Goal: Task Accomplishment & Management: Use online tool/utility

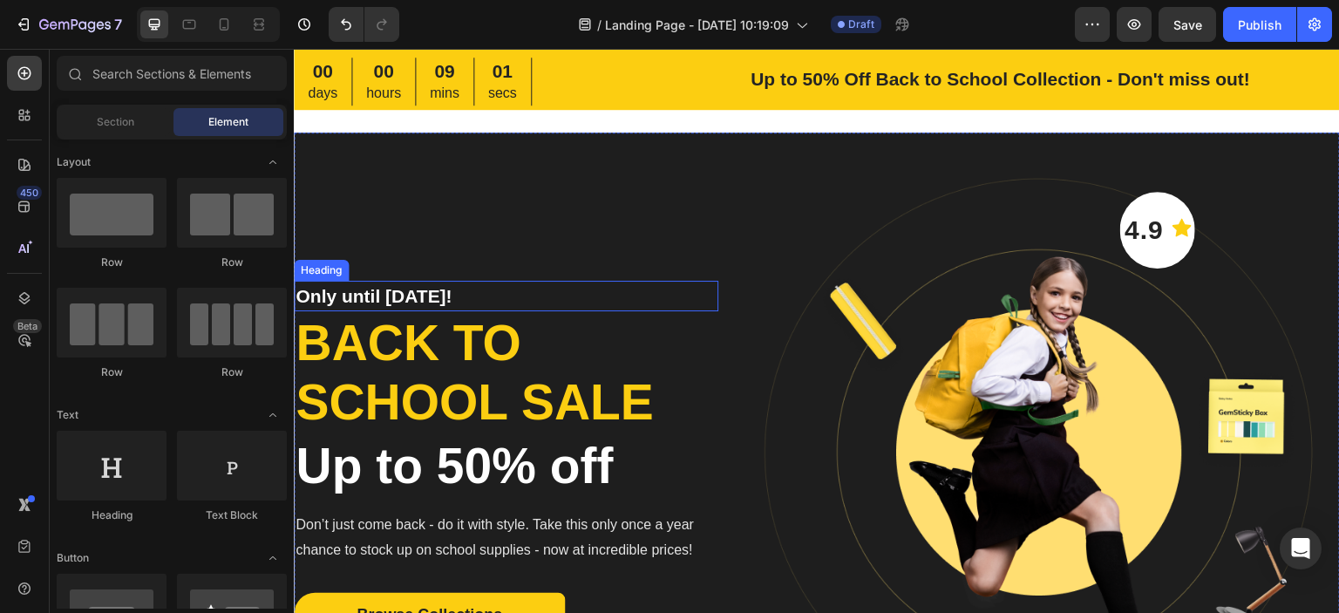
click at [613, 297] on p "Only until [DATE]!" at bounding box center [505, 296] width 421 height 28
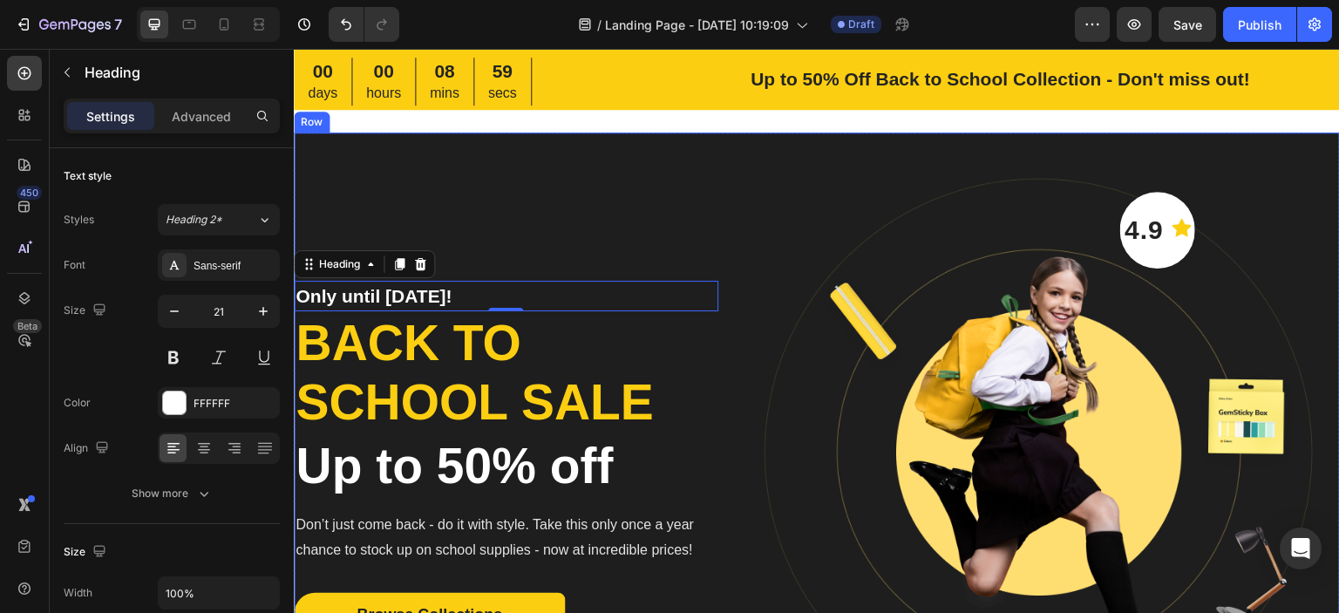
click at [641, 222] on div "Only until [DATE]! Heading 0 Back to school sale Heading Up to 50% off Heading …" at bounding box center [506, 465] width 424 height 666
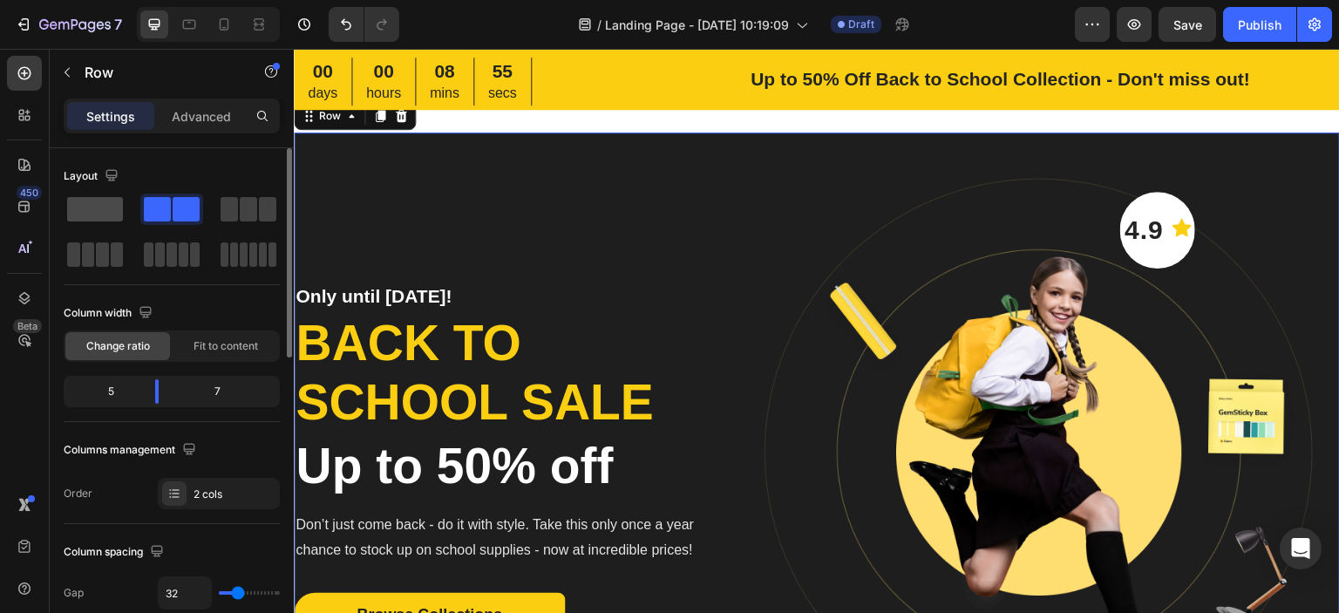
click at [94, 208] on span at bounding box center [95, 209] width 56 height 24
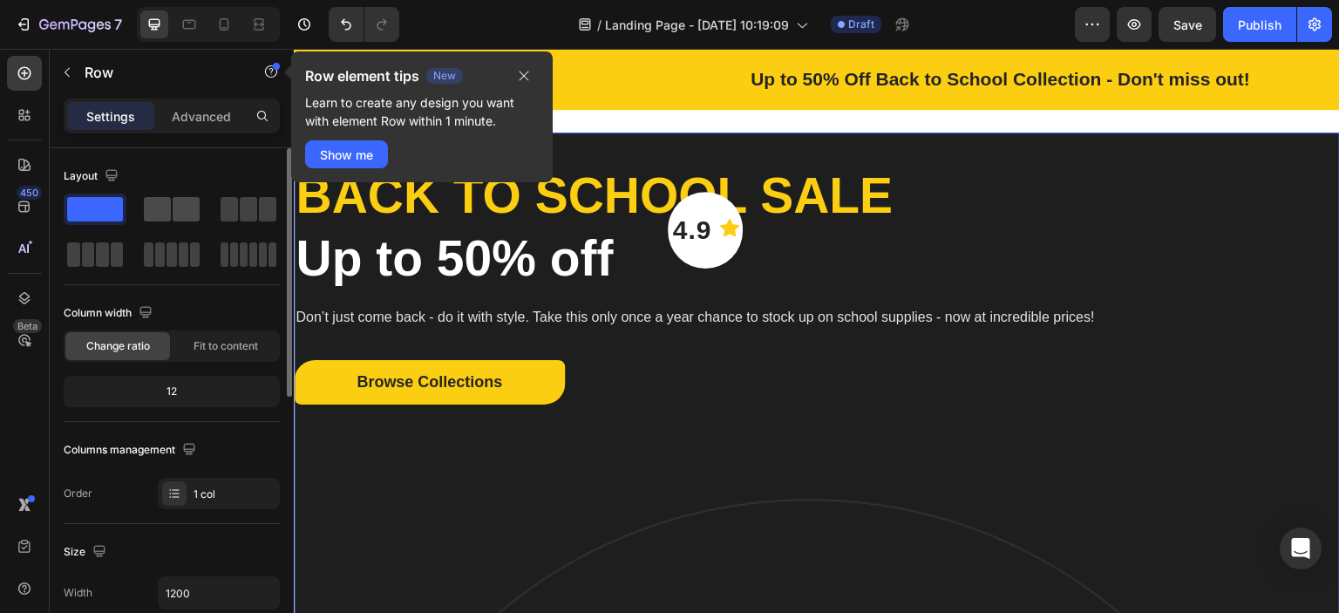
click at [159, 215] on span at bounding box center [157, 209] width 27 height 24
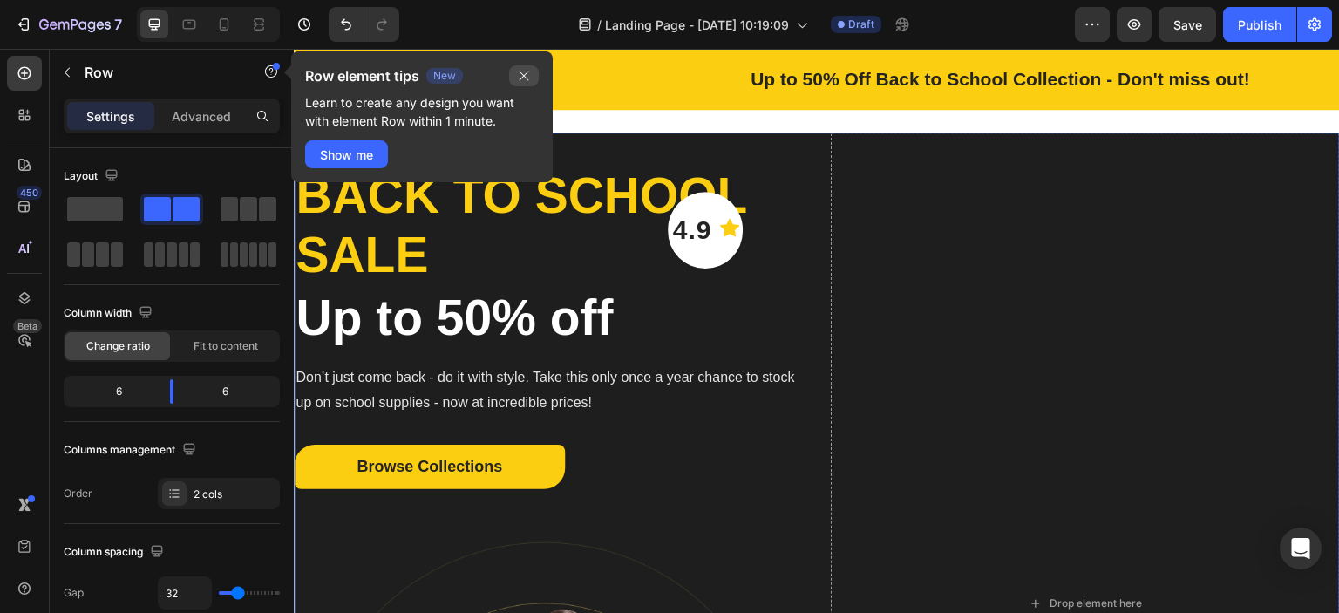
click at [518, 73] on icon "button" at bounding box center [524, 76] width 14 height 14
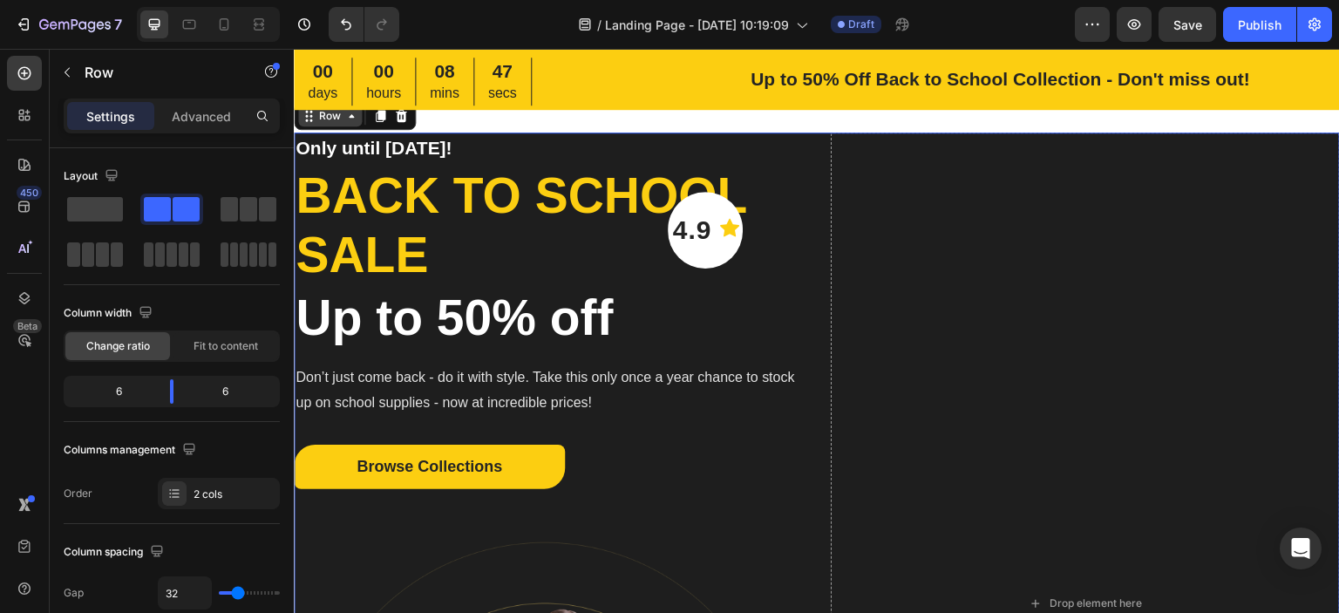
click at [323, 120] on div "Row" at bounding box center [329, 116] width 29 height 16
click at [1224, 436] on div "Drop element here" at bounding box center [1085, 602] width 509 height 941
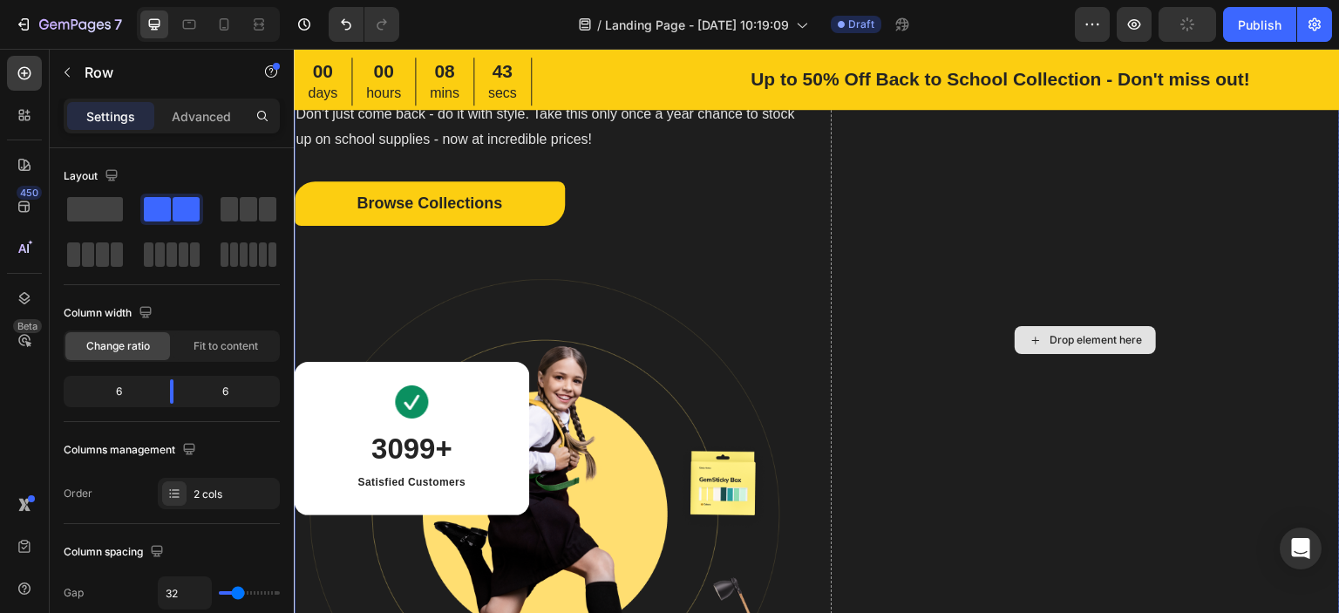
scroll to position [436, 0]
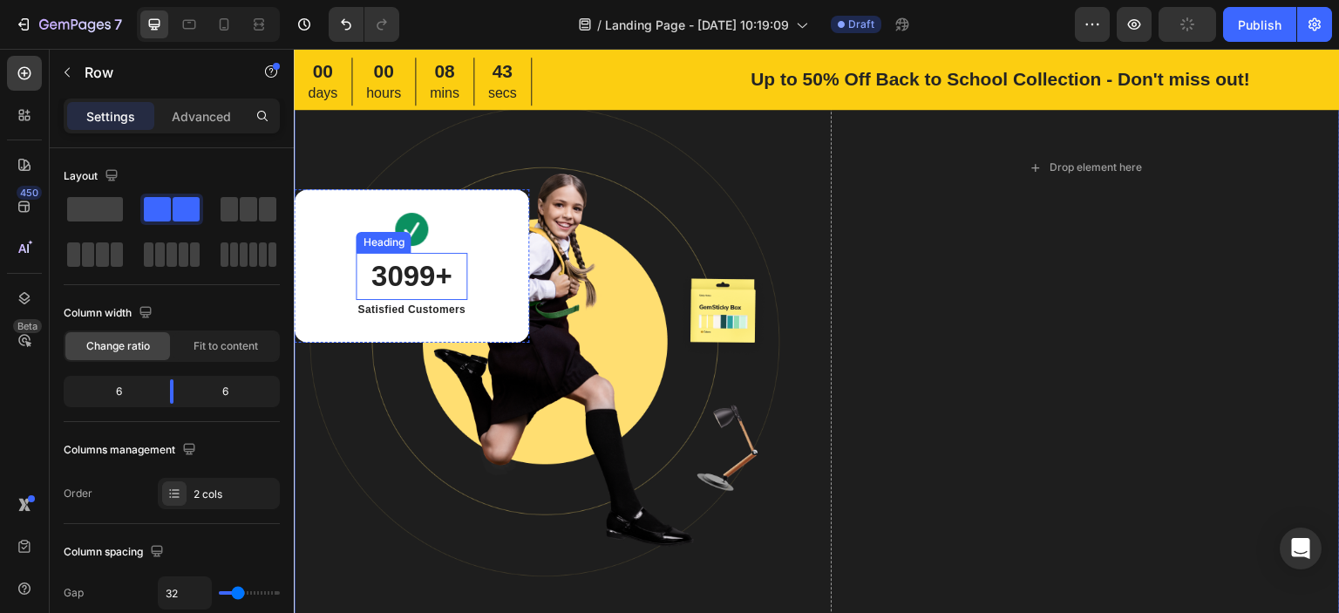
click at [404, 264] on p "3099+" at bounding box center [411, 276] width 108 height 44
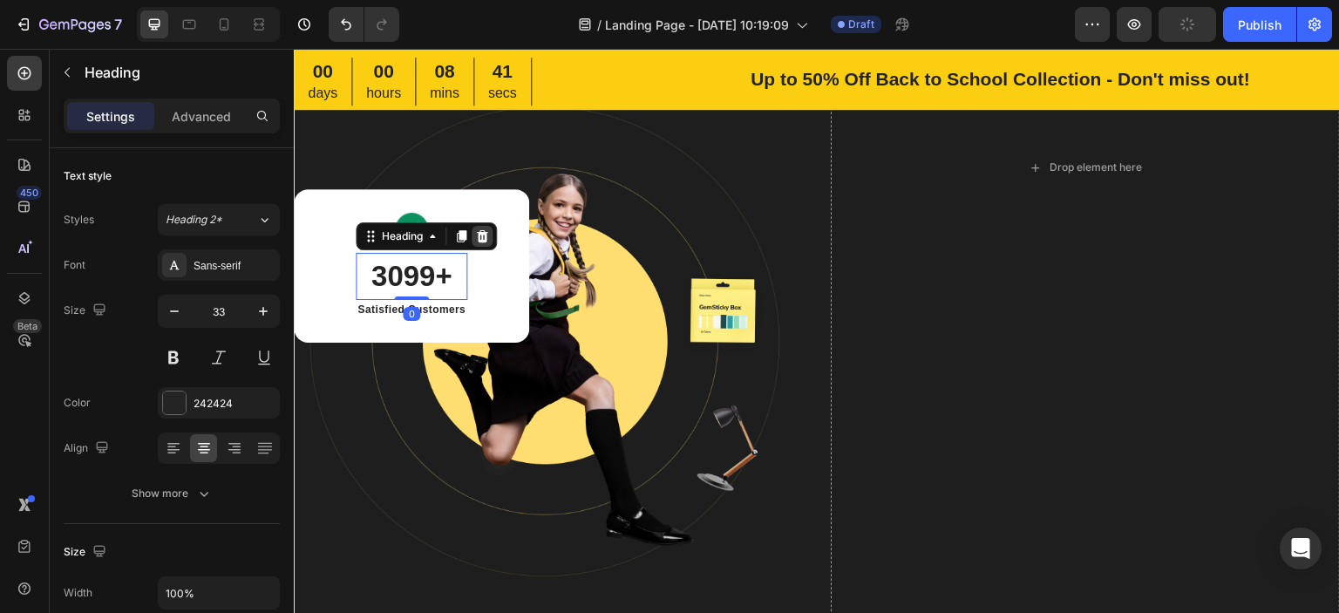
click at [481, 236] on icon at bounding box center [482, 236] width 14 height 14
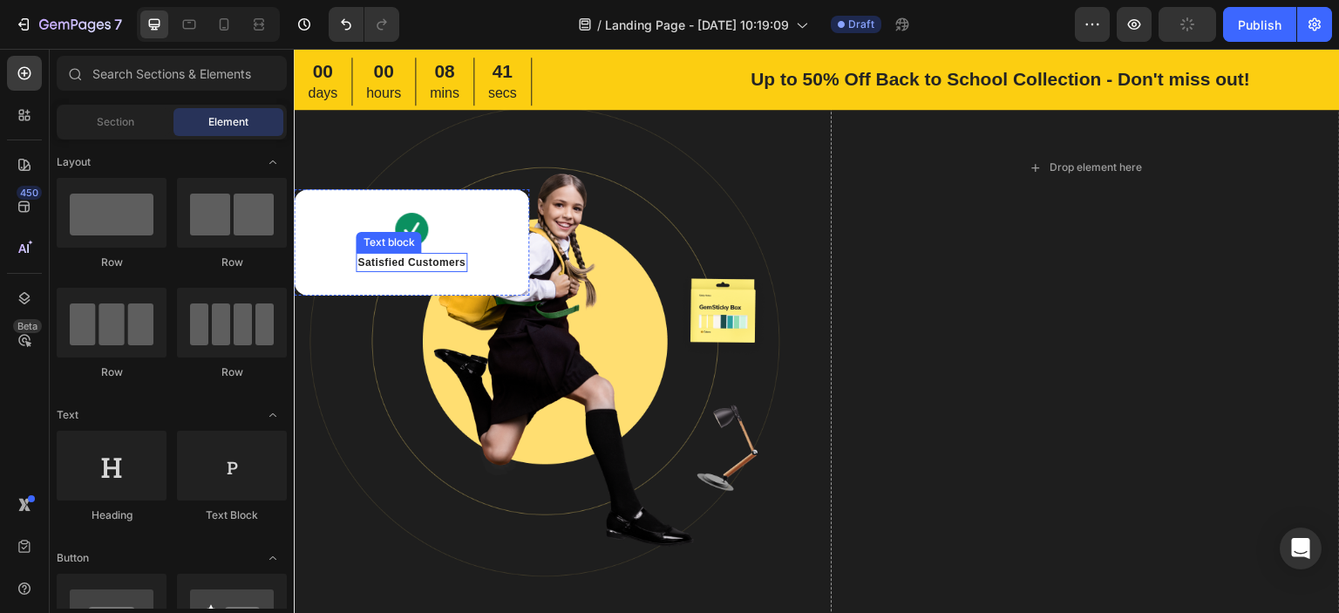
click at [452, 263] on p "Satisfied Customers" at bounding box center [411, 262] width 108 height 16
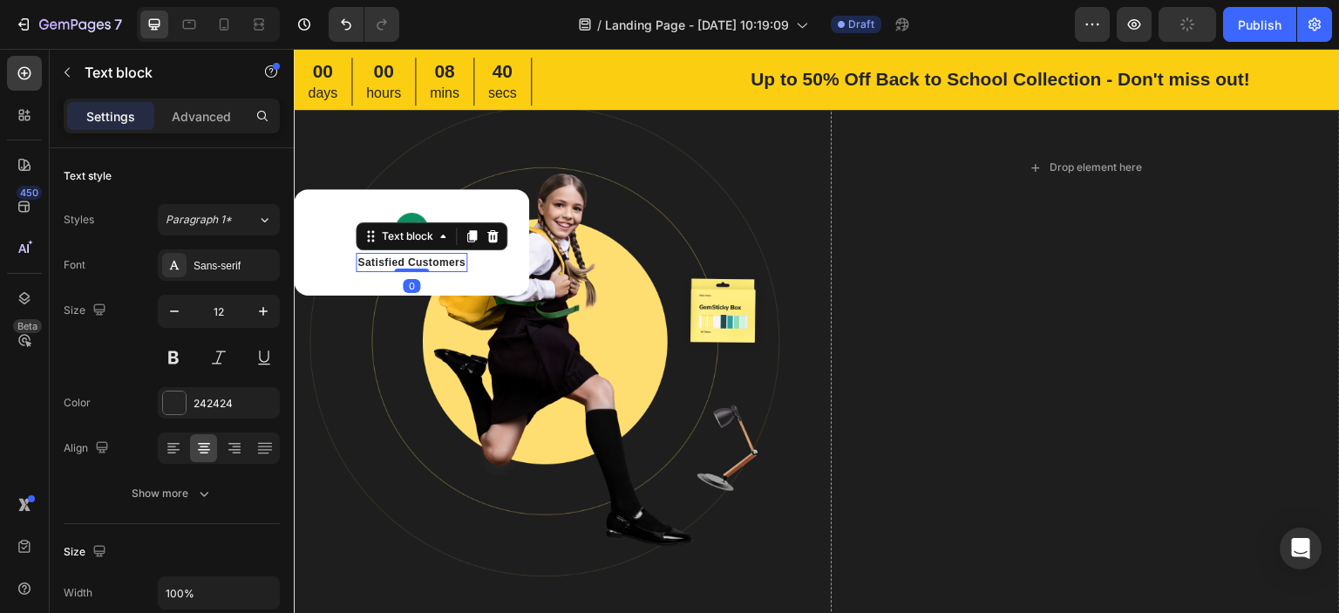
click at [512, 233] on div "Image Satisfied Customers Text block 0 Row" at bounding box center [411, 242] width 235 height 106
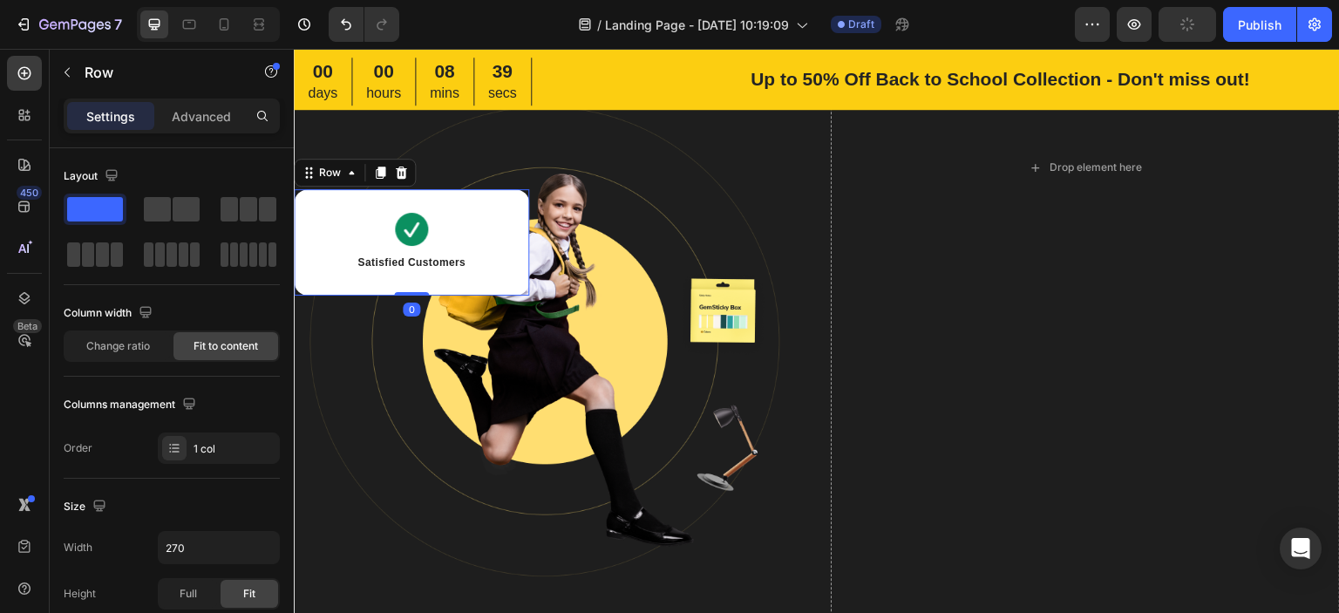
click at [492, 233] on div "Image Satisfied Customers Text block Row 0" at bounding box center [411, 242] width 235 height 106
click at [404, 166] on icon at bounding box center [401, 173] width 14 height 14
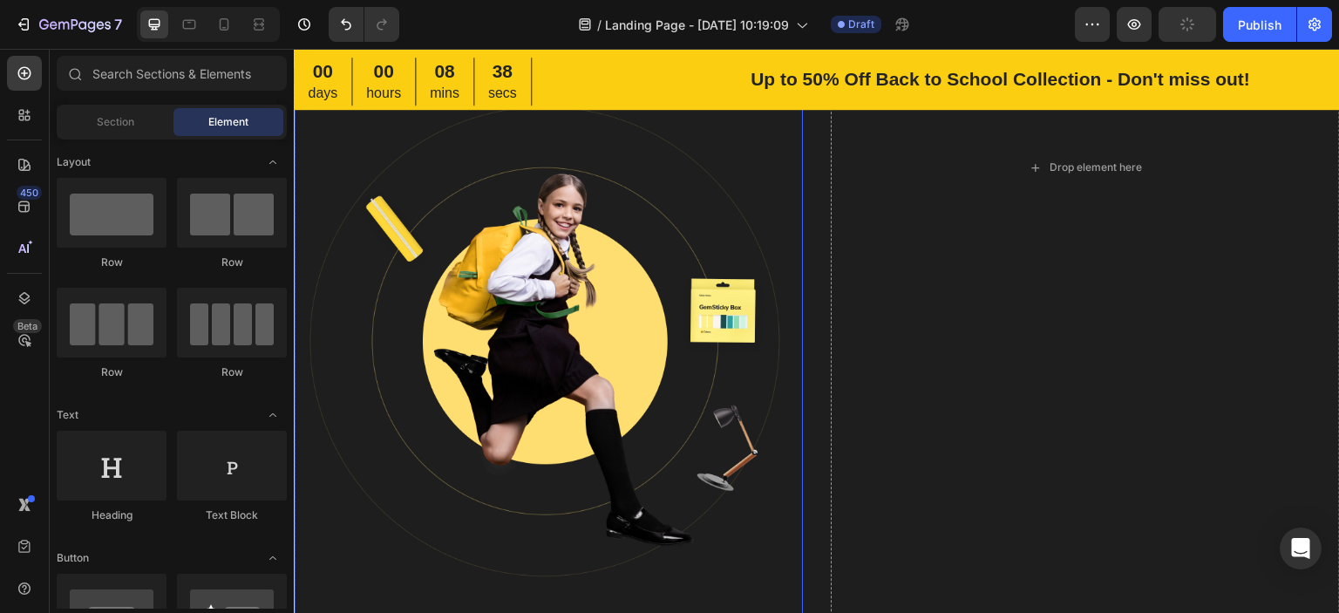
click at [404, 237] on img at bounding box center [548, 352] width 509 height 571
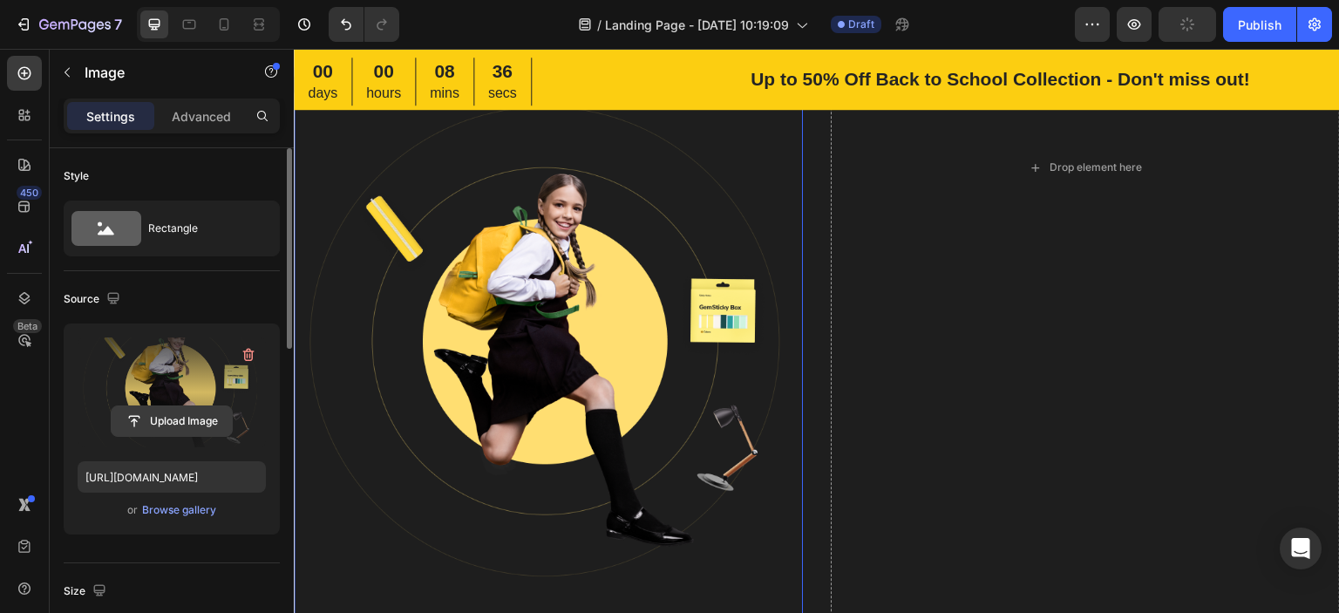
click at [187, 419] on input "file" at bounding box center [172, 421] width 120 height 30
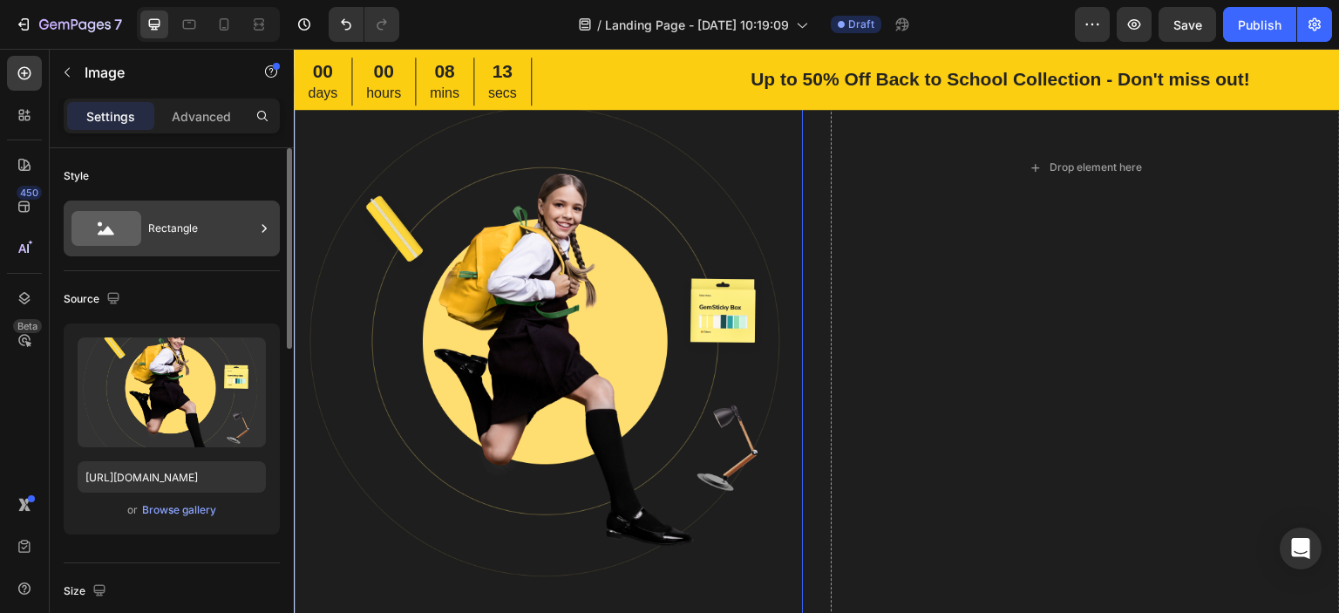
click at [223, 236] on div "Rectangle" at bounding box center [201, 228] width 106 height 40
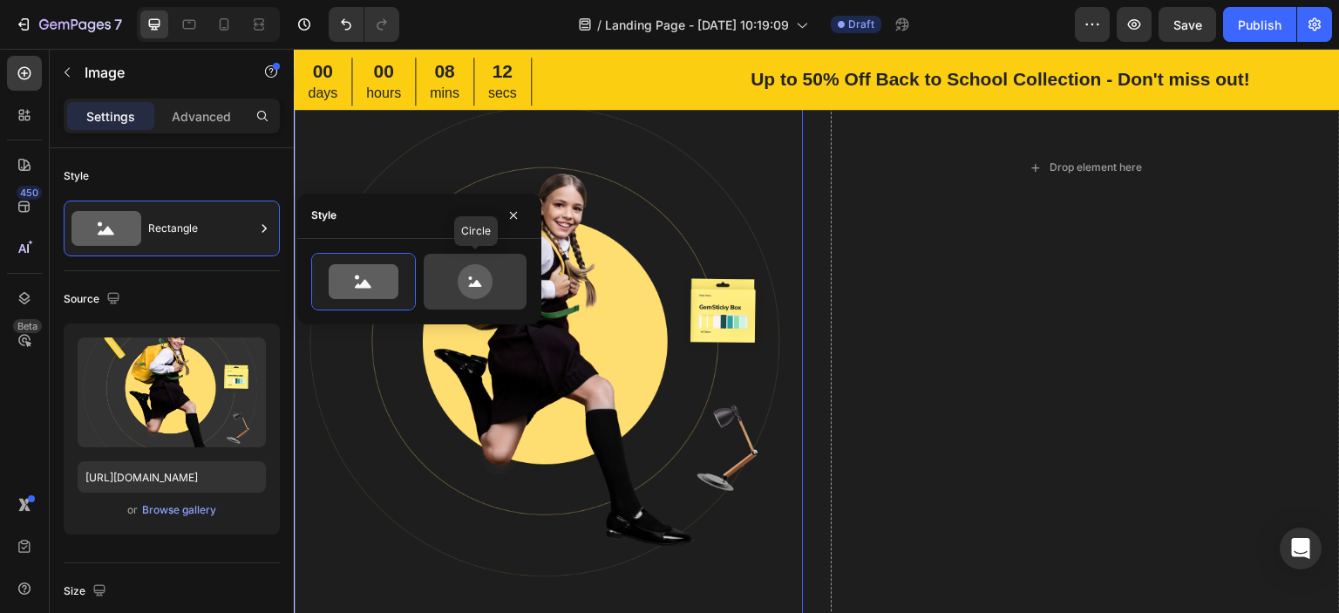
click at [445, 264] on icon at bounding box center [475, 281] width 82 height 35
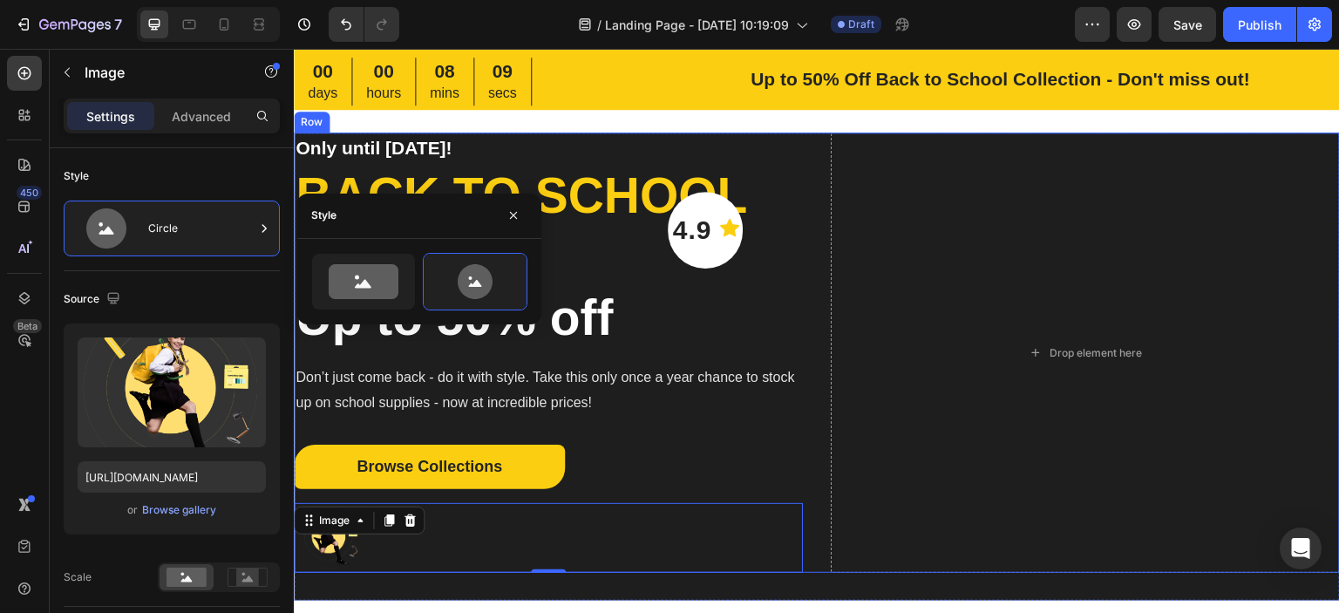
scroll to position [87, 0]
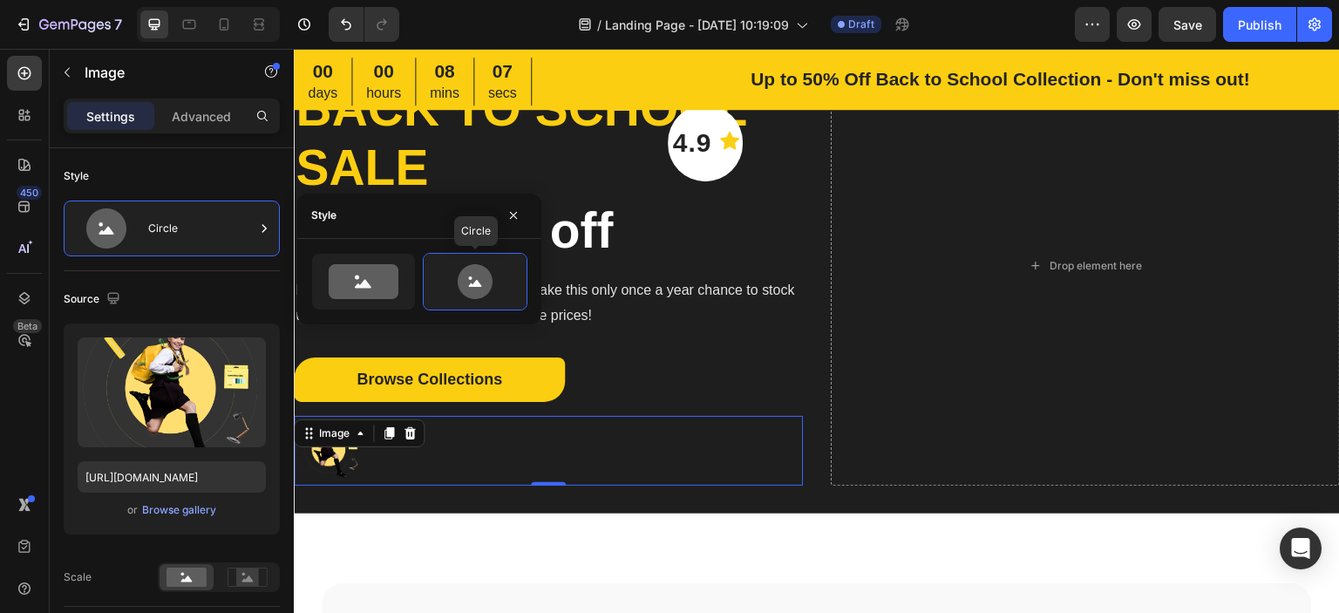
click at [307, 288] on div "Circle" at bounding box center [419, 282] width 244 height 58
click at [349, 288] on icon at bounding box center [364, 281] width 70 height 35
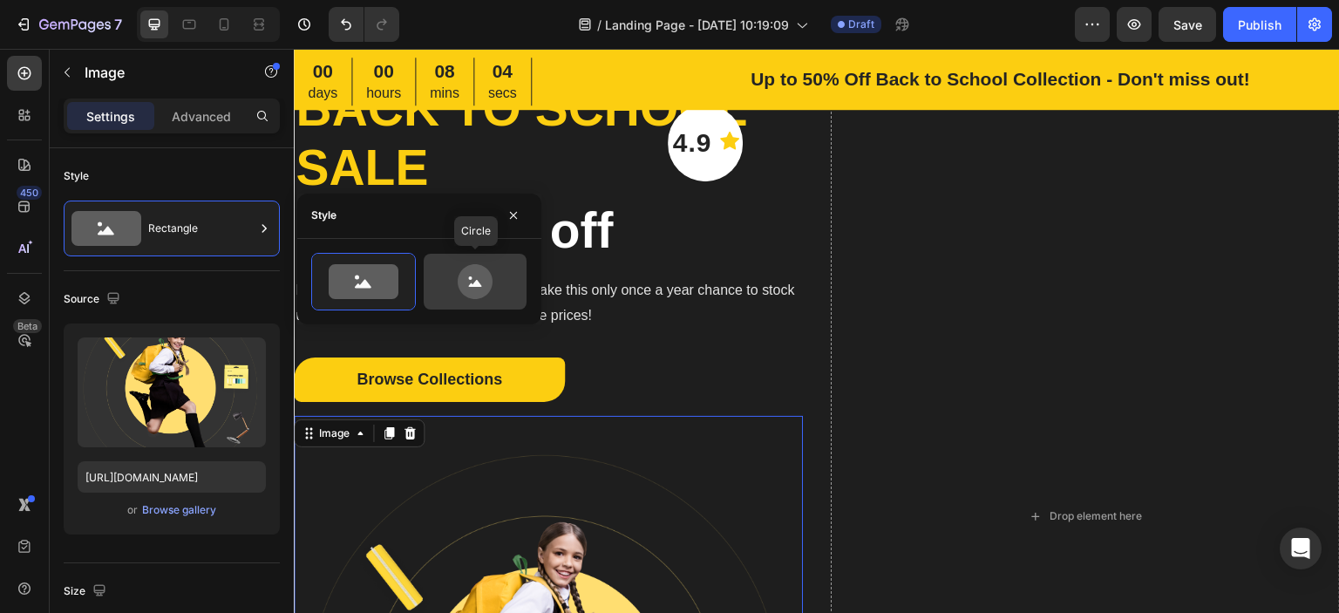
click at [455, 279] on icon at bounding box center [475, 281] width 82 height 35
type input "80"
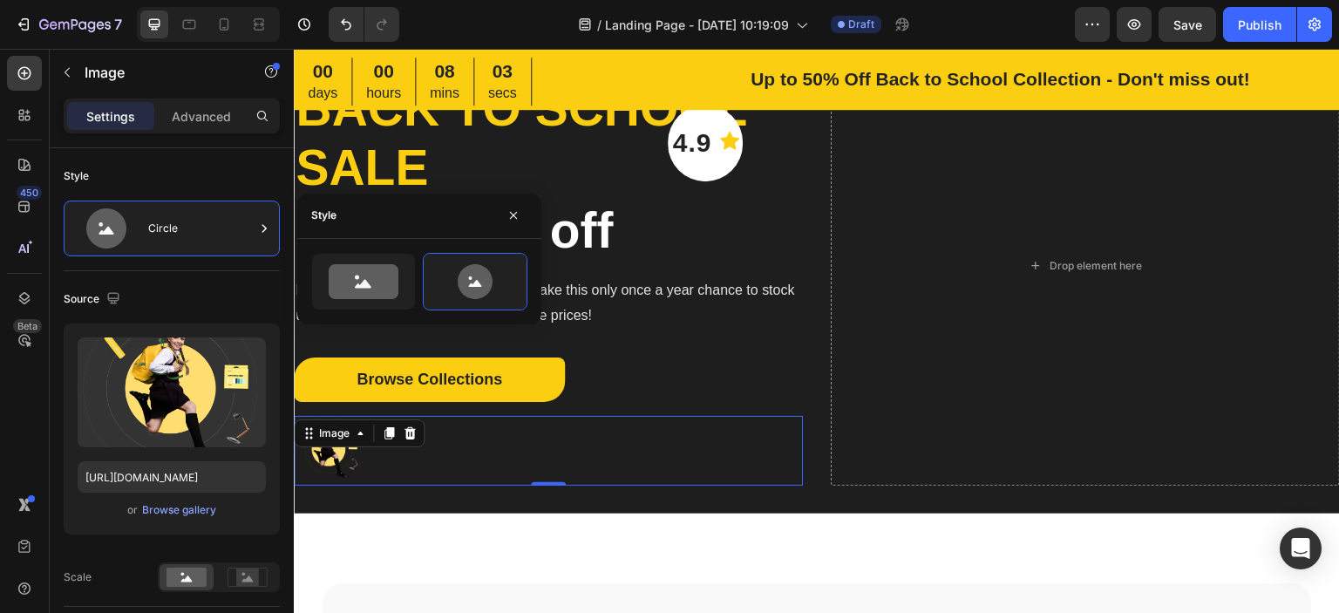
click at [1003, 318] on div "Drop element here" at bounding box center [1085, 265] width 509 height 440
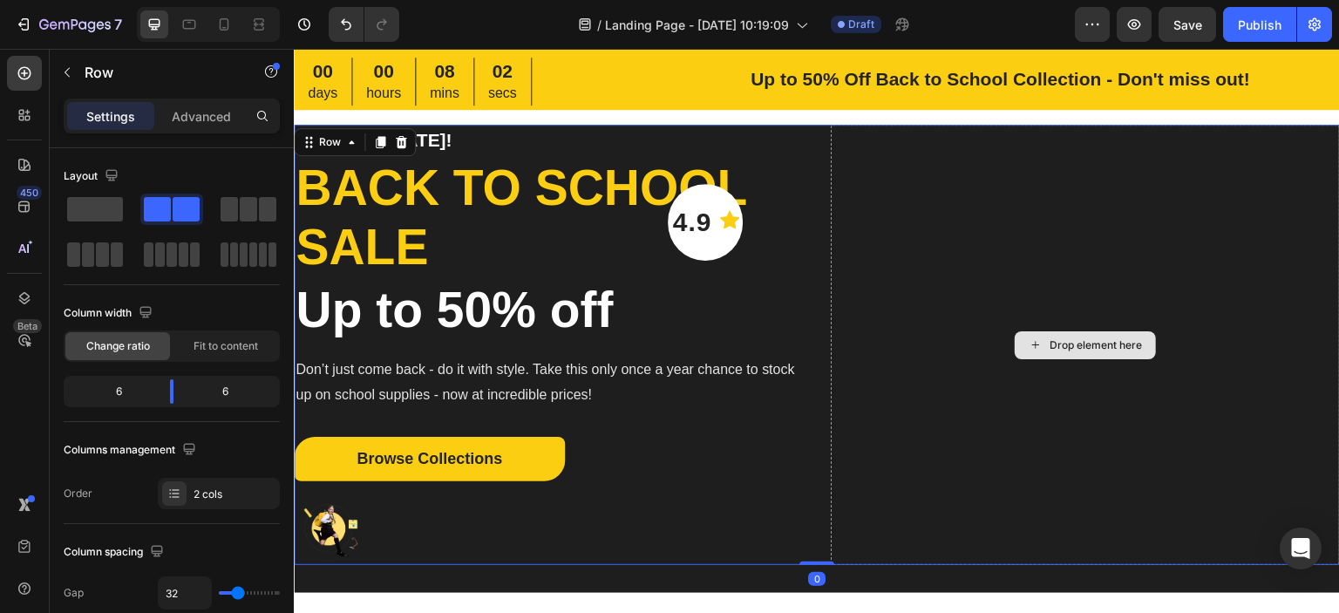
scroll to position [0, 0]
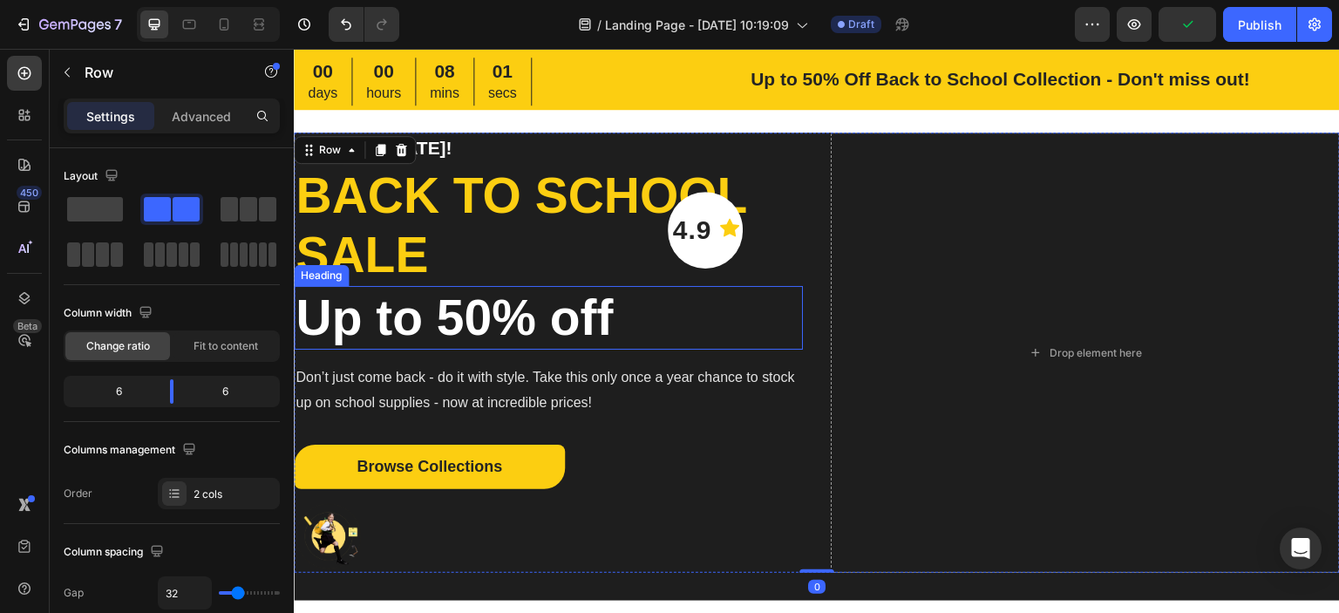
click at [470, 252] on p "Back to school sale" at bounding box center [547, 225] width 505 height 119
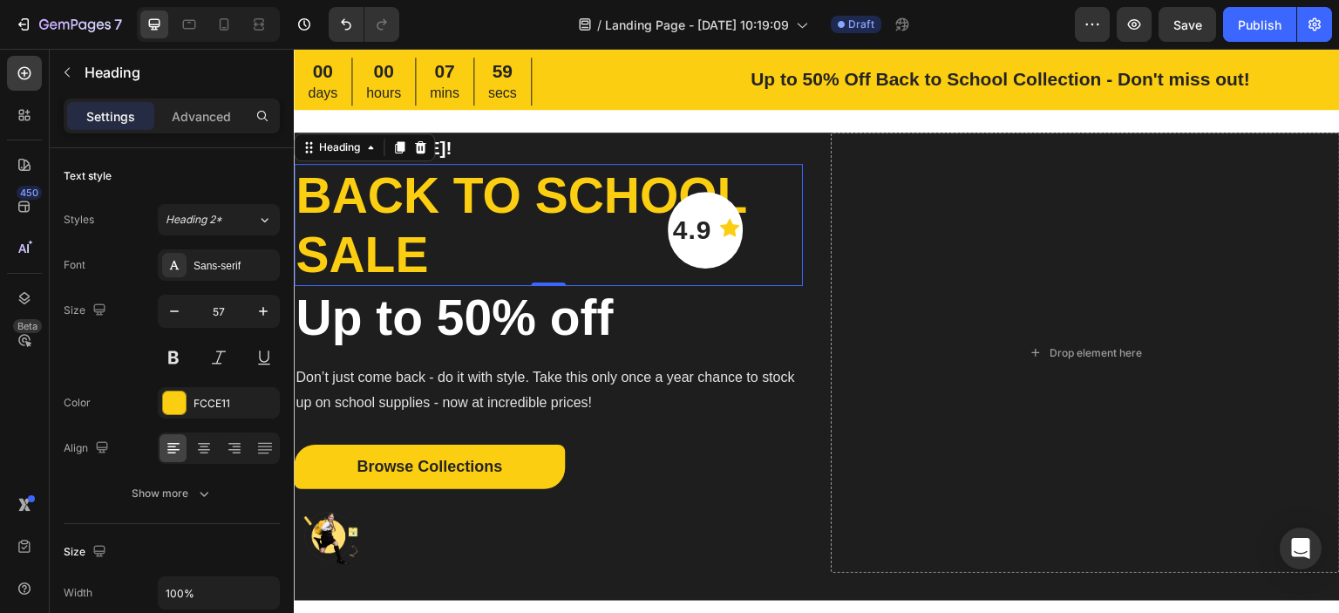
drag, startPoint x: 423, startPoint y: 146, endPoint x: 425, endPoint y: 161, distance: 15.9
click at [423, 145] on icon at bounding box center [420, 146] width 11 height 12
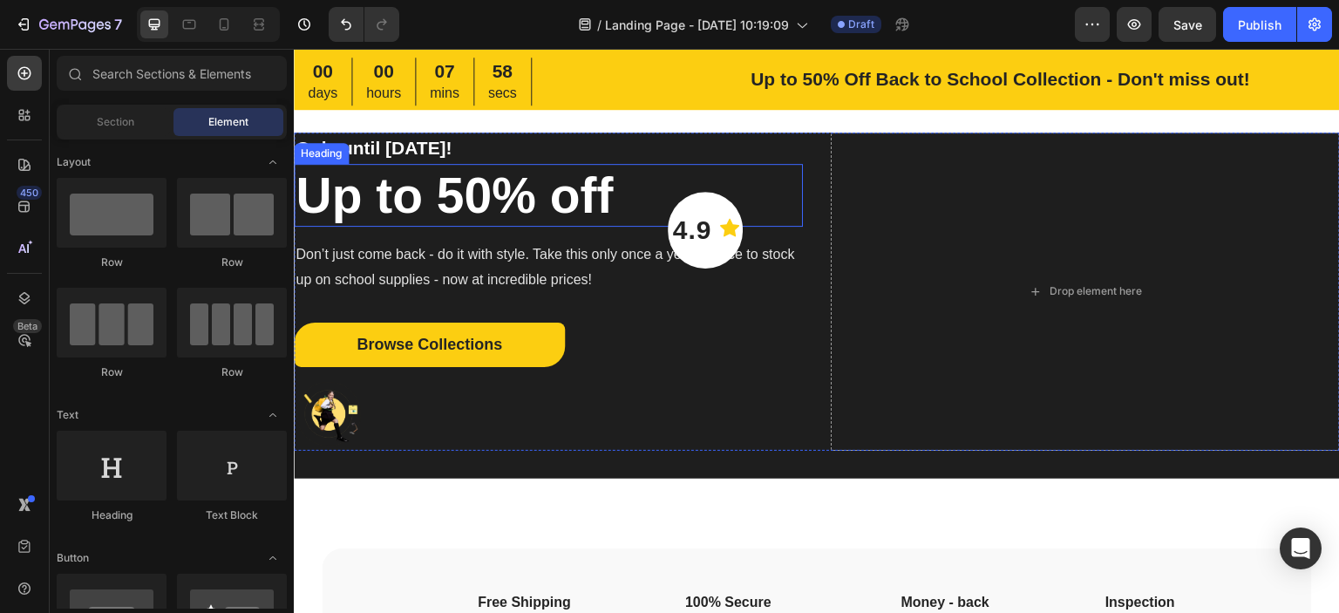
click at [425, 207] on p "Up to 50% off" at bounding box center [547, 195] width 505 height 59
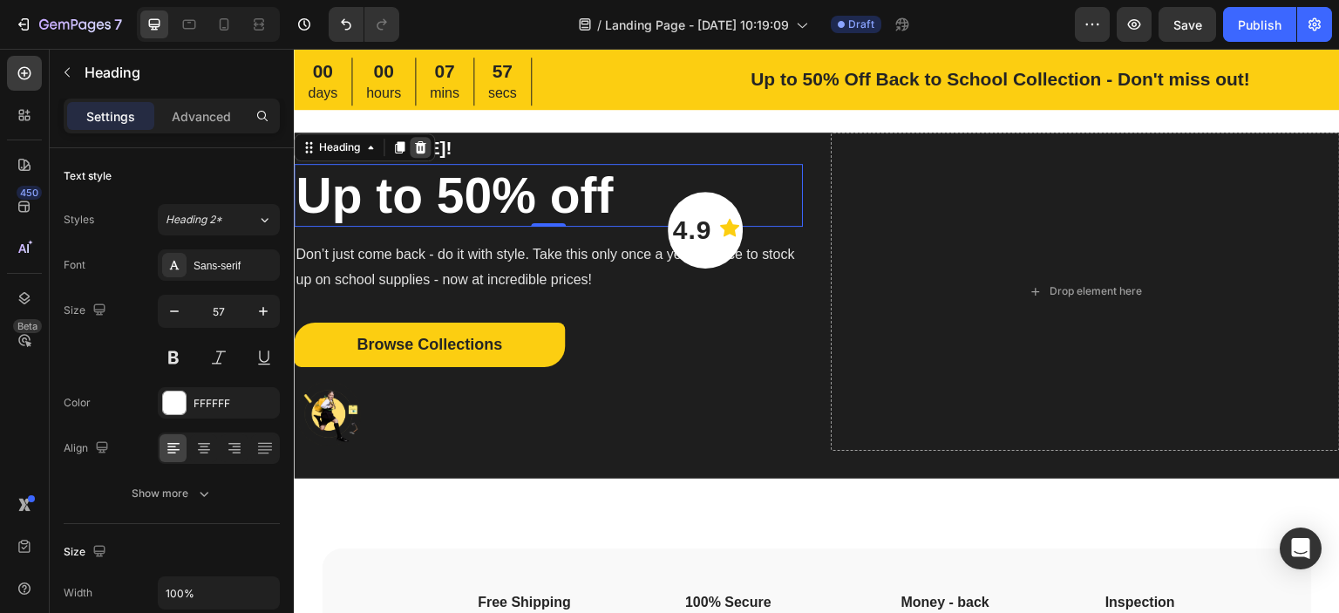
click at [418, 152] on icon at bounding box center [420, 146] width 11 height 12
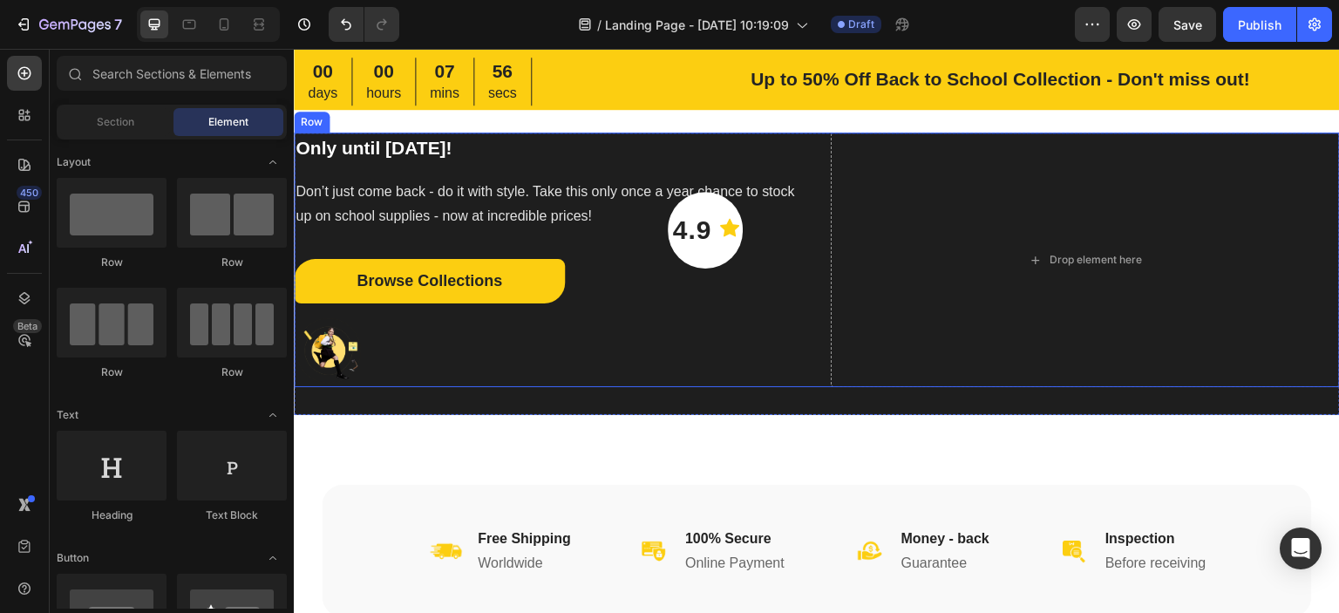
click at [528, 220] on p "Don’t just come back - do it with style. Take this only once a year chance to s…" at bounding box center [547, 205] width 505 height 51
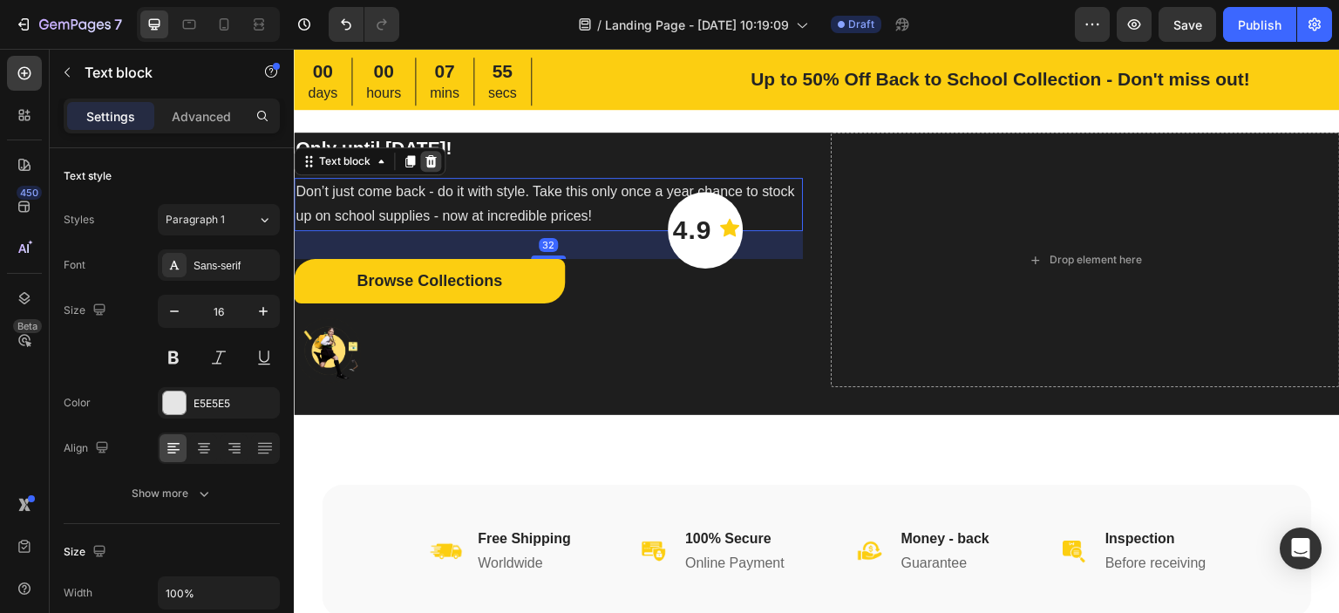
click at [439, 166] on div "Text block" at bounding box center [370, 161] width 152 height 28
click at [431, 158] on icon at bounding box center [430, 160] width 11 height 12
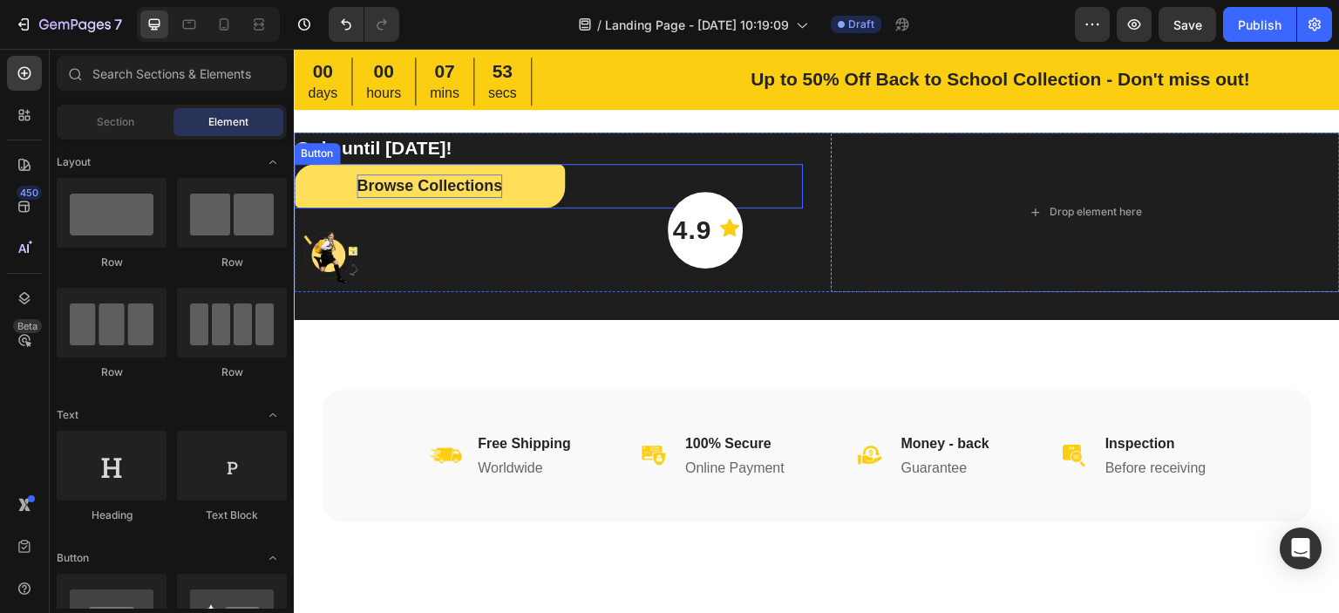
click at [434, 184] on div "Browse Collections" at bounding box center [429, 186] width 146 height 24
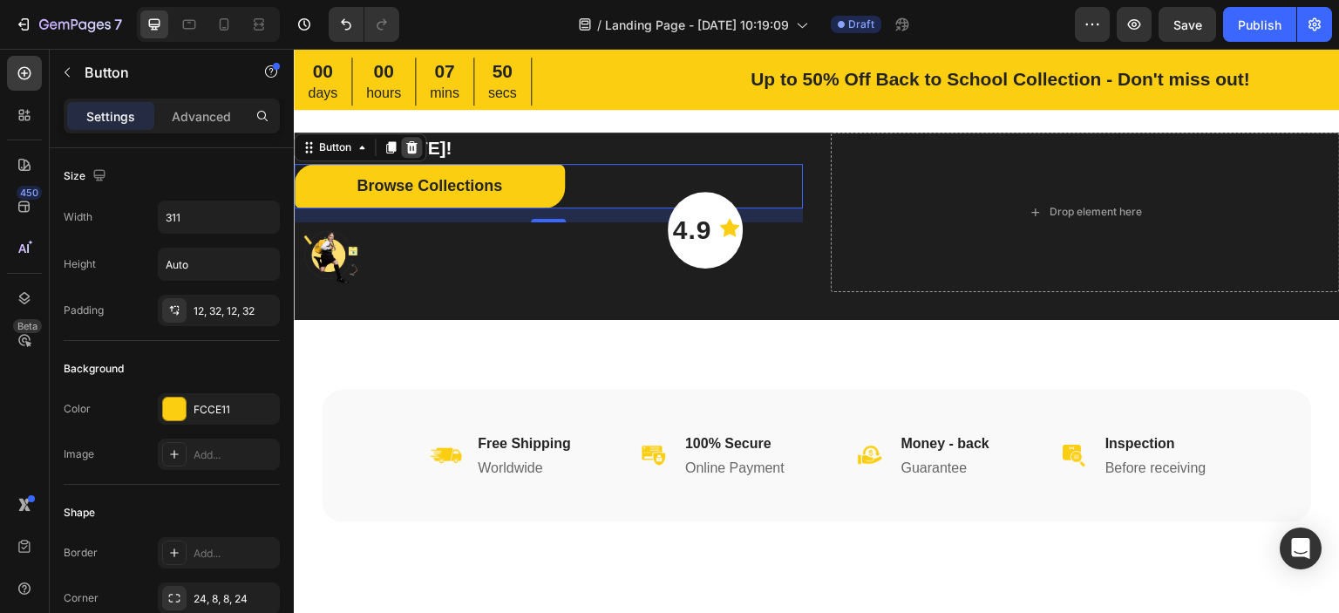
click at [410, 148] on icon at bounding box center [411, 147] width 14 height 14
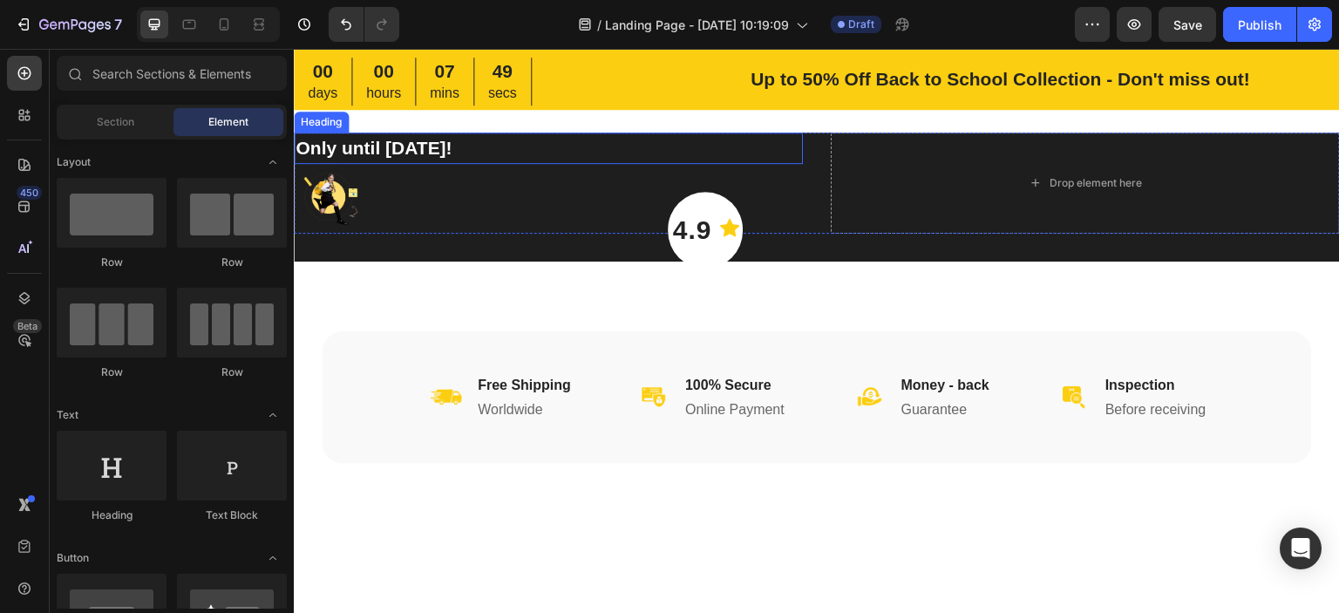
click at [420, 180] on div at bounding box center [548, 199] width 509 height 70
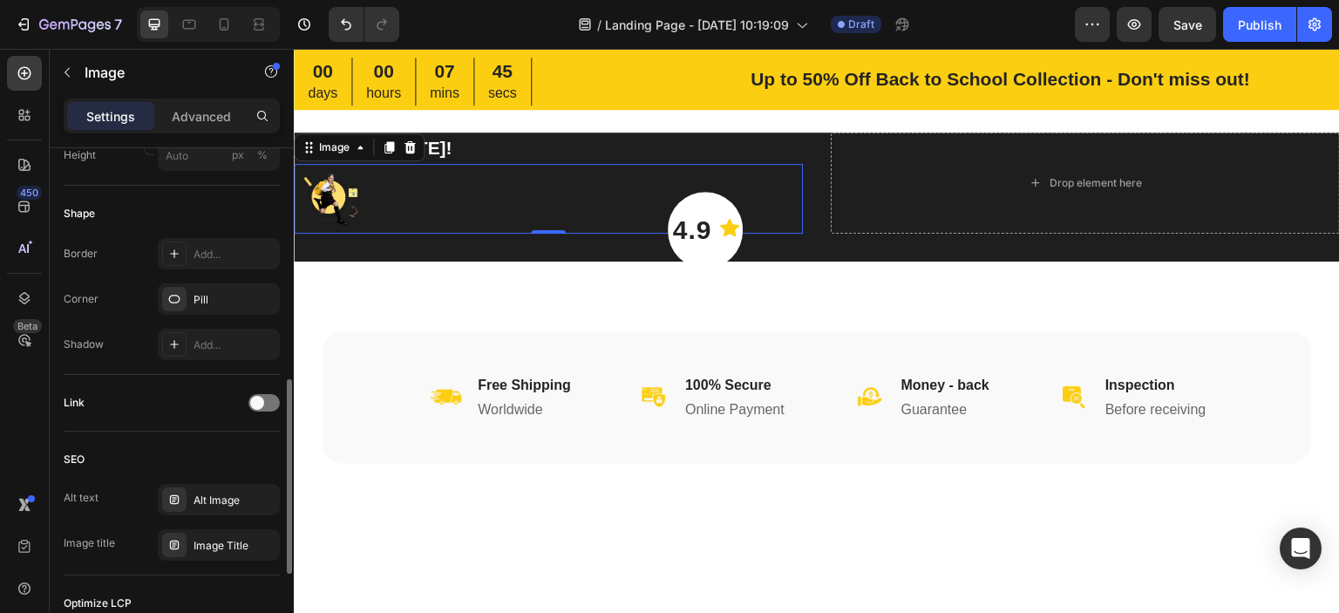
scroll to position [844, 0]
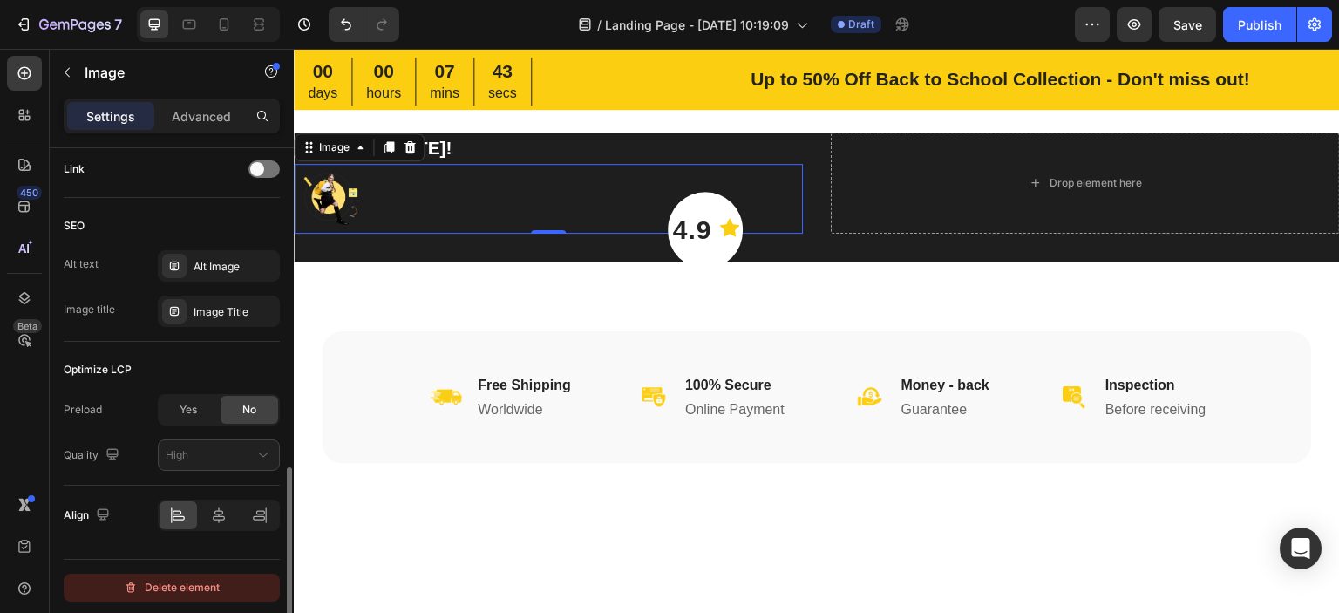
click at [208, 585] on div "Delete element" at bounding box center [172, 587] width 96 height 21
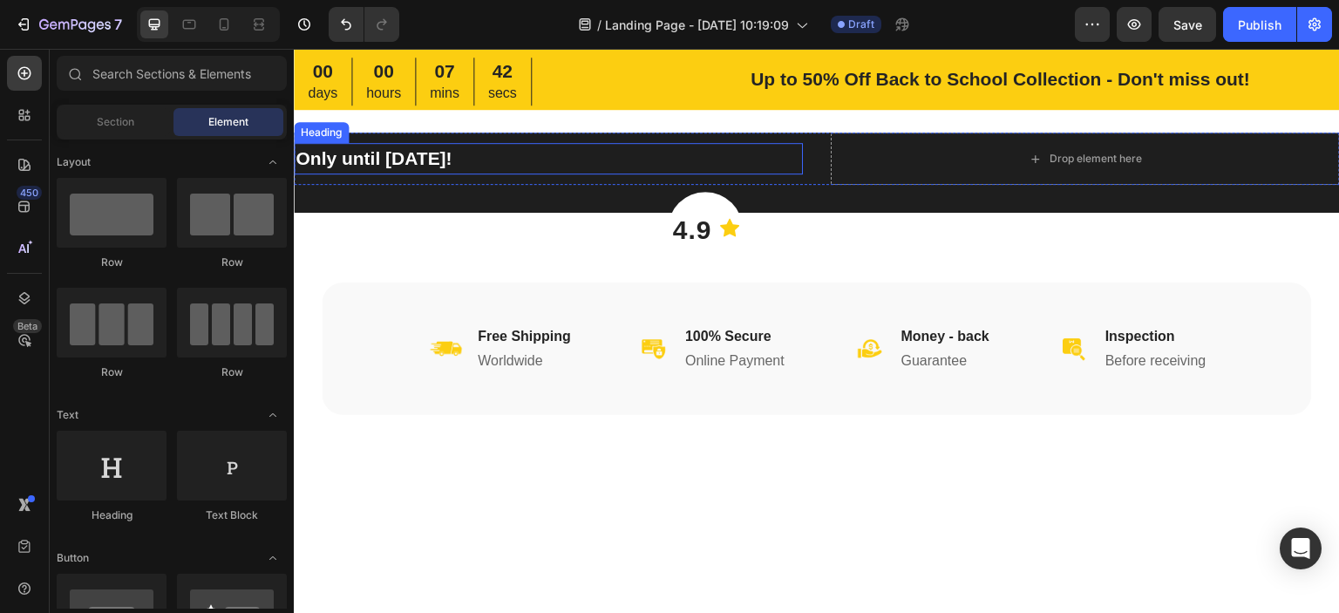
click at [416, 168] on p "Only until [DATE]!" at bounding box center [547, 159] width 505 height 28
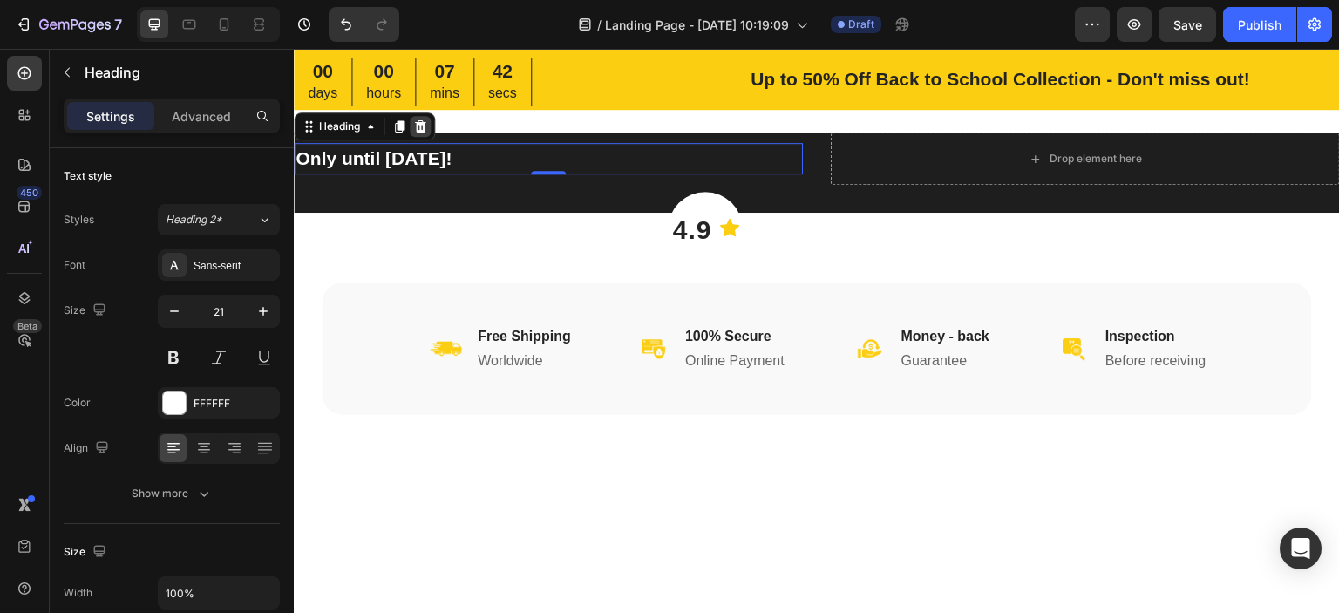
click at [429, 121] on div at bounding box center [420, 126] width 21 height 21
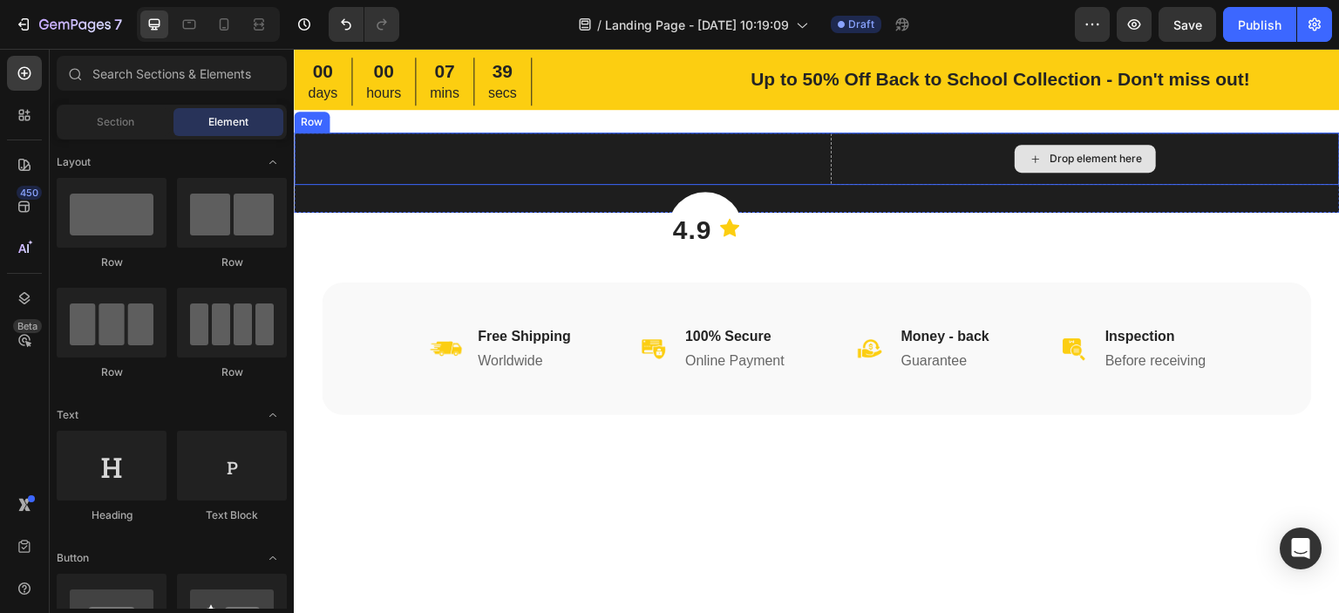
click at [1059, 163] on div "Drop element here" at bounding box center [1095, 159] width 92 height 14
click at [986, 150] on div "Drop element here" at bounding box center [1085, 158] width 509 height 52
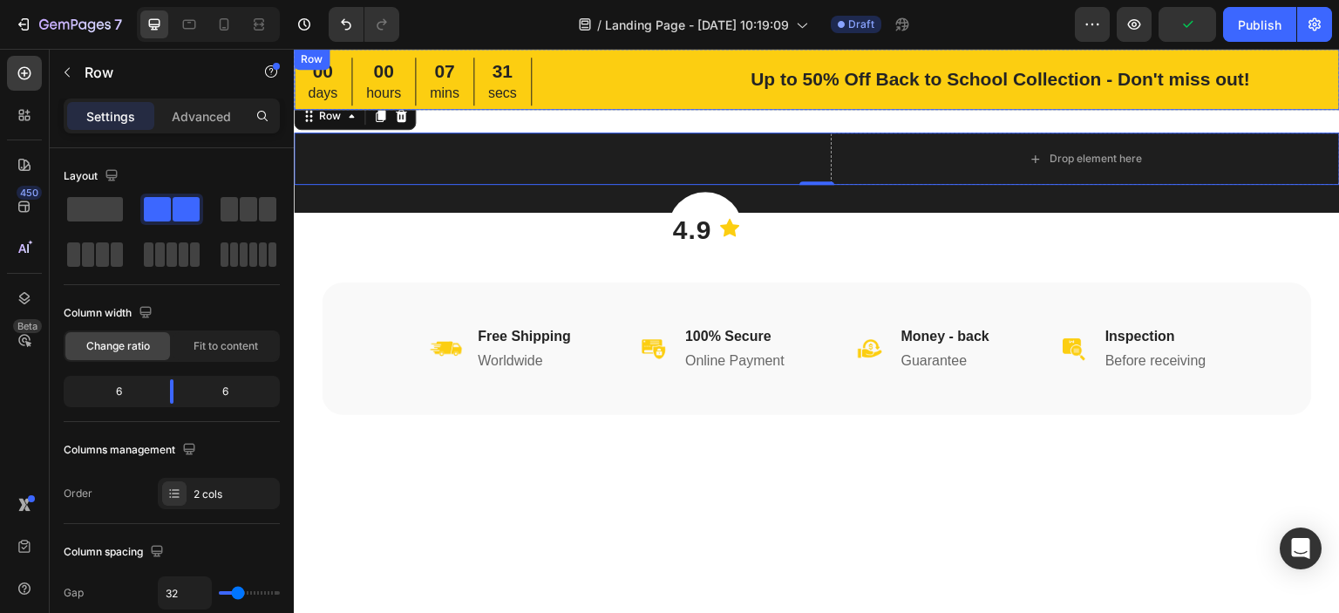
click at [804, 94] on h2 "Up to 50% Off Back to School Collection - Don't miss out!" at bounding box center [1000, 79] width 679 height 31
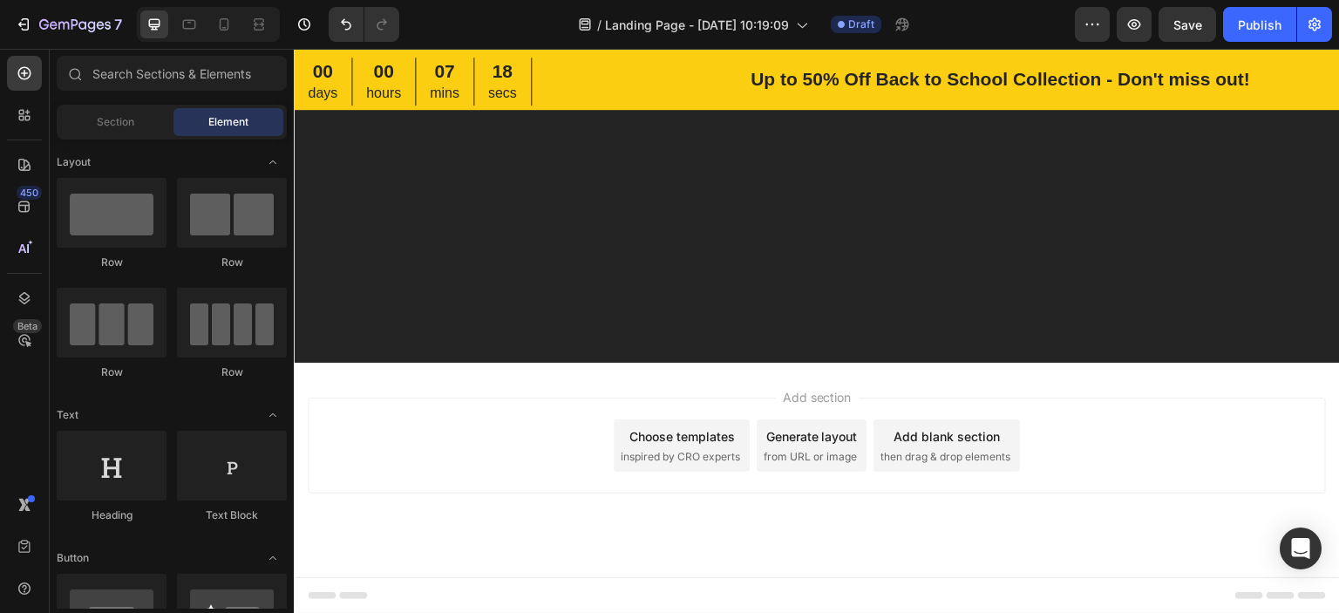
scroll to position [0, 0]
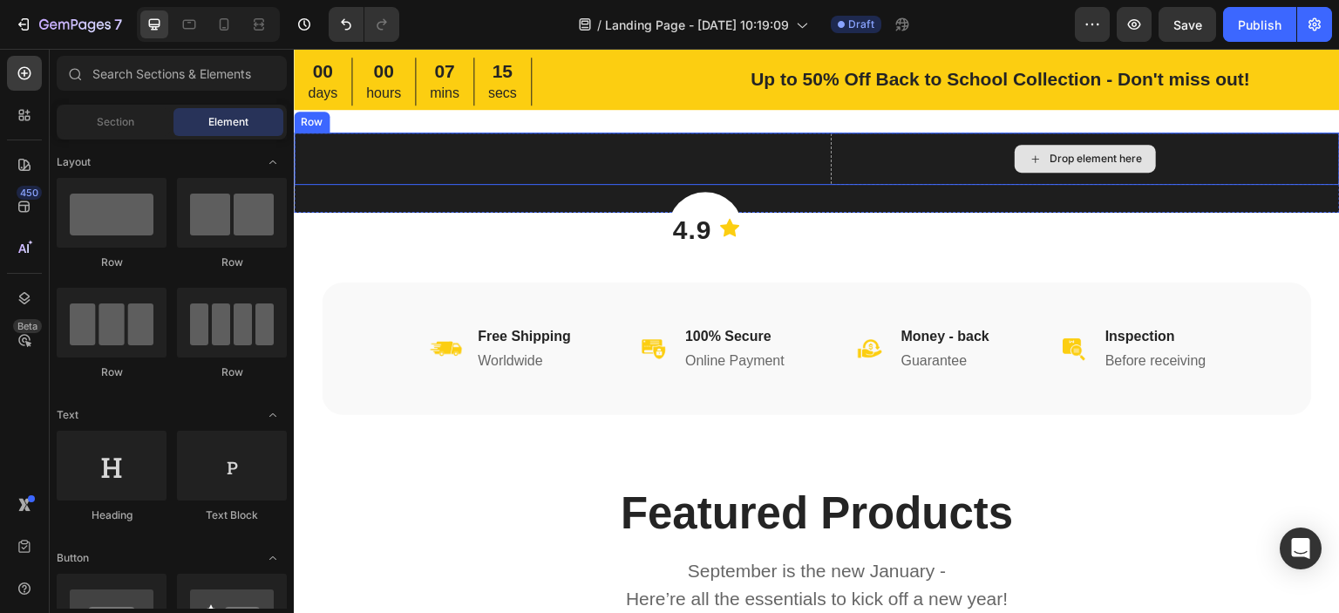
click at [1084, 152] on div "Drop element here" at bounding box center [1095, 159] width 92 height 14
drag, startPoint x: 371, startPoint y: 256, endPoint x: 537, endPoint y: 156, distance: 193.6
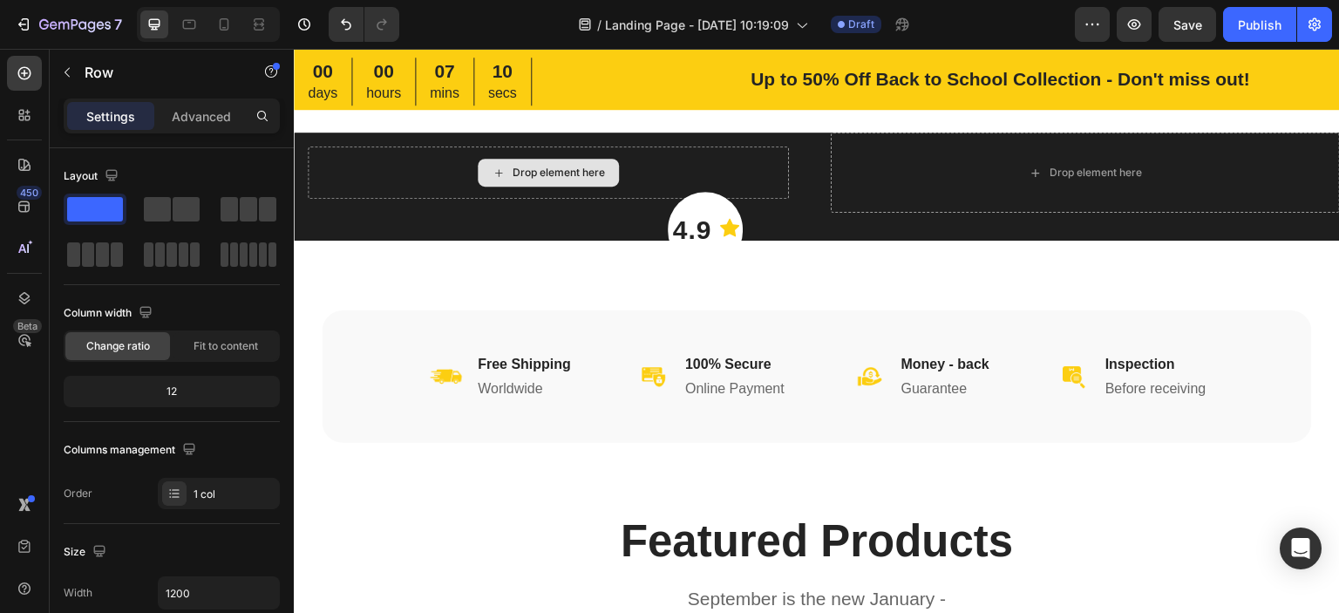
click at [519, 172] on div "Drop element here" at bounding box center [558, 173] width 92 height 14
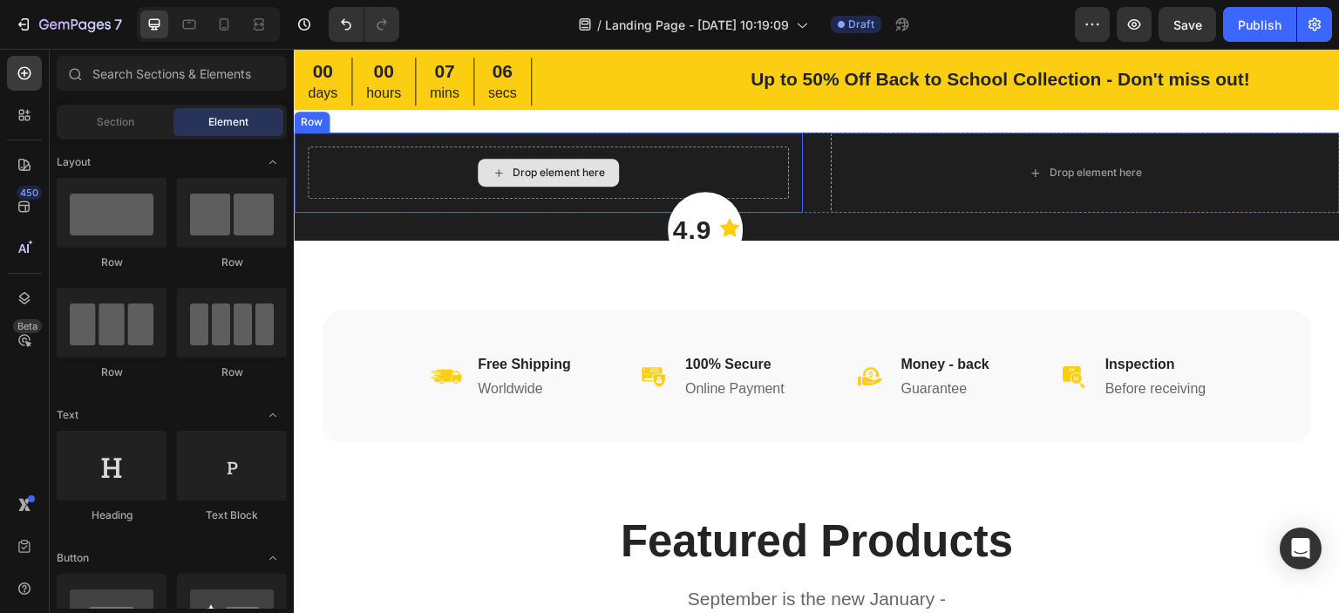
click at [513, 173] on div "Drop element here" at bounding box center [558, 173] width 92 height 14
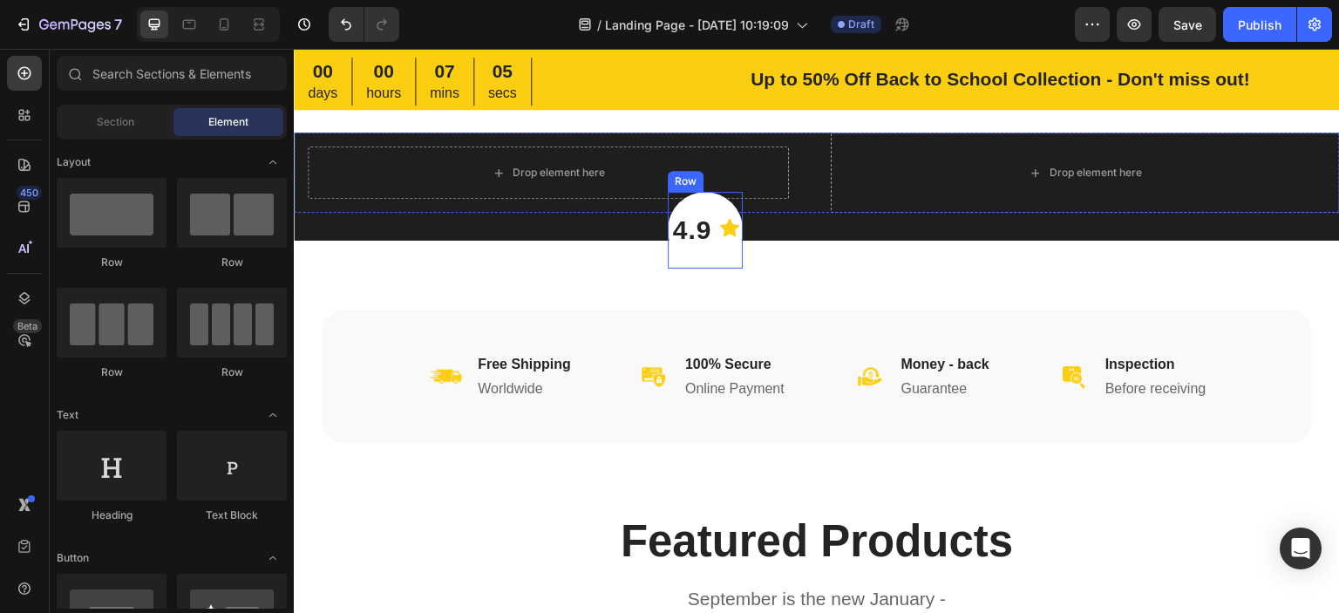
click at [704, 194] on div "4.9 Text block Icon Row" at bounding box center [705, 230] width 75 height 77
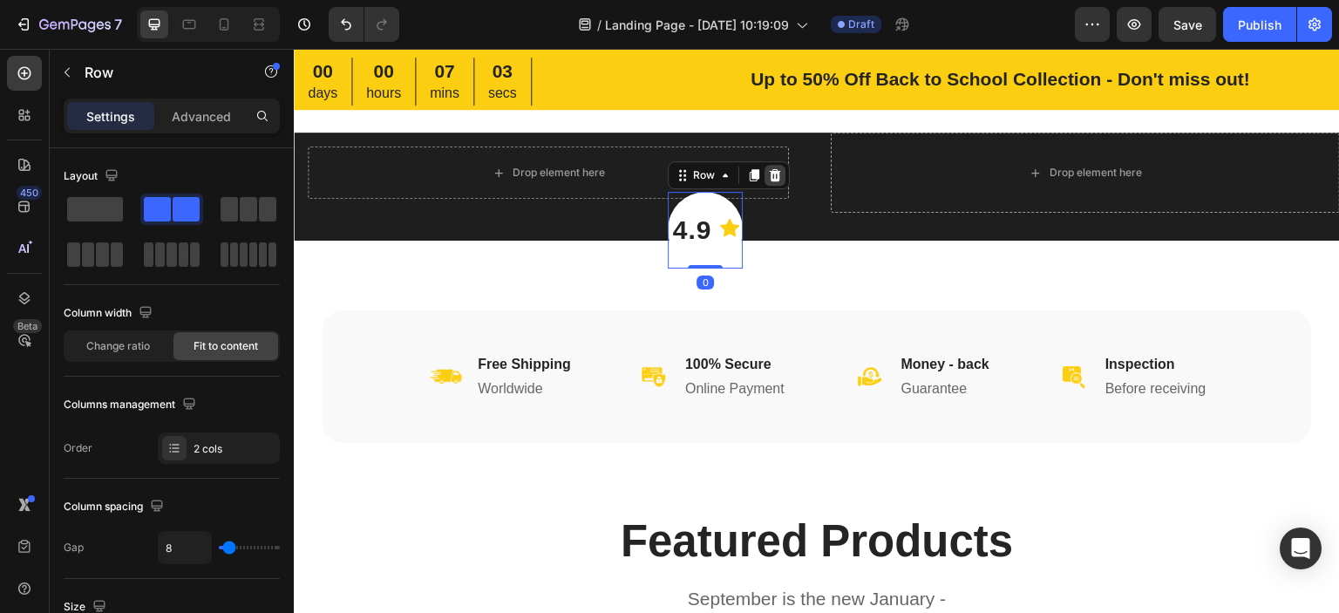
click at [771, 177] on icon at bounding box center [775, 175] width 11 height 12
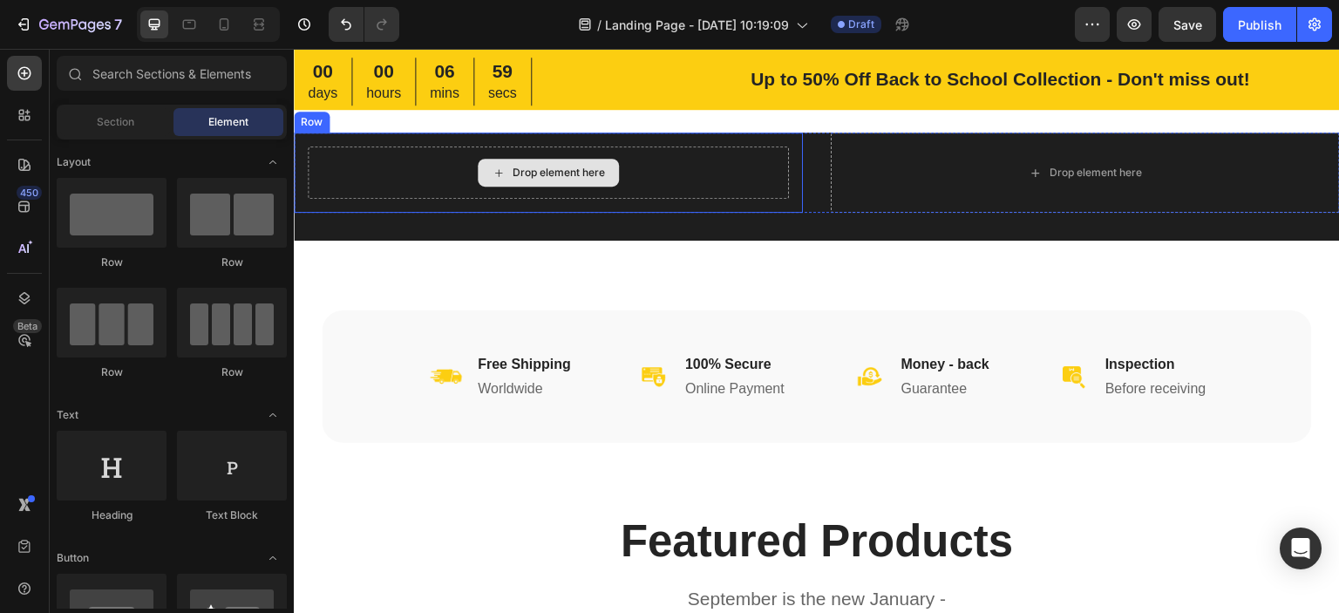
click at [598, 177] on div "Drop element here" at bounding box center [558, 173] width 92 height 14
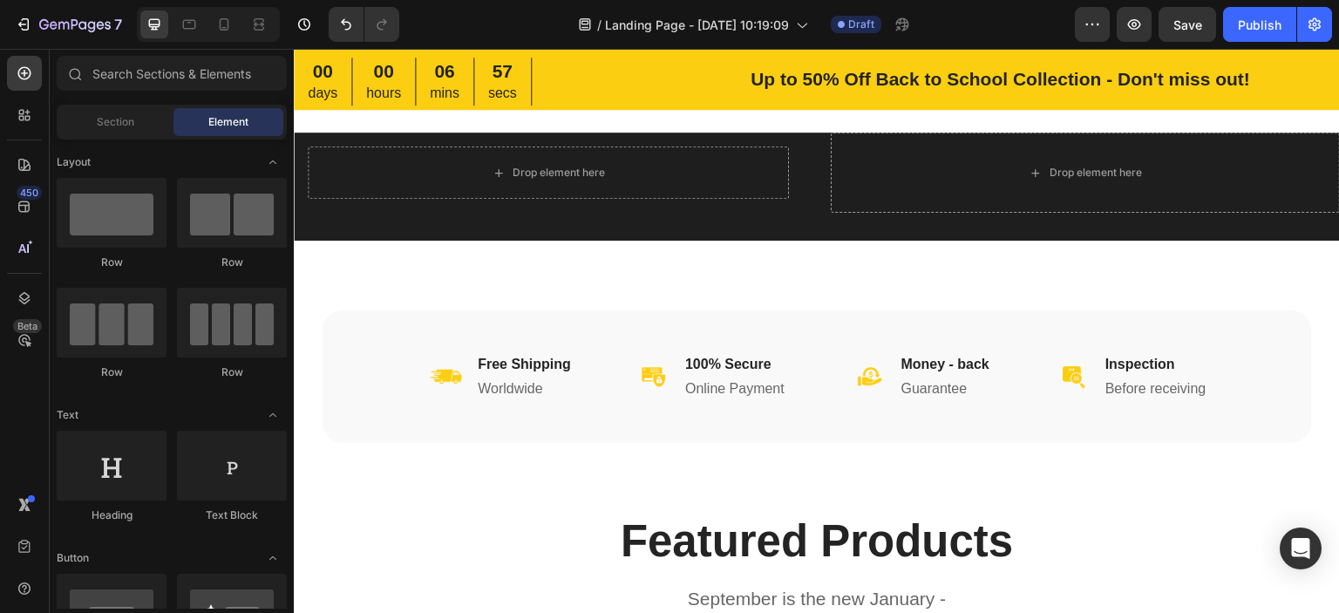
click at [112, 105] on div "Section Element" at bounding box center [172, 122] width 230 height 35
click at [125, 120] on span "Section" at bounding box center [115, 122] width 37 height 16
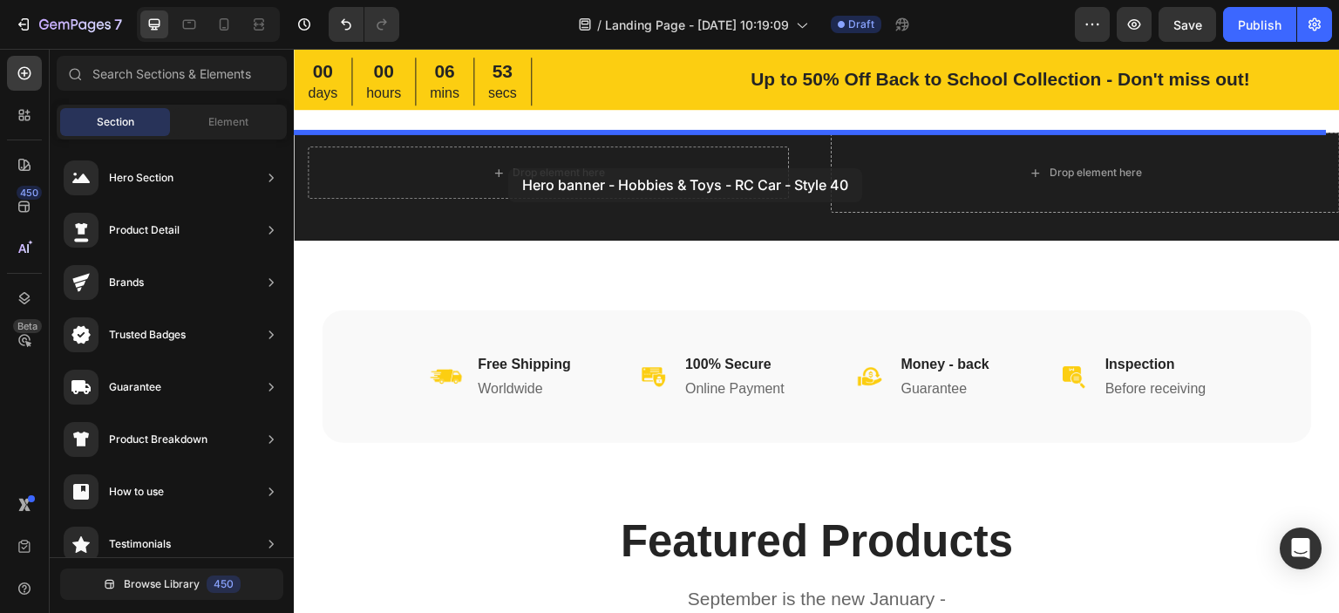
drag, startPoint x: 697, startPoint y: 228, endPoint x: 500, endPoint y: 159, distance: 208.6
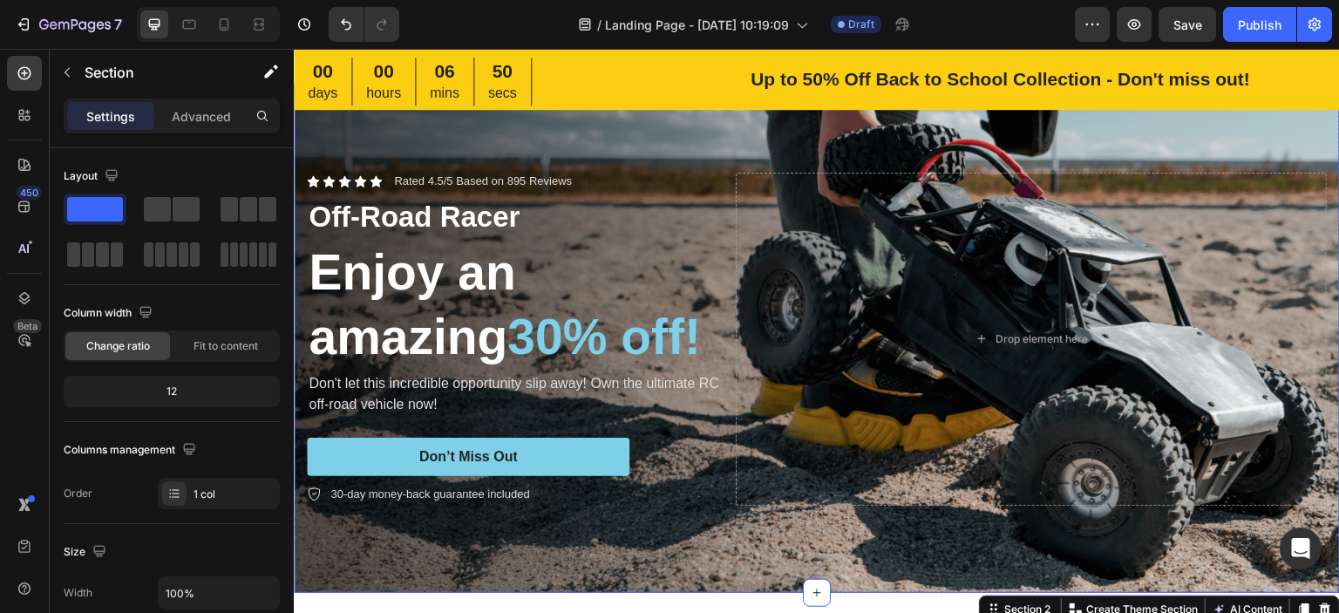
click at [762, 128] on div "Background Image" at bounding box center [817, 339] width 1046 height 508
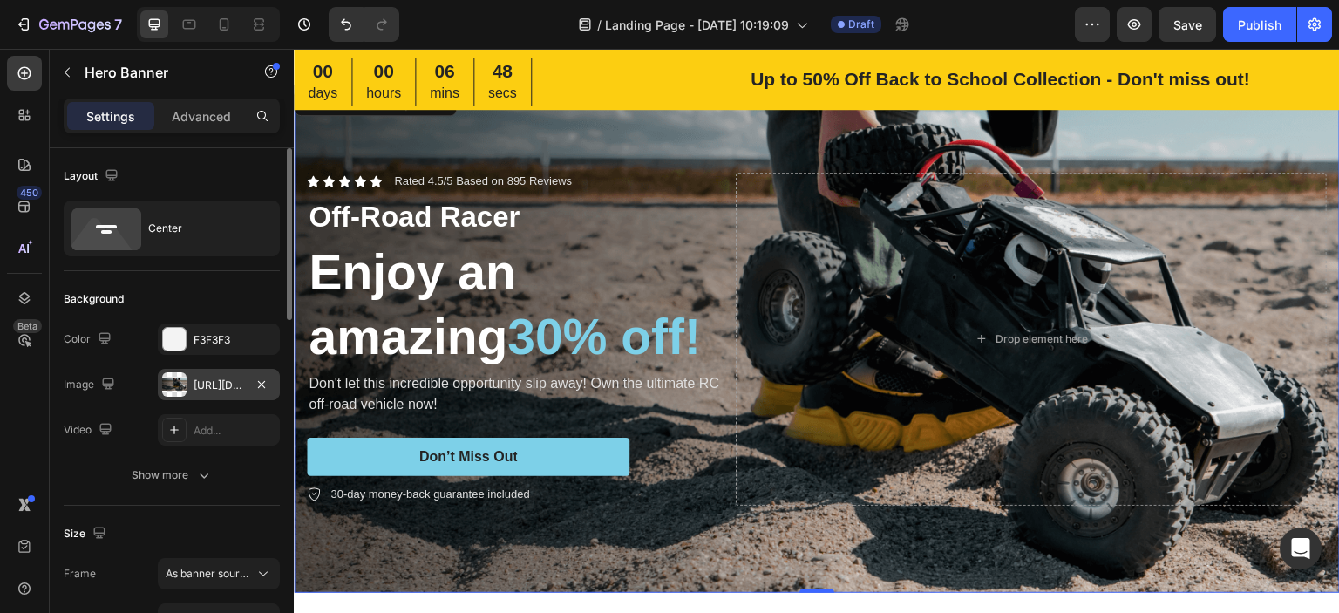
click at [185, 386] on div at bounding box center [174, 384] width 24 height 24
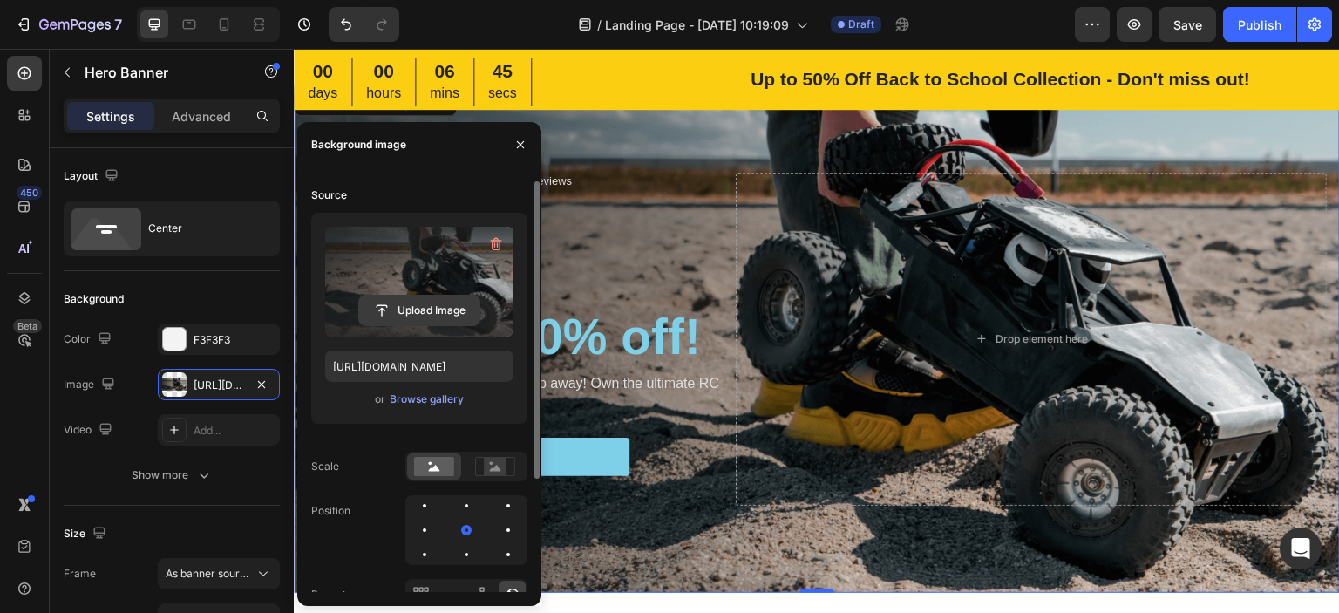
click at [417, 315] on input "file" at bounding box center [419, 310] width 120 height 30
type input "[URL][DOMAIN_NAME]"
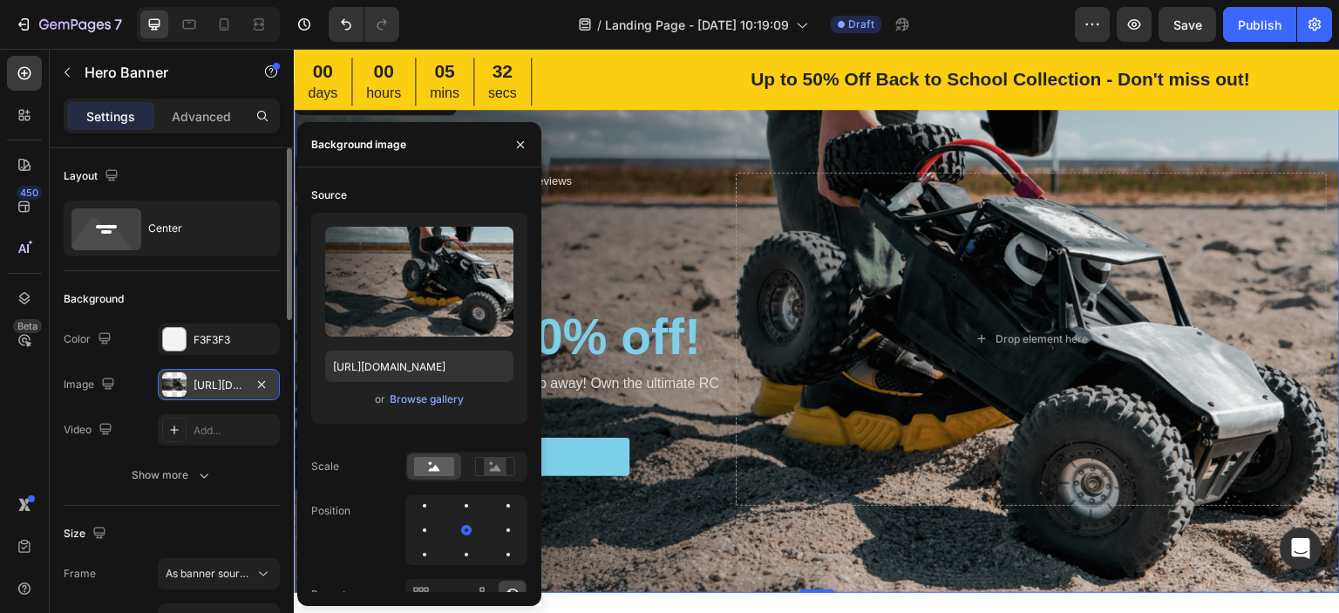
click at [224, 388] on div "[URL][DOMAIN_NAME]" at bounding box center [218, 385] width 51 height 16
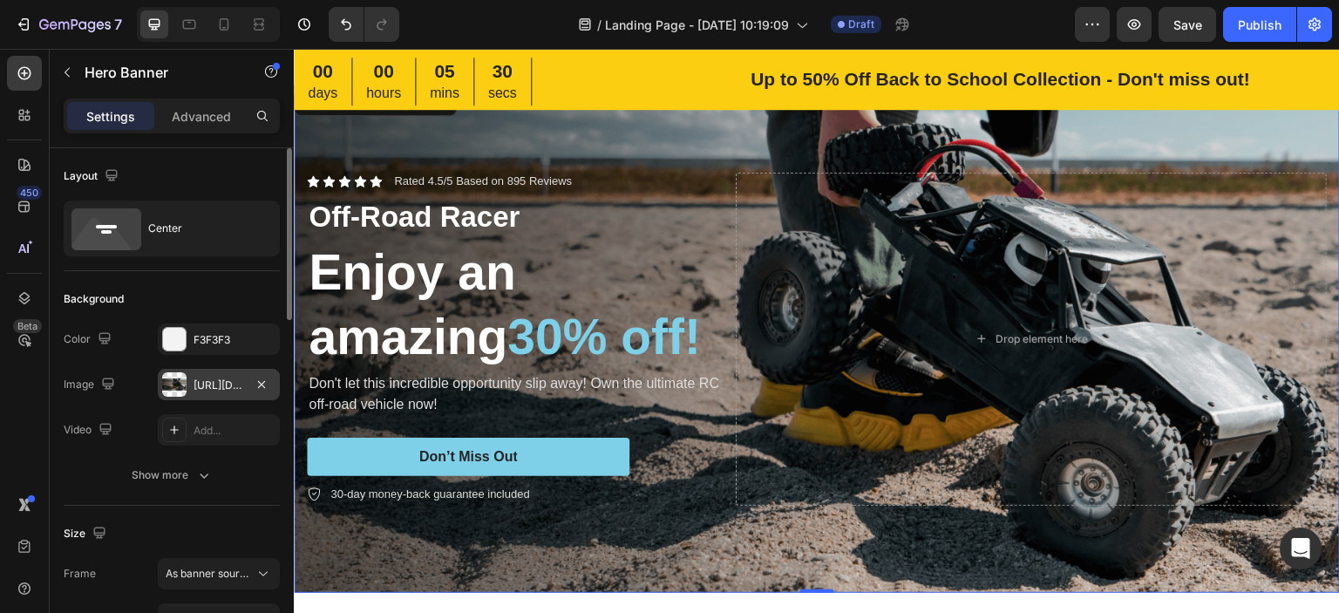
drag, startPoint x: 227, startPoint y: 388, endPoint x: 191, endPoint y: 383, distance: 36.1
click at [191, 383] on div "[URL][DOMAIN_NAME]" at bounding box center [219, 384] width 122 height 31
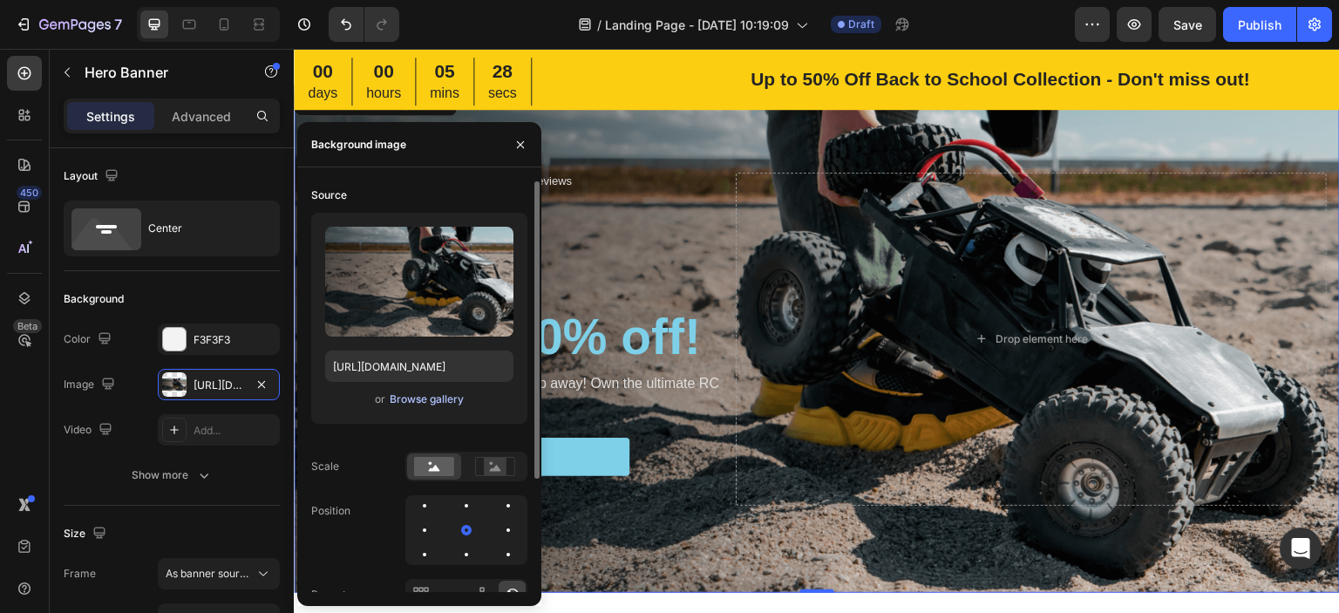
click at [413, 402] on div "Browse gallery" at bounding box center [427, 399] width 74 height 16
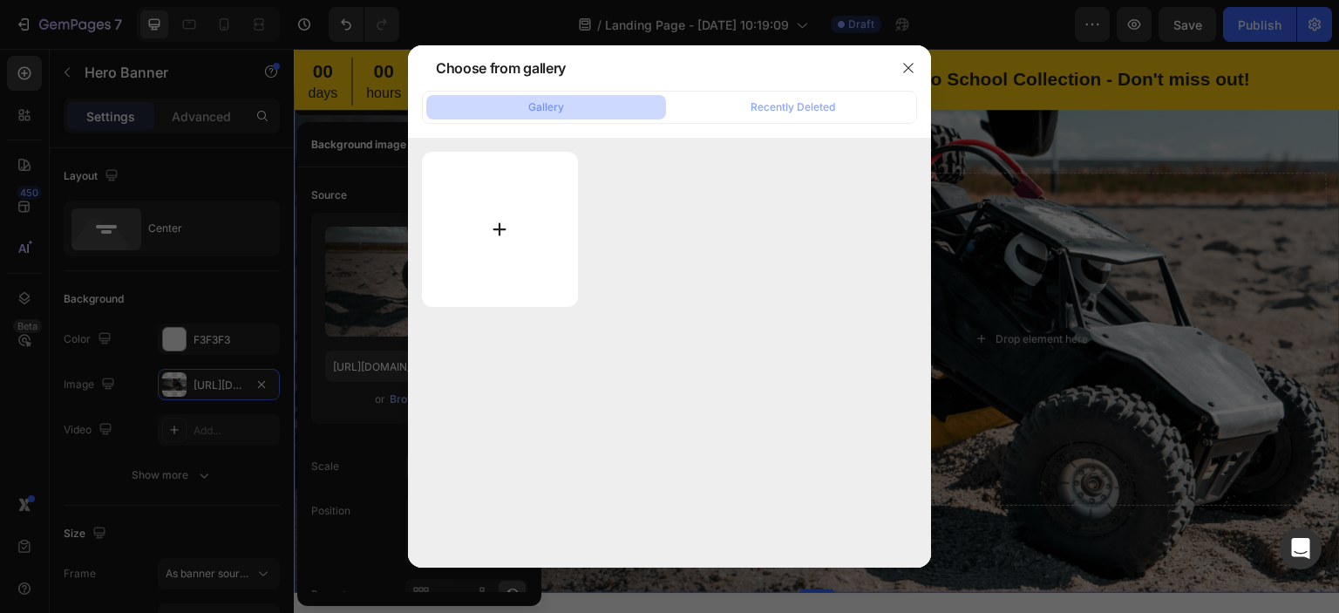
click at [499, 230] on input "file" at bounding box center [500, 229] width 156 height 155
type input "C:\fakepath\wonderfold-5-desktop_copy.webp"
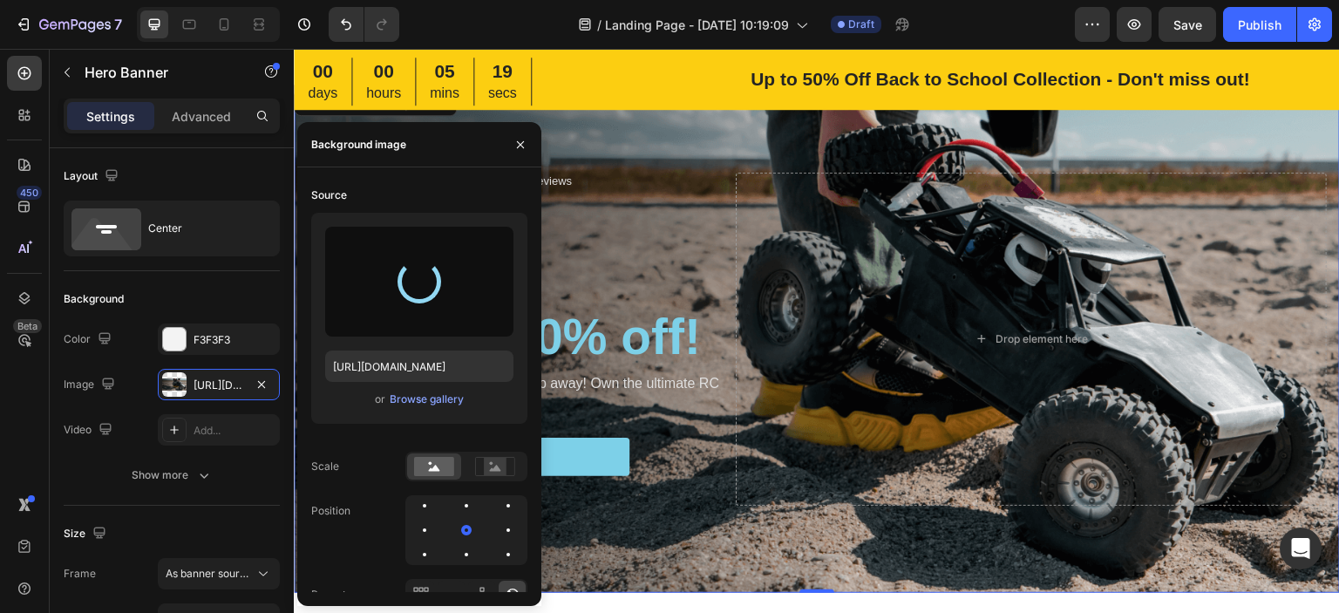
type input "[URL][DOMAIN_NAME]"
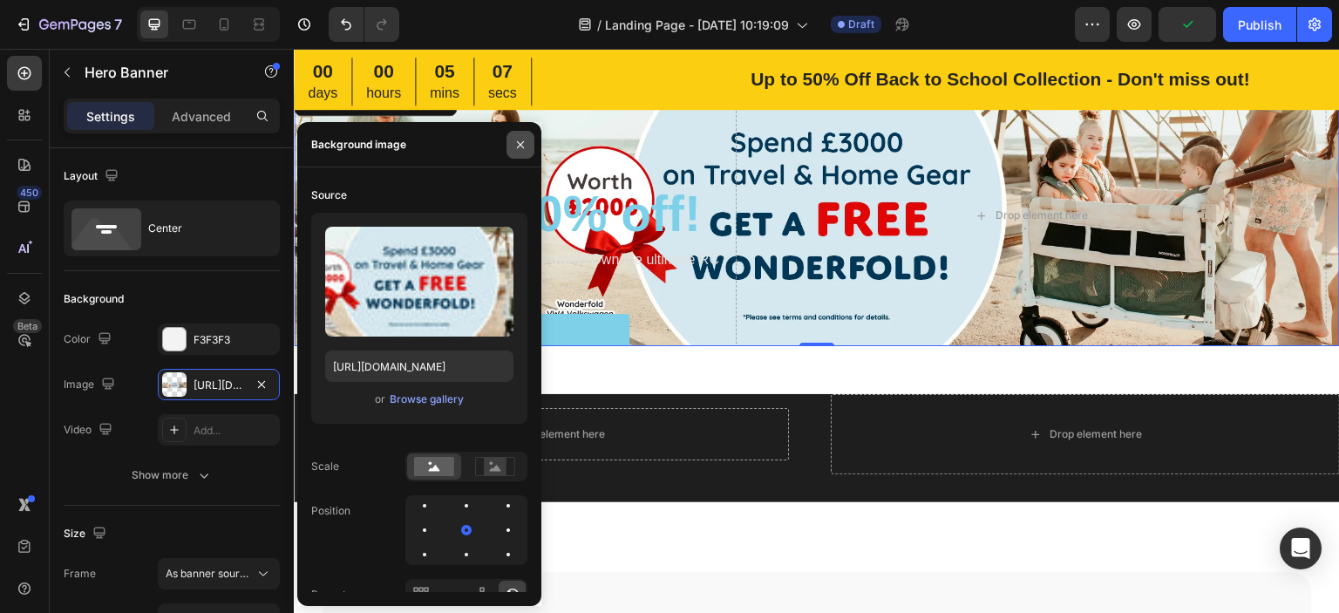
click at [517, 144] on icon "button" at bounding box center [520, 145] width 14 height 14
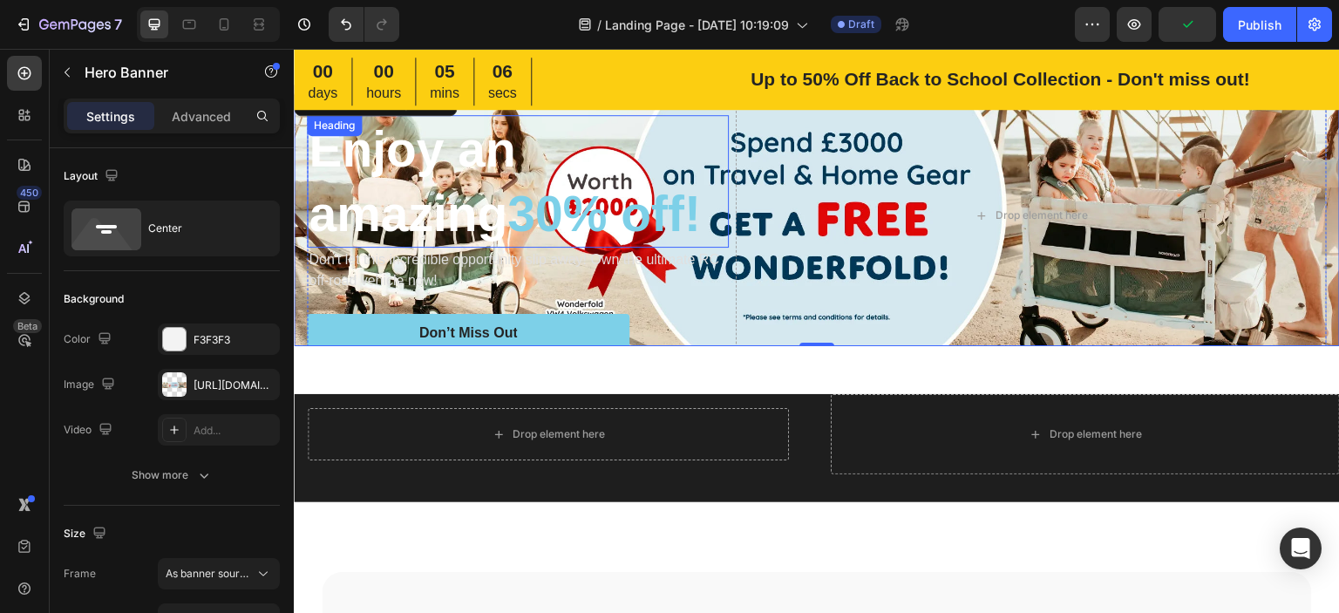
click at [540, 210] on span "30% off!" at bounding box center [603, 214] width 193 height 56
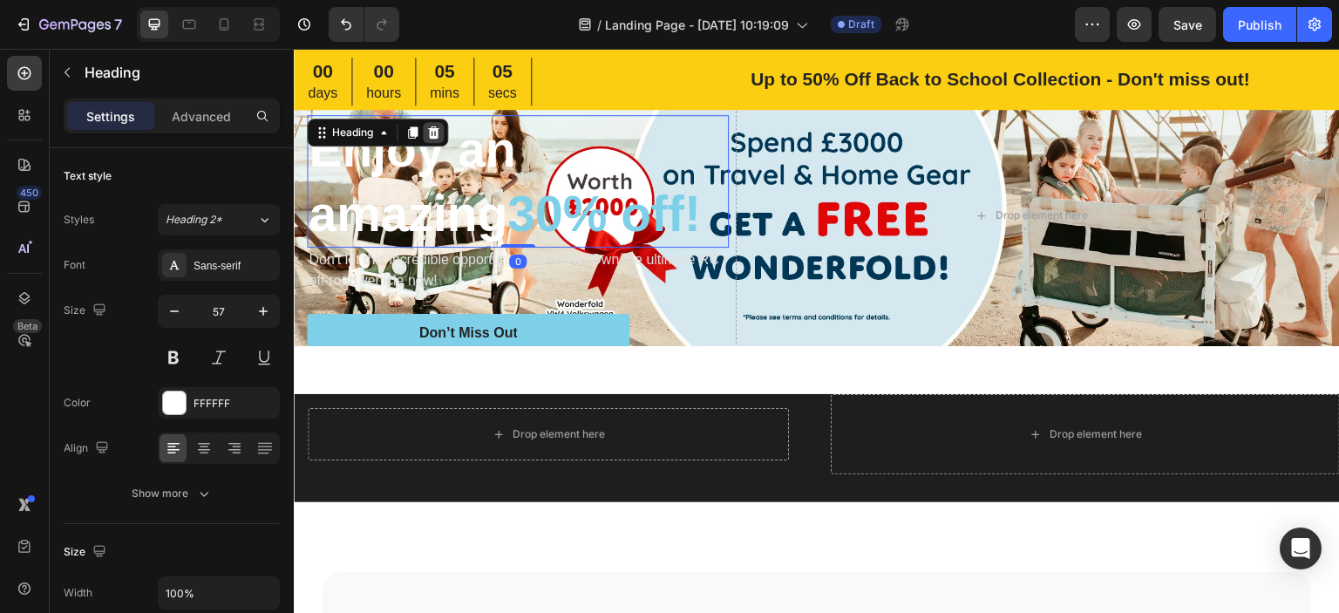
click at [437, 132] on icon at bounding box center [433, 132] width 11 height 12
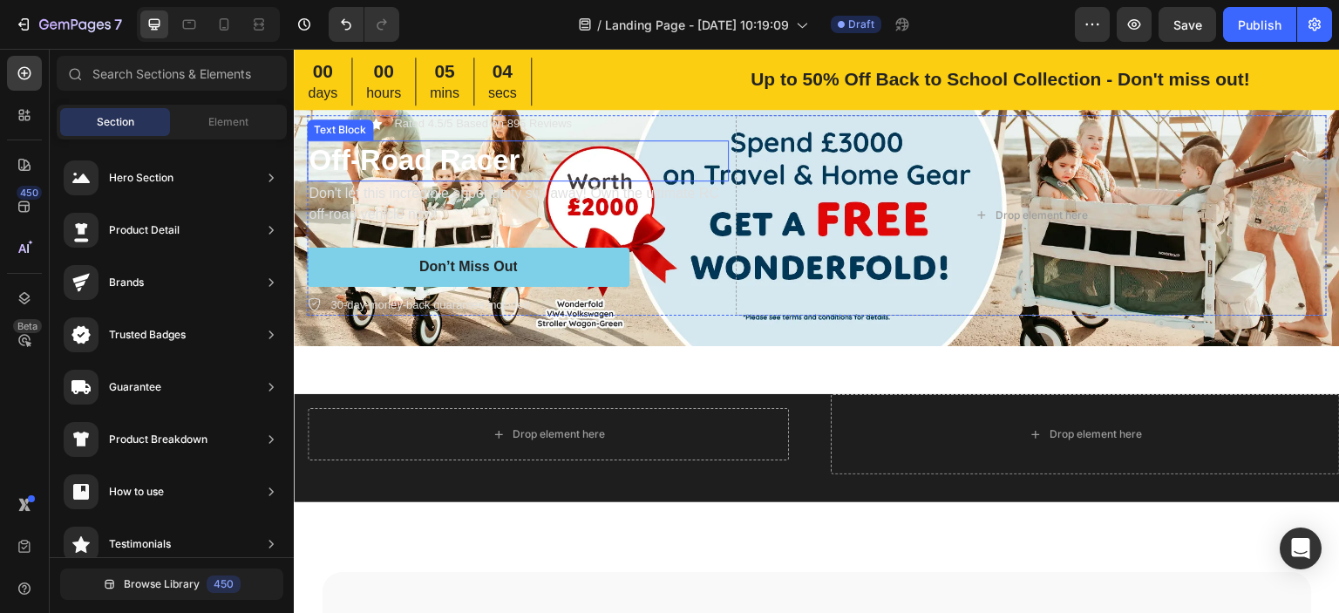
click at [478, 159] on p "Off-Road Racer" at bounding box center [518, 160] width 418 height 37
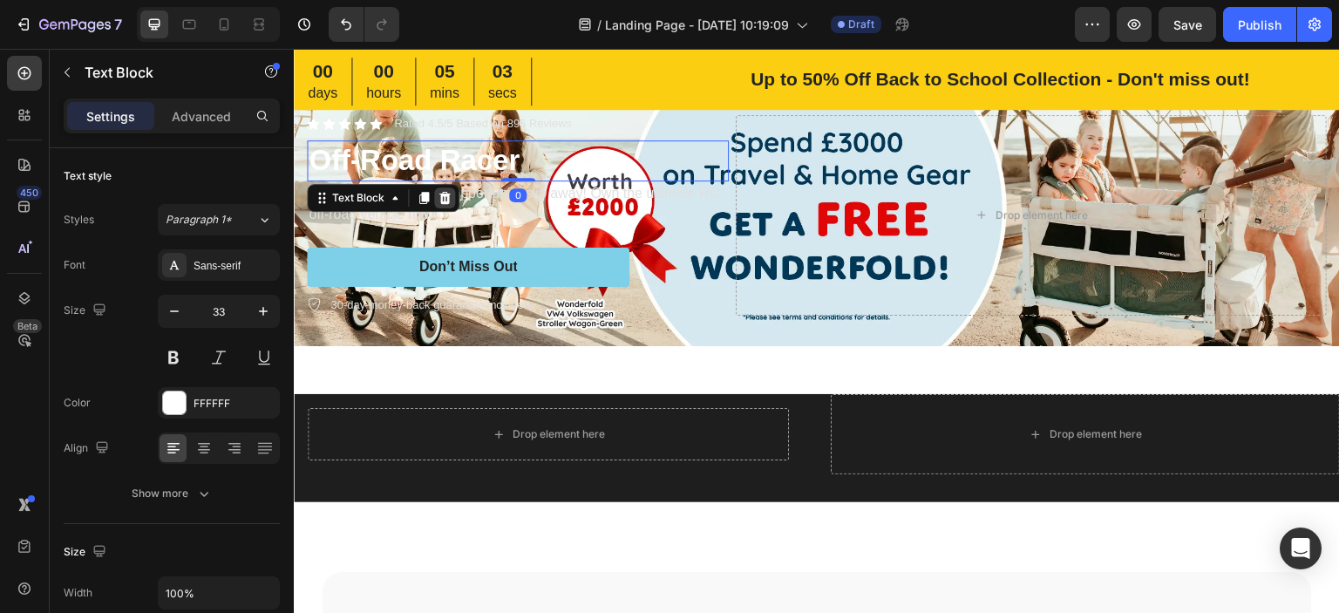
click at [439, 192] on icon at bounding box center [444, 198] width 11 height 12
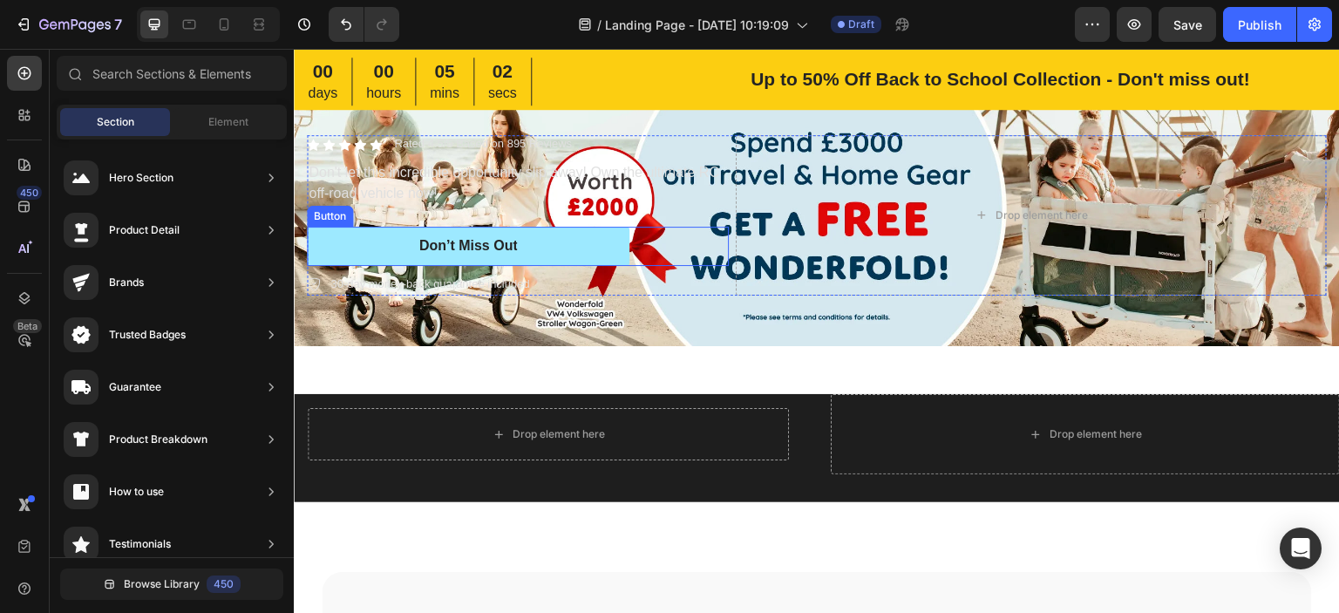
click at [534, 242] on button "Don’t Miss Out" at bounding box center [468, 246] width 322 height 39
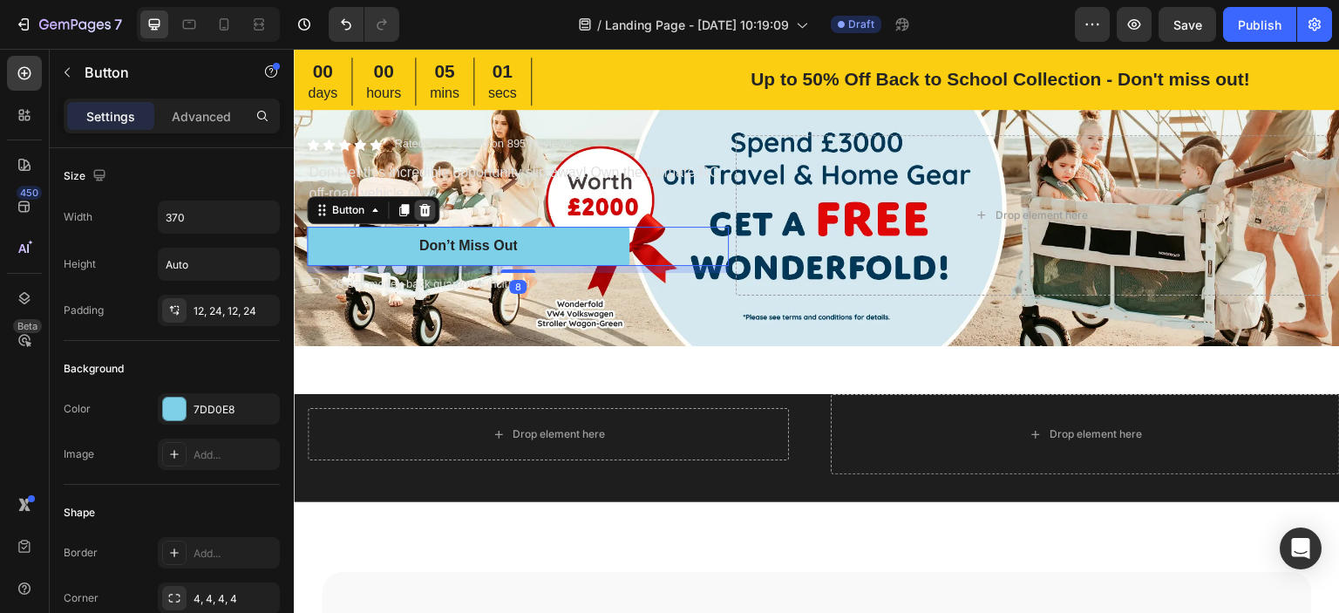
click at [425, 208] on icon at bounding box center [424, 210] width 14 height 14
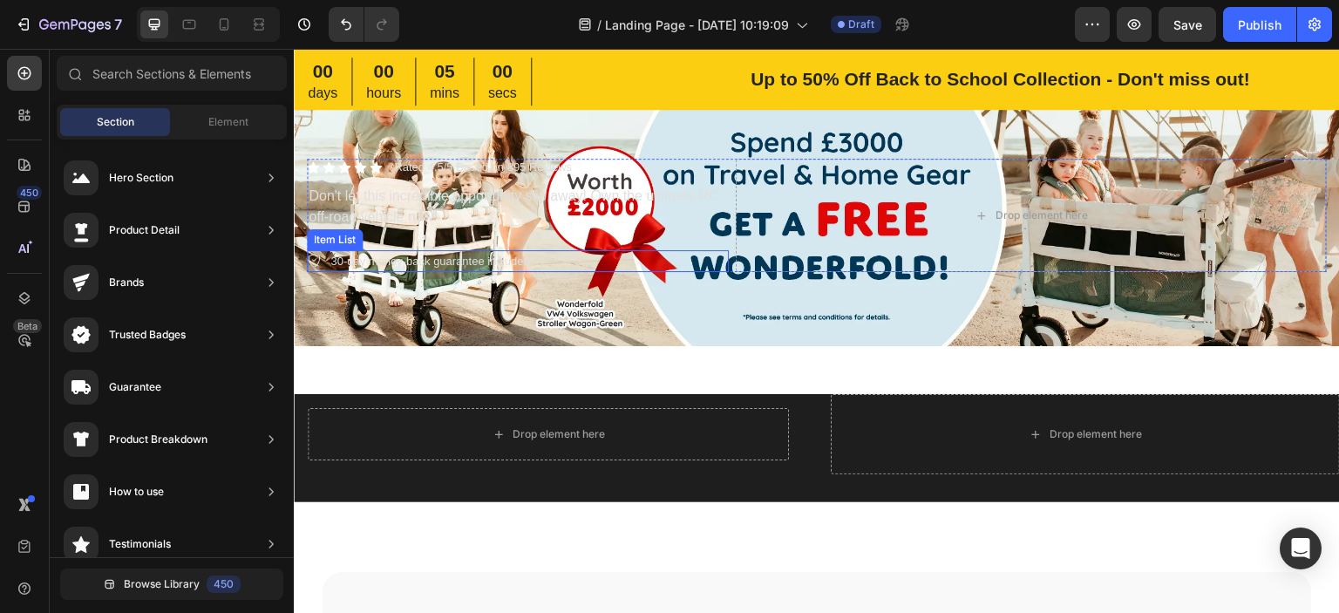
click at [477, 263] on p "30-day money-back guarantee included" at bounding box center [429, 261] width 199 height 17
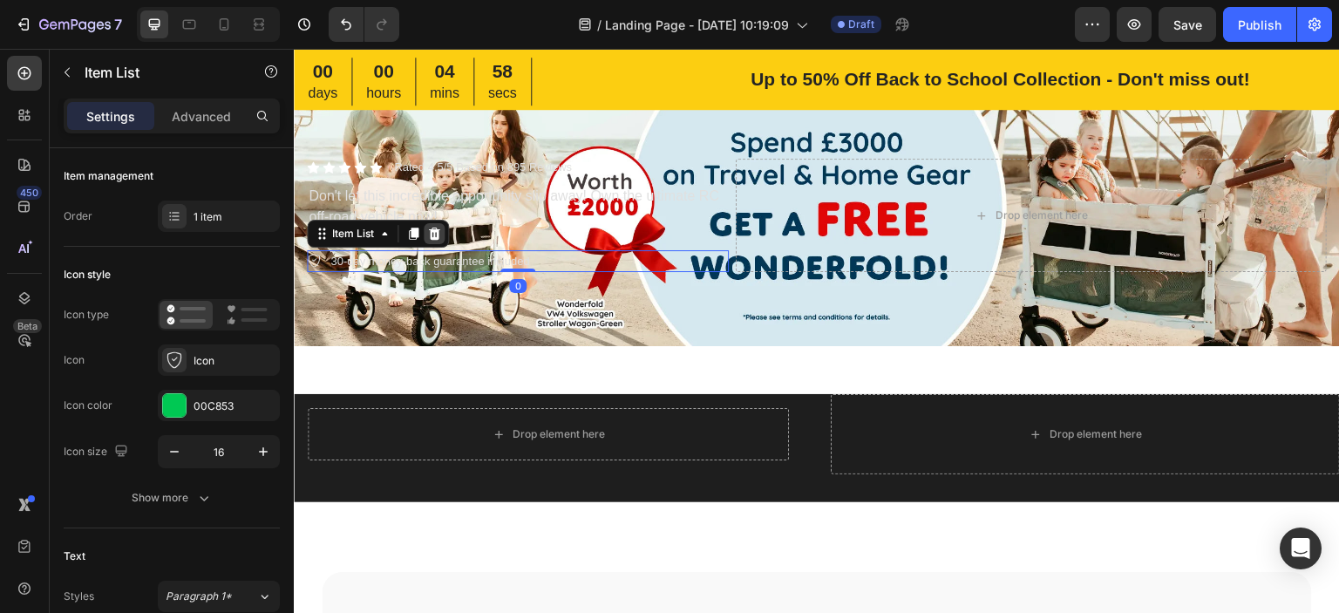
click at [439, 235] on icon at bounding box center [434, 234] width 14 height 14
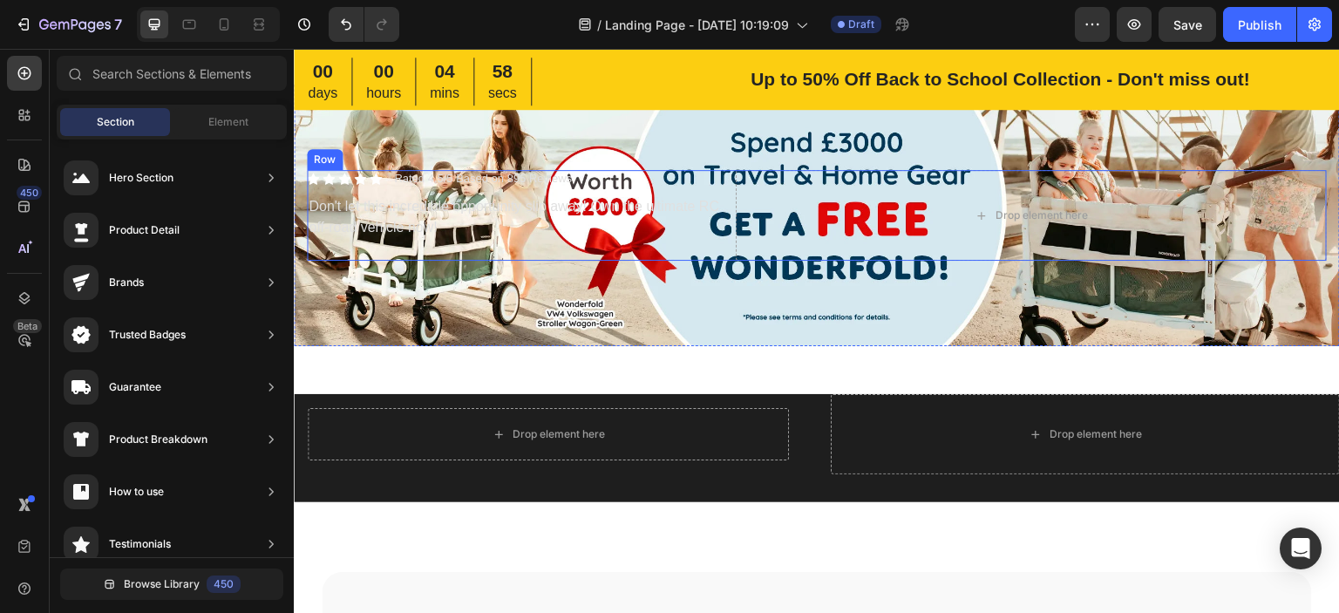
click at [394, 215] on p "Don't let this incredible opportunity slip away! Own the ultimate RC off-road v…" at bounding box center [518, 217] width 418 height 42
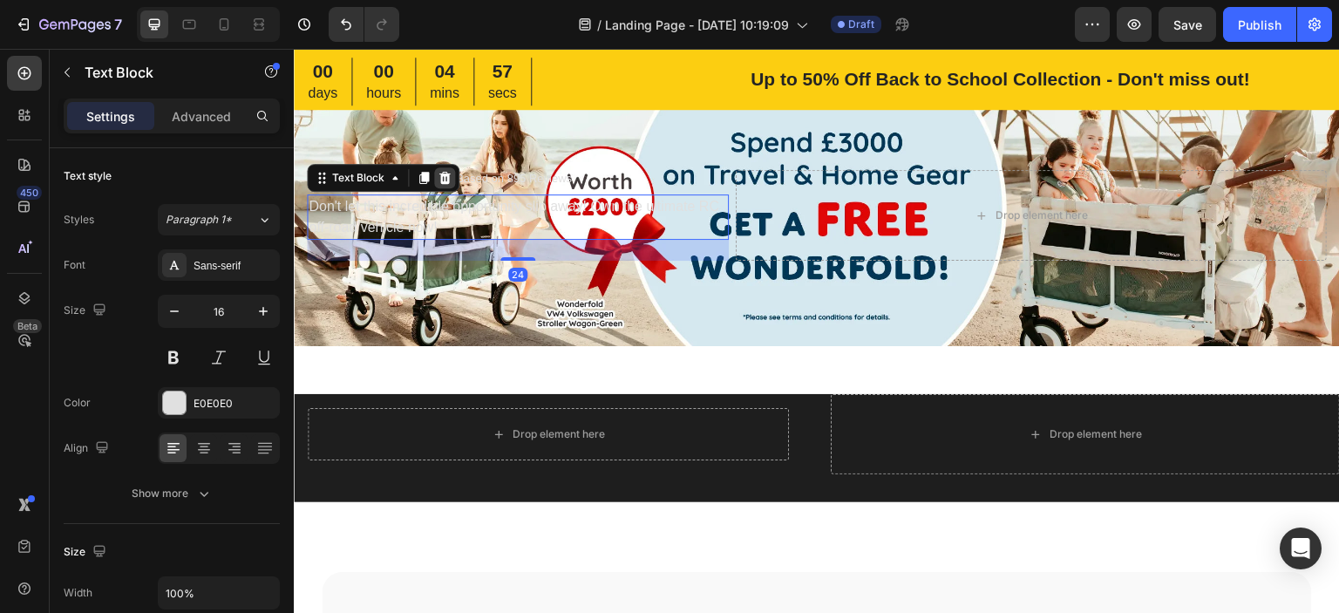
click at [446, 176] on icon at bounding box center [444, 178] width 11 height 12
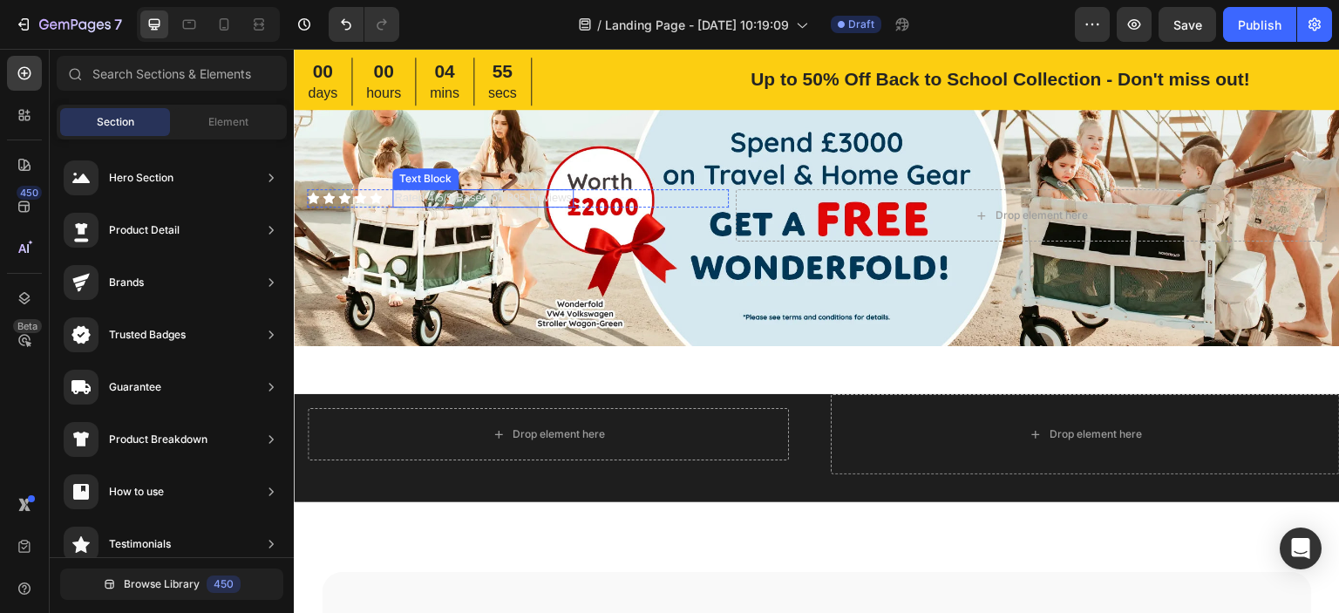
click at [618, 198] on div "Icon Icon Icon Icon Icon Icon List Rated 4.5/5 Based on 895 Reviews Text Block …" at bounding box center [518, 198] width 422 height 18
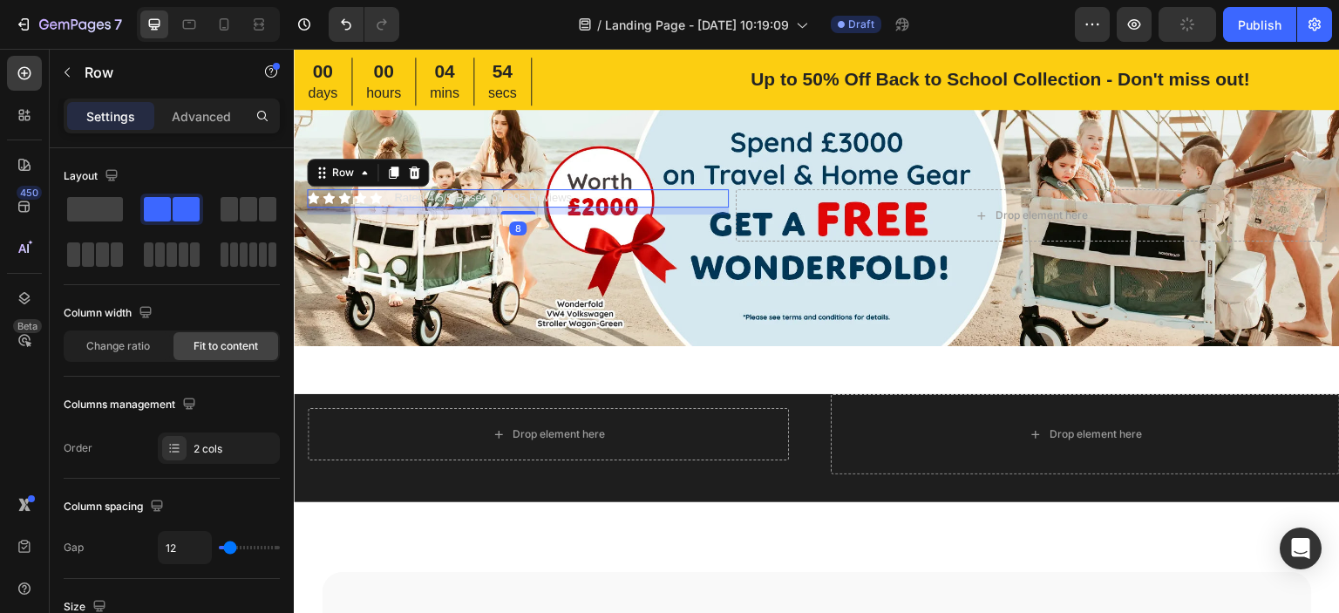
click at [414, 172] on icon at bounding box center [414, 172] width 11 height 12
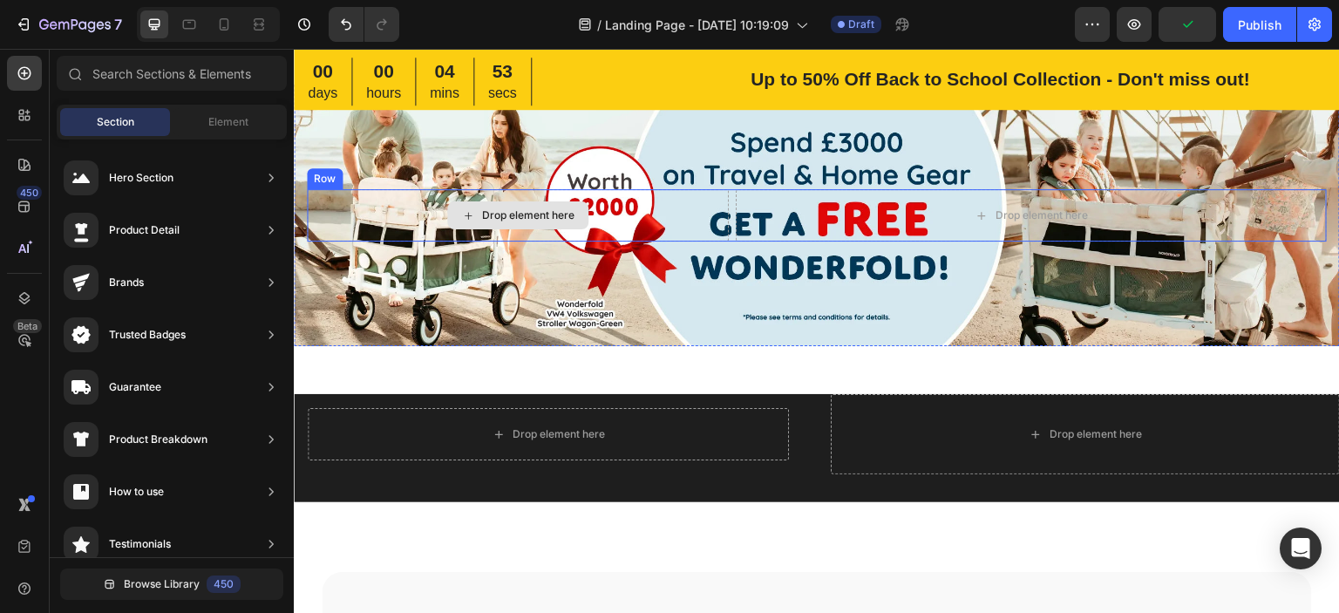
click at [399, 222] on div "Drop element here" at bounding box center [518, 215] width 422 height 52
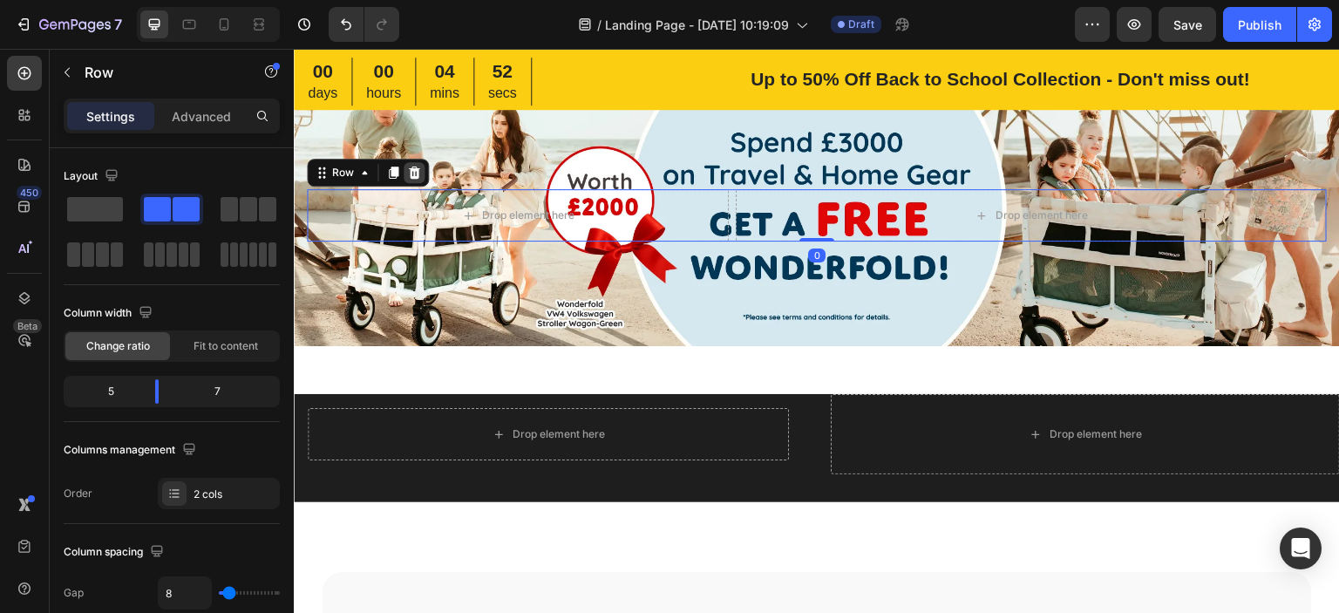
click at [414, 166] on icon at bounding box center [414, 173] width 14 height 14
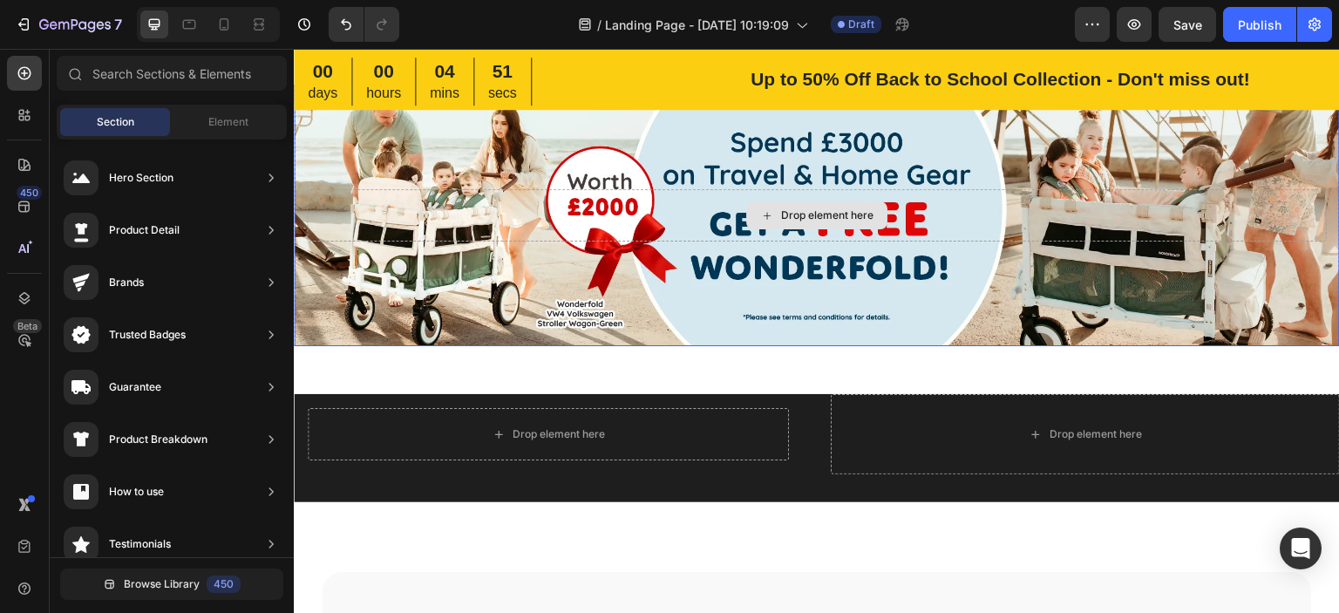
click at [859, 191] on div "Drop element here" at bounding box center [817, 215] width 1020 height 52
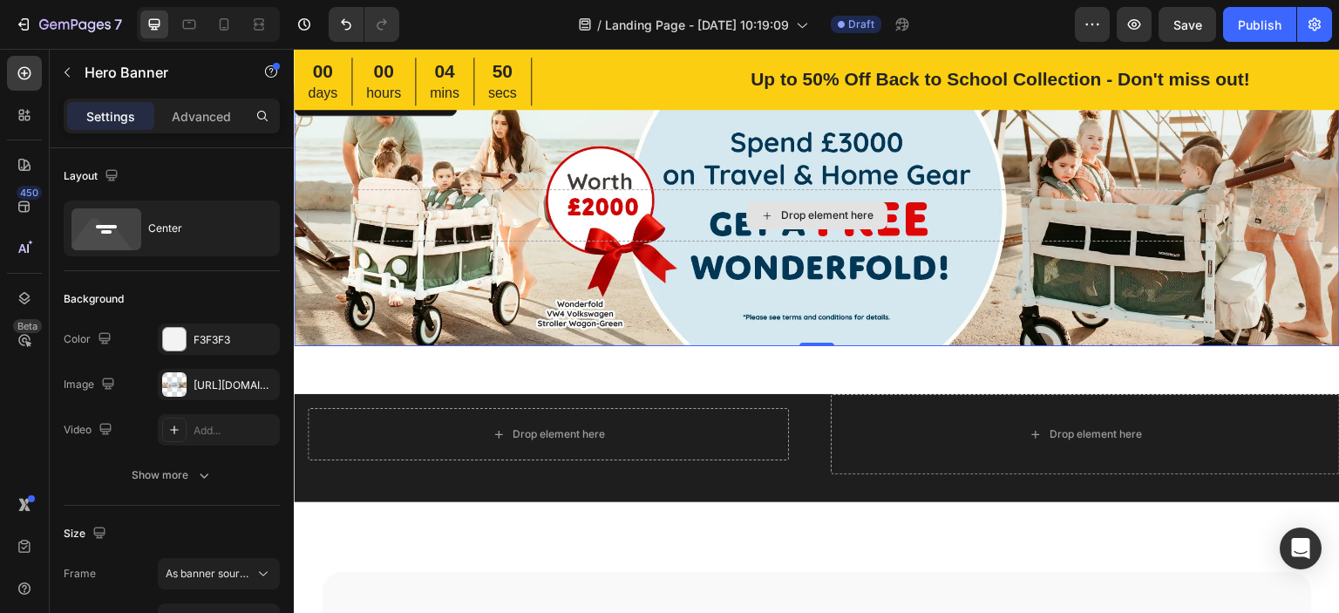
click at [484, 211] on div "Drop element here" at bounding box center [817, 215] width 1020 height 52
click at [398, 113] on div "Hero Banner" at bounding box center [375, 102] width 163 height 28
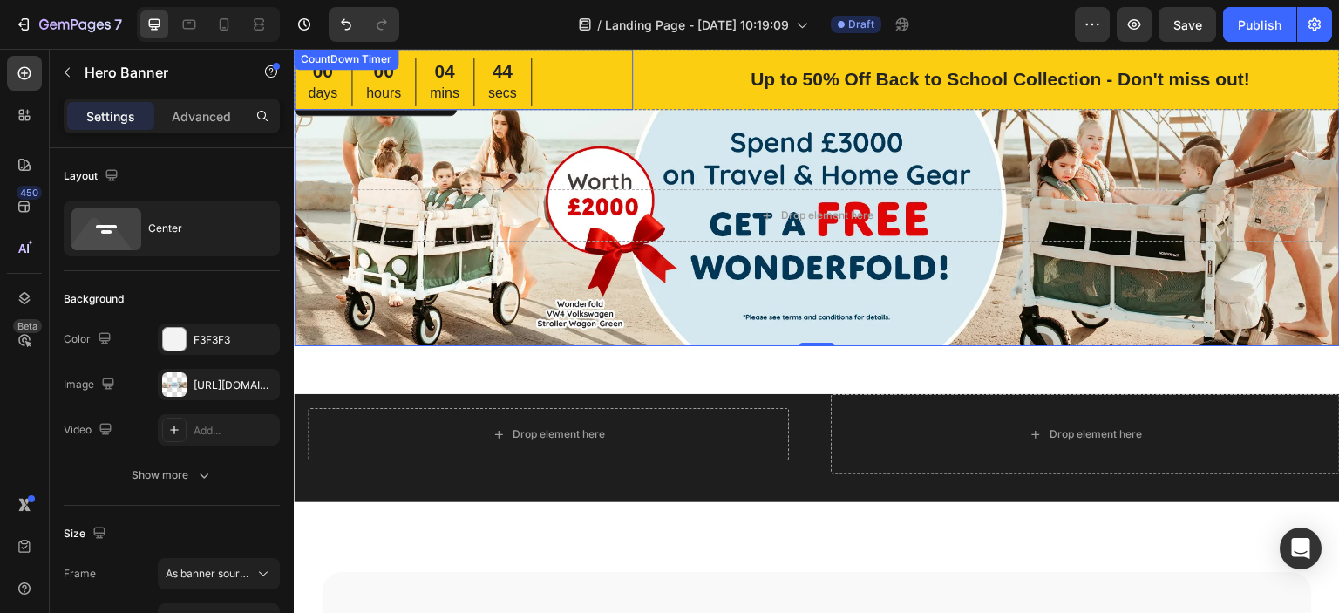
click at [650, 56] on div "00 days 00 hours 04 mins 44 secs CountDown Timer Up to 50% Off Back to School C…" at bounding box center [817, 79] width 1046 height 61
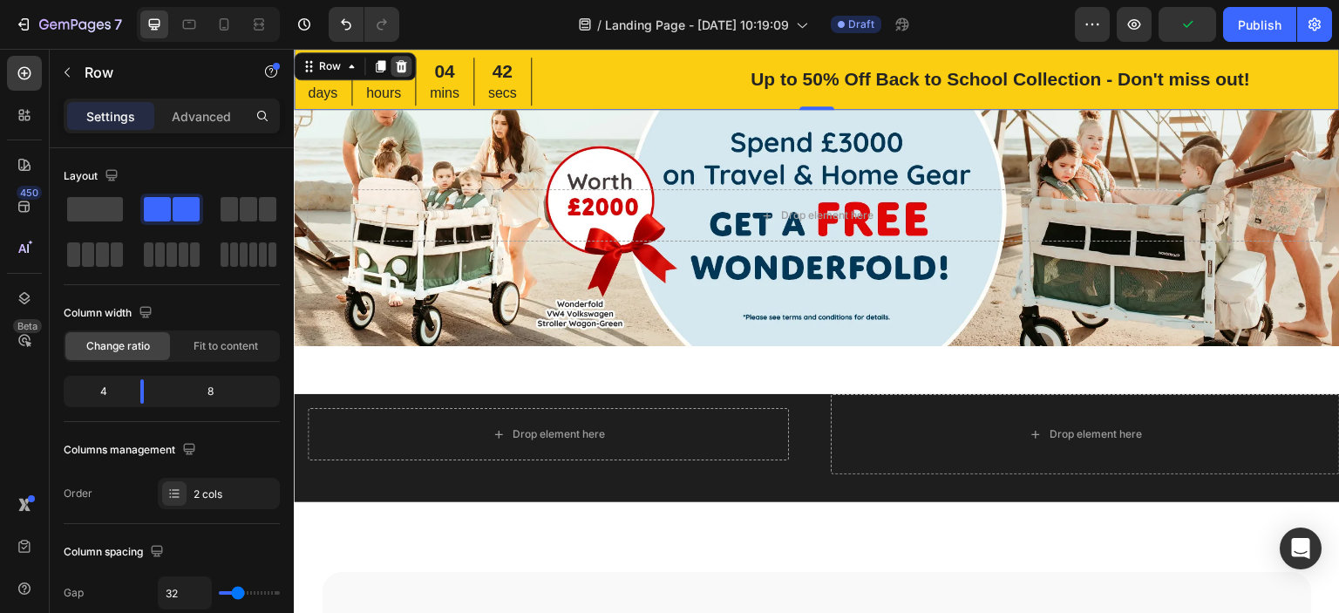
click at [395, 76] on div at bounding box center [400, 66] width 21 height 21
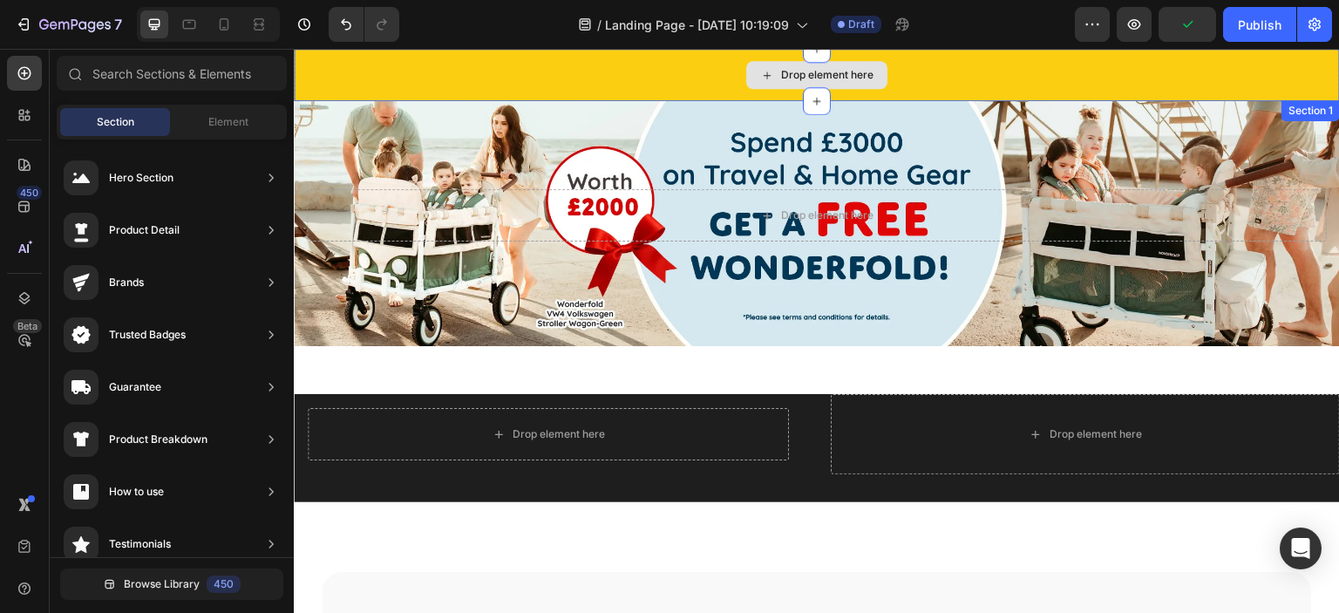
click at [460, 80] on div "Drop element here" at bounding box center [817, 75] width 1046 height 52
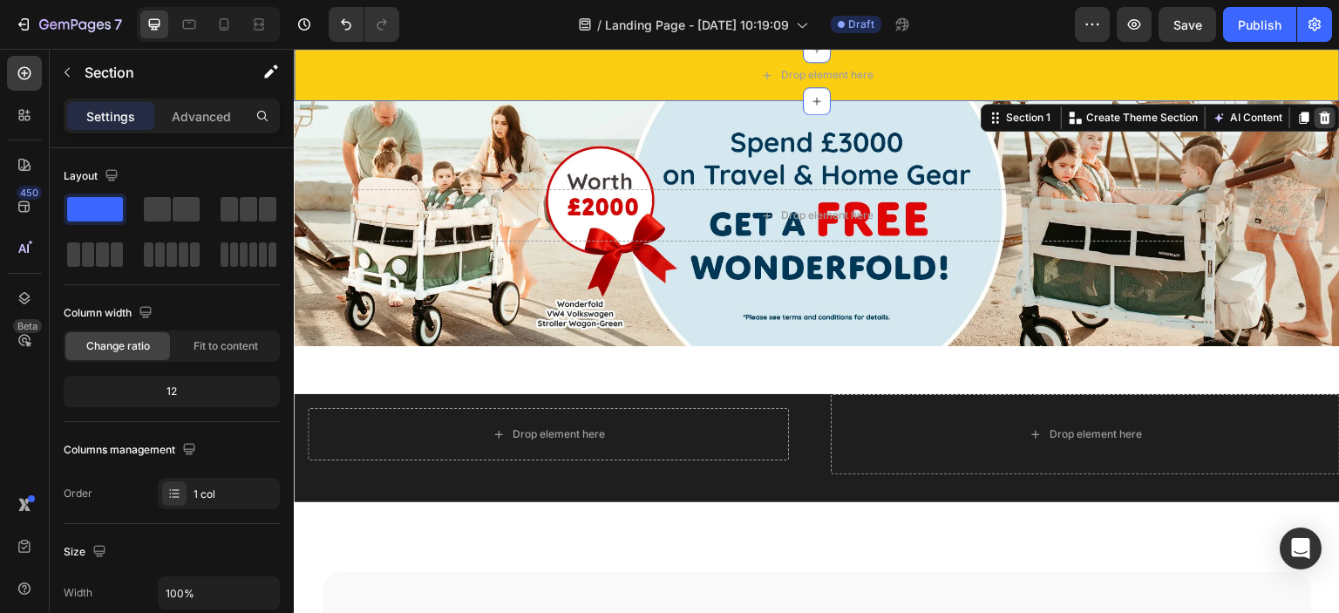
click at [1319, 121] on icon at bounding box center [1324, 118] width 11 height 12
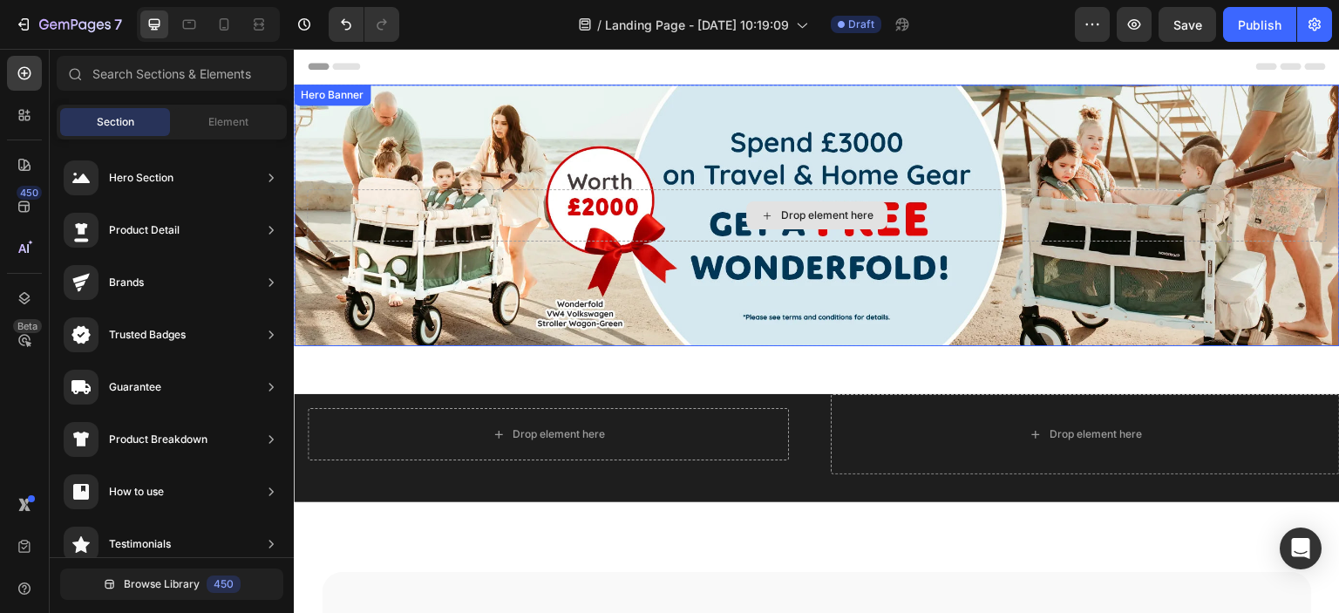
click at [804, 191] on div "Drop element here" at bounding box center [817, 215] width 1020 height 52
click at [794, 214] on div "Drop element here" at bounding box center [827, 215] width 92 height 14
click at [801, 211] on div "Drop element here" at bounding box center [827, 215] width 92 height 14
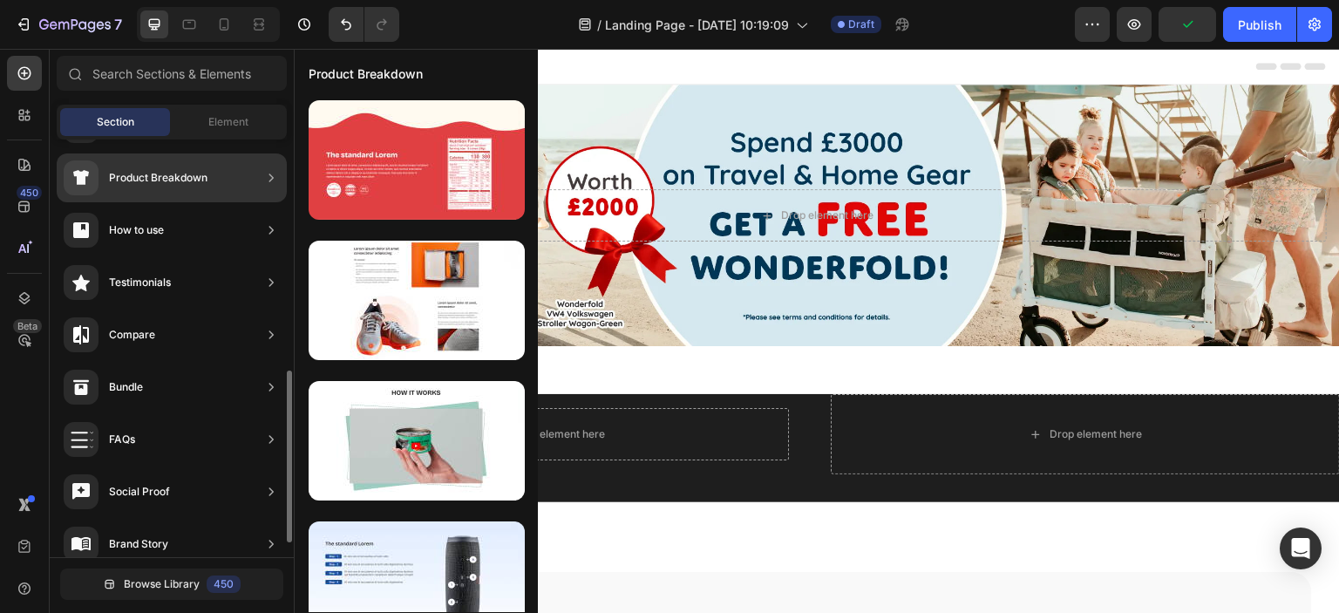
scroll to position [436, 0]
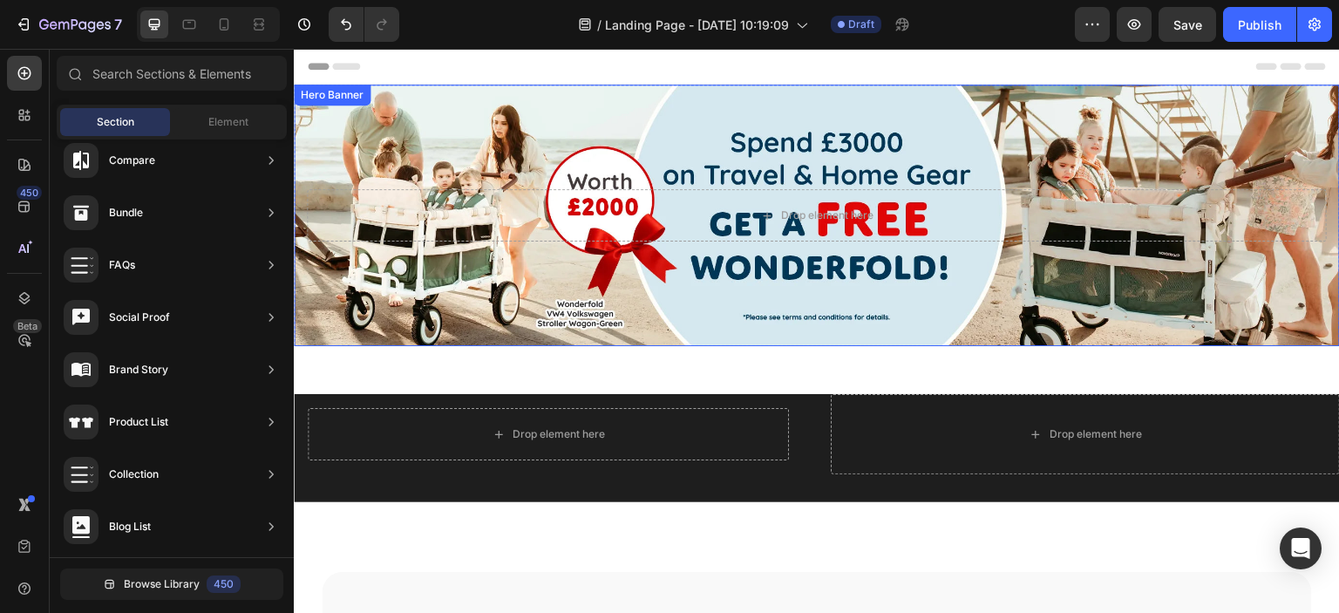
click at [531, 117] on div "Background Image" at bounding box center [817, 215] width 1046 height 261
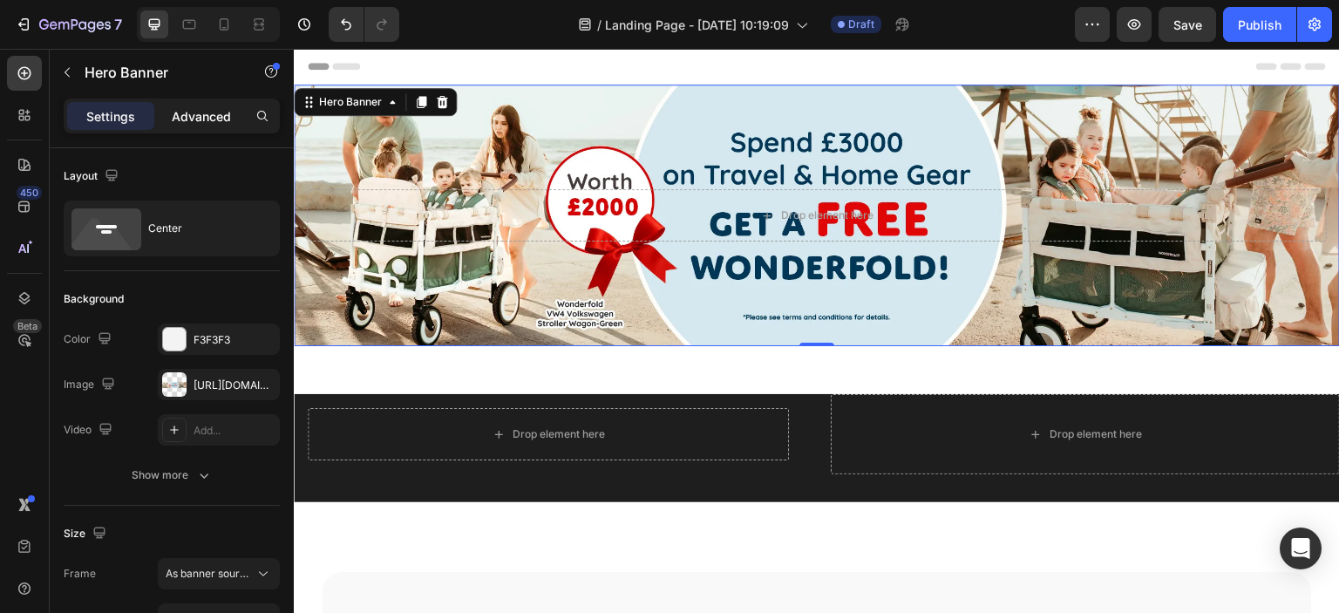
click at [175, 114] on p "Advanced" at bounding box center [201, 116] width 59 height 18
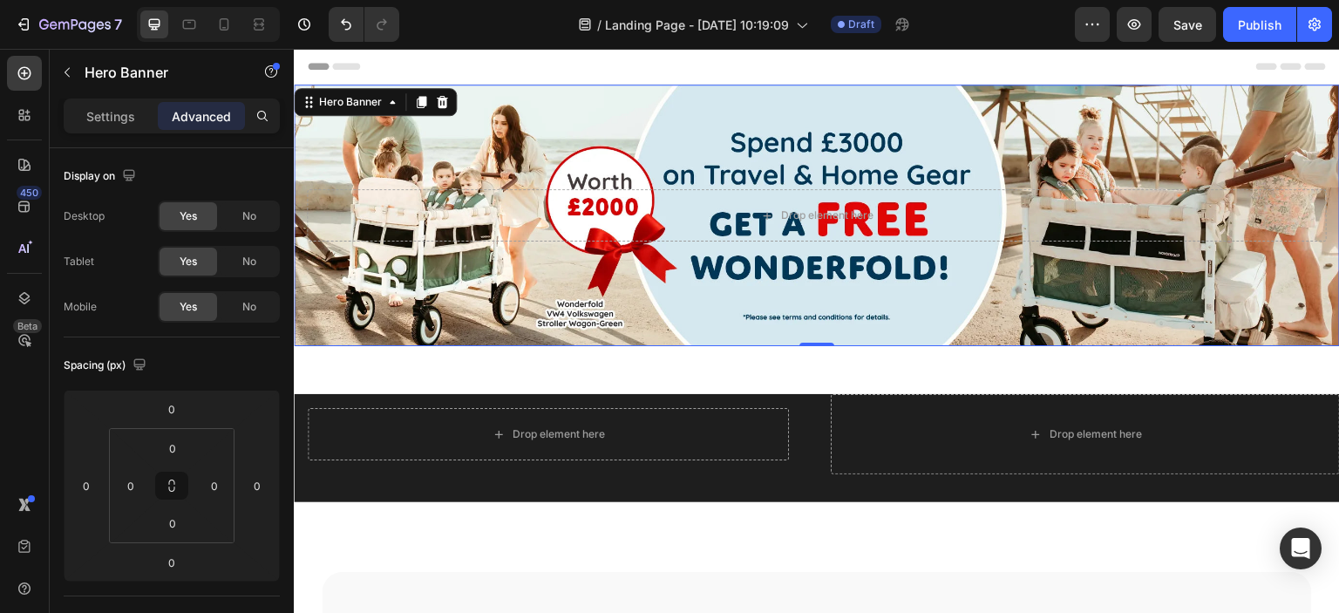
drag, startPoint x: 176, startPoint y: 114, endPoint x: 132, endPoint y: 168, distance: 69.4
click at [132, 168] on icon "button" at bounding box center [128, 174] width 17 height 17
click at [234, 213] on div "No" at bounding box center [249, 216] width 58 height 28
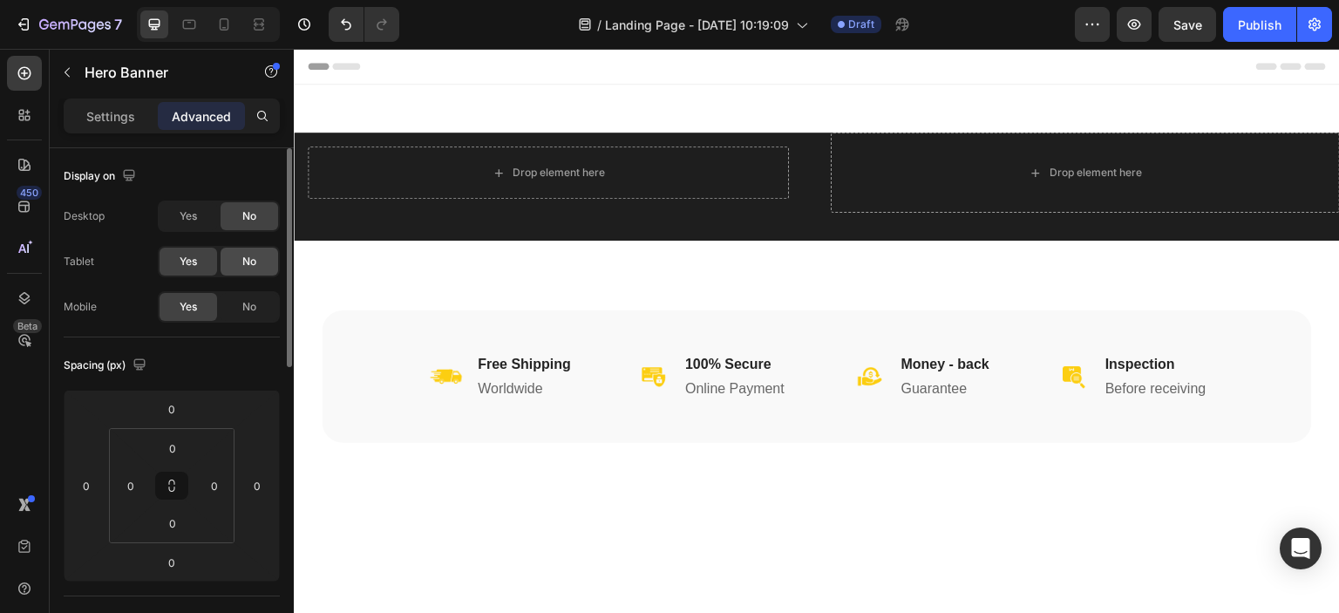
click at [241, 261] on div "No" at bounding box center [249, 262] width 58 height 28
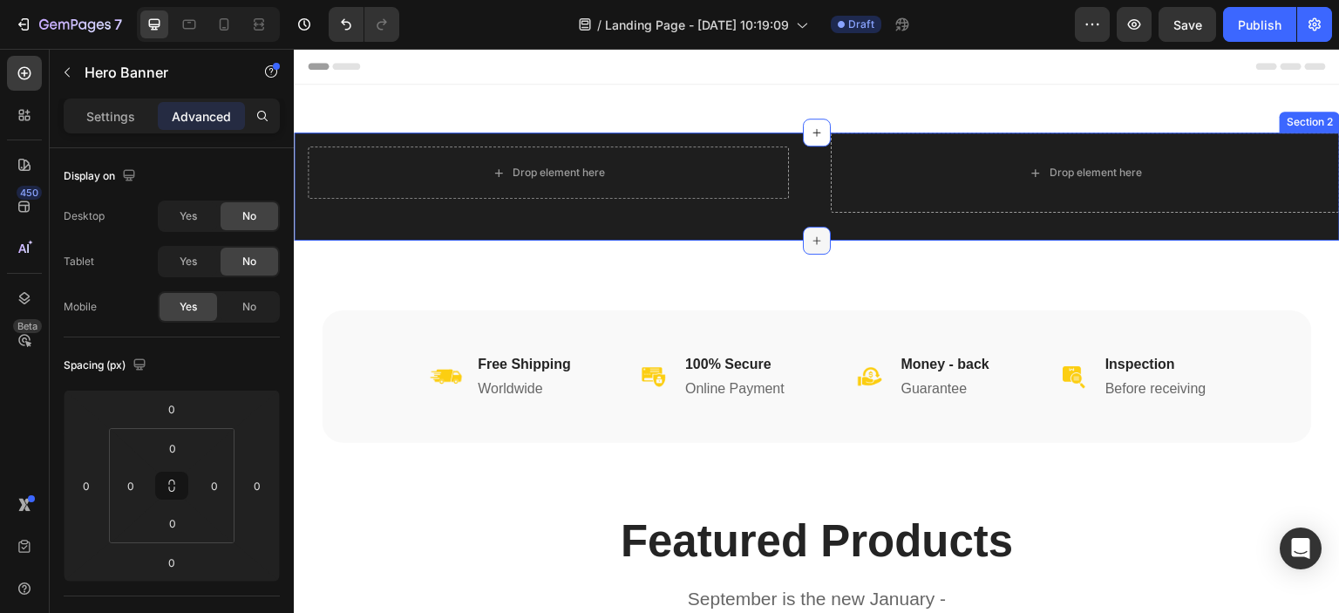
scroll to position [0, 0]
click at [811, 245] on icon at bounding box center [817, 241] width 14 height 14
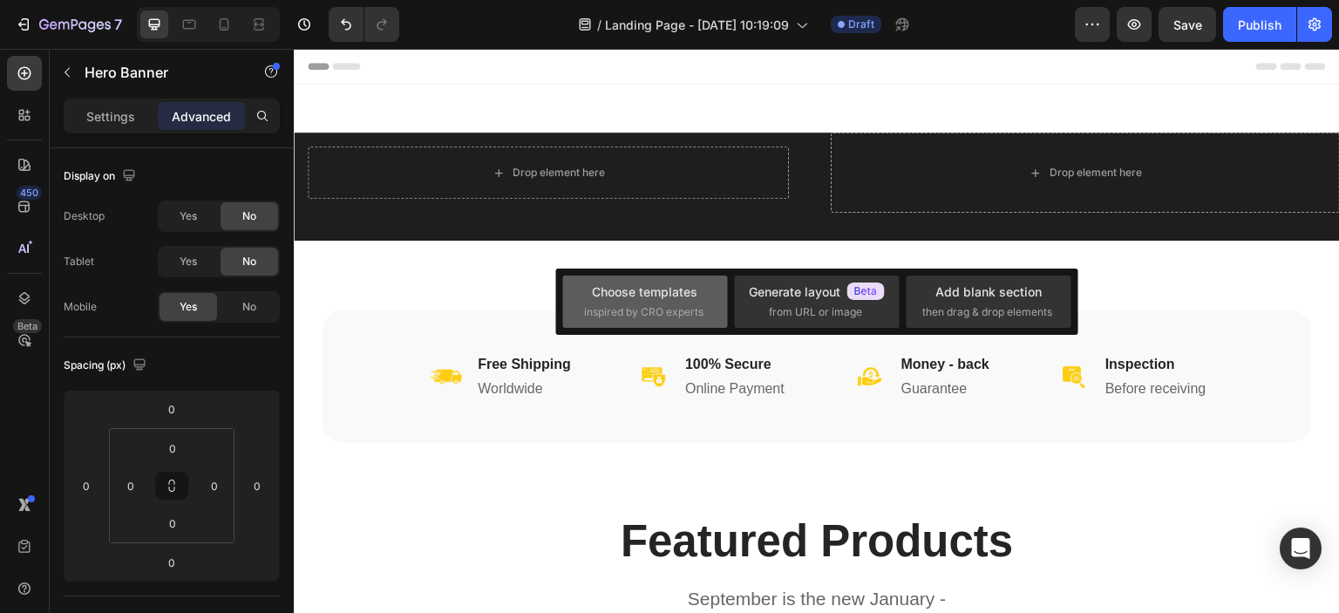
click at [681, 302] on div "Choose templates inspired by CRO experts" at bounding box center [645, 300] width 122 height 37
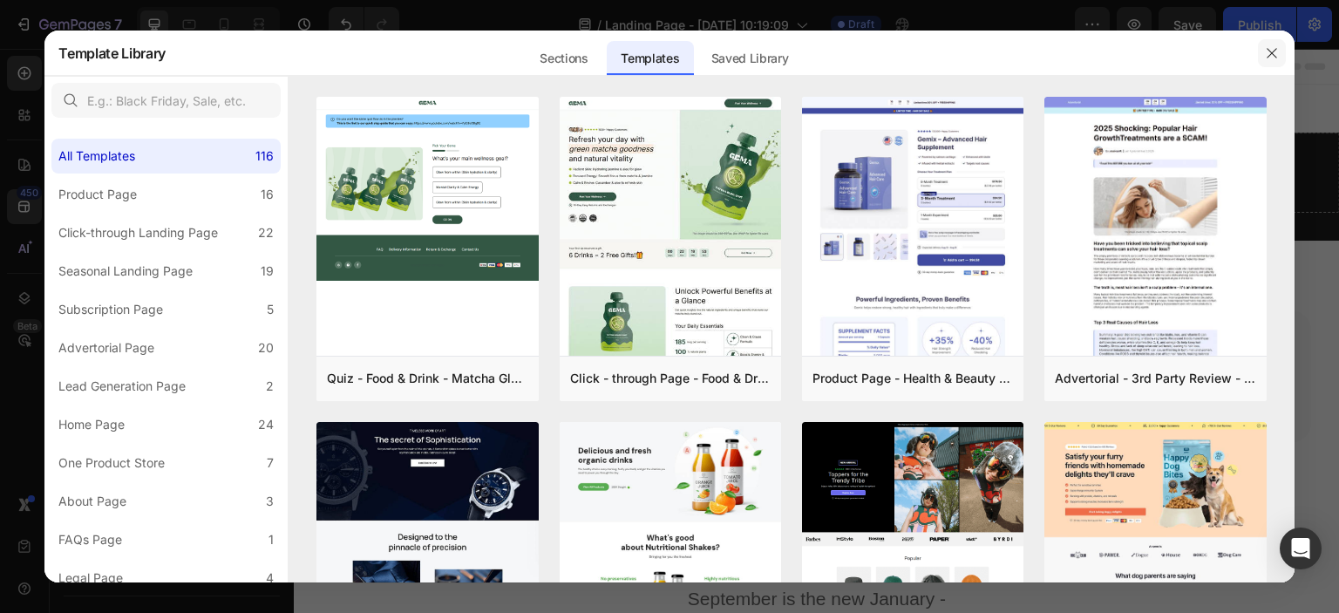
click at [1277, 51] on icon "button" at bounding box center [1272, 53] width 14 height 14
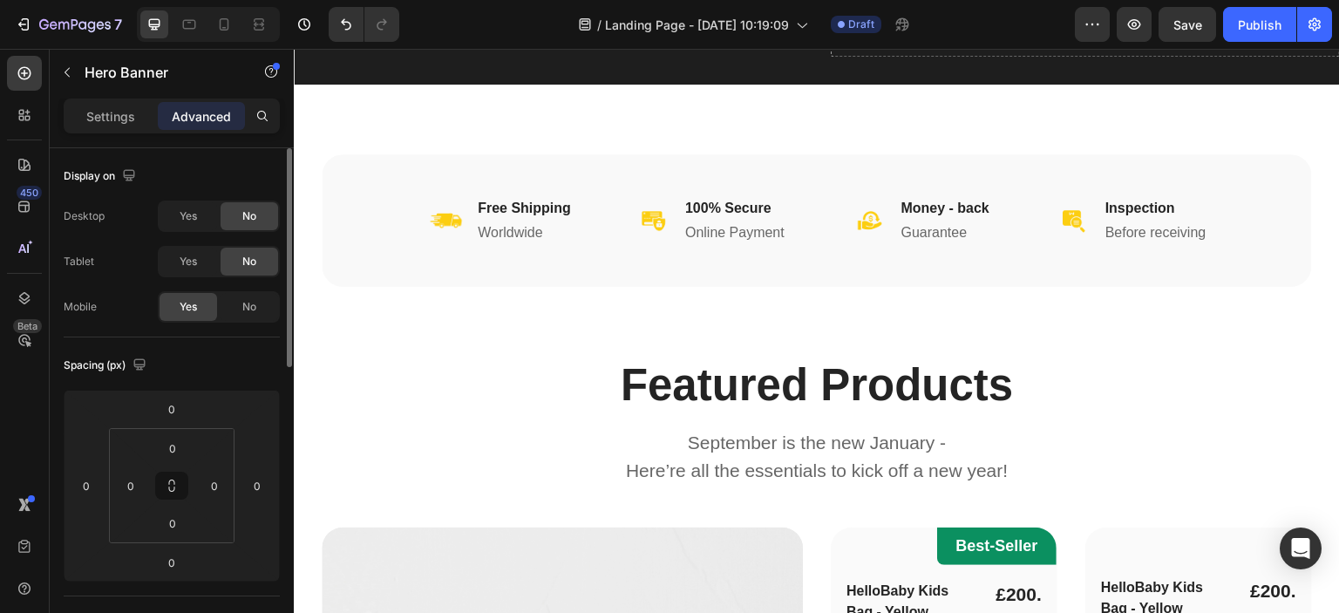
scroll to position [87, 0]
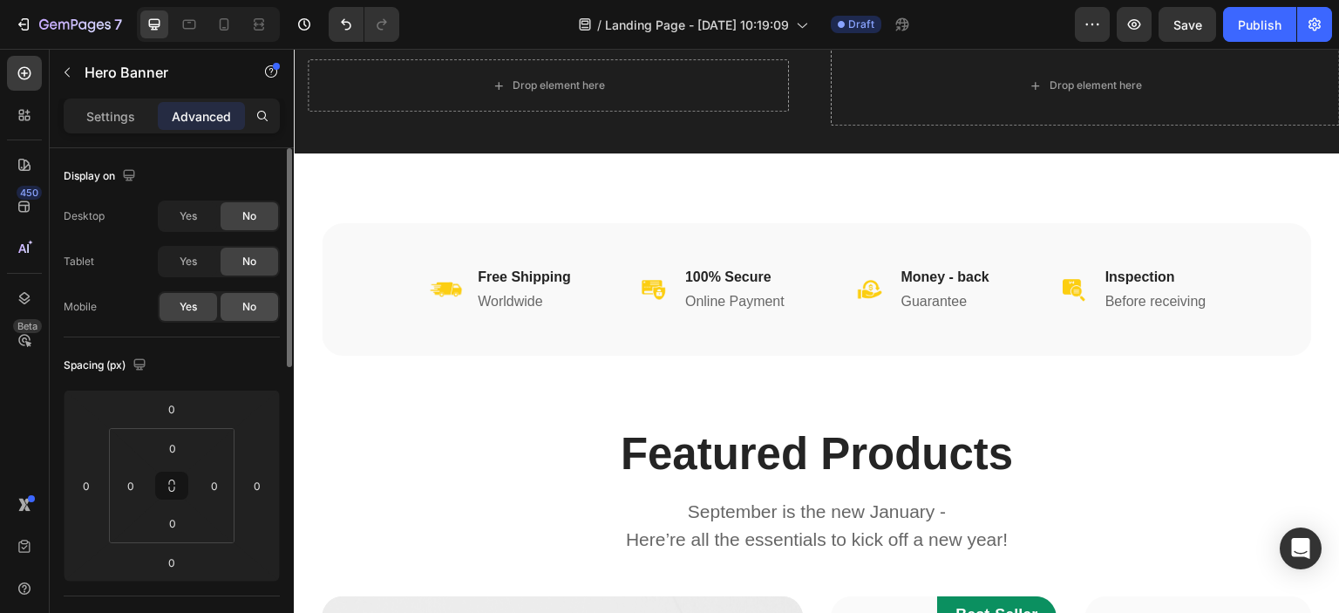
click at [237, 305] on div "No" at bounding box center [249, 307] width 58 height 28
click at [198, 219] on div "Yes" at bounding box center [188, 216] width 58 height 28
click at [251, 308] on span "No" at bounding box center [249, 307] width 14 height 16
click at [180, 257] on span "Yes" at bounding box center [188, 262] width 17 height 16
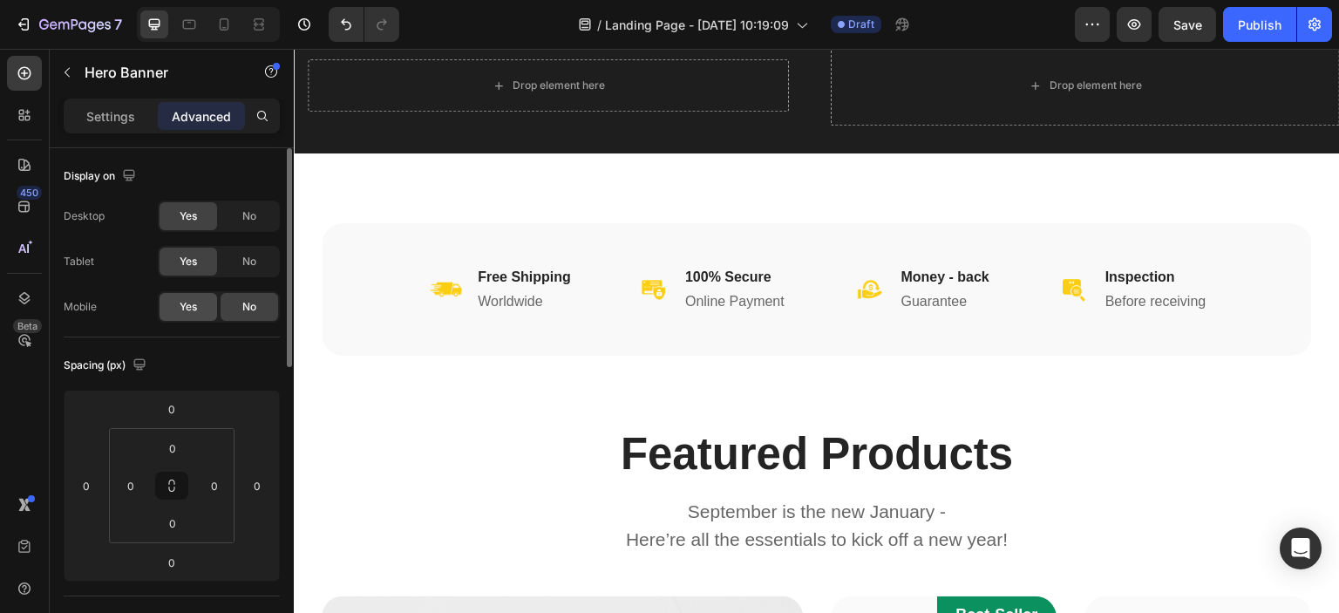
click at [206, 302] on div "Yes" at bounding box center [188, 307] width 58 height 28
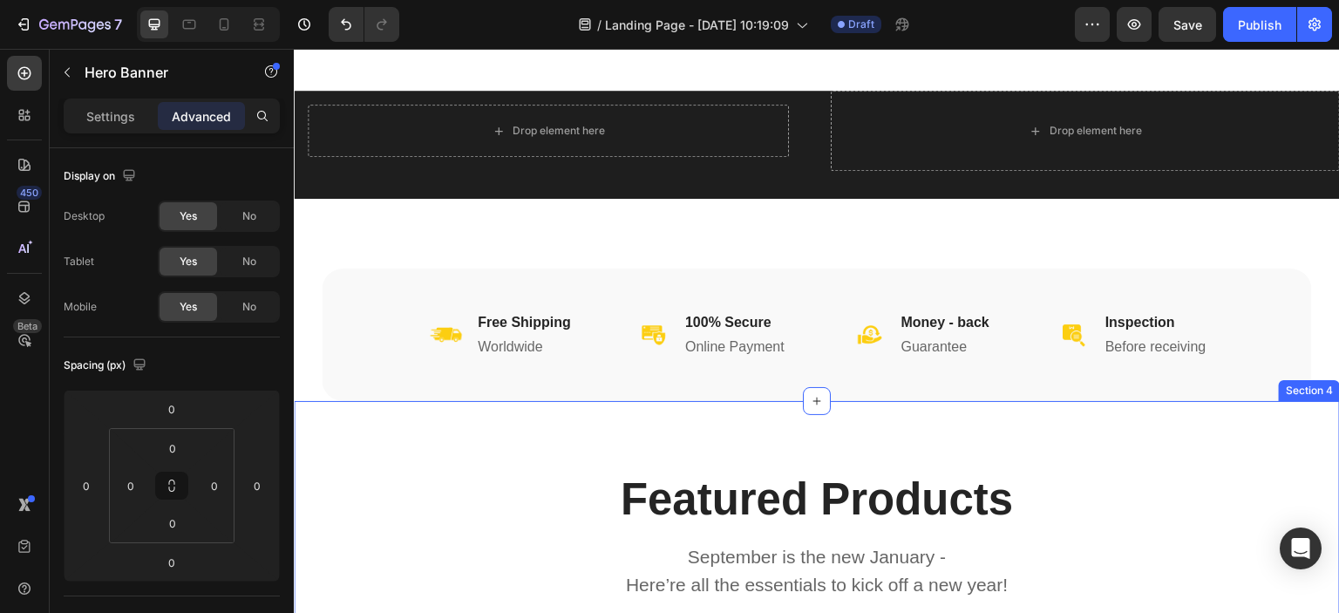
scroll to position [0, 0]
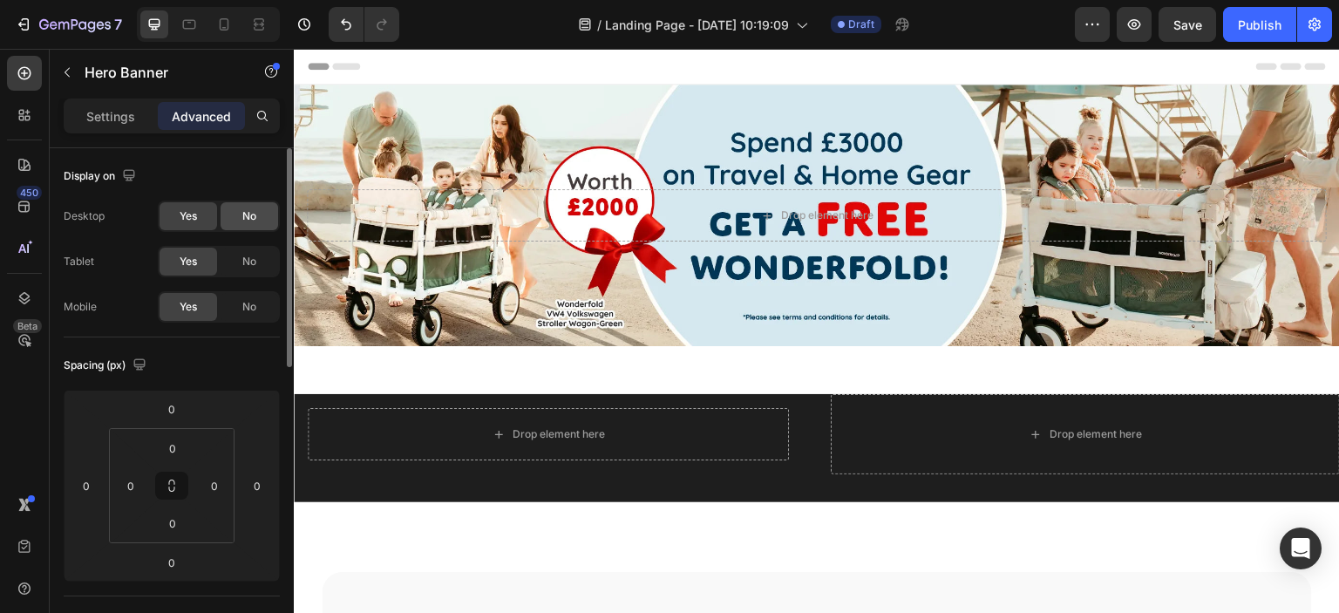
click at [248, 220] on span "No" at bounding box center [249, 216] width 14 height 16
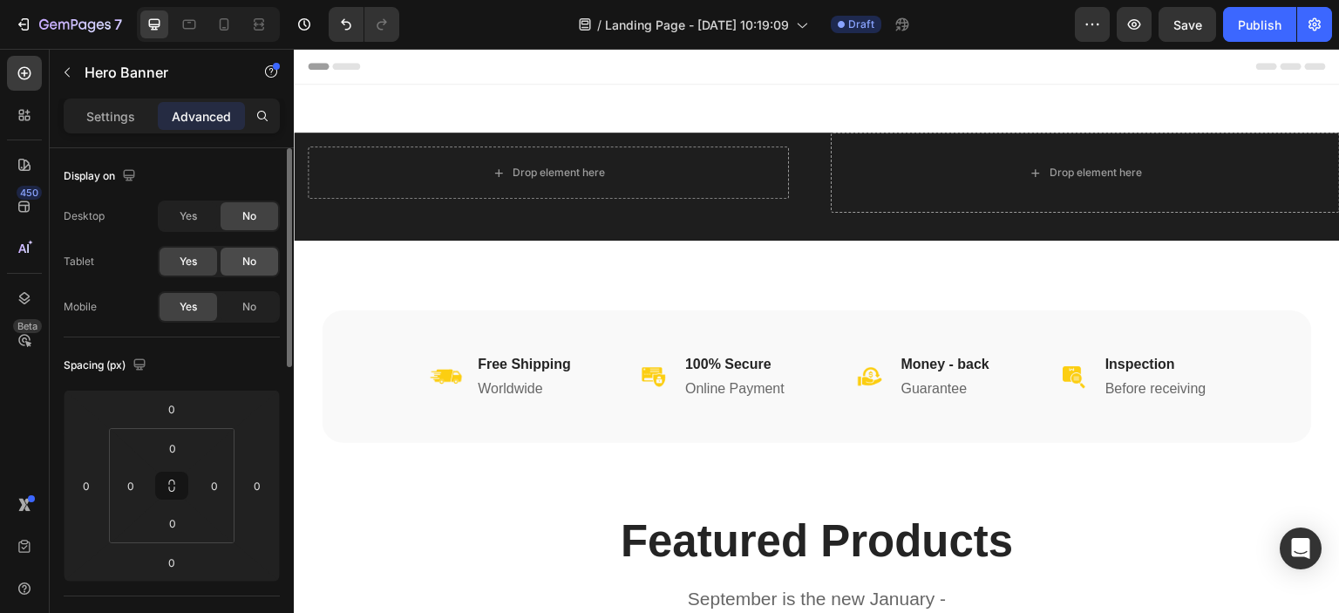
click at [248, 264] on span "No" at bounding box center [249, 262] width 14 height 16
click at [188, 215] on span "Yes" at bounding box center [188, 216] width 17 height 16
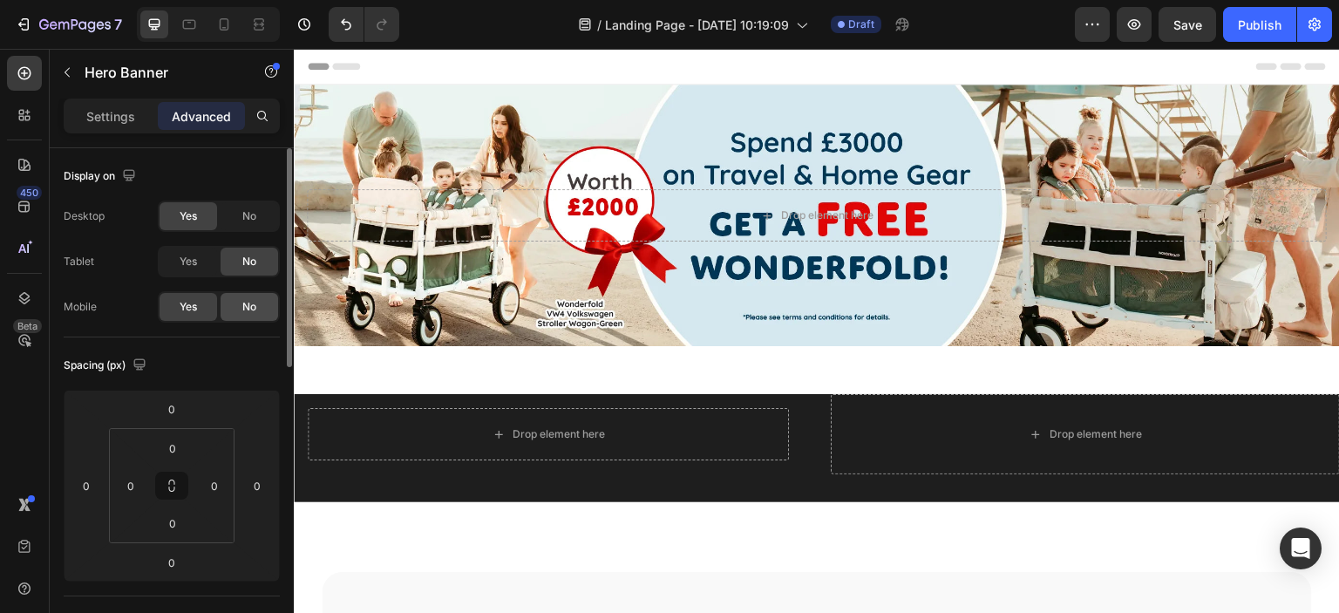
click at [240, 304] on div "No" at bounding box center [249, 307] width 58 height 28
click at [224, 24] on icon at bounding box center [223, 24] width 17 height 17
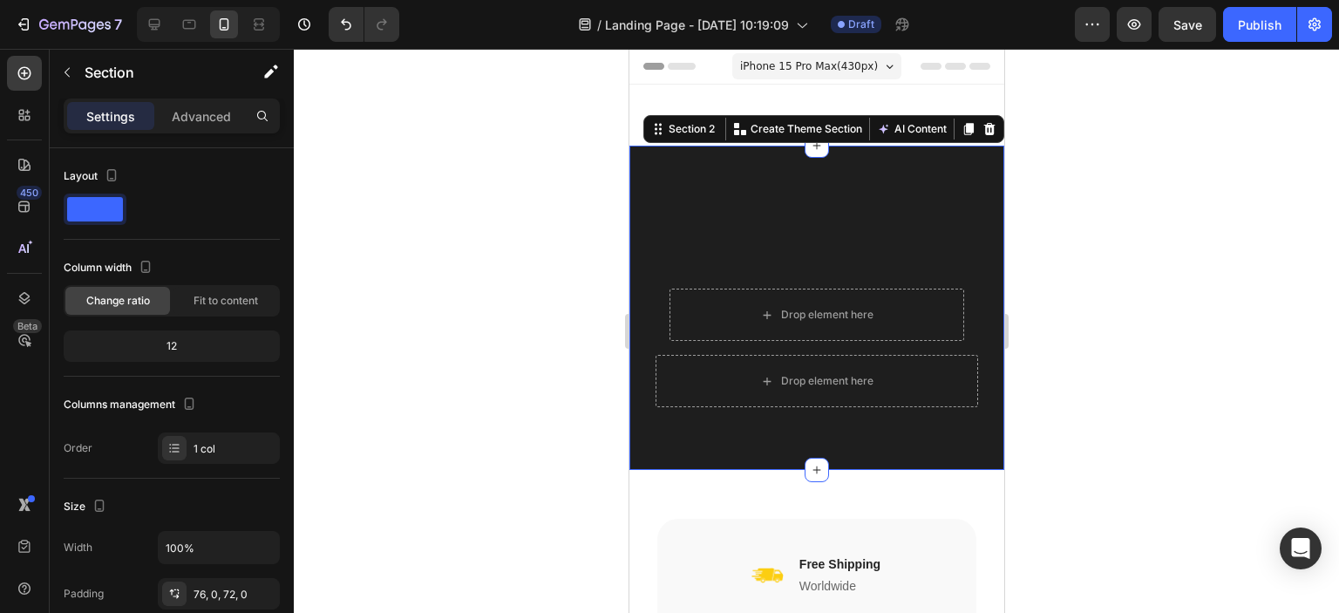
click at [745, 203] on div "Drop element here Row Drop element here Row Section 2 You can create reusable s…" at bounding box center [815, 308] width 375 height 324
click at [770, 173] on div "Drop element here Row Drop element here Row Section 2 You can create reusable s…" at bounding box center [815, 308] width 375 height 324
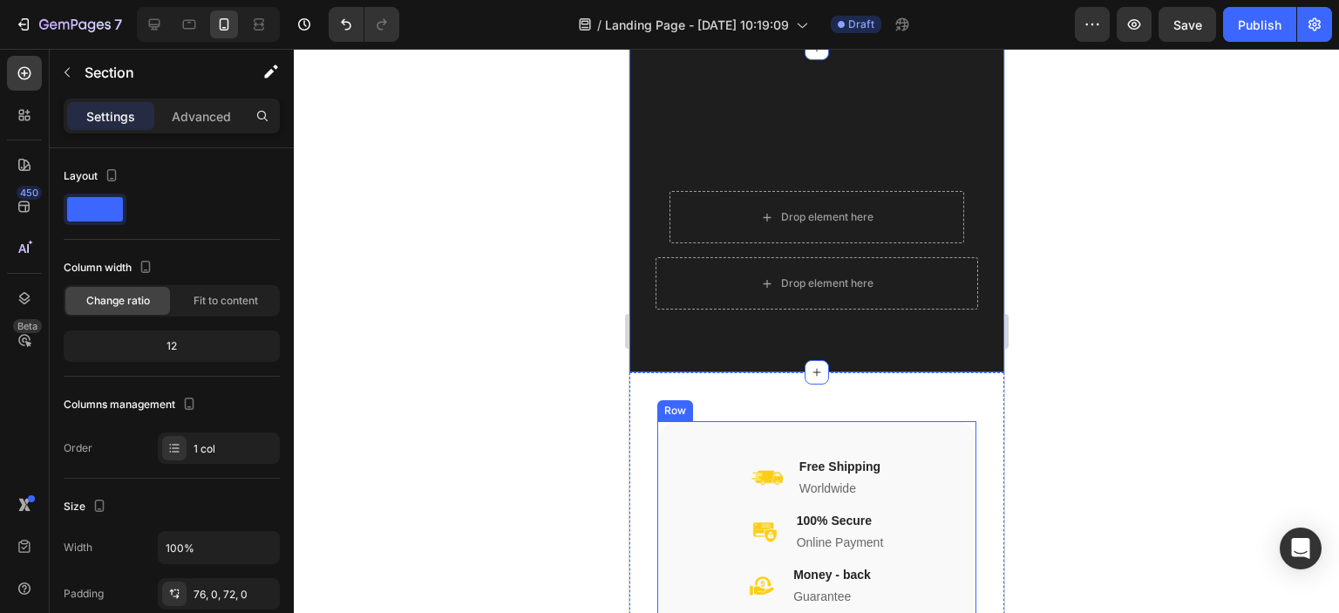
scroll to position [87, 0]
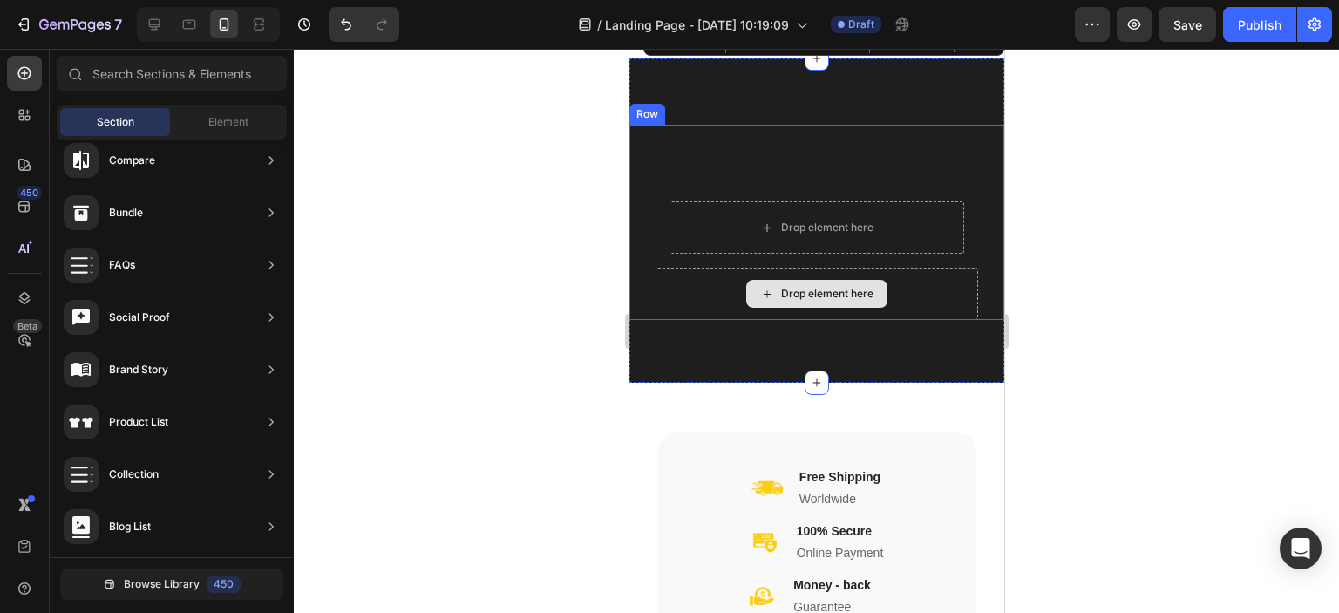
click at [761, 288] on icon at bounding box center [766, 294] width 14 height 15
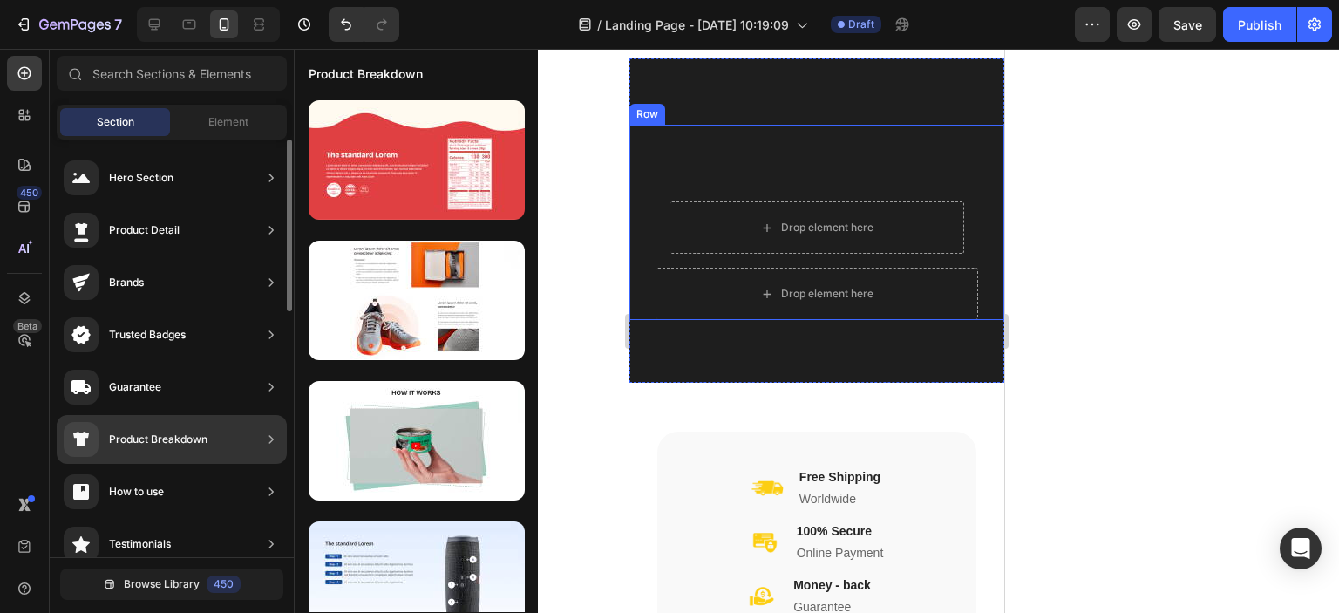
scroll to position [0, 0]
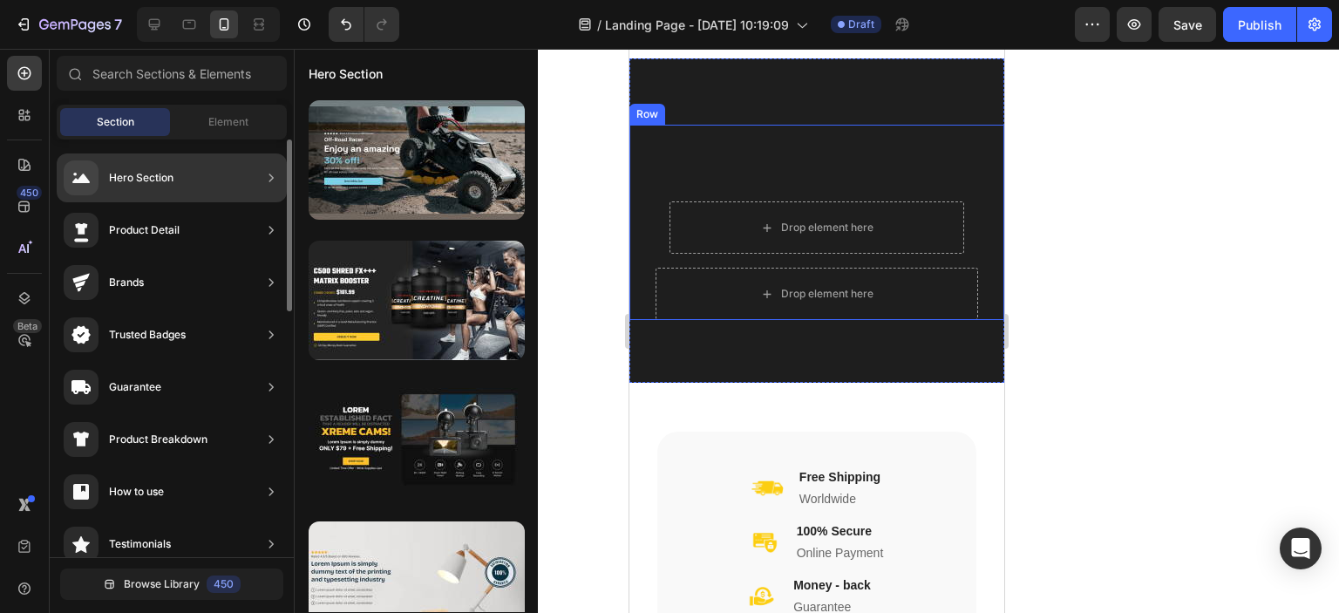
click at [213, 170] on div "Hero Section" at bounding box center [172, 177] width 230 height 49
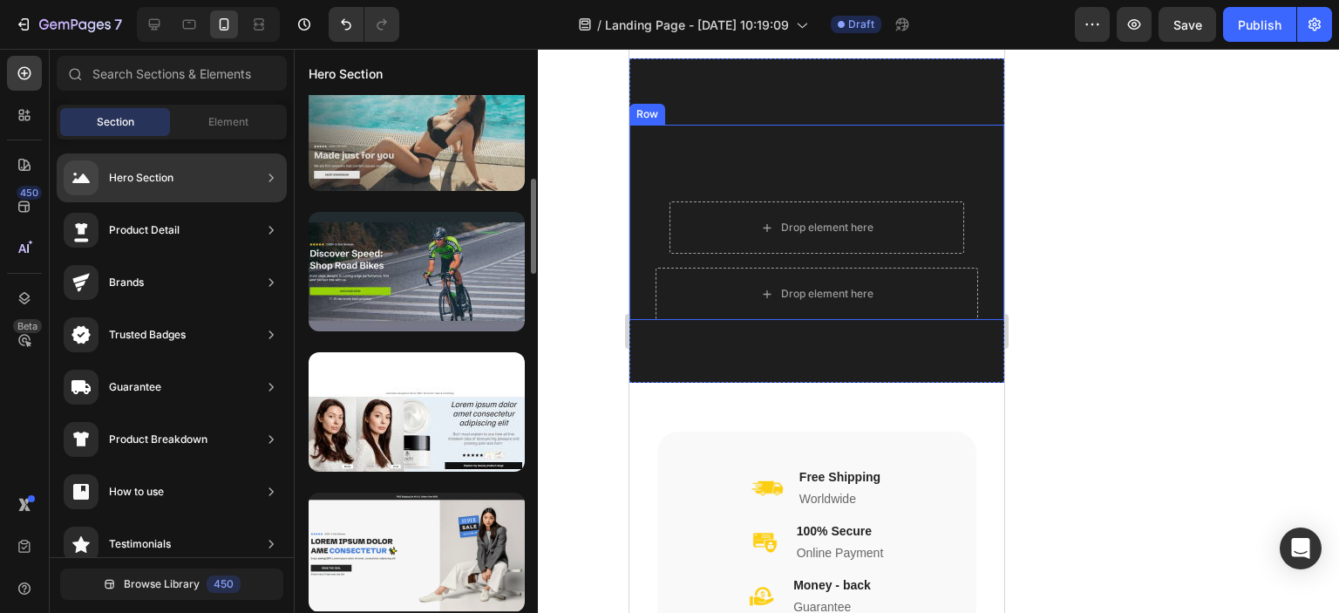
scroll to position [1398, 0]
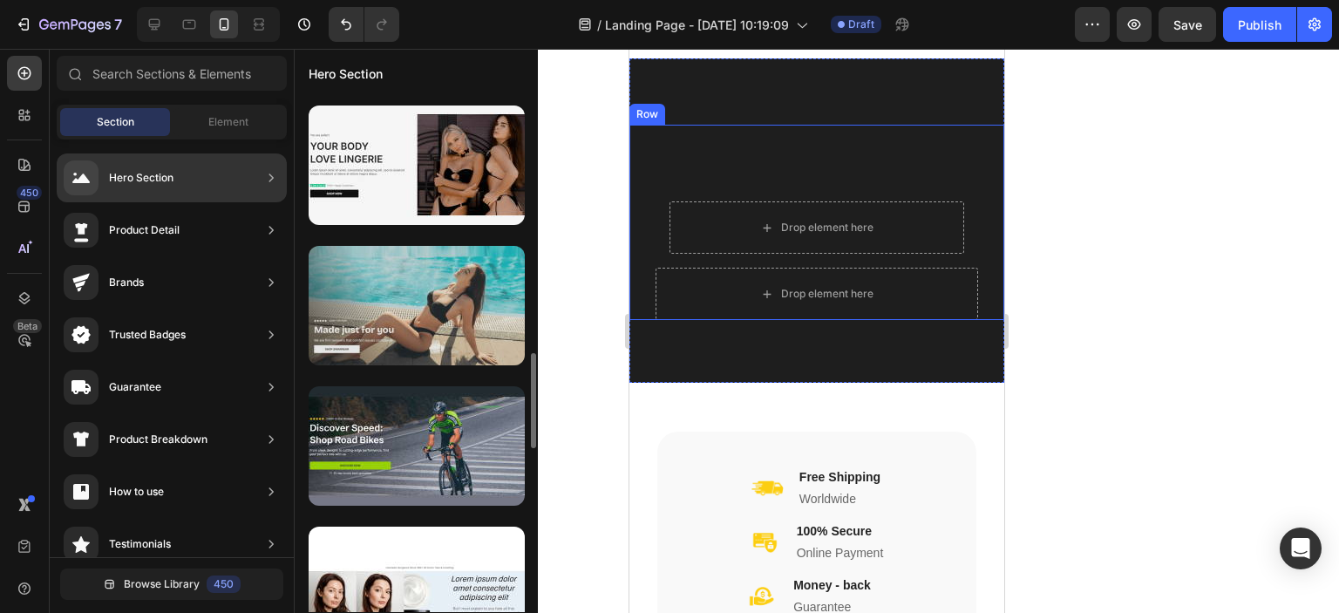
click at [424, 349] on div at bounding box center [417, 305] width 216 height 119
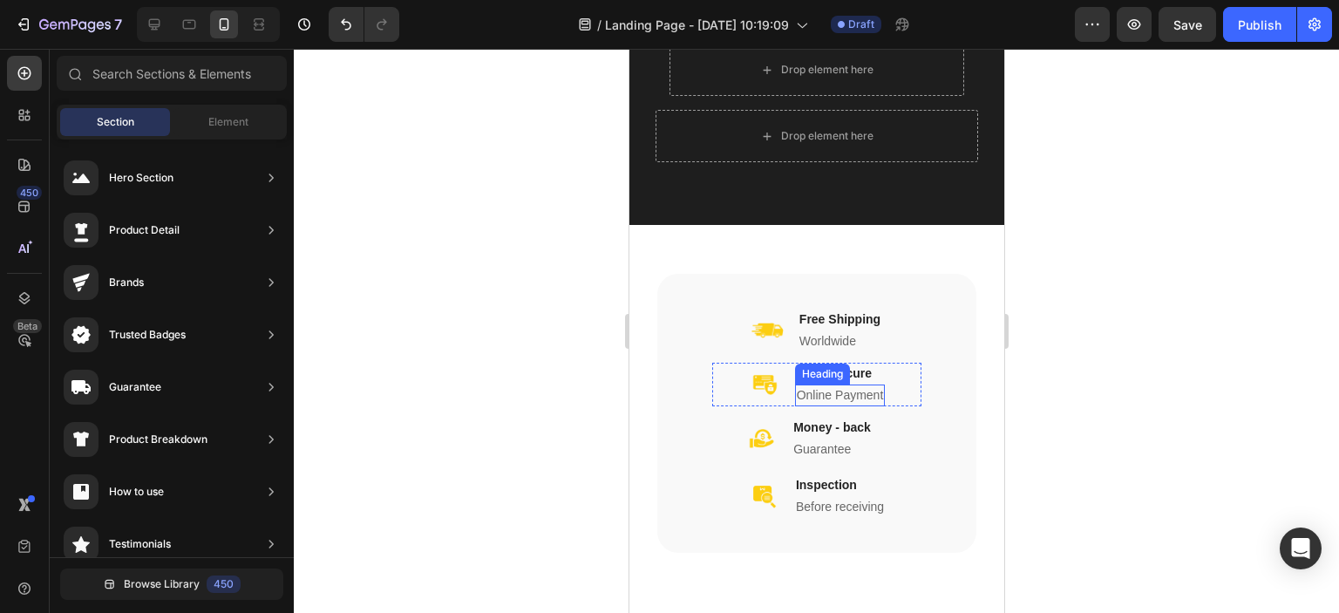
scroll to position [0, 0]
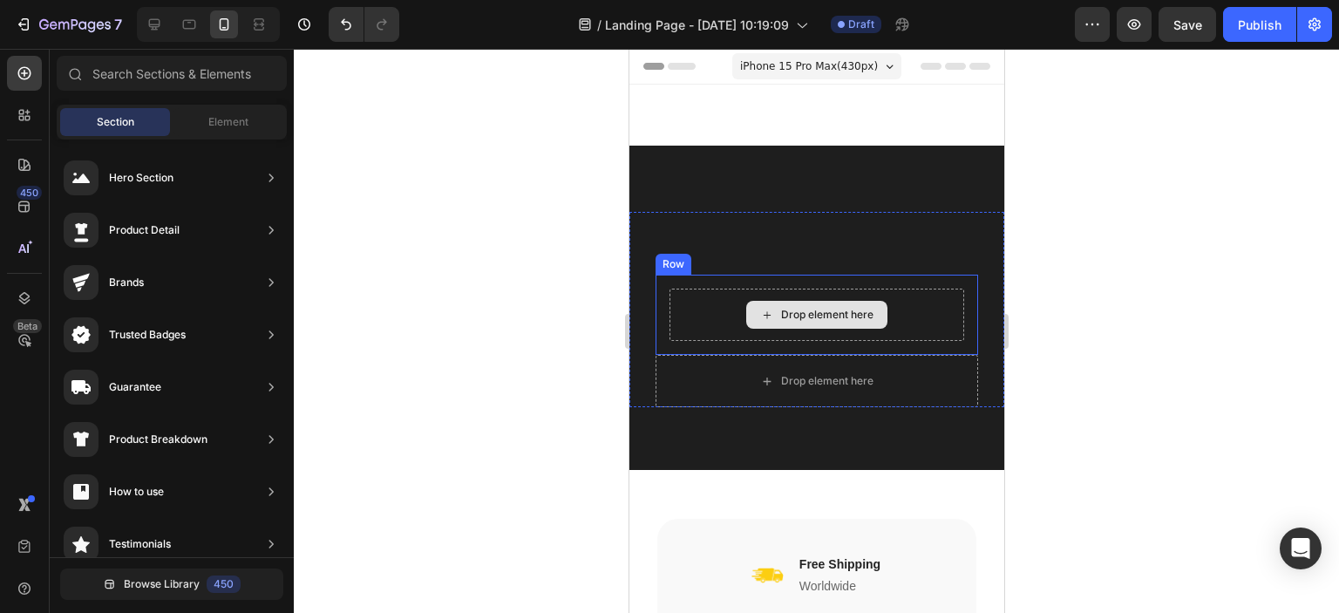
click at [803, 313] on div "Drop element here" at bounding box center [826, 315] width 92 height 14
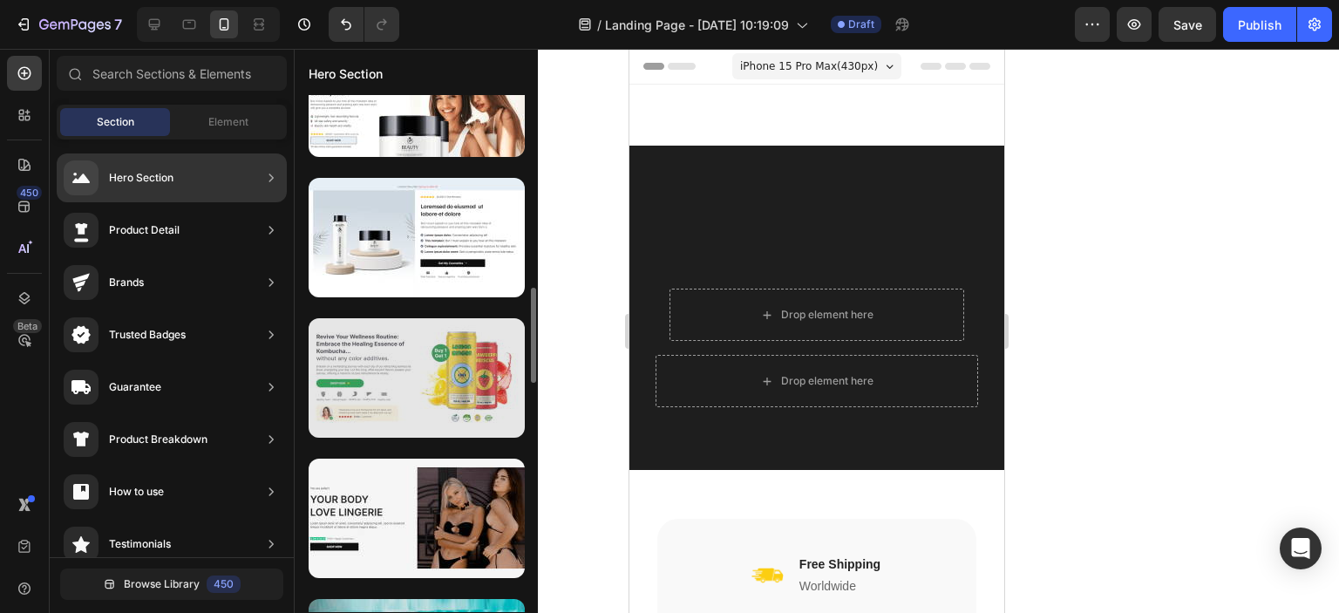
scroll to position [1394, 0]
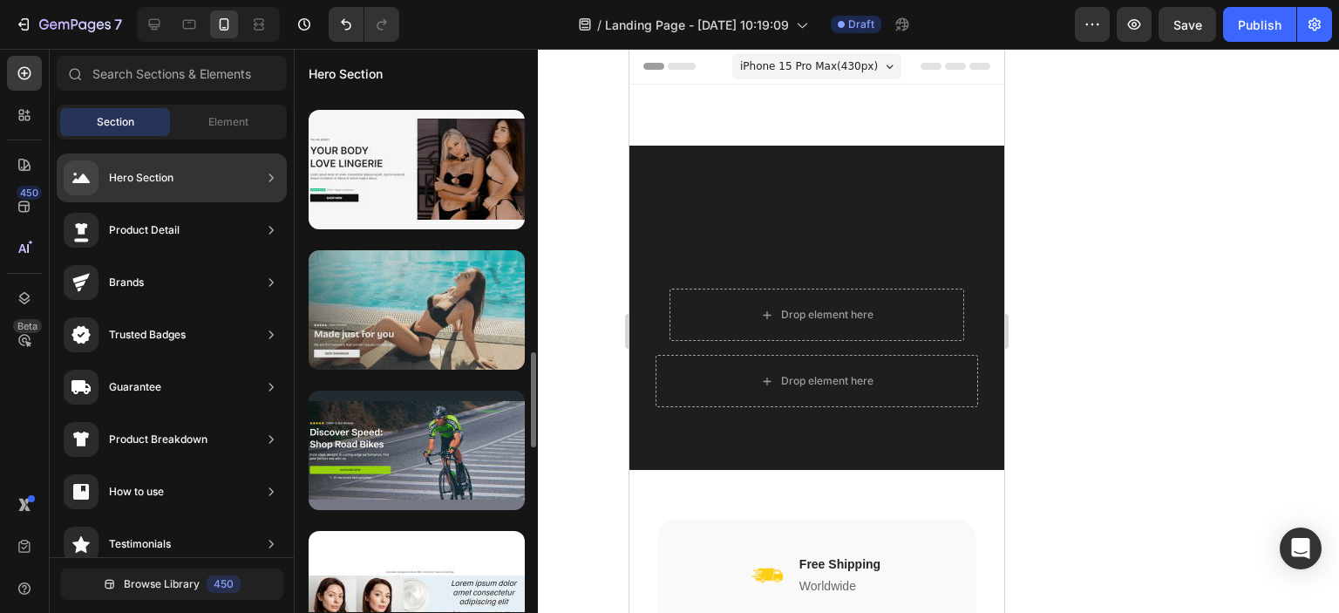
click at [436, 315] on div at bounding box center [417, 309] width 216 height 119
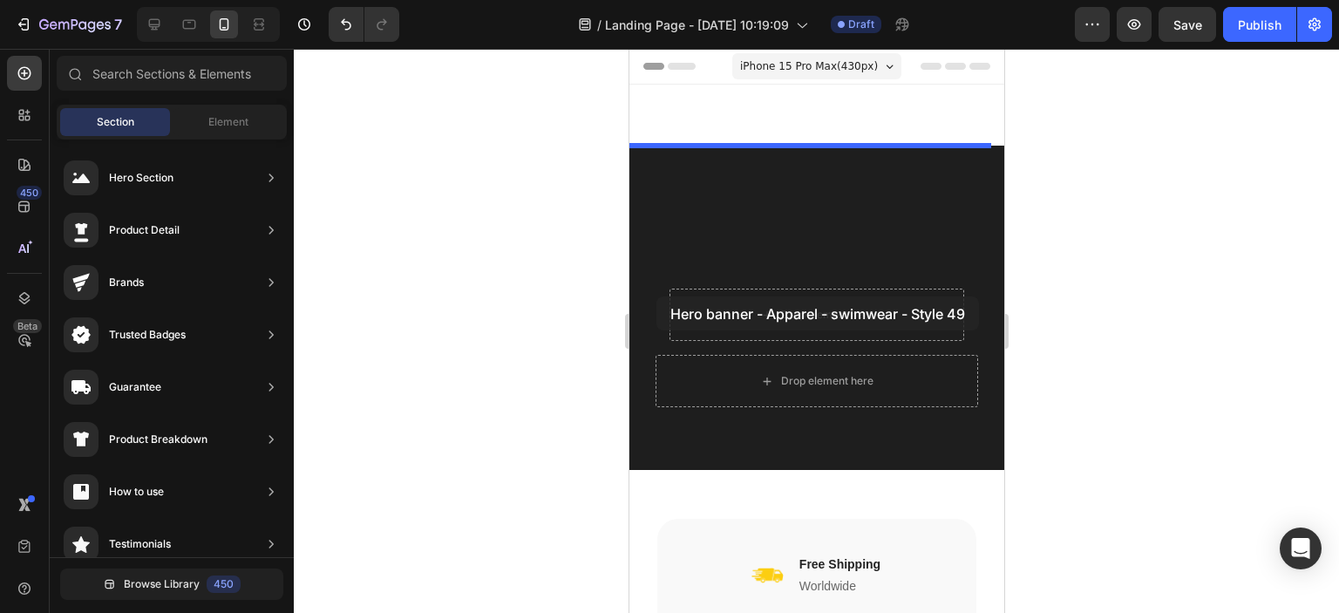
drag, startPoint x: 1062, startPoint y: 363, endPoint x: 649, endPoint y: 300, distance: 418.0
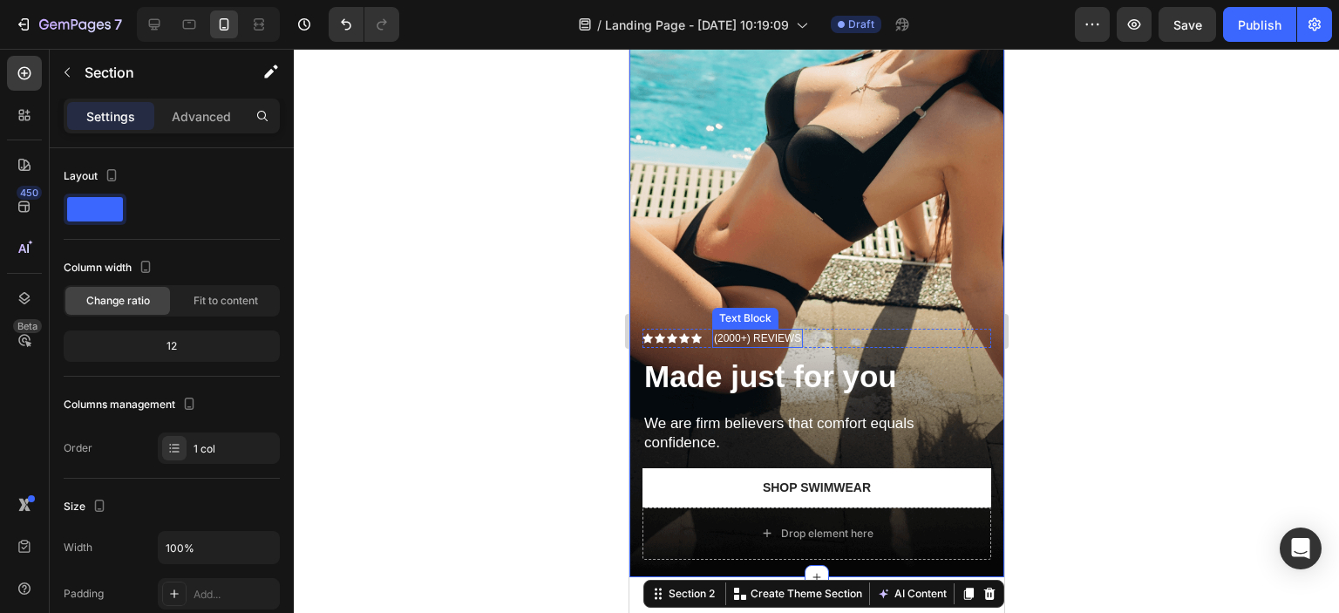
scroll to position [87, 0]
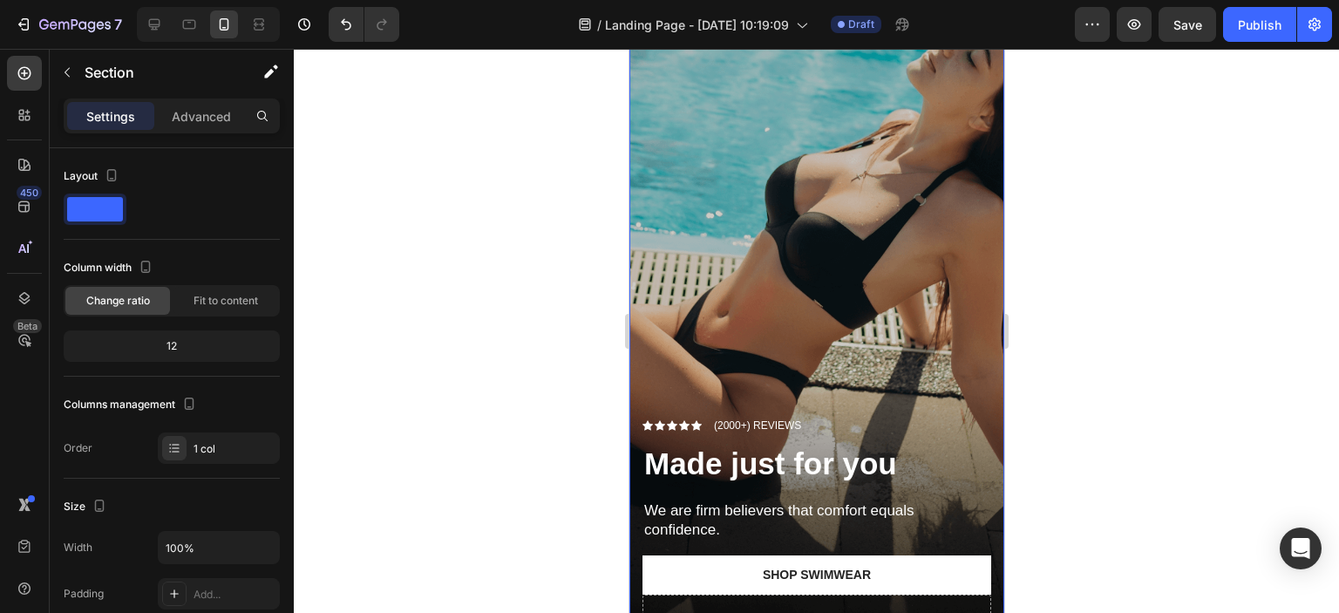
click at [792, 302] on div "Overlay" at bounding box center [815, 330] width 375 height 667
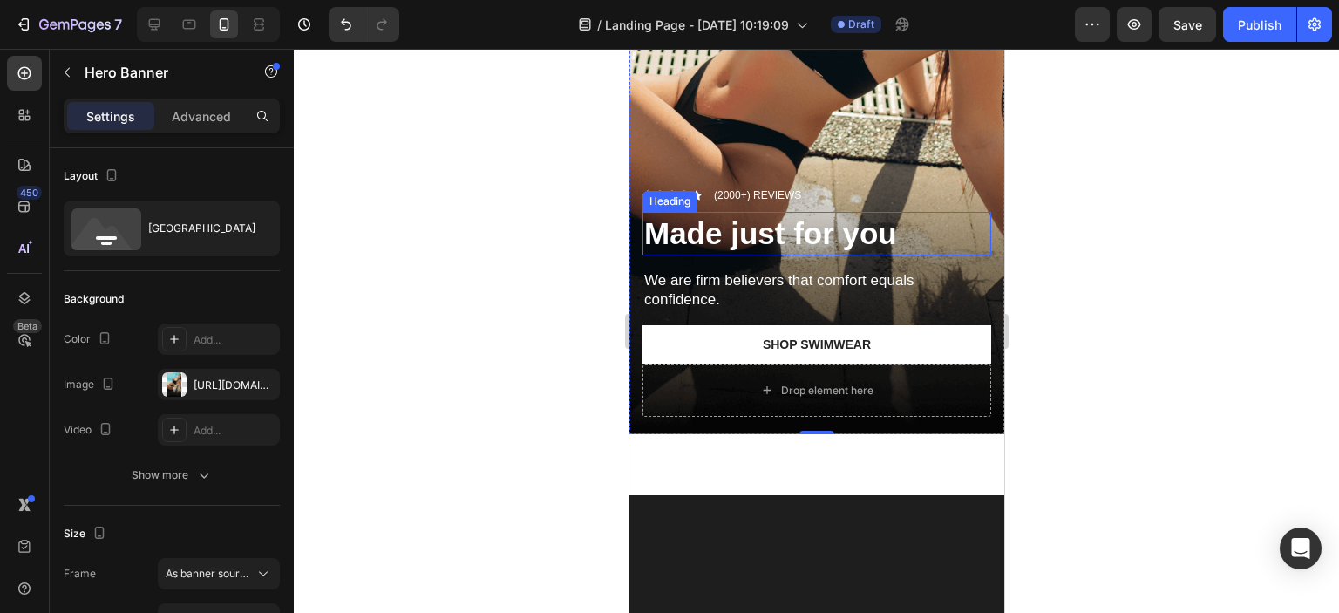
scroll to position [349, 0]
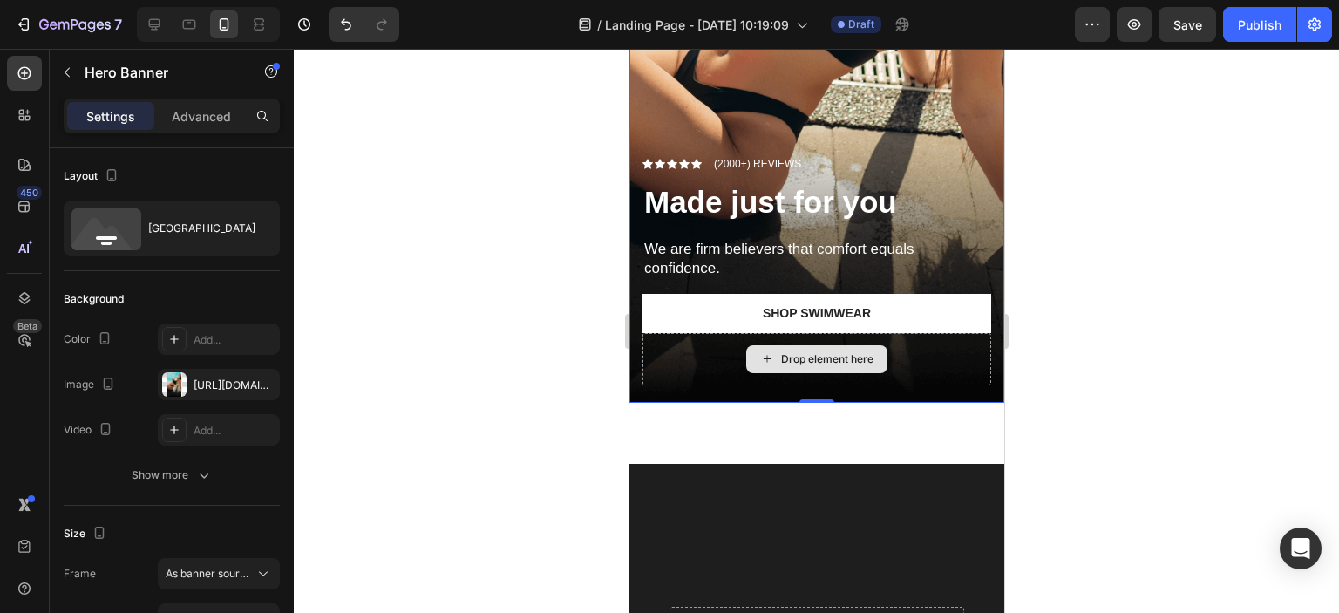
click at [654, 333] on div "Drop element here" at bounding box center [815, 359] width 349 height 52
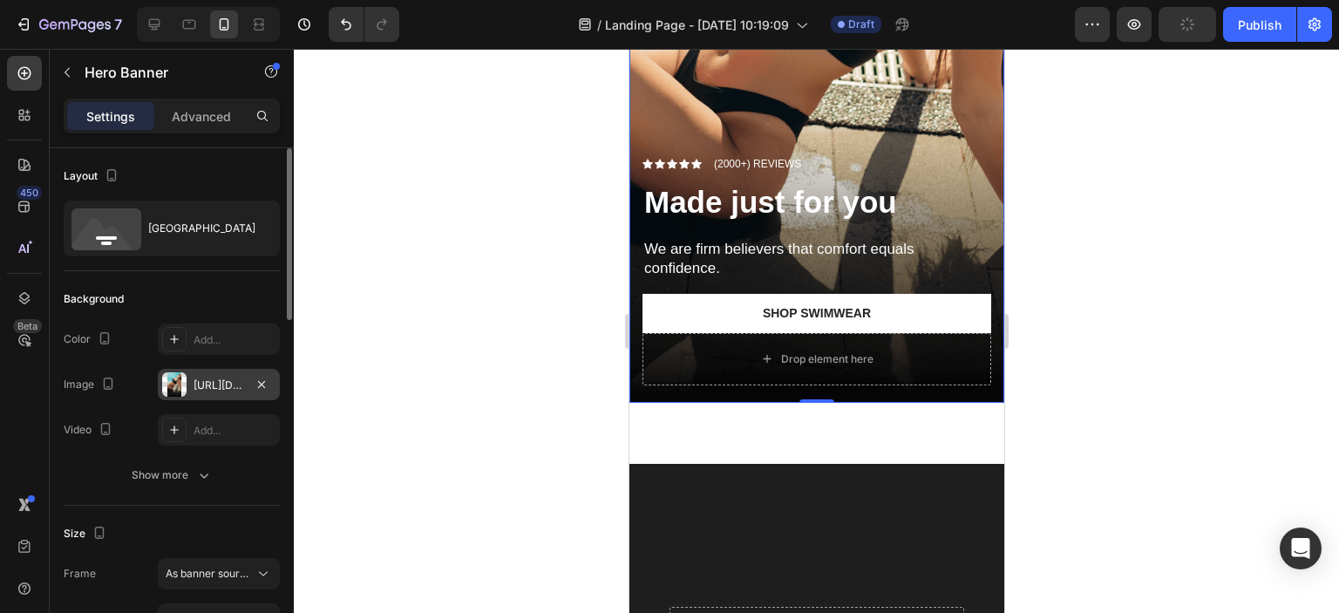
click at [214, 379] on div "[URL][DOMAIN_NAME]" at bounding box center [218, 385] width 51 height 16
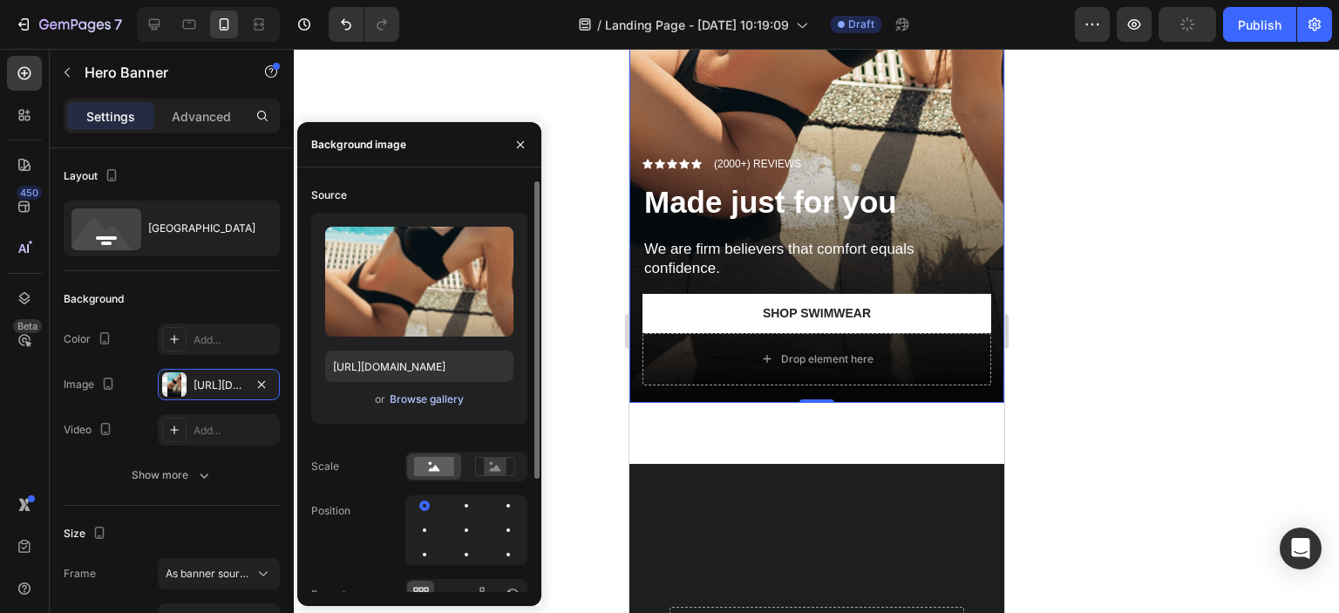
click at [433, 391] on div "Browse gallery" at bounding box center [427, 399] width 74 height 16
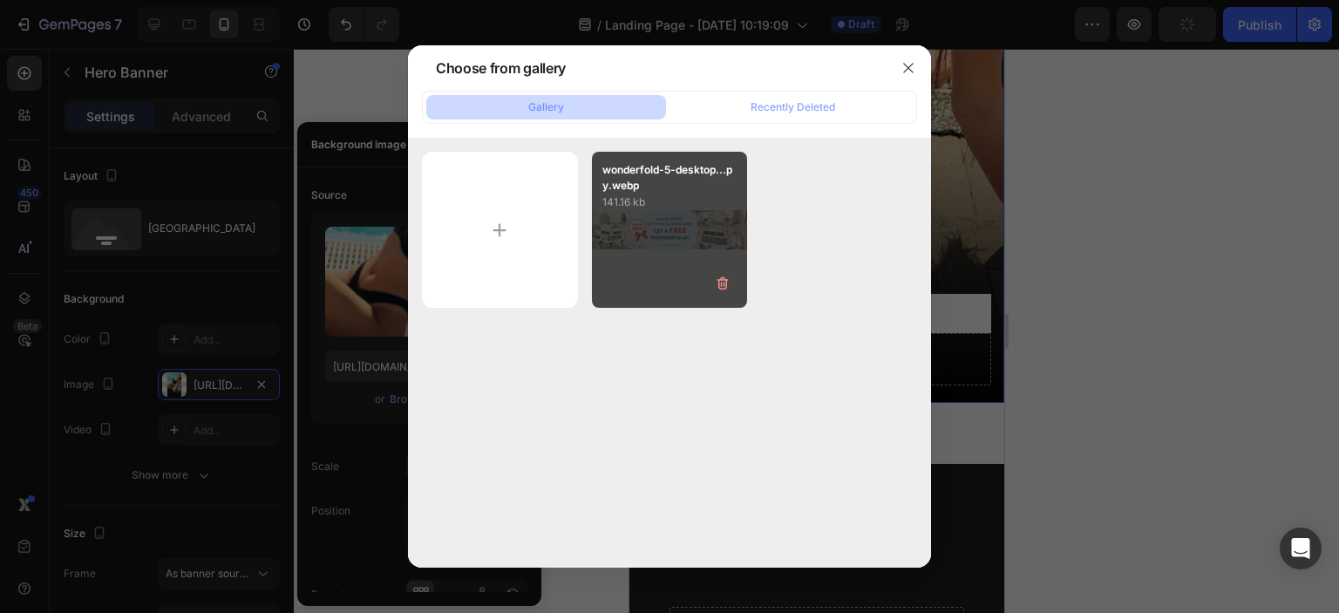
click at [656, 238] on div "wonderfold-5-desktop...py.webp 141.16 kb" at bounding box center [670, 230] width 156 height 156
type input "[URL][DOMAIN_NAME]"
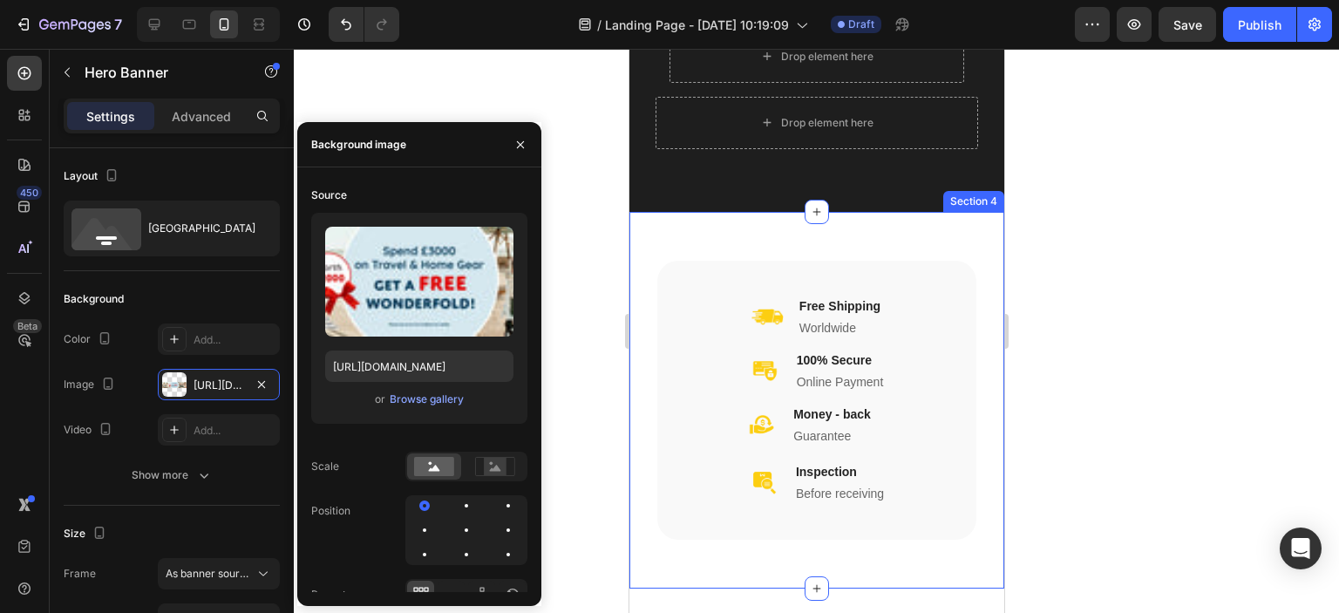
scroll to position [0, 0]
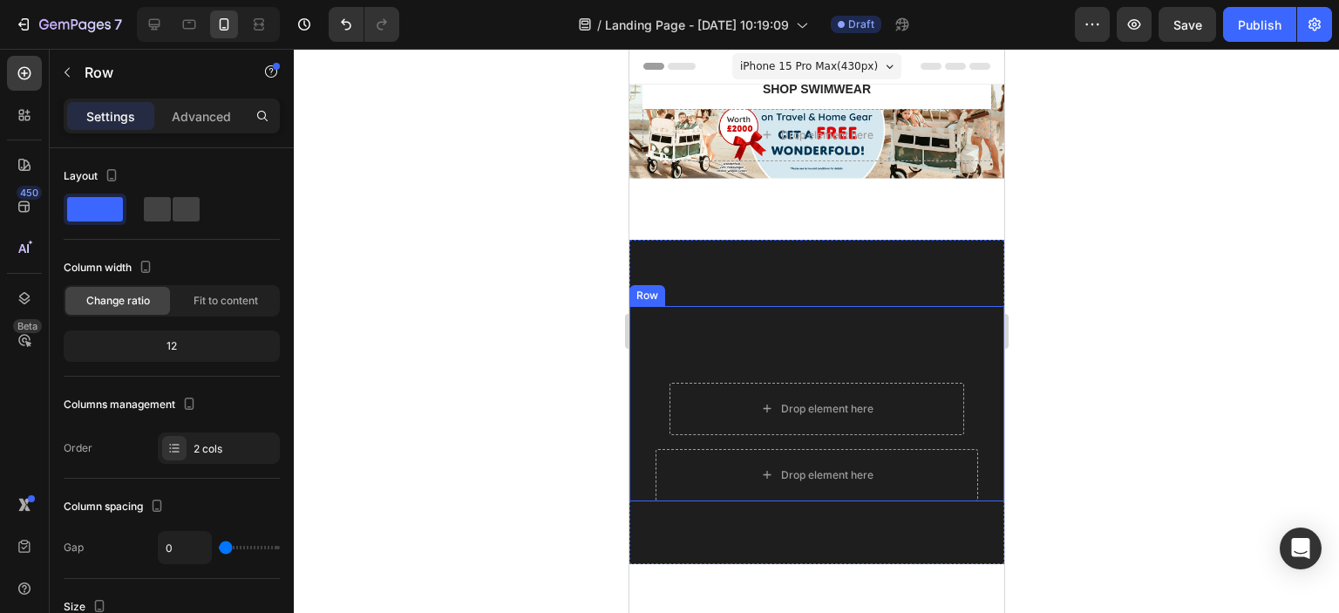
click at [761, 340] on div "Drop element here Row Drop element here Row" at bounding box center [815, 403] width 375 height 195
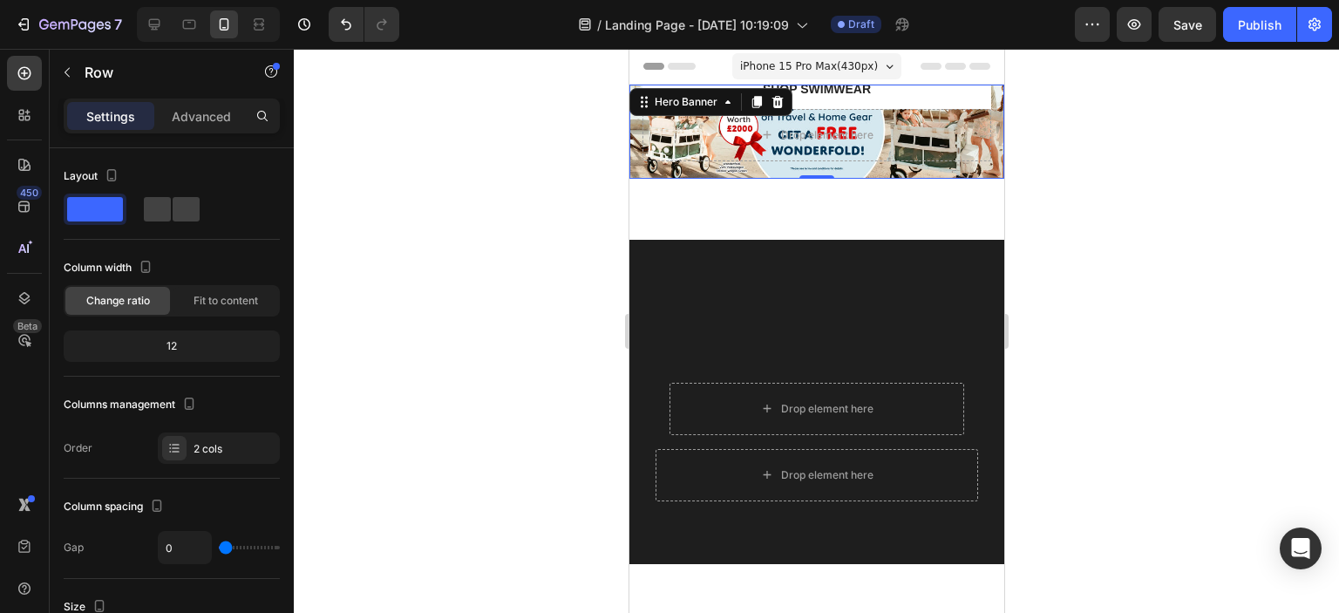
click at [811, 171] on div "Icon Icon Icon Icon Icon Icon List (2000+) REVIEWS Text Block Row Made just for…" at bounding box center [815, 132] width 375 height 94
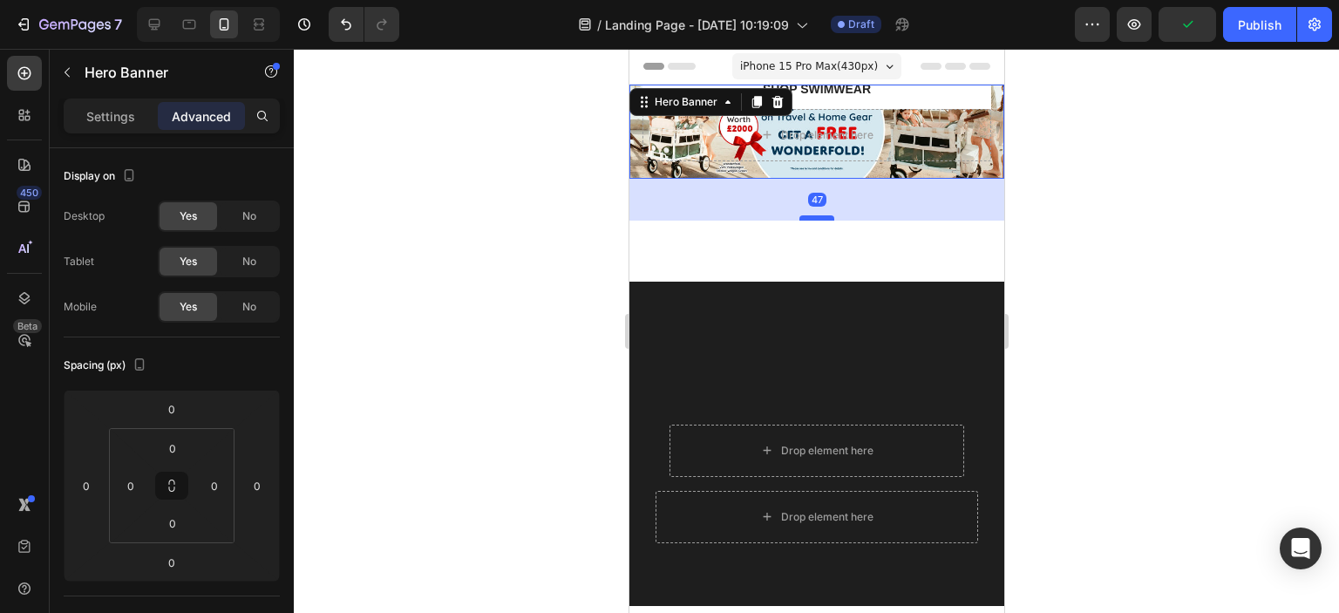
drag, startPoint x: 811, startPoint y: 171, endPoint x: 813, endPoint y: 223, distance: 52.4
click at [813, 220] on div at bounding box center [815, 217] width 35 height 5
type input "60"
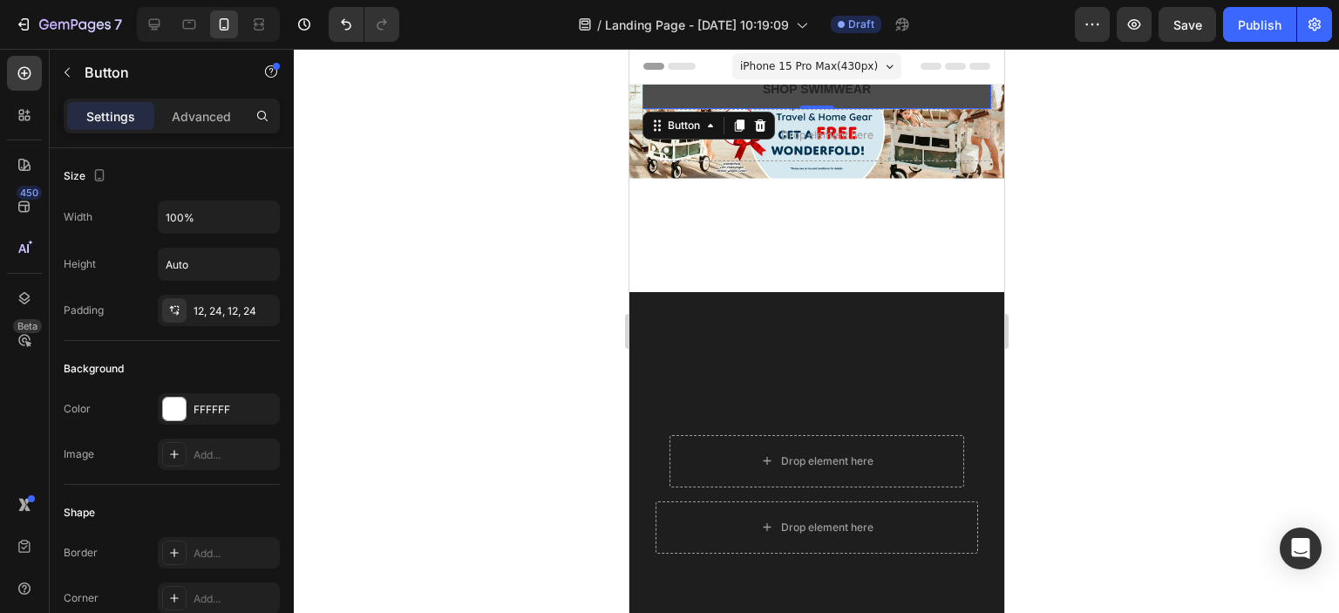
click at [743, 93] on button "Shop Swimwear" at bounding box center [815, 89] width 349 height 39
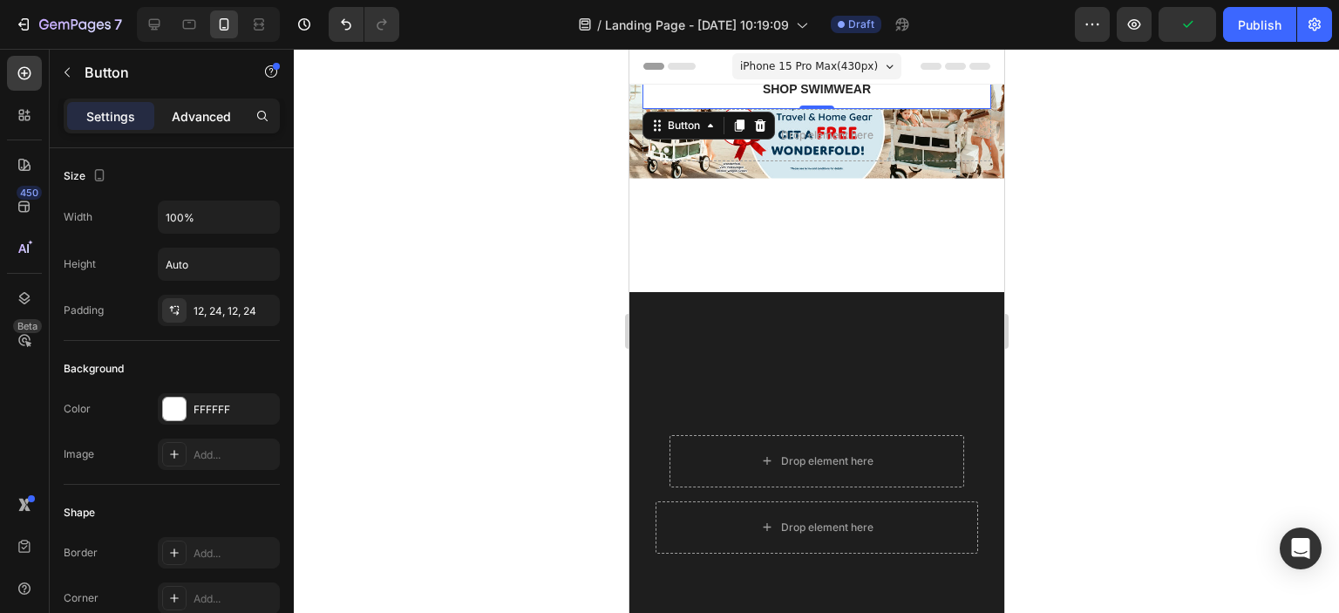
click at [211, 116] on p "Advanced" at bounding box center [201, 116] width 59 height 18
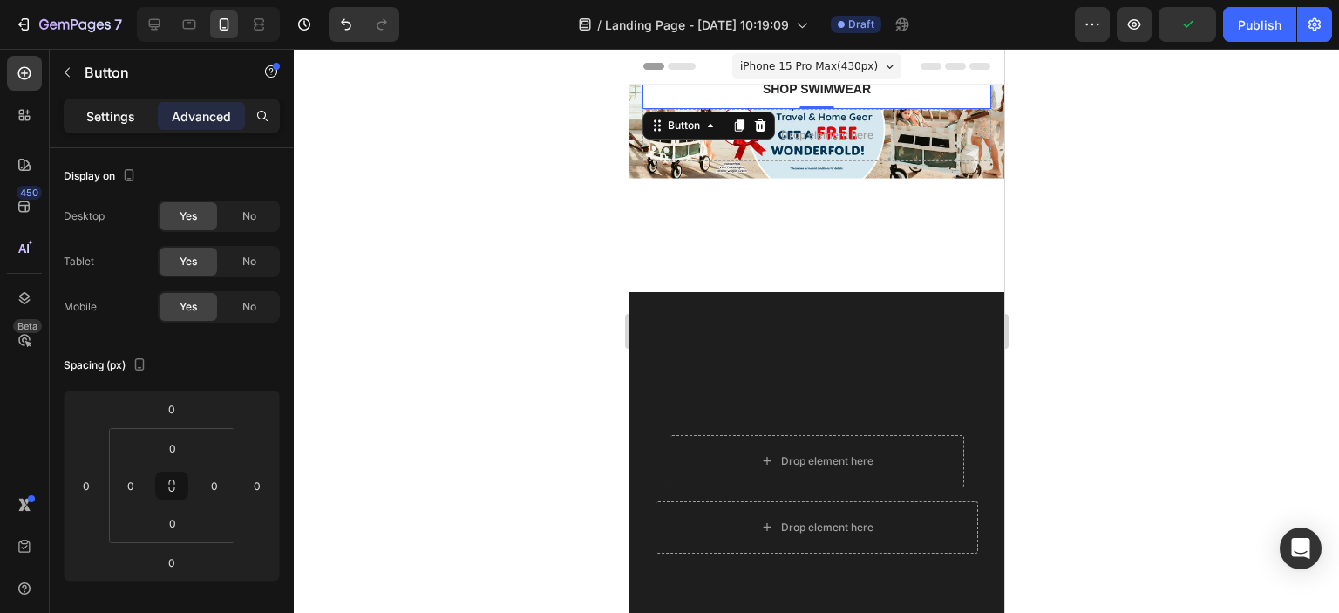
click at [70, 127] on div "Settings" at bounding box center [110, 116] width 87 height 28
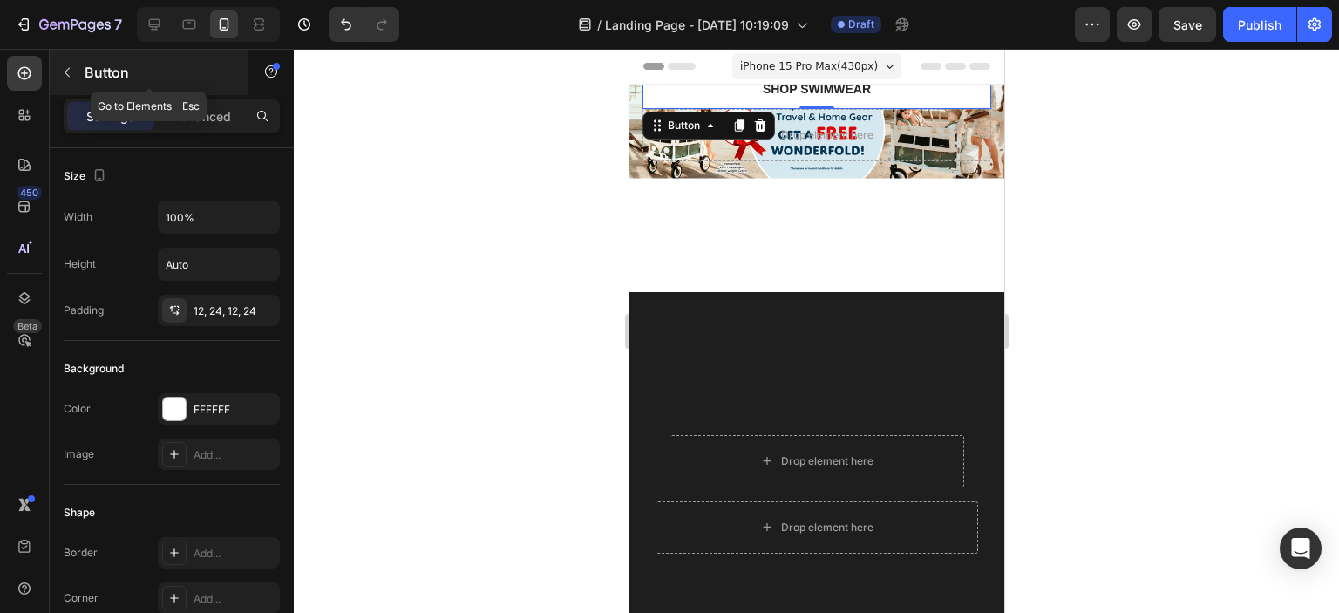
click at [72, 74] on icon "button" at bounding box center [67, 72] width 14 height 14
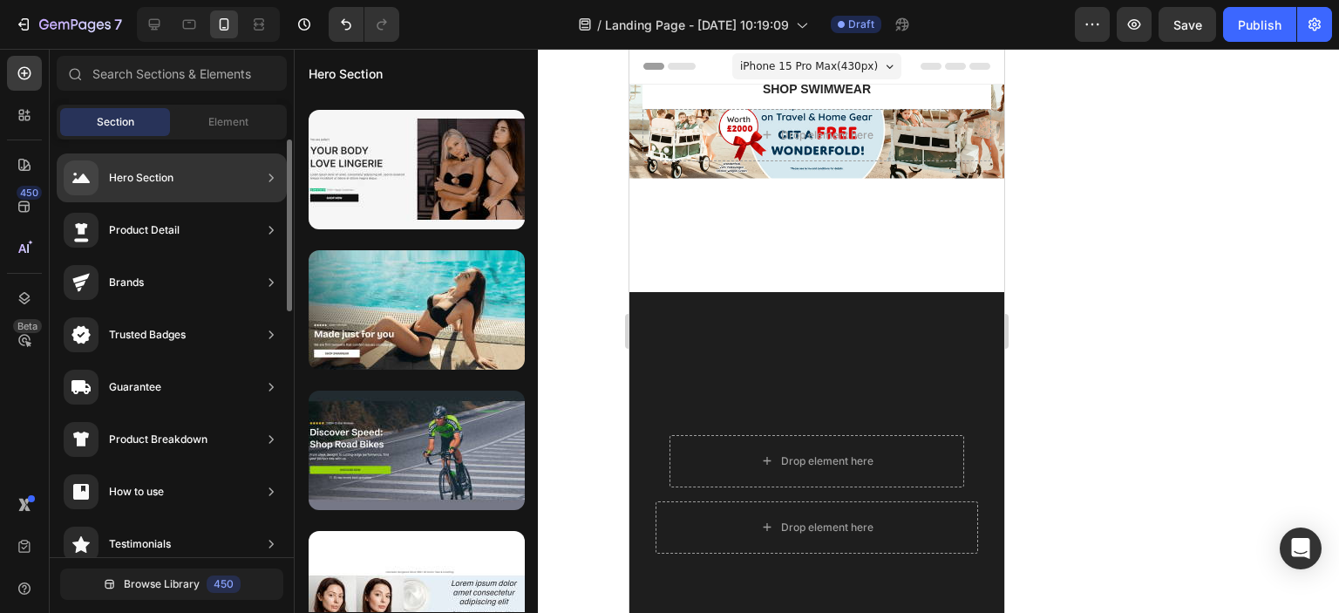
click at [262, 180] on icon at bounding box center [270, 177] width 17 height 17
click at [268, 180] on icon at bounding box center [270, 177] width 17 height 17
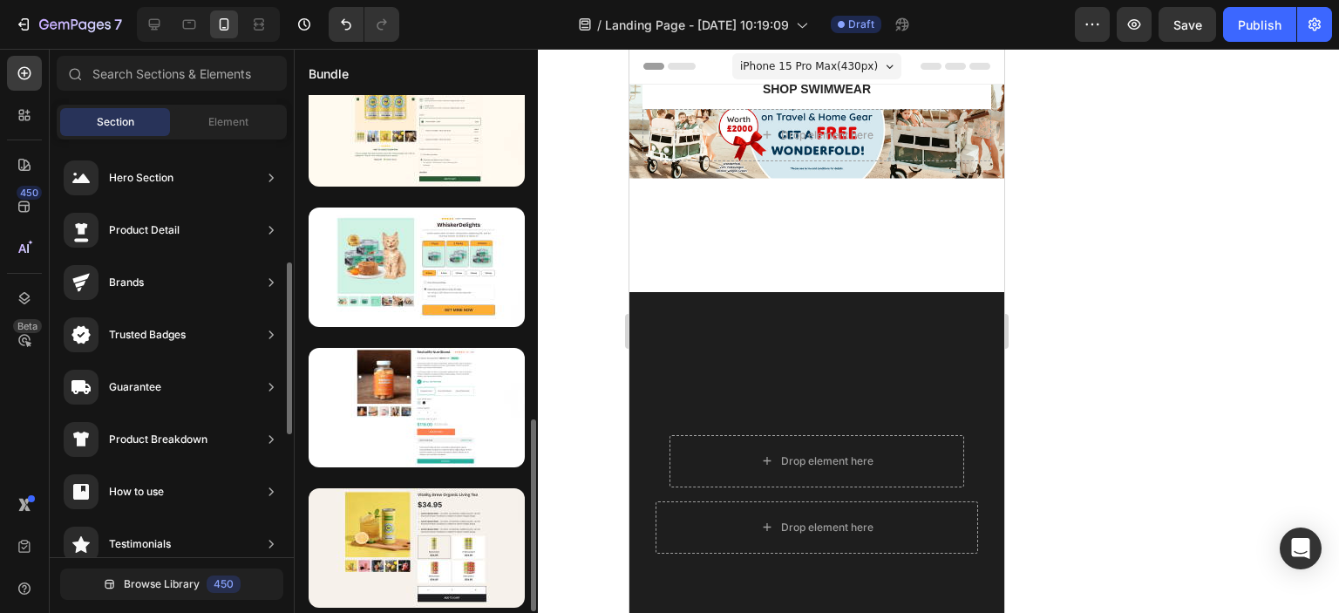
scroll to position [87, 0]
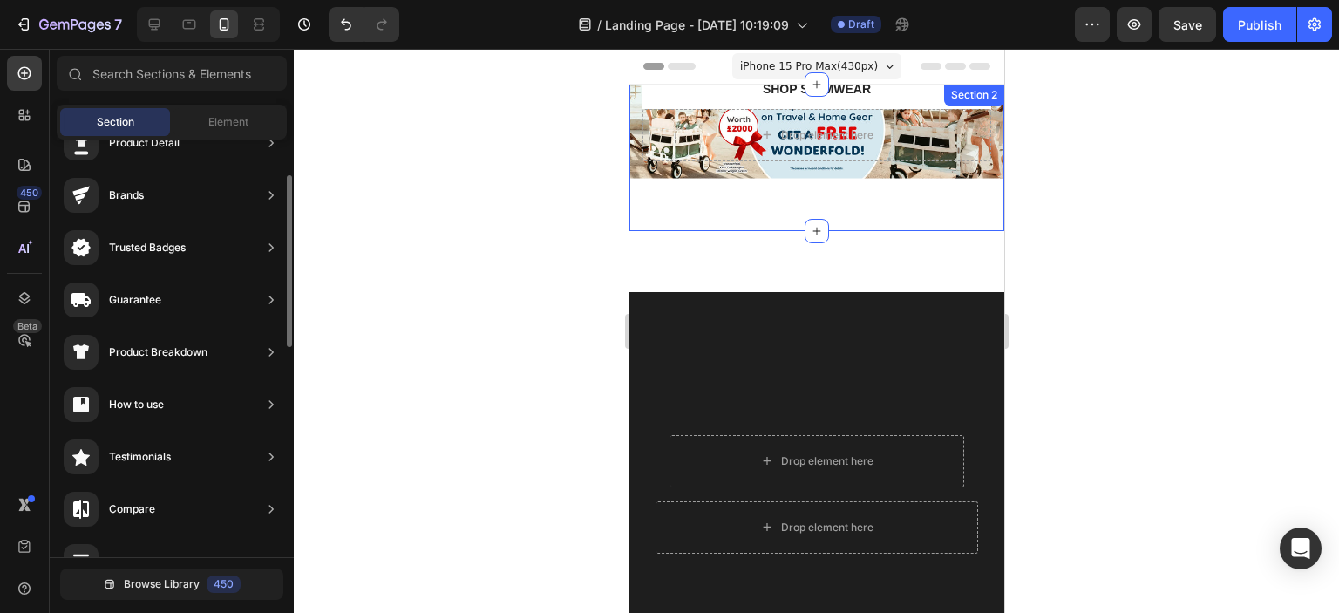
click at [858, 146] on div "Drop element here" at bounding box center [815, 135] width 349 height 52
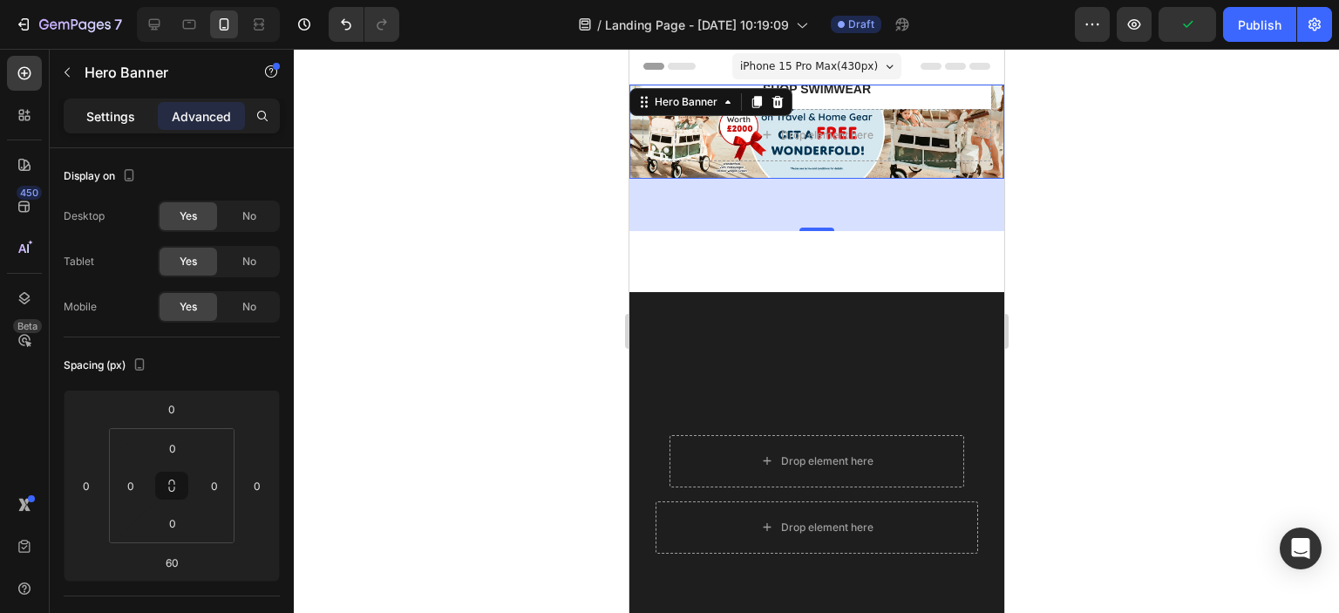
click at [132, 122] on p "Settings" at bounding box center [110, 116] width 49 height 18
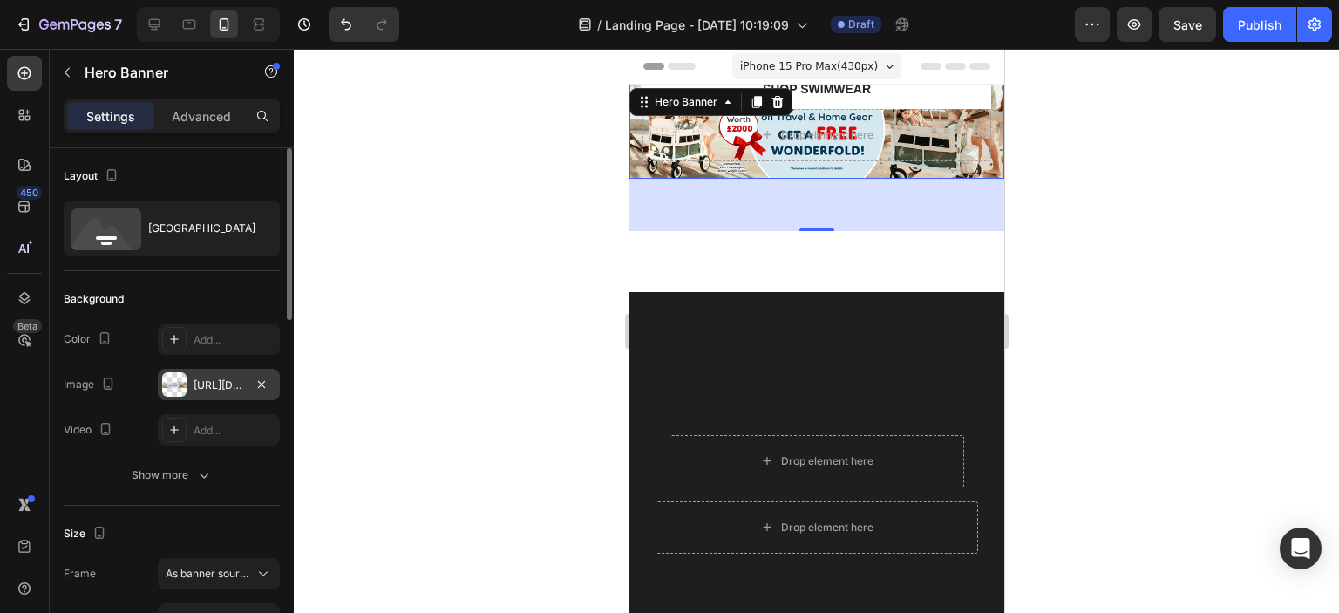
click at [209, 387] on div "[URL][DOMAIN_NAME]" at bounding box center [218, 385] width 51 height 16
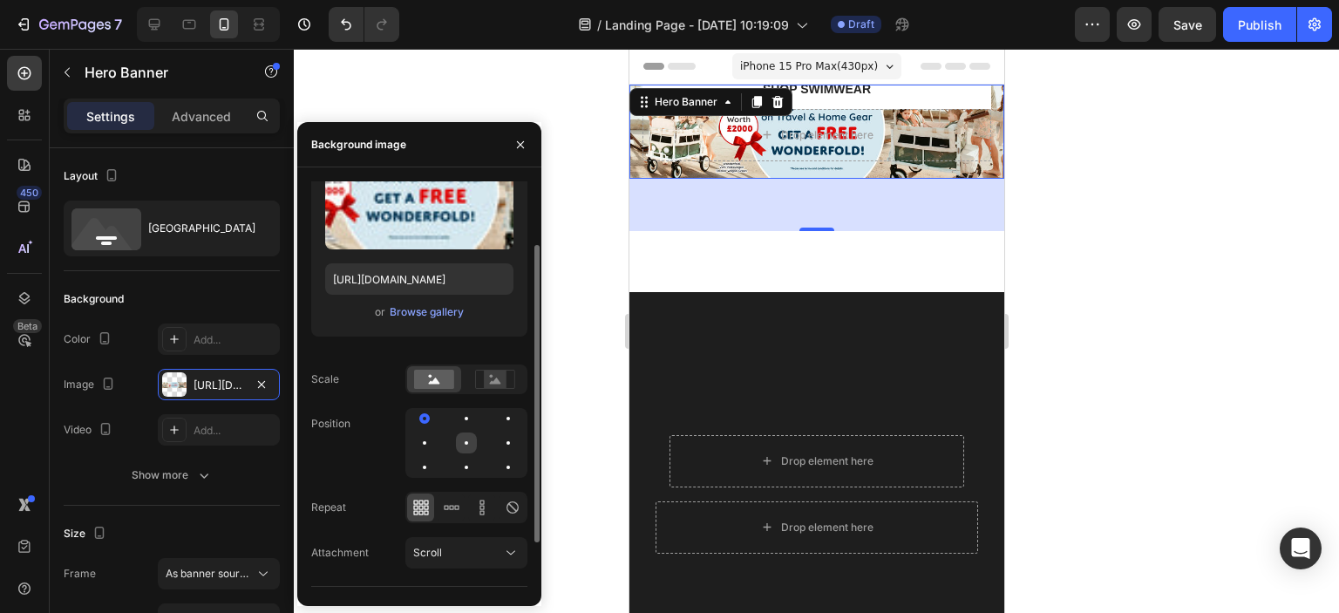
click at [498, 444] on div at bounding box center [508, 442] width 21 height 21
click at [360, 463] on div "Position" at bounding box center [419, 443] width 216 height 70
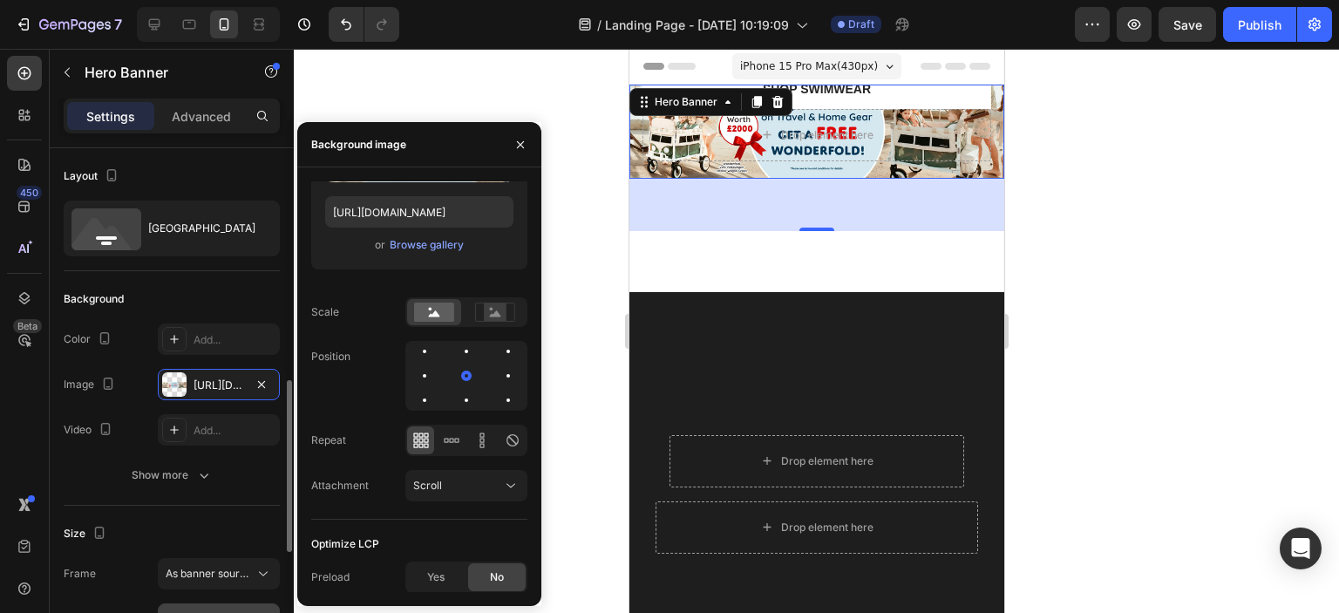
scroll to position [174, 0]
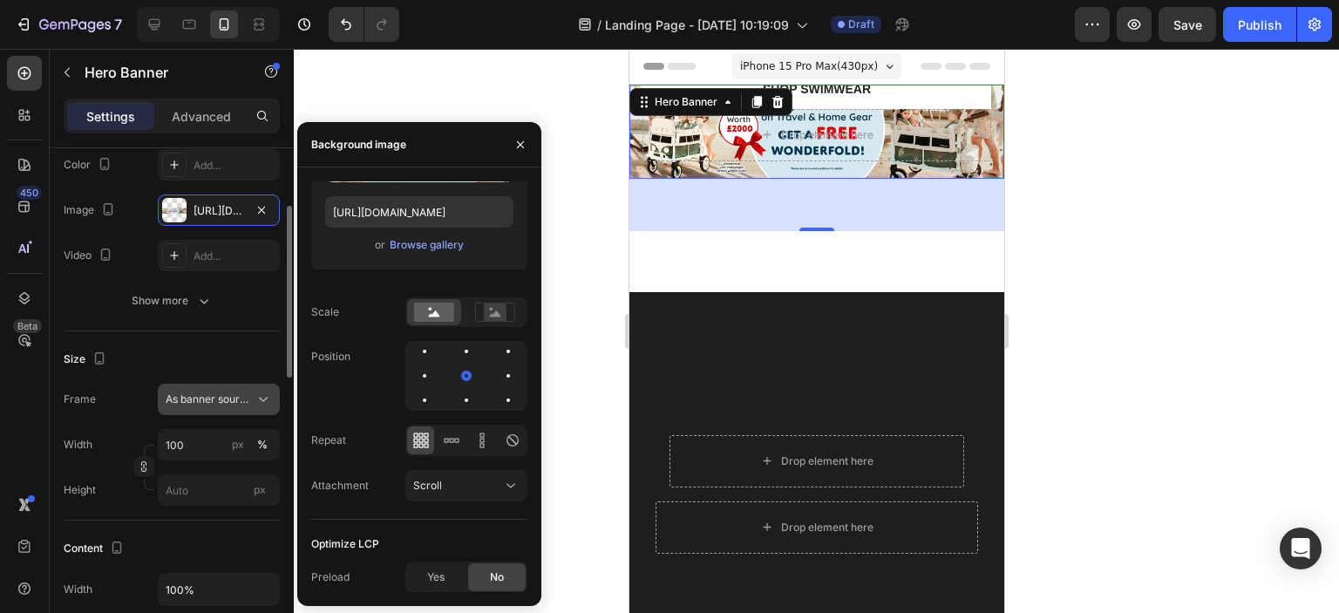
click at [248, 405] on div "As banner source" at bounding box center [219, 398] width 106 height 17
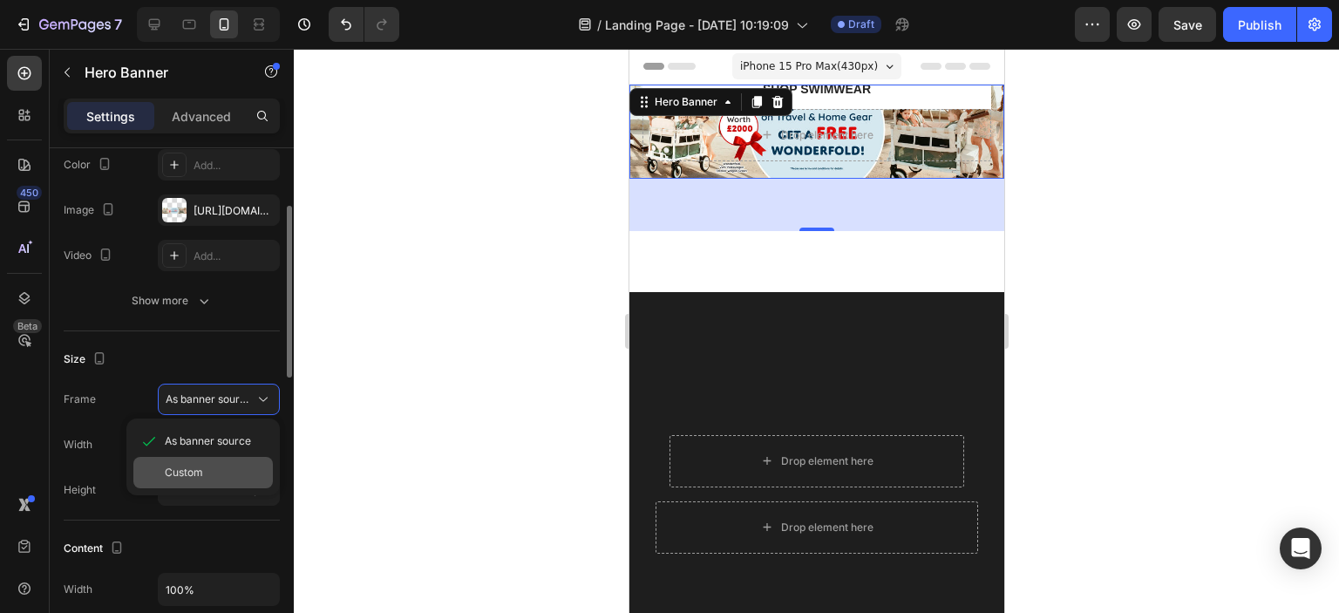
click at [188, 465] on span "Custom" at bounding box center [184, 473] width 38 height 16
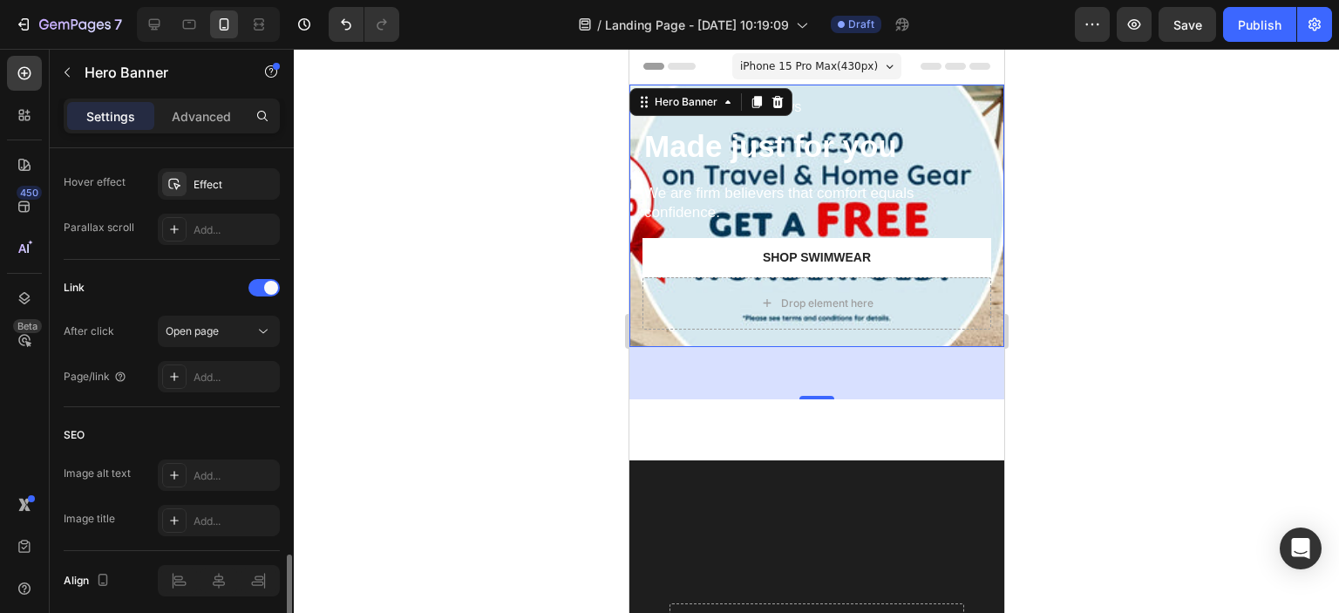
scroll to position [1023, 0]
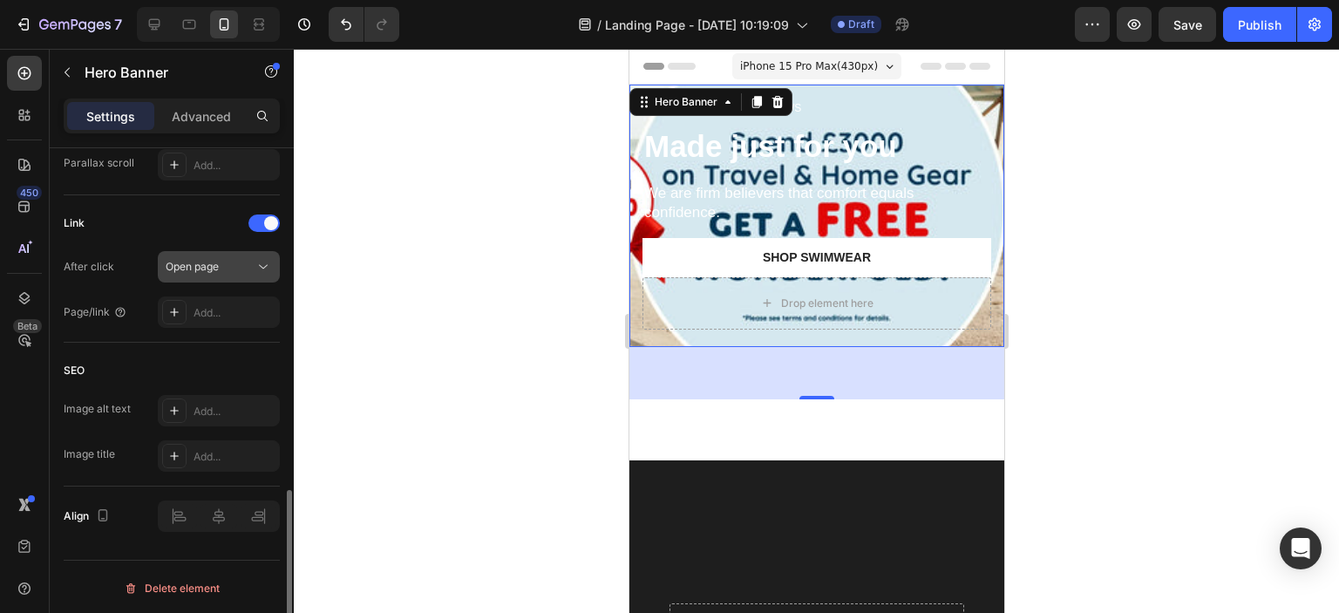
click at [207, 251] on button "Open page" at bounding box center [219, 266] width 122 height 31
click at [199, 211] on div "Link" at bounding box center [172, 223] width 216 height 28
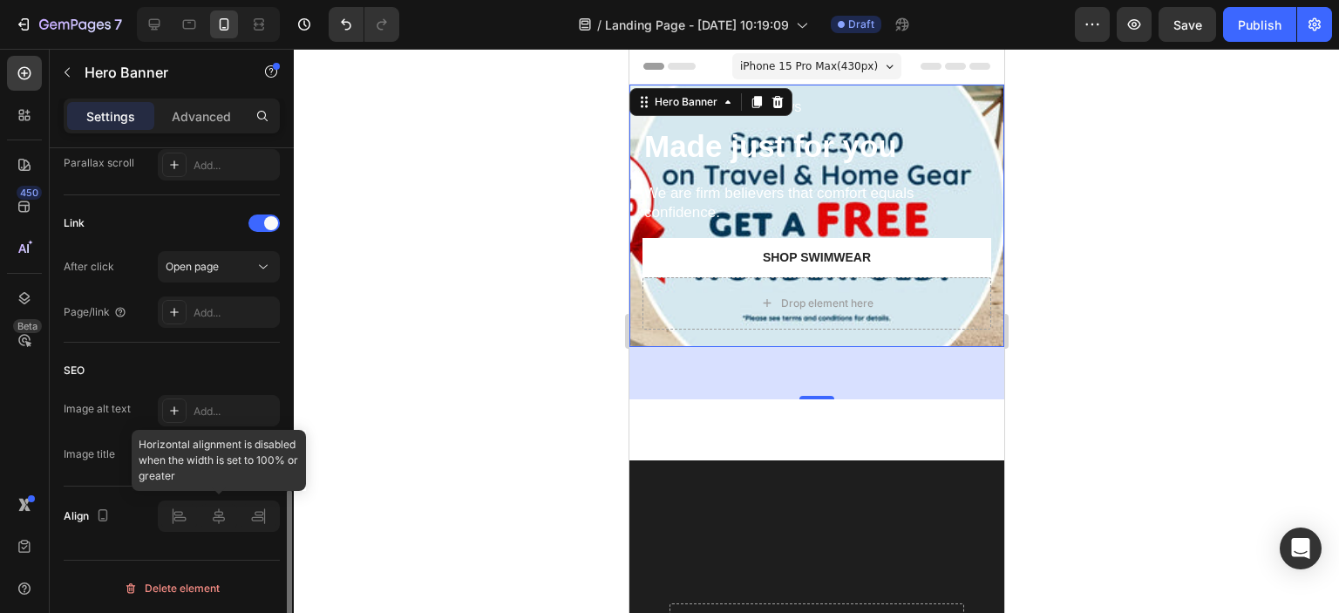
click at [227, 519] on div at bounding box center [219, 515] width 122 height 31
click at [178, 515] on div at bounding box center [219, 515] width 122 height 31
click at [101, 512] on icon "button" at bounding box center [102, 514] width 17 height 17
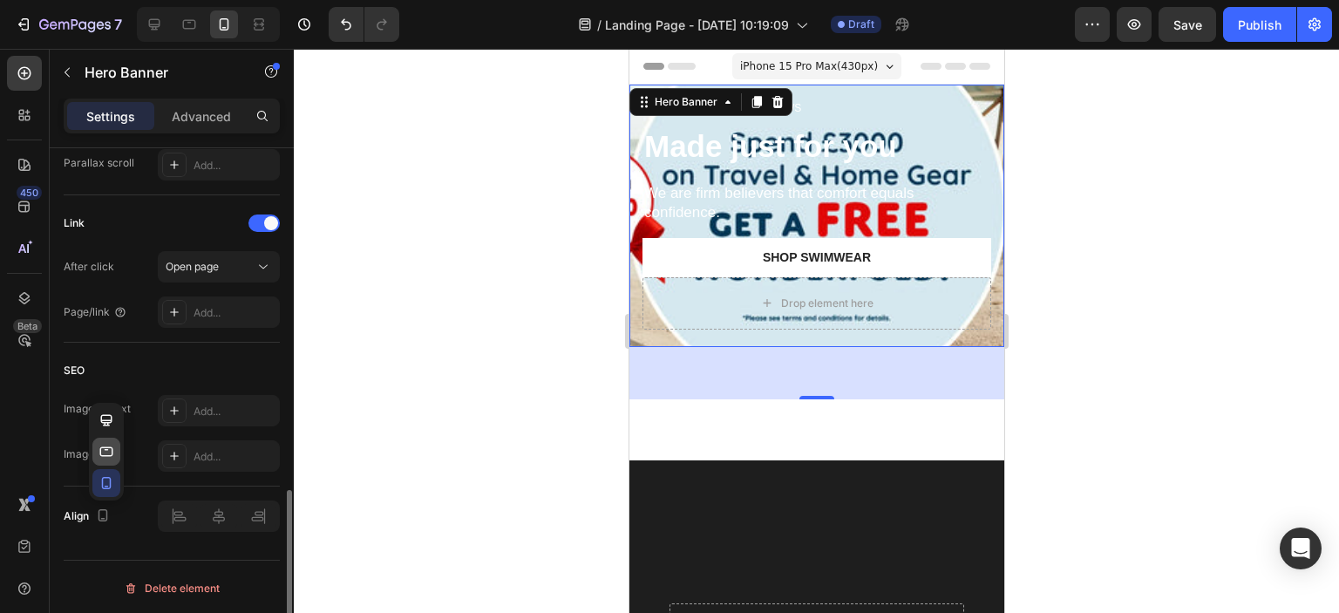
click at [106, 452] on icon "button" at bounding box center [106, 451] width 13 height 10
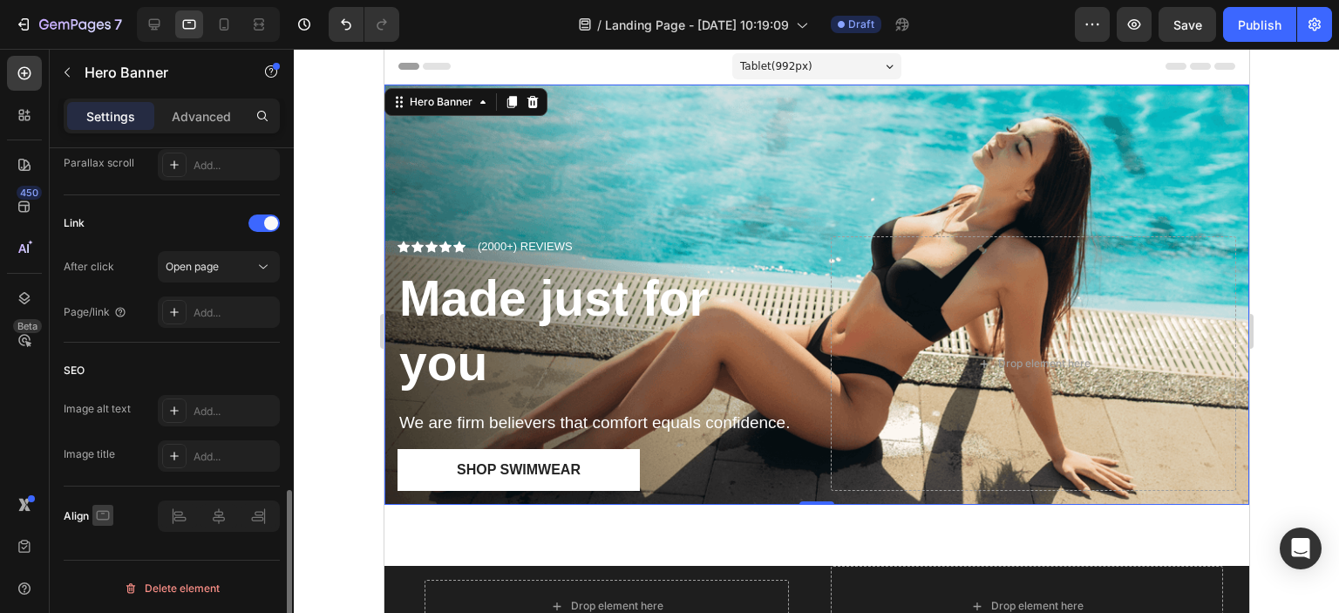
click at [102, 513] on icon "button" at bounding box center [102, 514] width 17 height 17
click at [101, 474] on icon "button" at bounding box center [106, 482] width 17 height 17
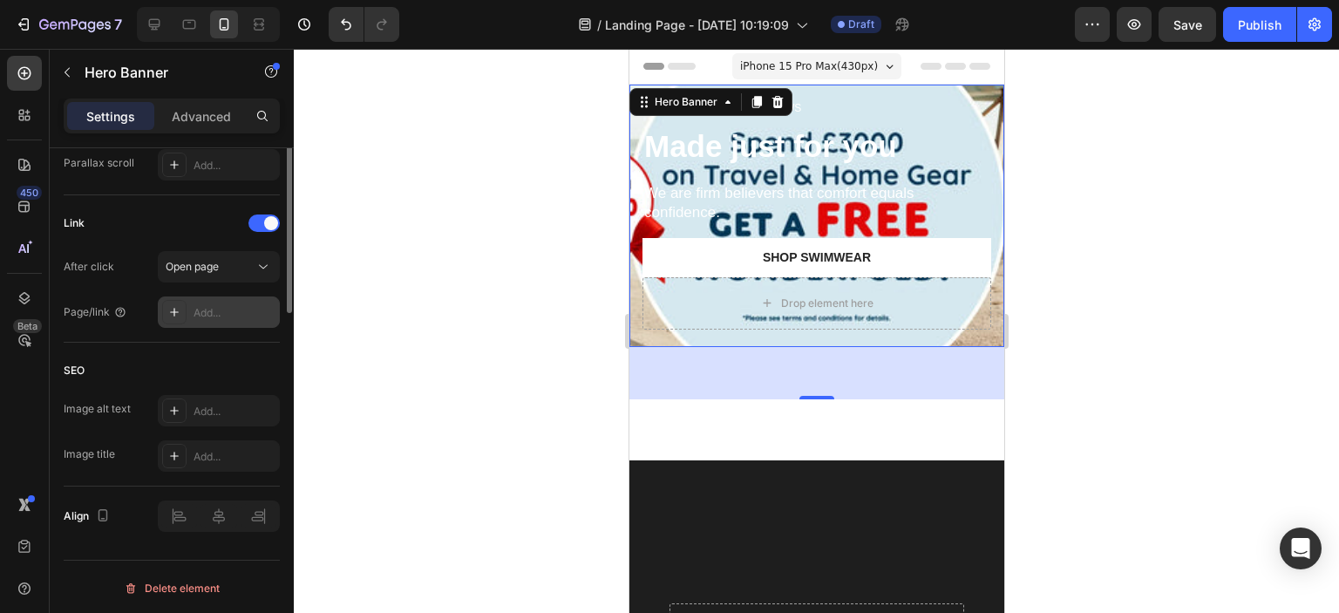
scroll to position [762, 0]
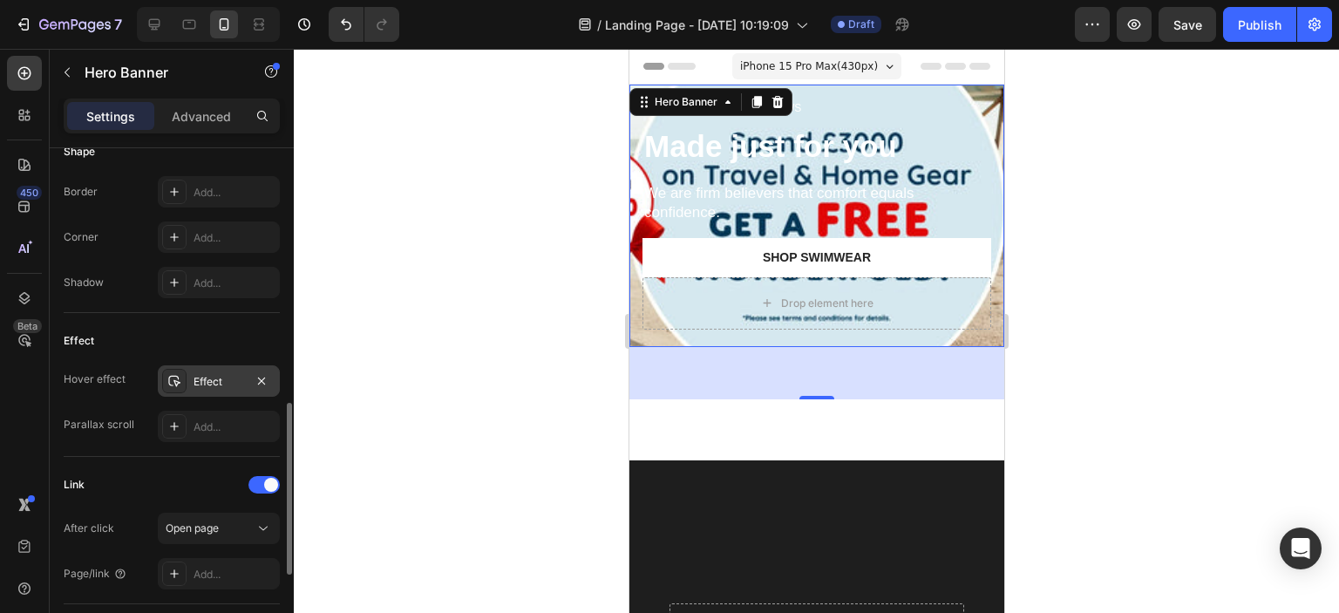
click at [180, 383] on icon at bounding box center [174, 381] width 14 height 14
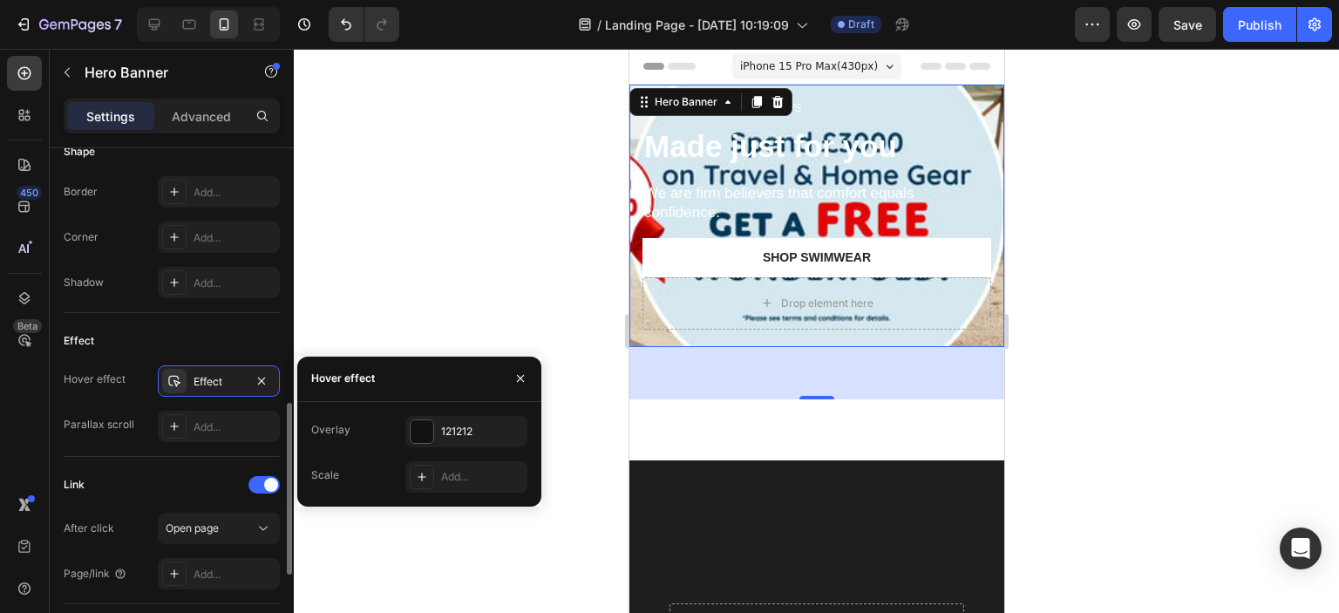
click at [202, 317] on div "Effect Hover effect Effect Parallax scroll Add..." at bounding box center [172, 385] width 216 height 144
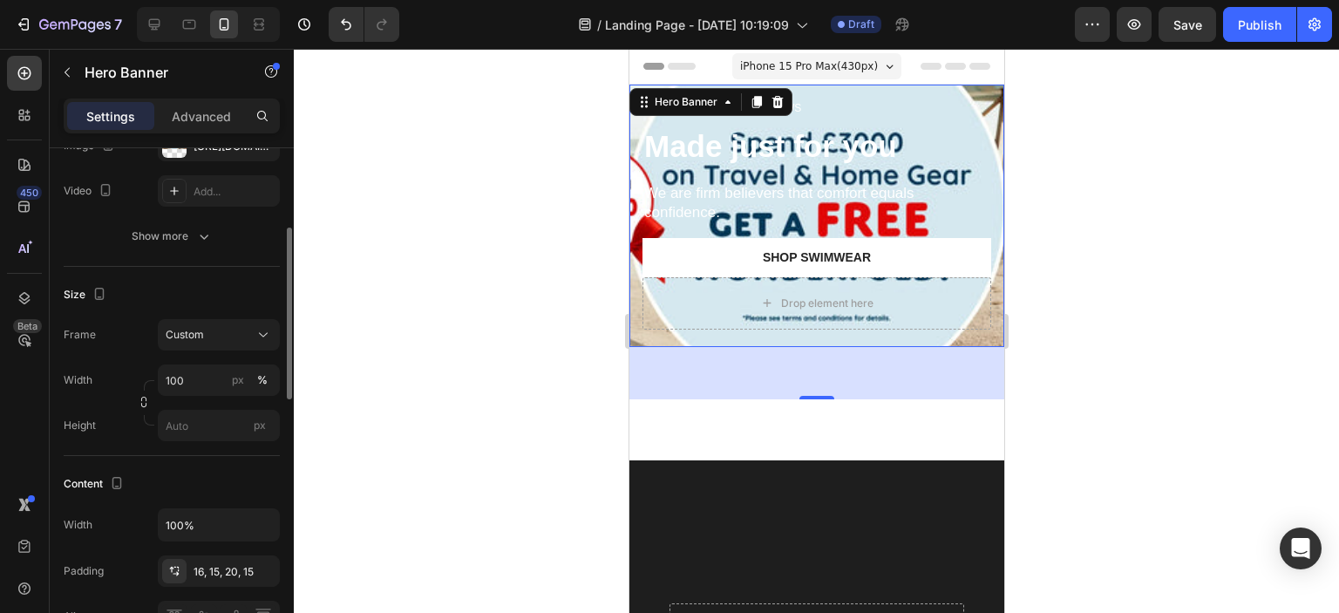
scroll to position [0, 0]
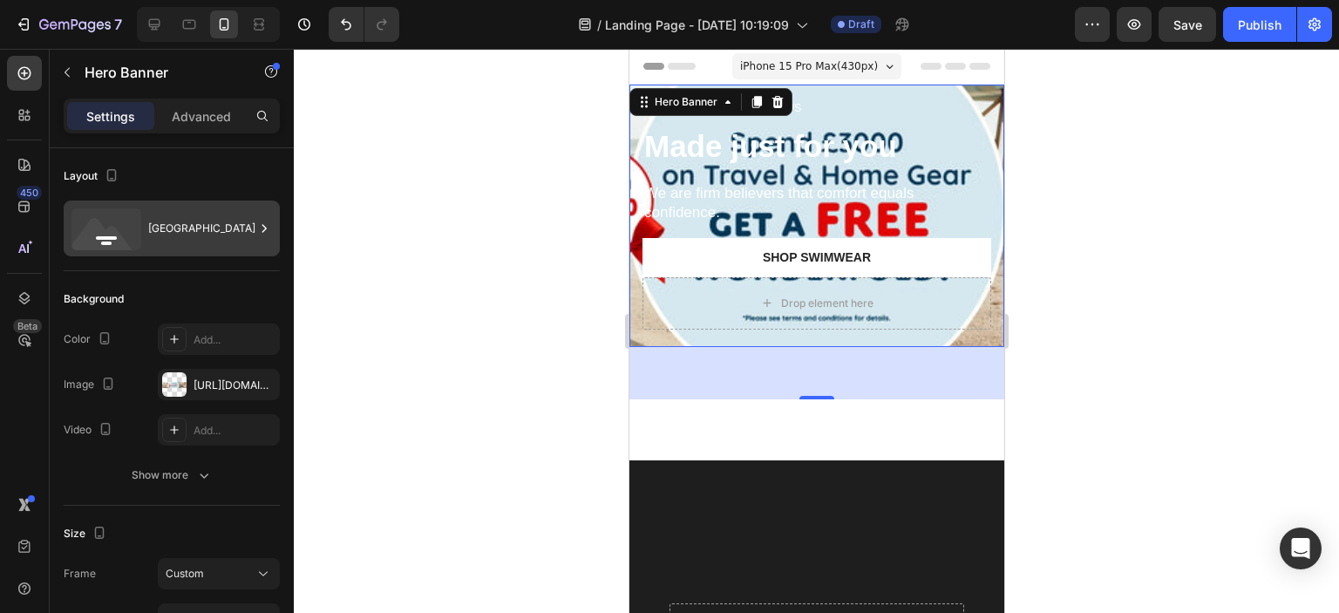
click at [110, 241] on rect at bounding box center [106, 242] width 10 height 3
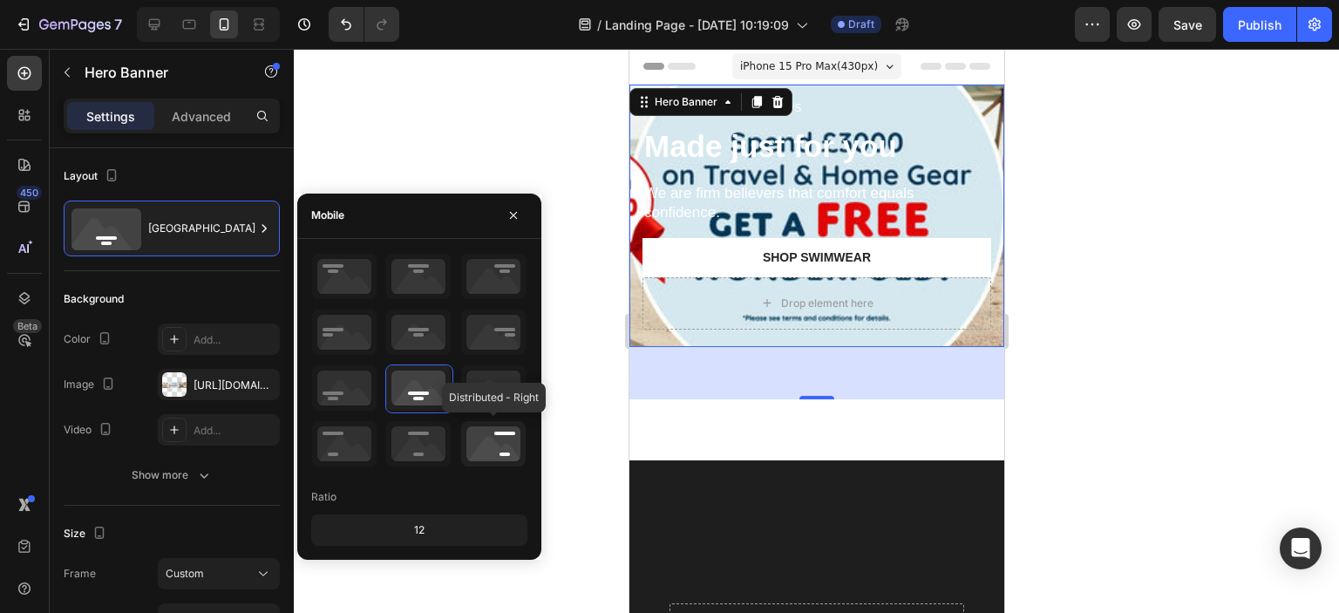
click at [481, 442] on icon at bounding box center [493, 443] width 64 height 45
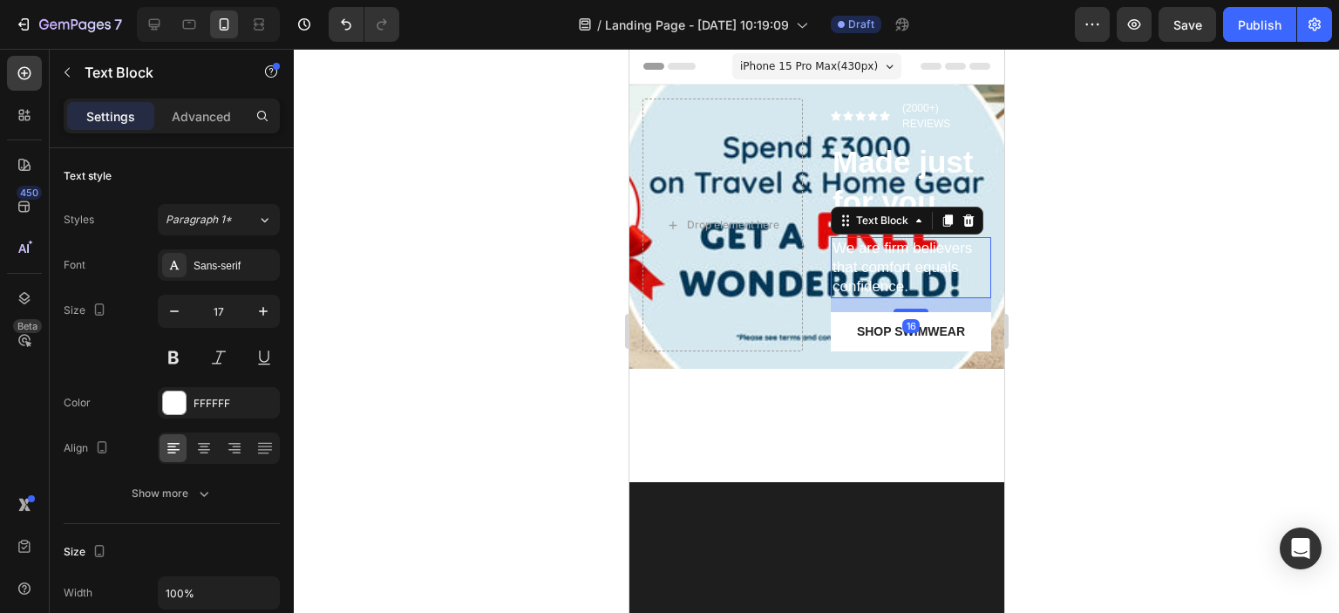
click at [879, 243] on p "We are firm believers that comfort equals confidence." at bounding box center [909, 268] width 157 height 58
click at [962, 216] on icon at bounding box center [967, 220] width 11 height 12
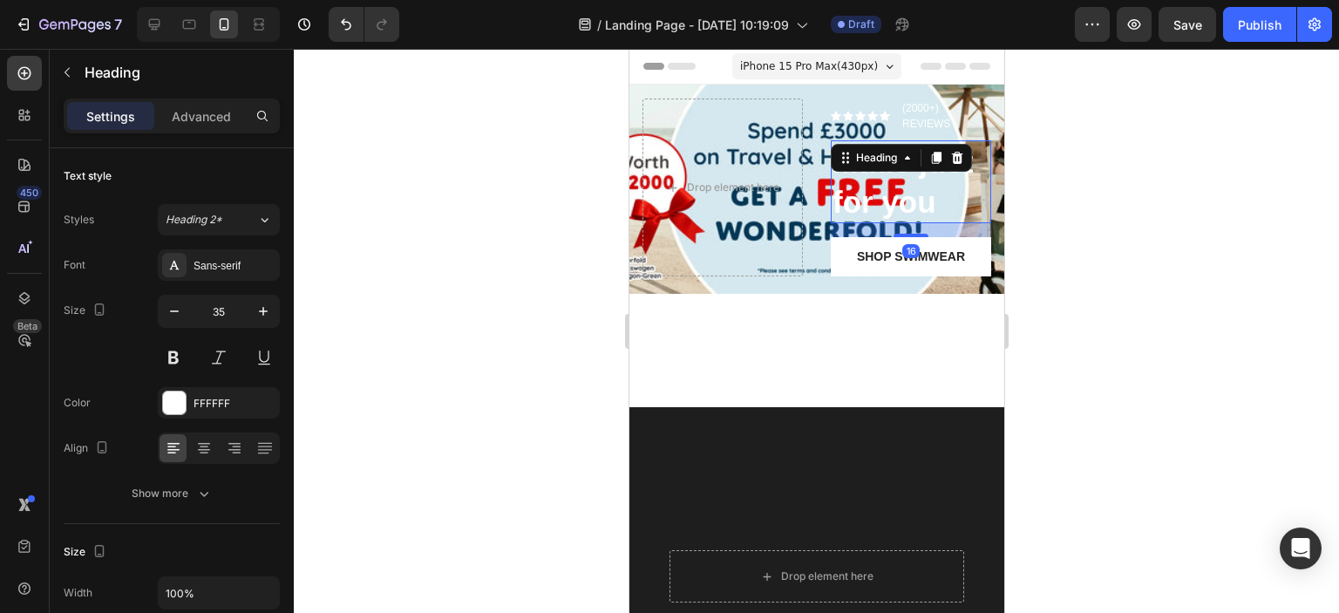
click at [907, 205] on strong "Made just for you" at bounding box center [901, 182] width 140 height 74
click at [949, 159] on icon at bounding box center [956, 158] width 14 height 14
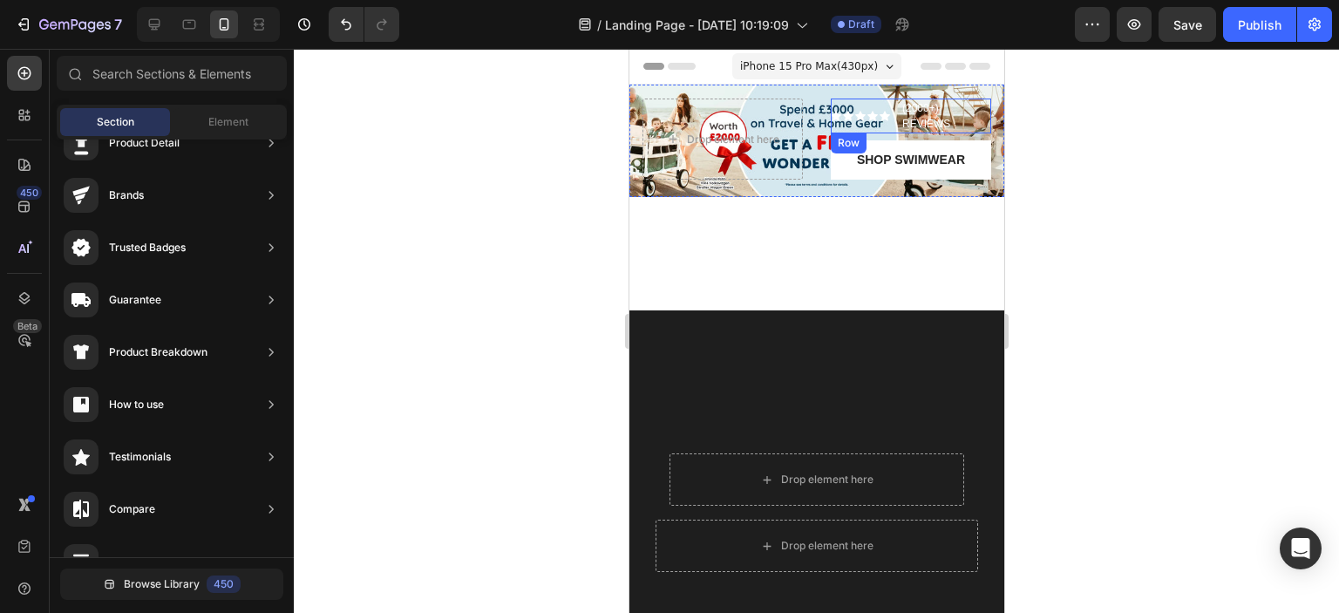
click at [885, 118] on div "Icon Icon Icon Icon Icon Icon List (2000+) REVIEWS Text Block Row" at bounding box center [910, 115] width 160 height 35
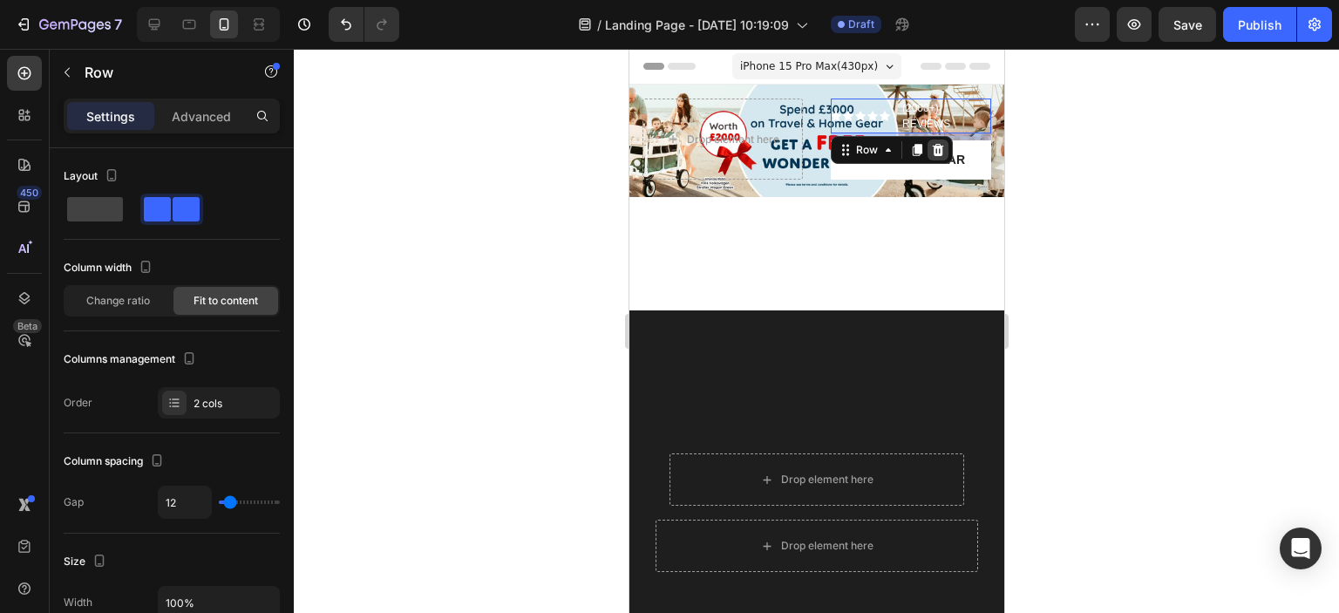
click at [935, 152] on icon at bounding box center [937, 150] width 14 height 14
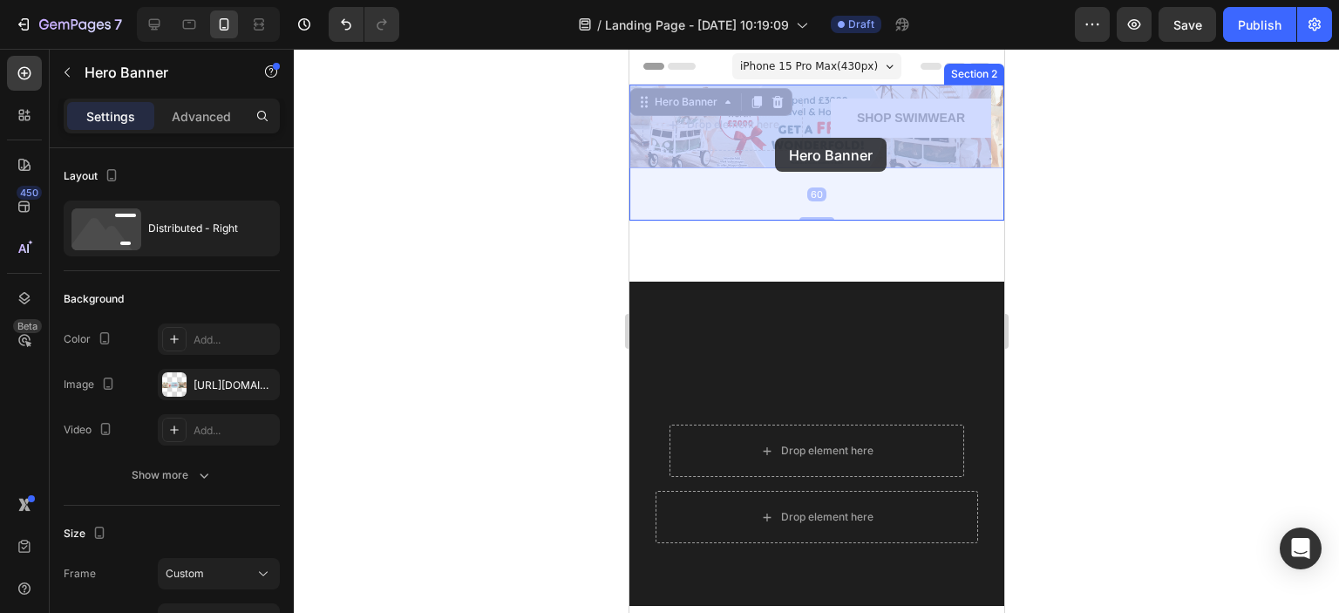
drag, startPoint x: 811, startPoint y: 150, endPoint x: 785, endPoint y: 143, distance: 26.2
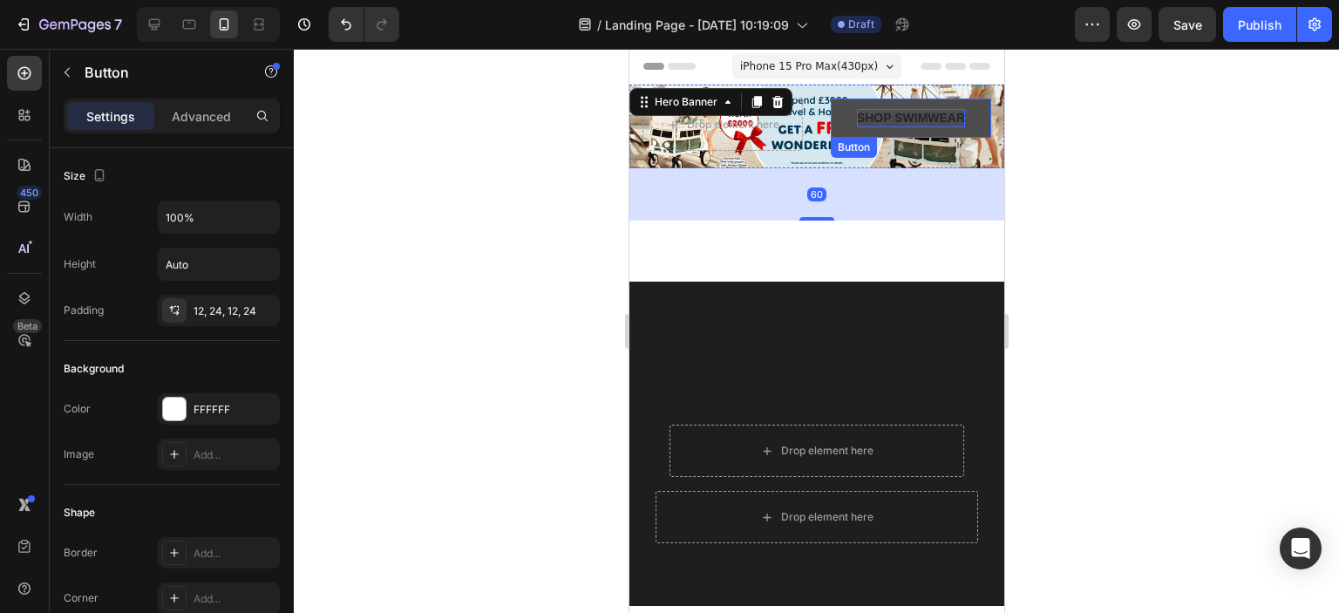
click at [869, 124] on div "Shop Swimwear" at bounding box center [910, 118] width 108 height 18
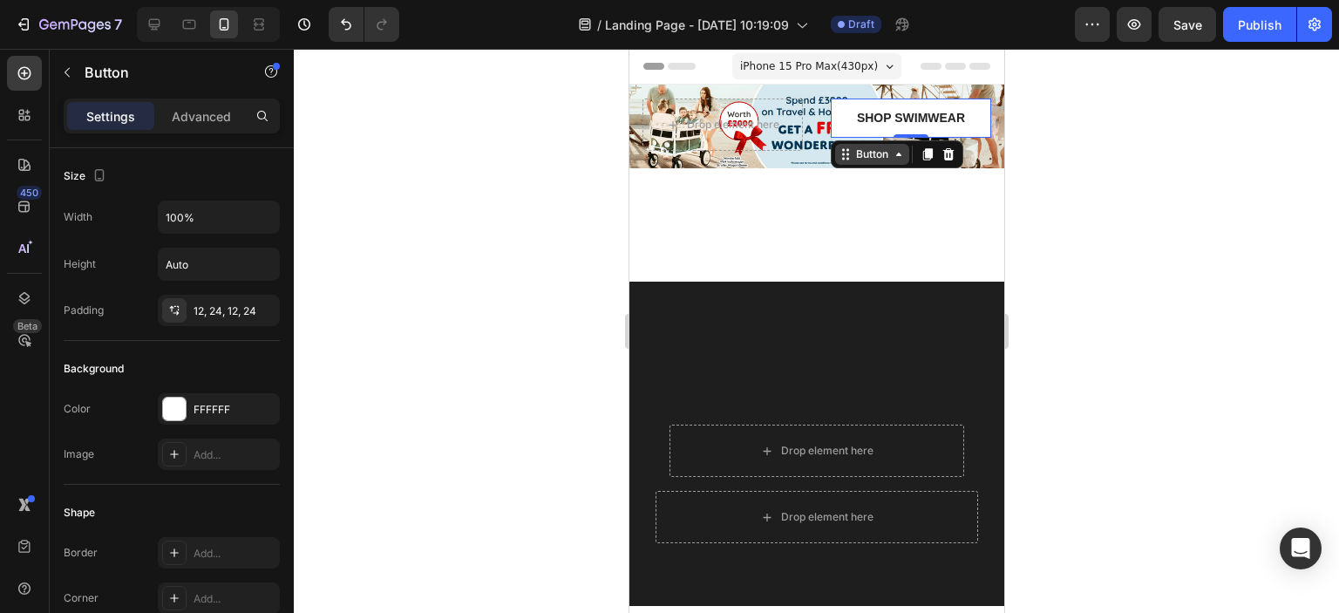
click at [893, 156] on icon at bounding box center [898, 154] width 14 height 14
click at [841, 158] on icon at bounding box center [842, 159] width 3 height 3
click at [895, 153] on icon at bounding box center [897, 154] width 5 height 3
click at [214, 220] on input "100%" at bounding box center [219, 216] width 120 height 31
click at [268, 219] on icon "button" at bounding box center [262, 216] width 17 height 17
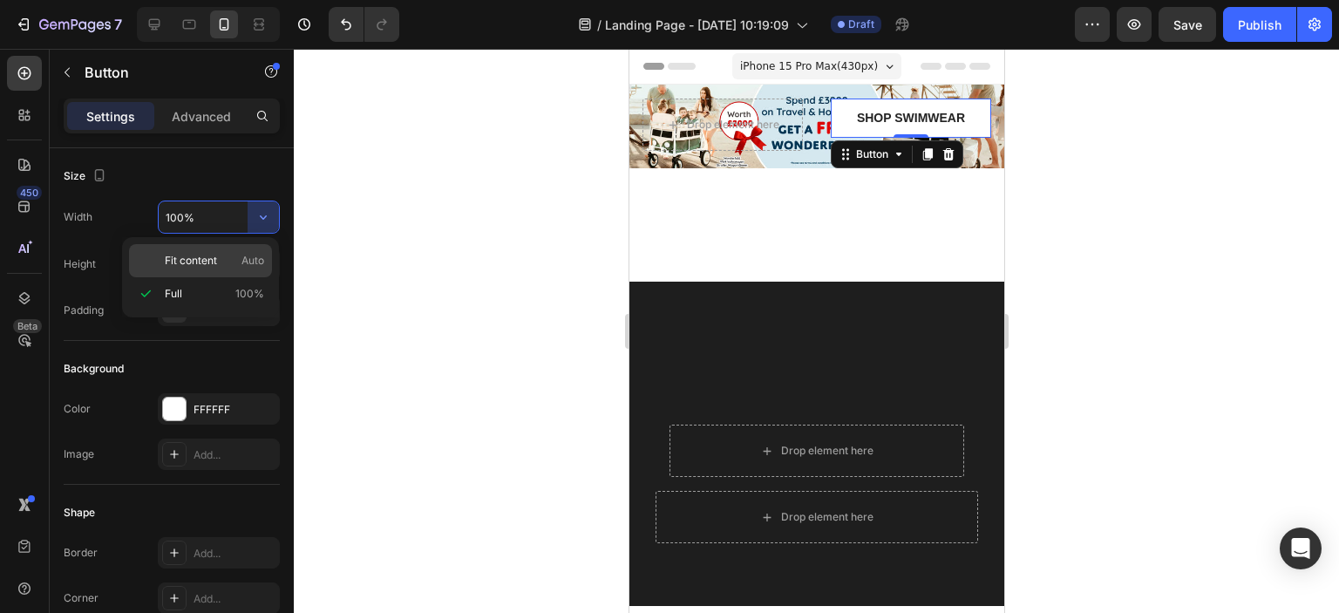
click at [228, 263] on p "Fit content Auto" at bounding box center [214, 261] width 99 height 16
type input "Auto"
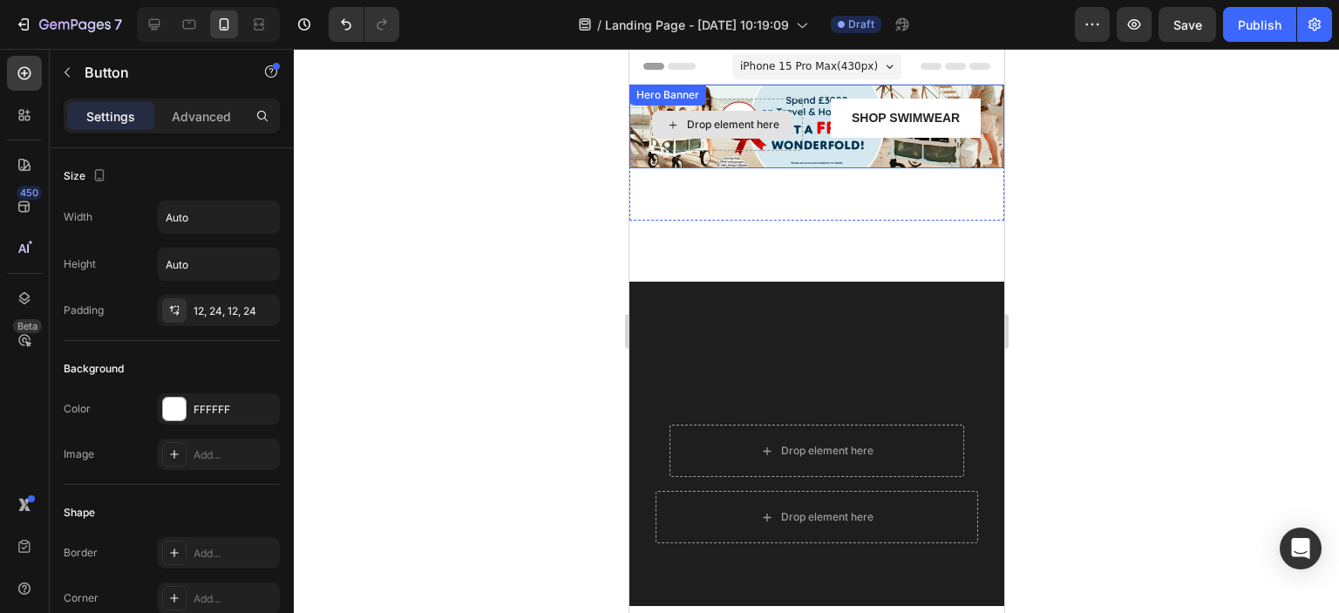
click at [708, 125] on div "Drop element here" at bounding box center [732, 125] width 92 height 14
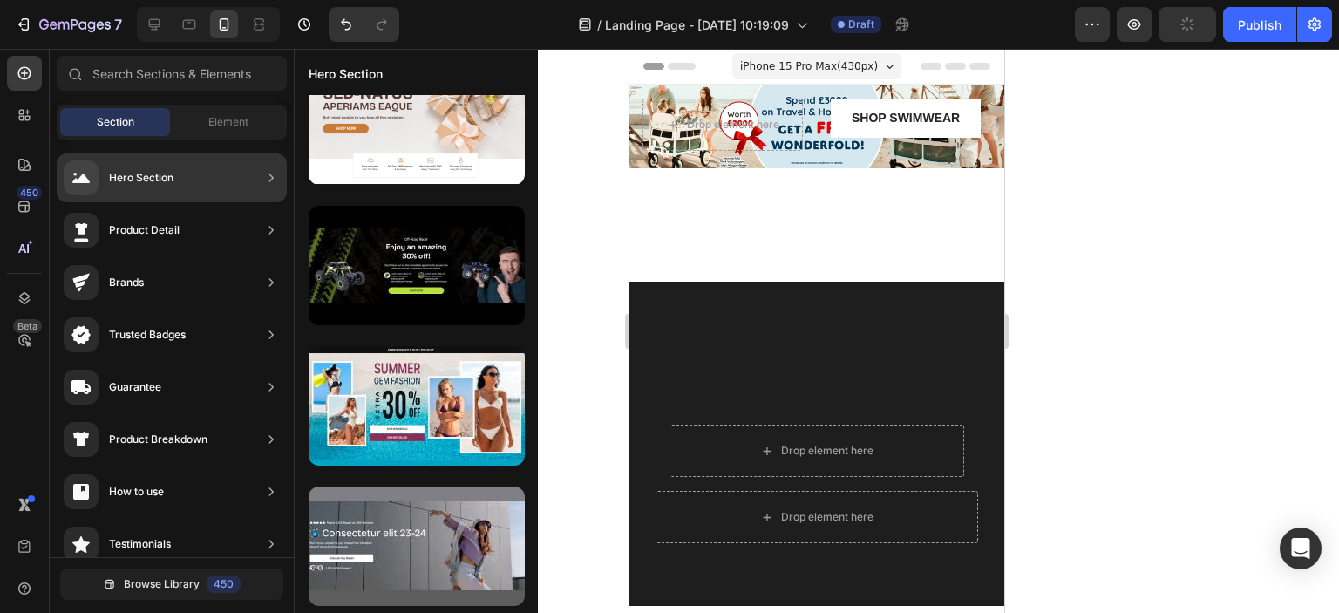
scroll to position [3190, 0]
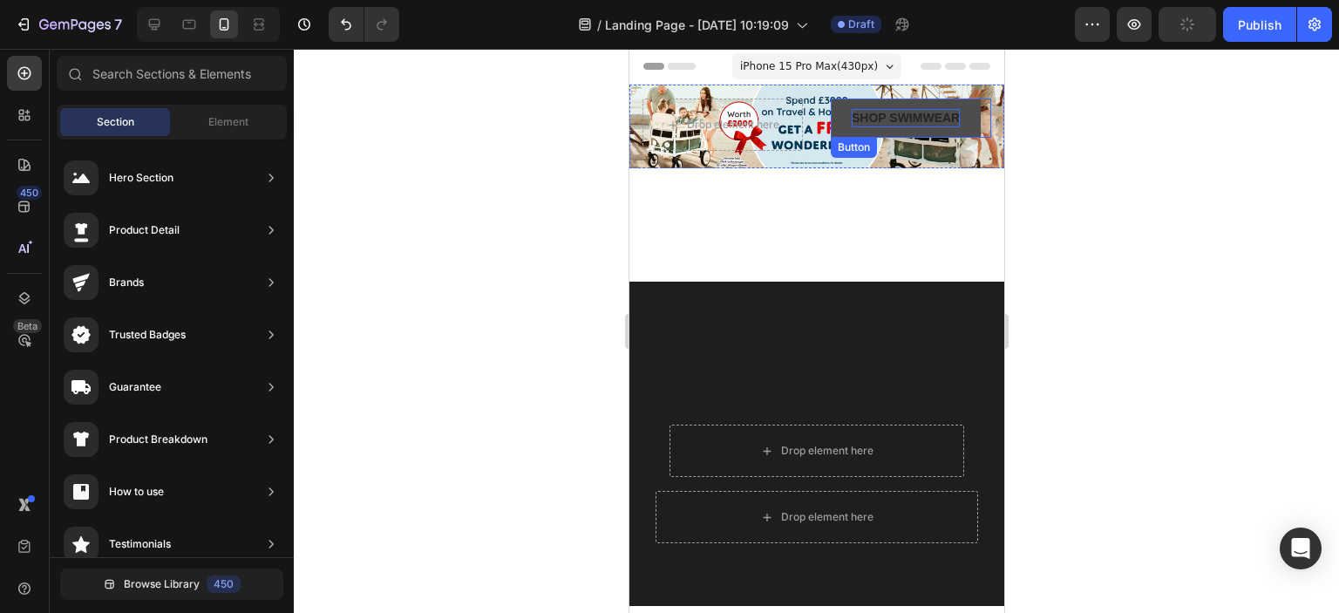
click at [946, 125] on div "Shop Swimwear" at bounding box center [905, 118] width 108 height 18
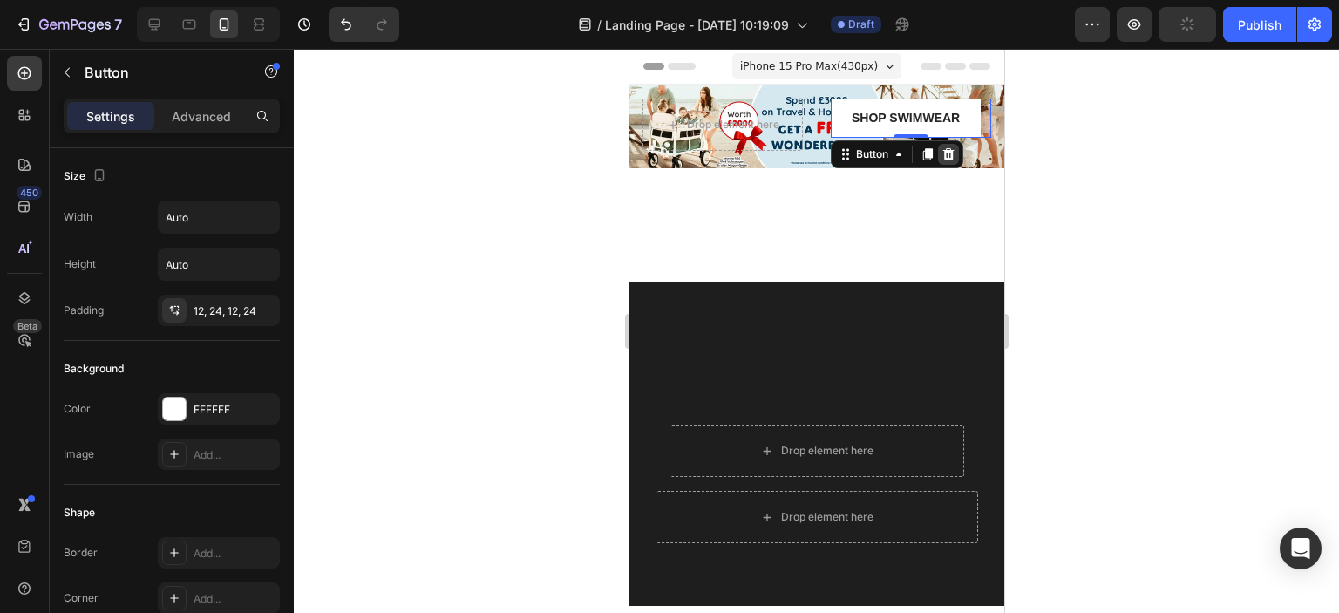
click at [945, 149] on icon at bounding box center [947, 154] width 11 height 12
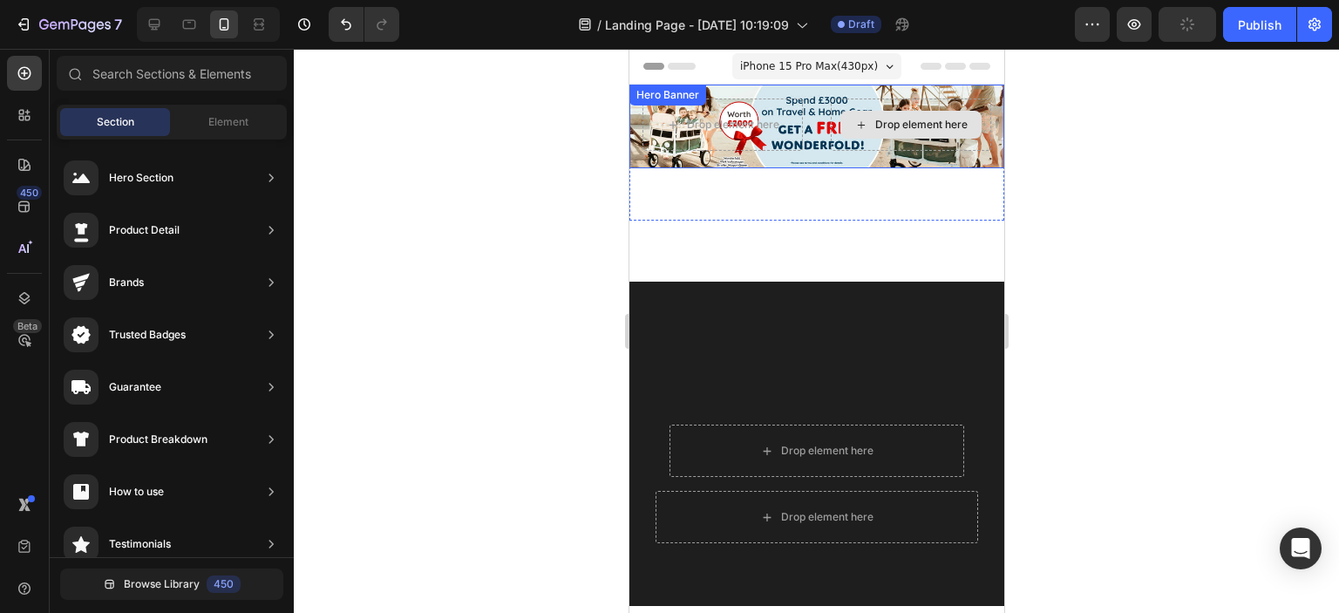
click at [939, 125] on div "Drop element here" at bounding box center [920, 125] width 92 height 14
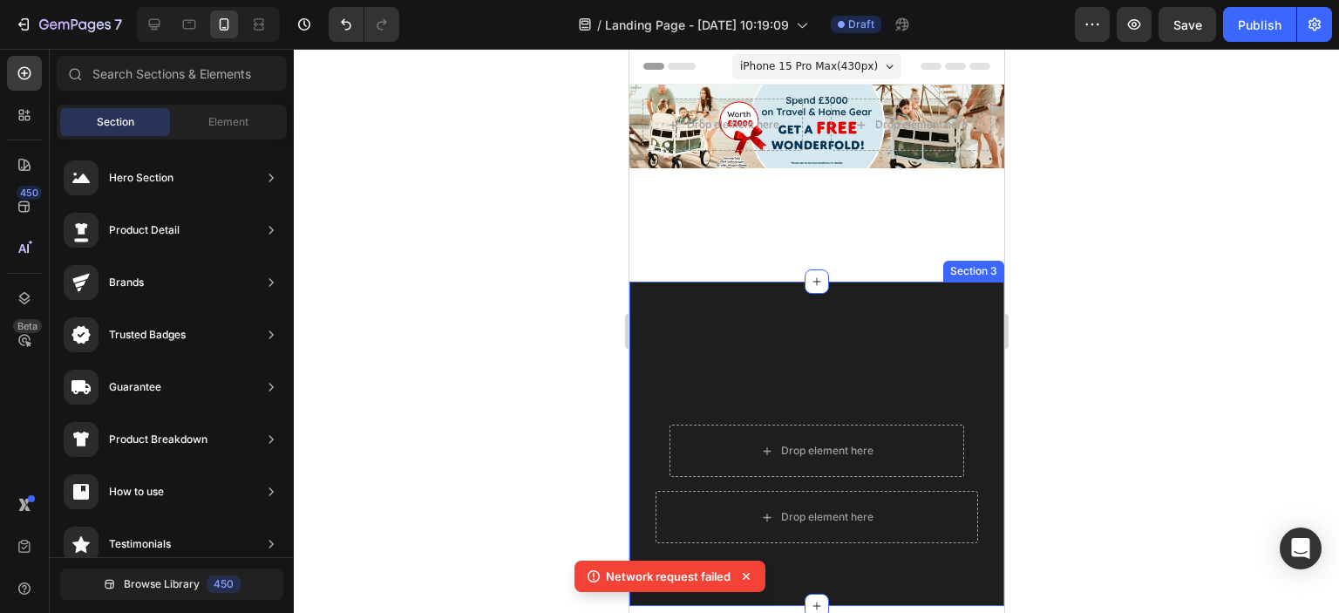
click at [551, 343] on div at bounding box center [816, 331] width 1045 height 564
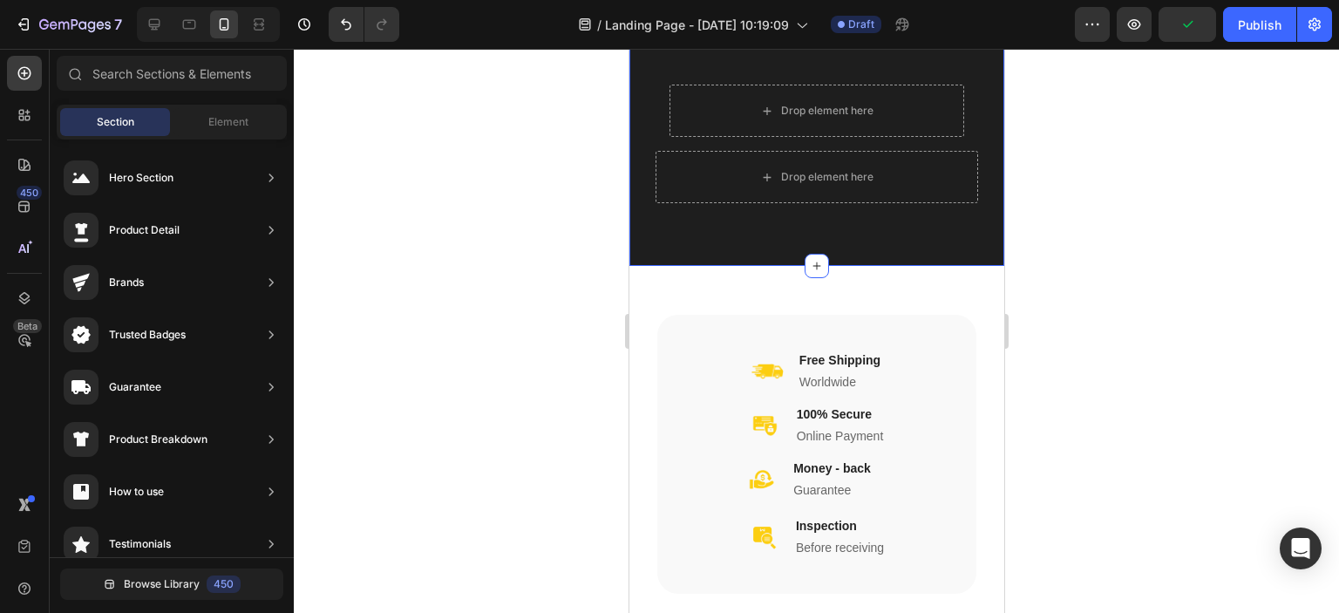
scroll to position [0, 0]
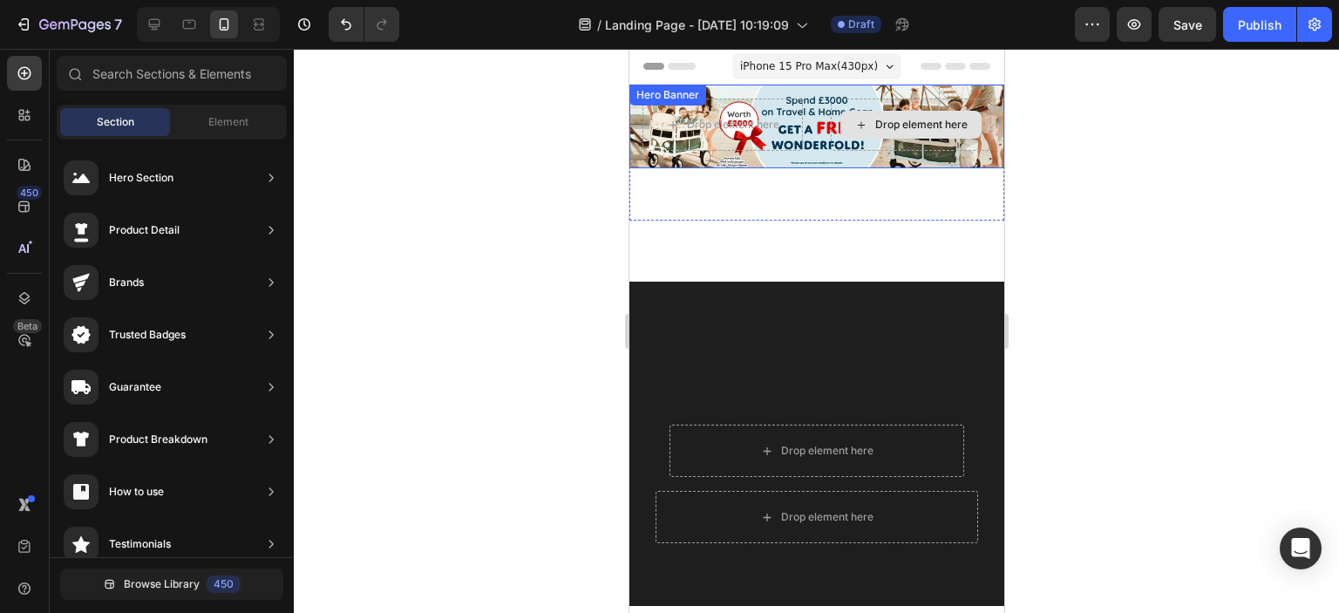
click at [870, 141] on div "Drop element here" at bounding box center [910, 124] width 160 height 52
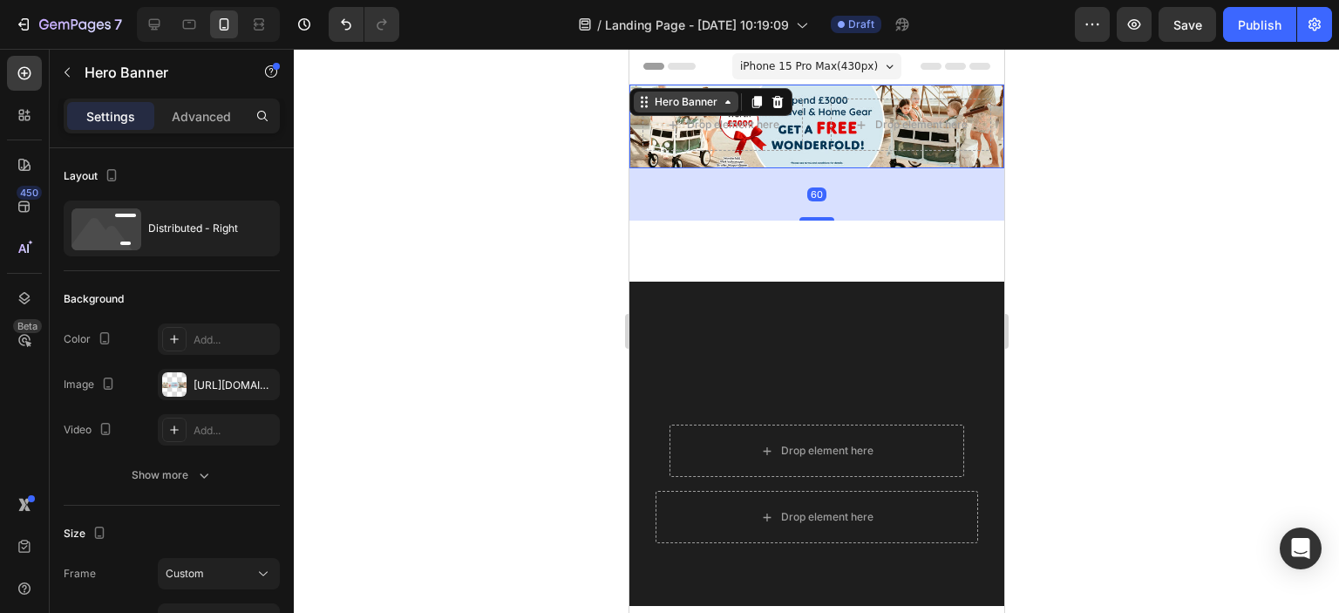
click at [726, 108] on icon at bounding box center [727, 102] width 14 height 14
click at [749, 104] on icon at bounding box center [756, 102] width 14 height 14
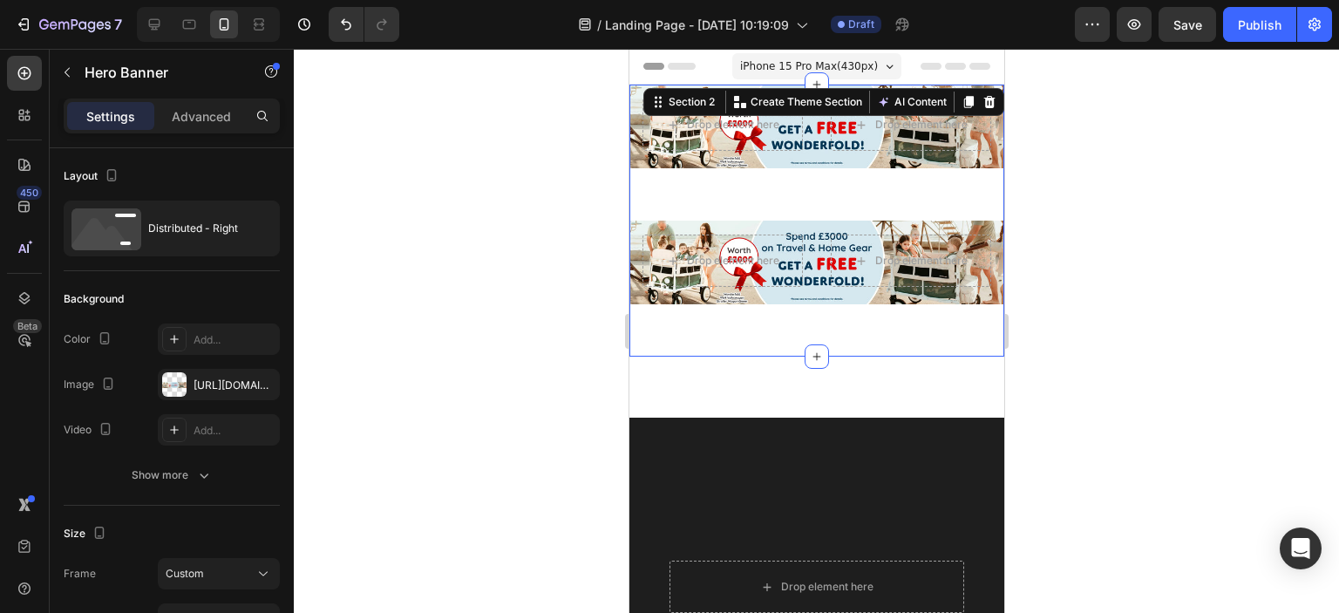
click at [838, 187] on div "Drop element here Drop element here Hero Banner Drop element here Drop element …" at bounding box center [815, 221] width 375 height 272
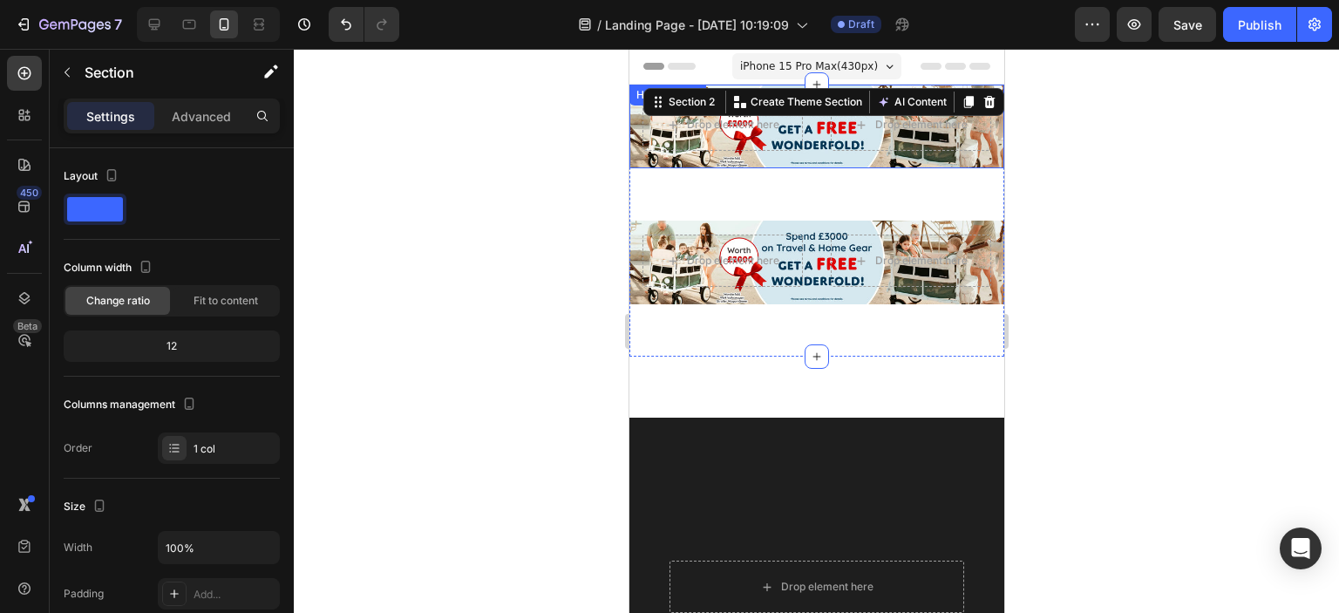
click at [870, 147] on div "Drop element here" at bounding box center [910, 124] width 160 height 52
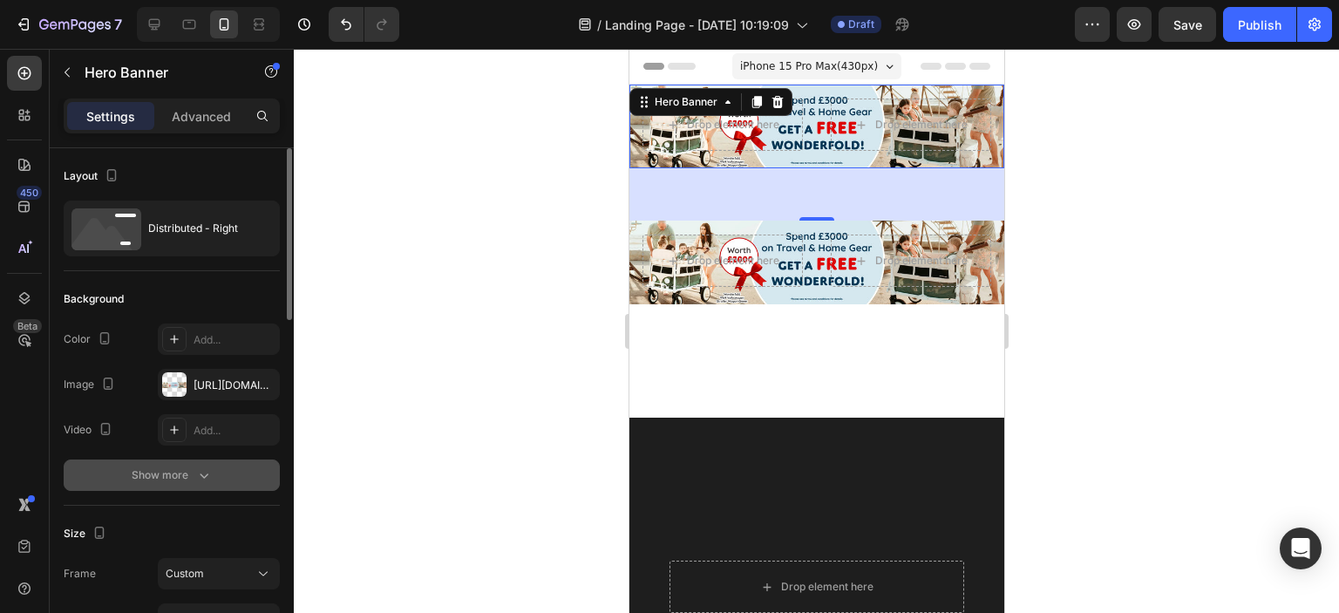
click at [207, 471] on icon "button" at bounding box center [203, 474] width 17 height 17
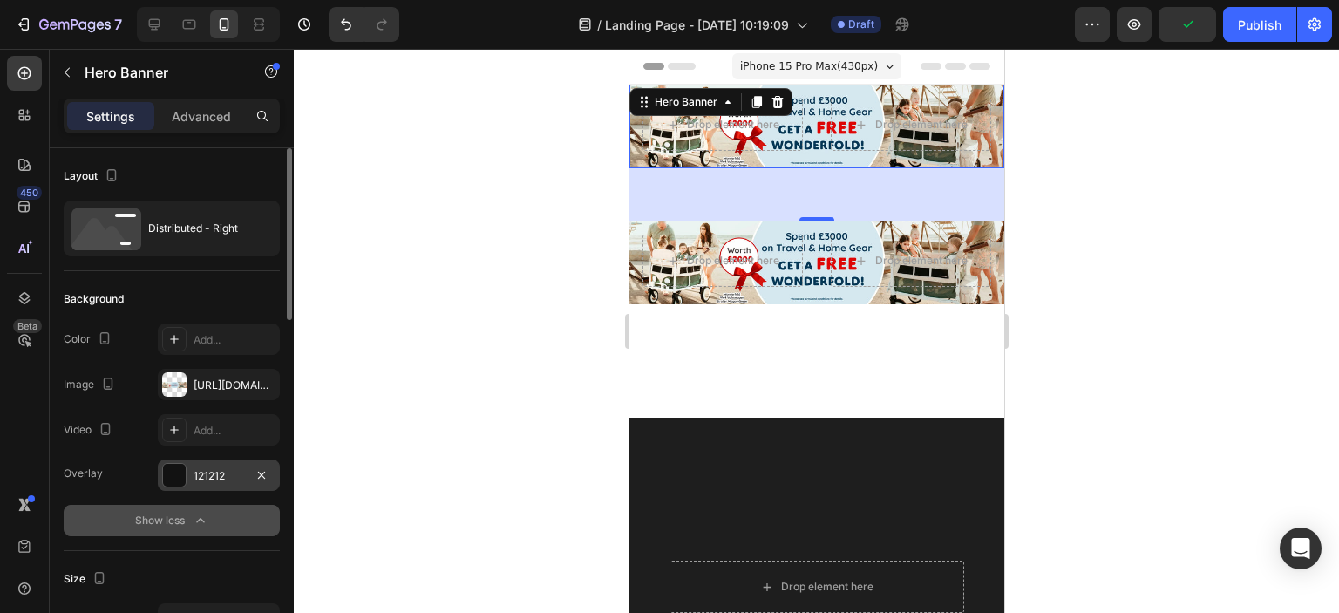
click at [207, 480] on div "121212" at bounding box center [218, 476] width 51 height 16
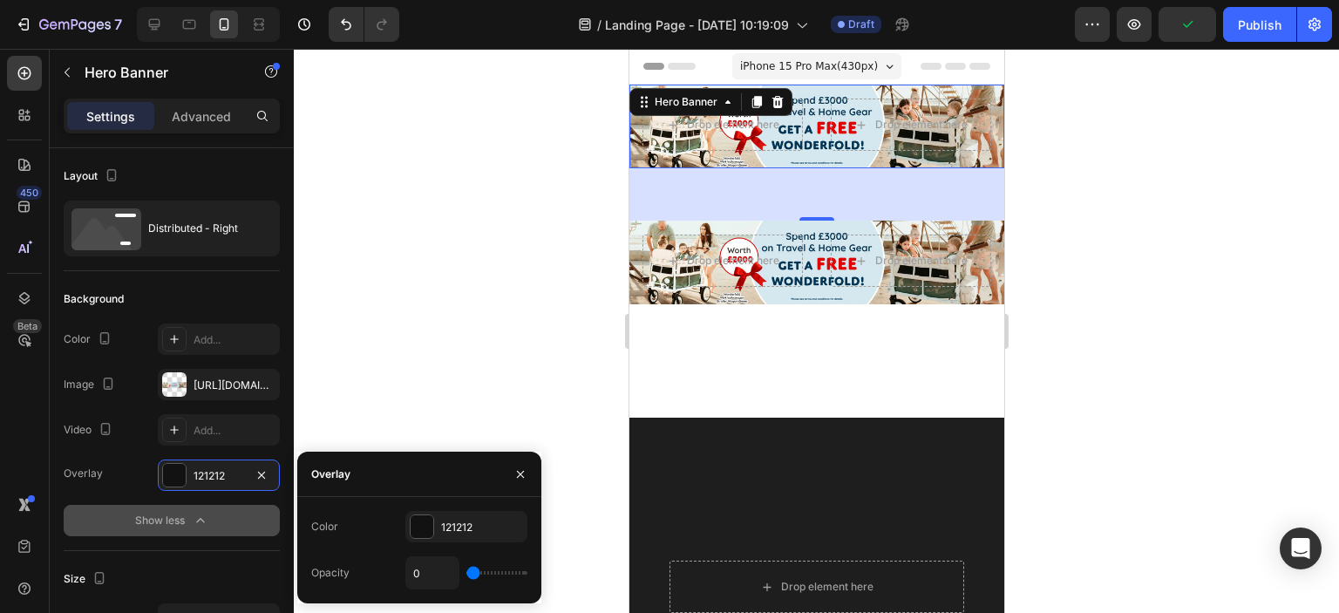
type input "2%"
type input "2"
click at [474, 571] on input "range" at bounding box center [496, 572] width 61 height 3
click at [437, 532] on div "121212" at bounding box center [466, 526] width 122 height 31
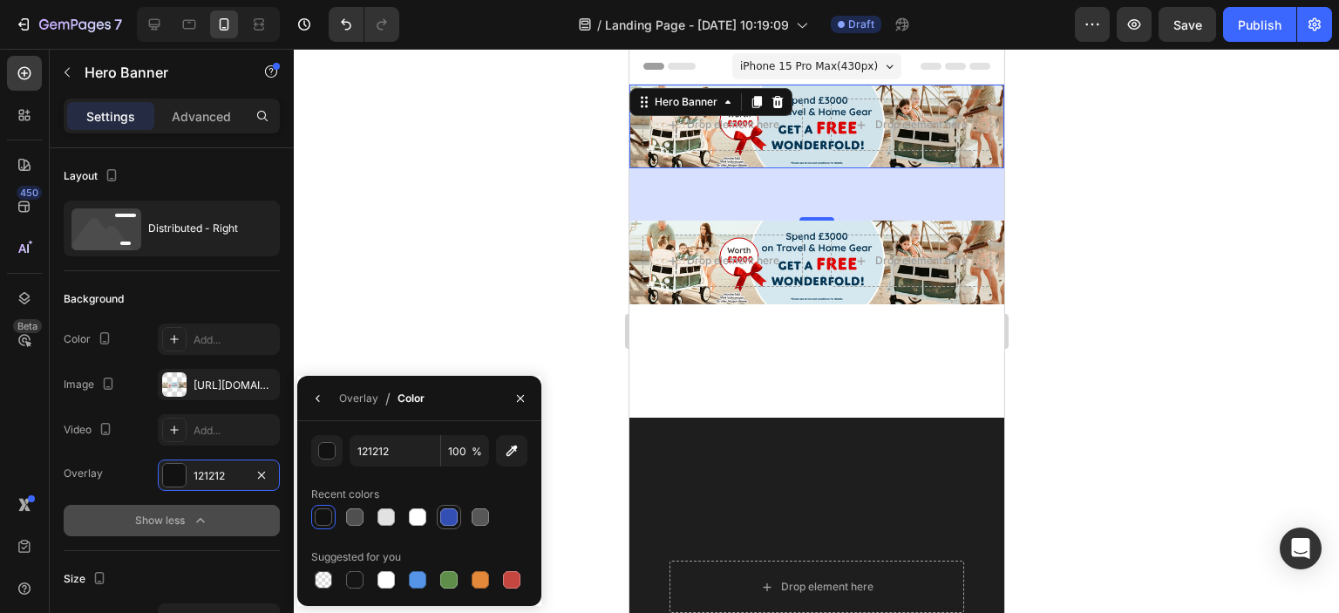
click at [454, 520] on div at bounding box center [448, 516] width 17 height 17
click at [363, 525] on div at bounding box center [354, 516] width 21 height 21
type input "121212"
click at [523, 394] on icon "button" at bounding box center [520, 398] width 14 height 14
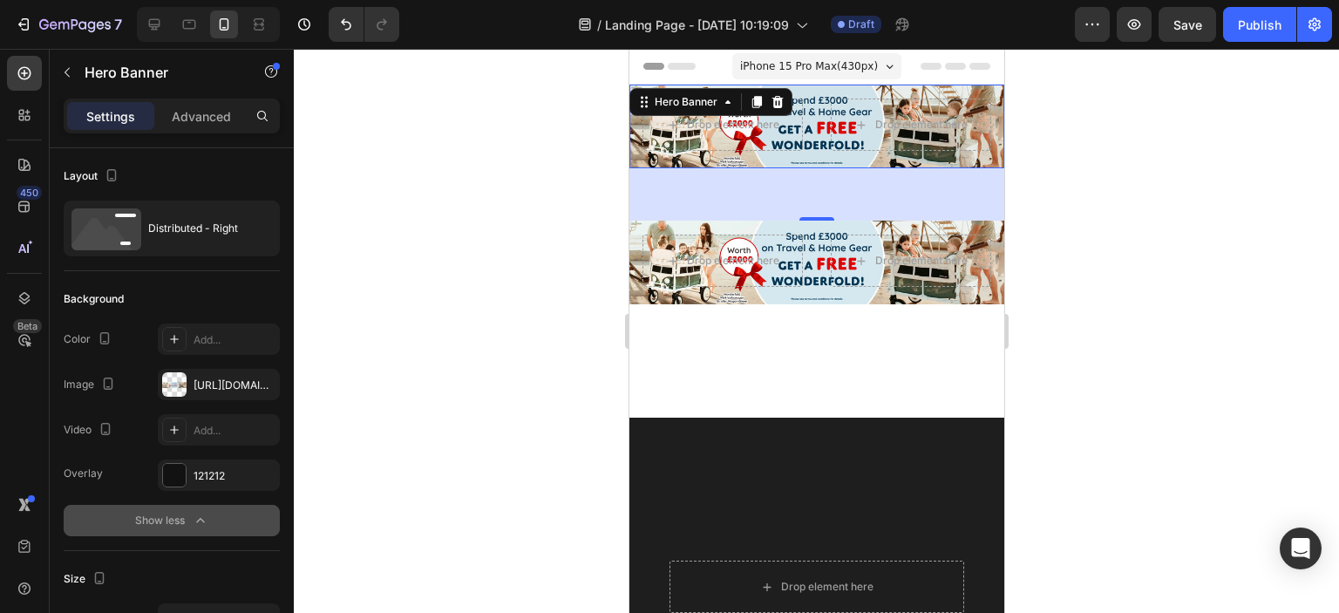
click at [215, 515] on button "Show less" at bounding box center [172, 520] width 216 height 31
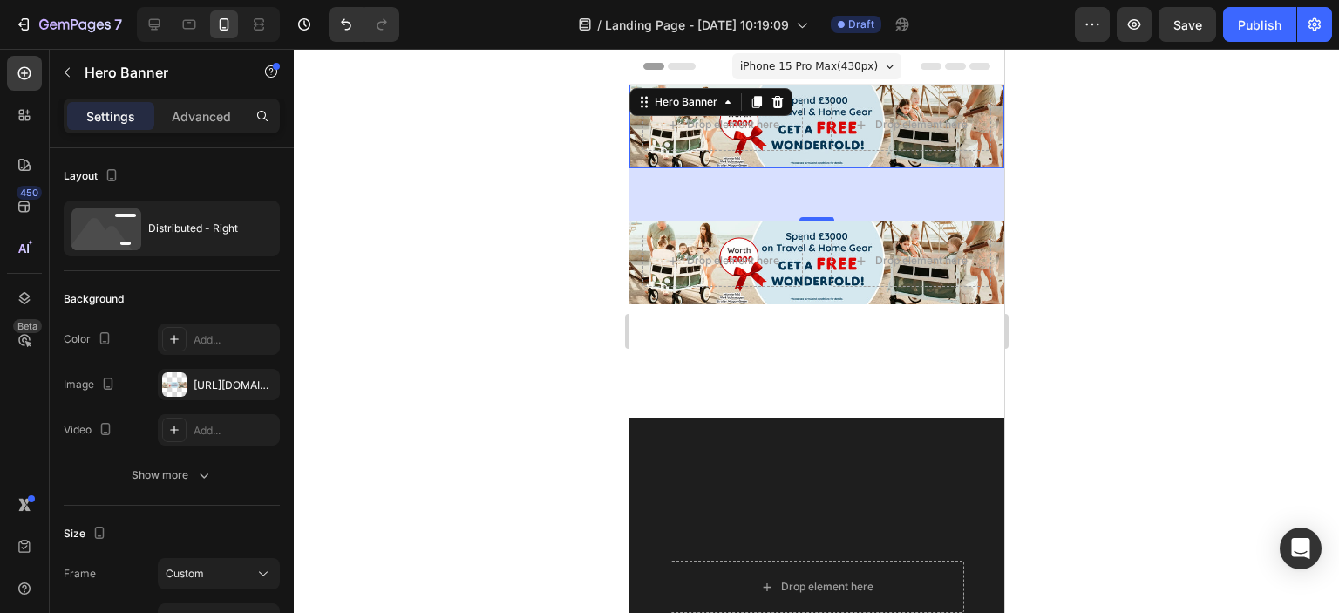
scroll to position [174, 0]
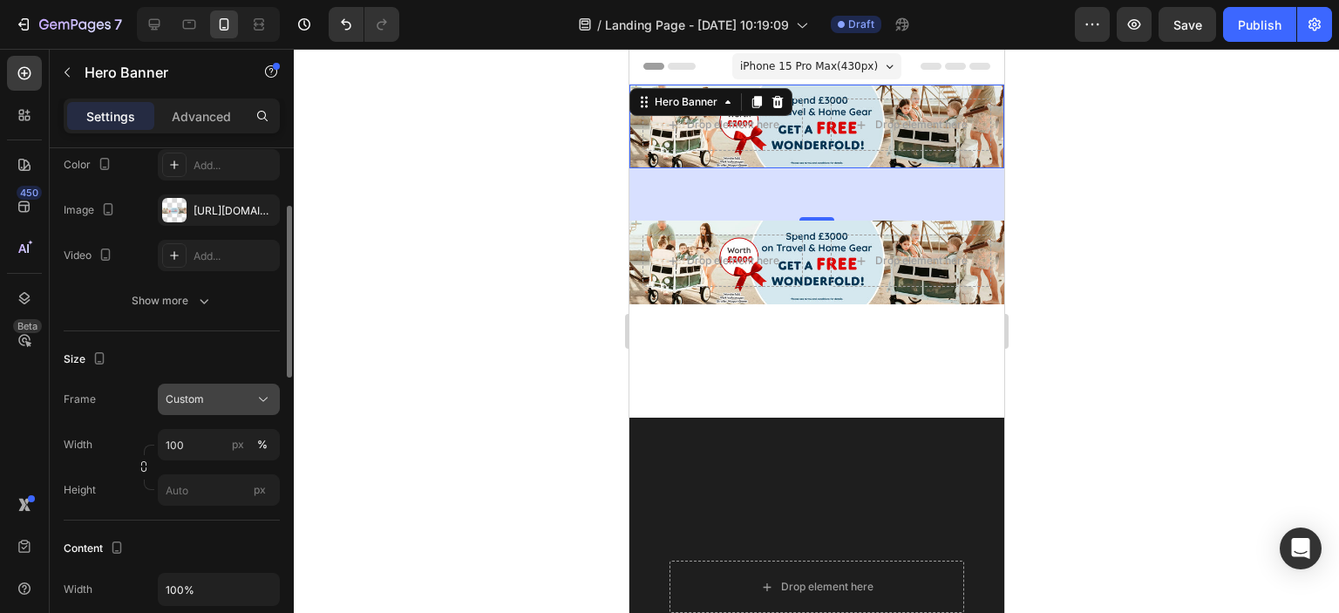
click at [266, 398] on icon at bounding box center [262, 398] width 17 height 17
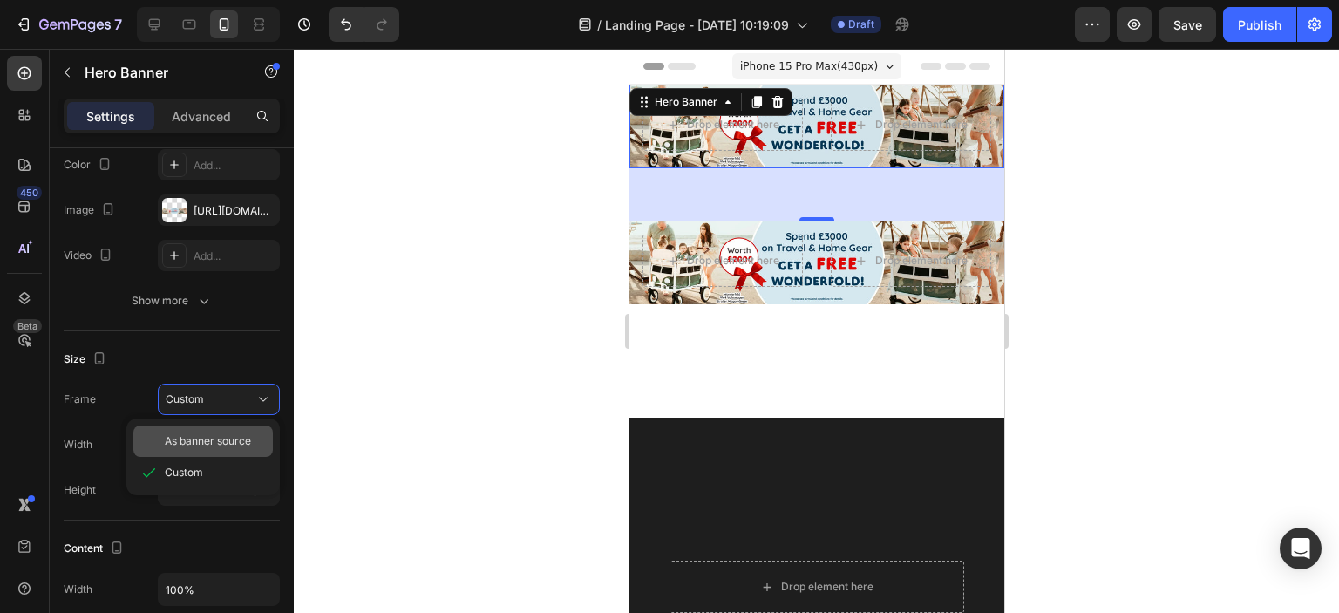
click at [227, 440] on span "As banner source" at bounding box center [208, 441] width 86 height 16
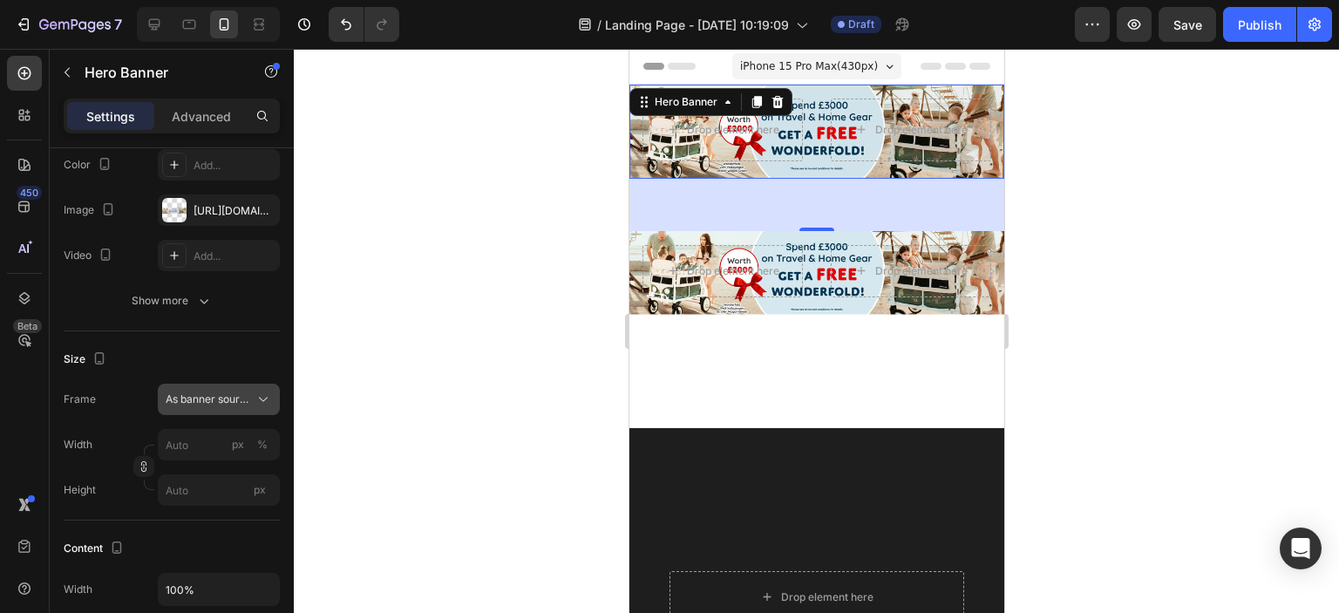
click at [256, 397] on icon at bounding box center [262, 398] width 17 height 17
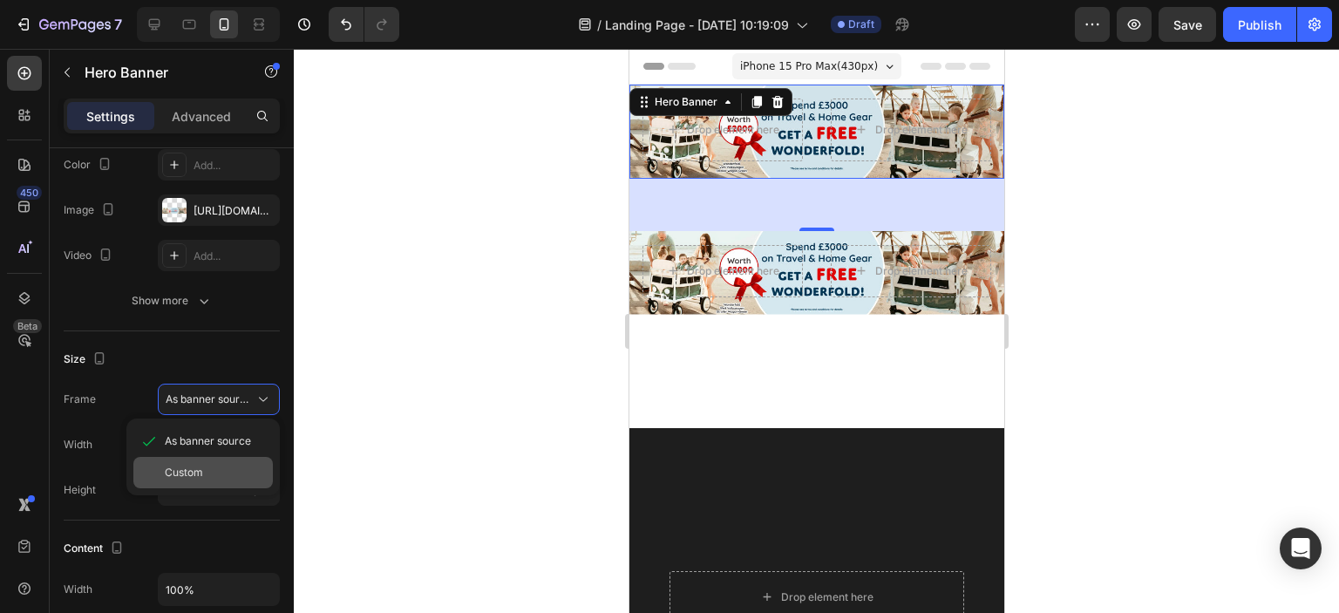
click at [227, 468] on div "Custom" at bounding box center [215, 473] width 101 height 16
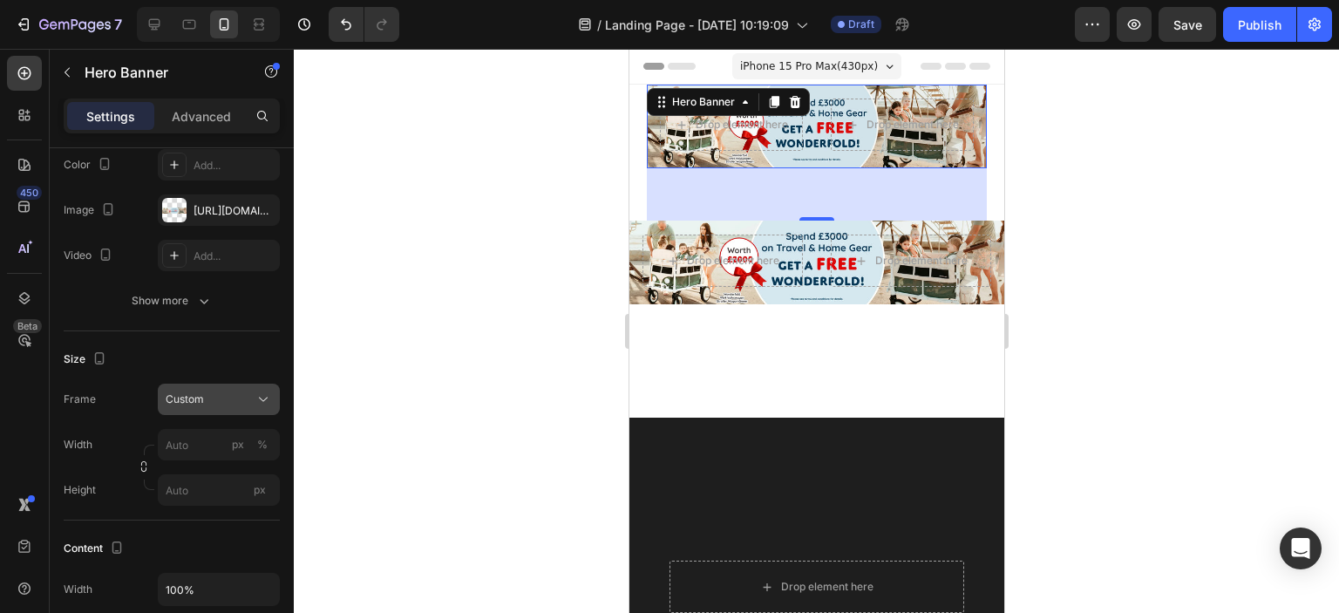
click at [253, 397] on div "Custom" at bounding box center [219, 398] width 106 height 17
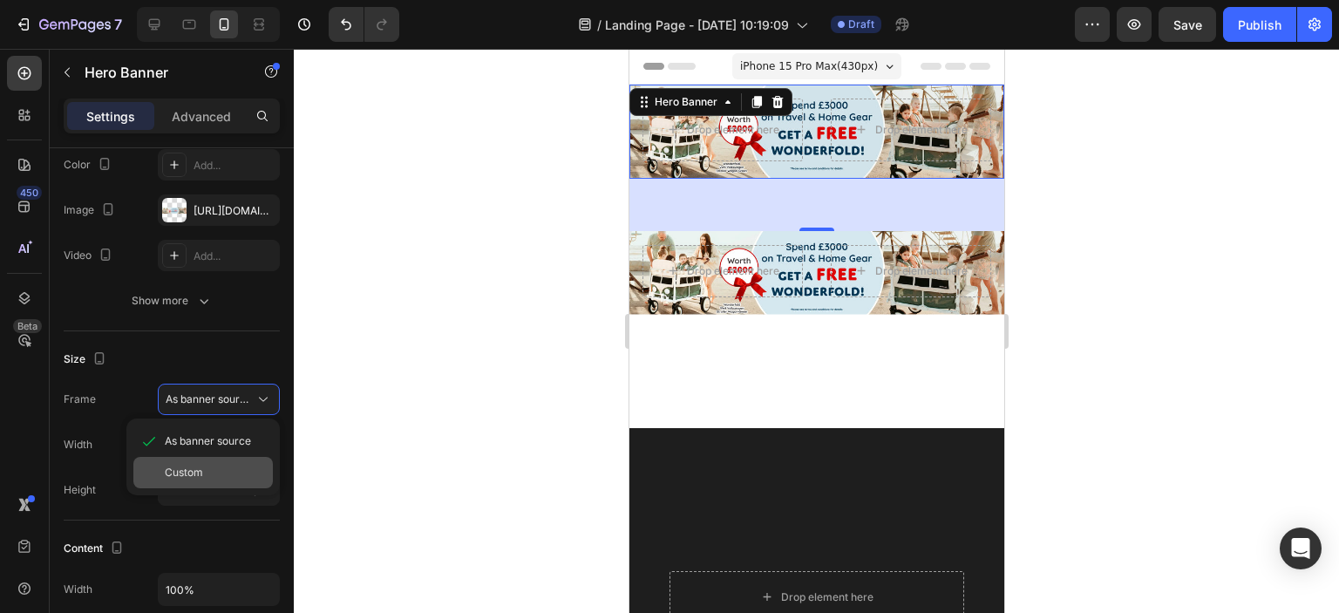
click at [228, 465] on div "Custom" at bounding box center [215, 473] width 101 height 16
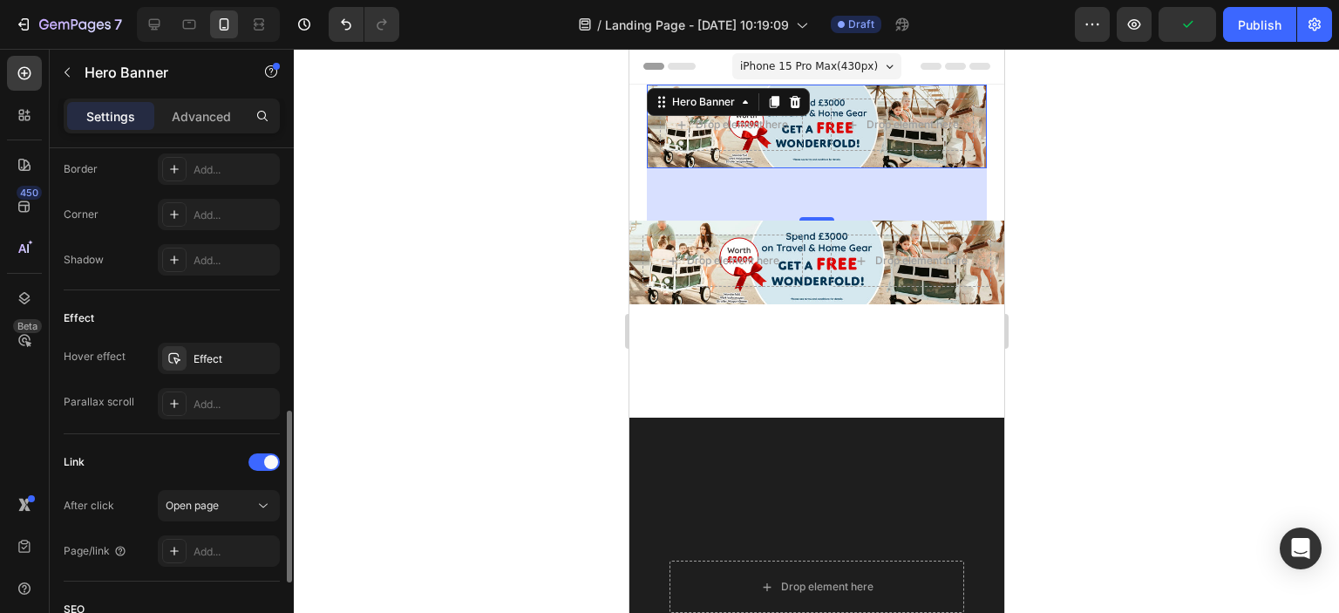
scroll to position [959, 0]
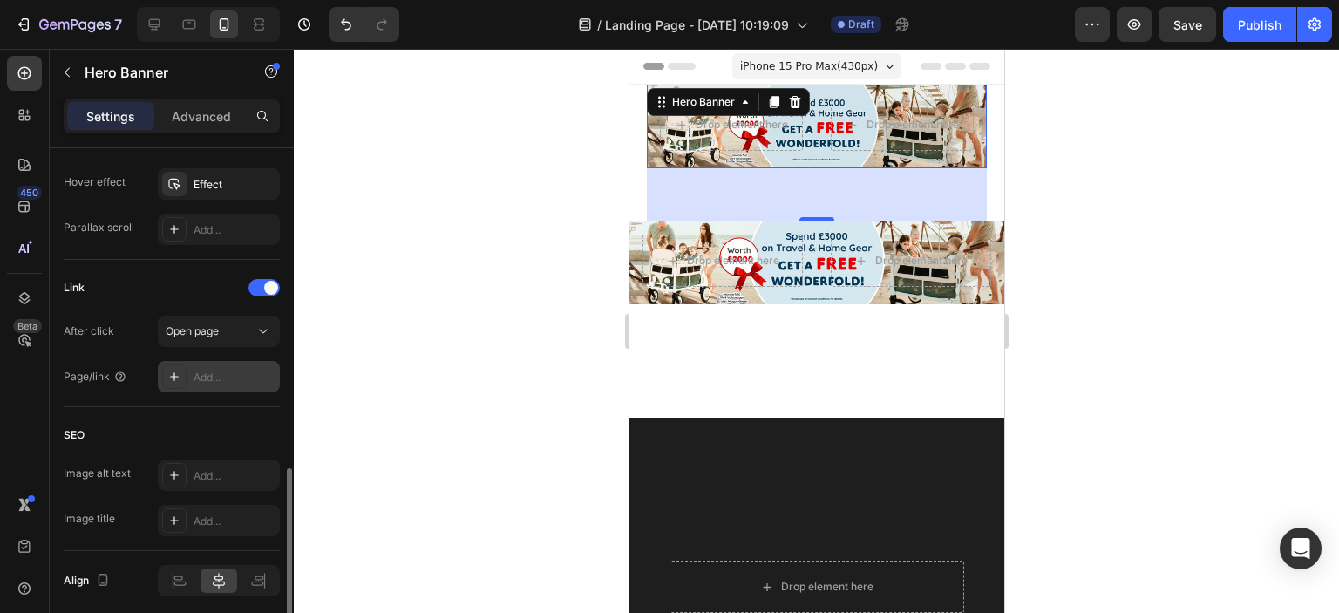
click at [241, 388] on div "Add..." at bounding box center [219, 376] width 122 height 31
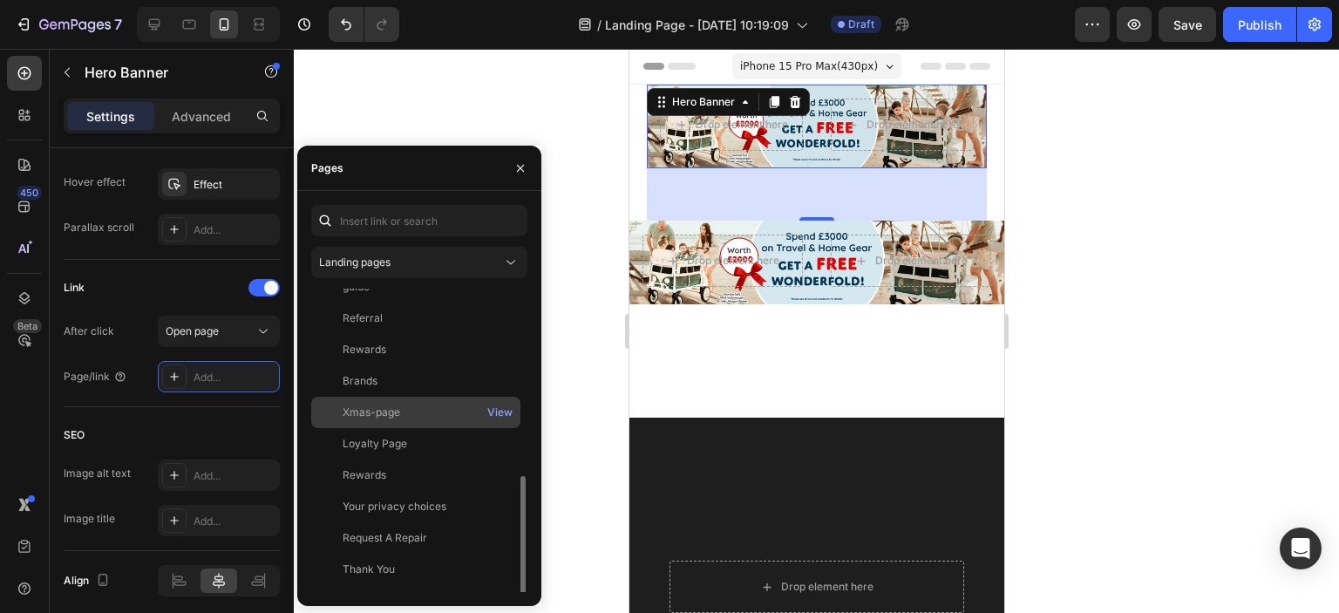
scroll to position [230, 0]
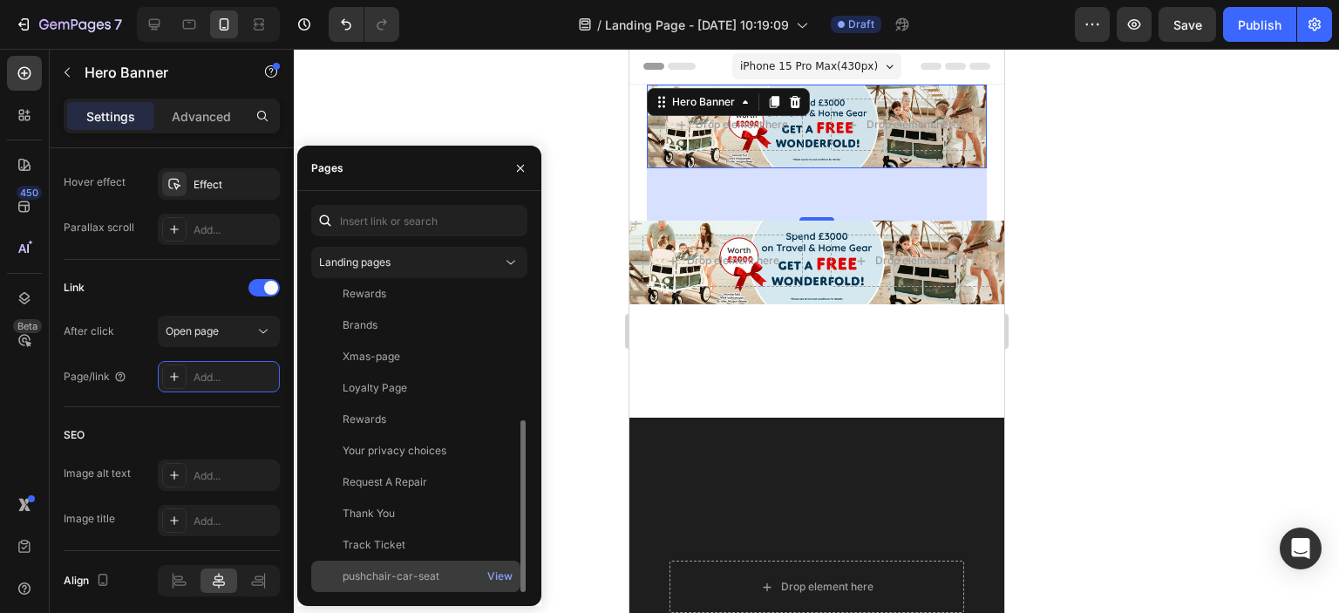
click at [390, 574] on div "pushchair-car-seat" at bounding box center [391, 576] width 97 height 16
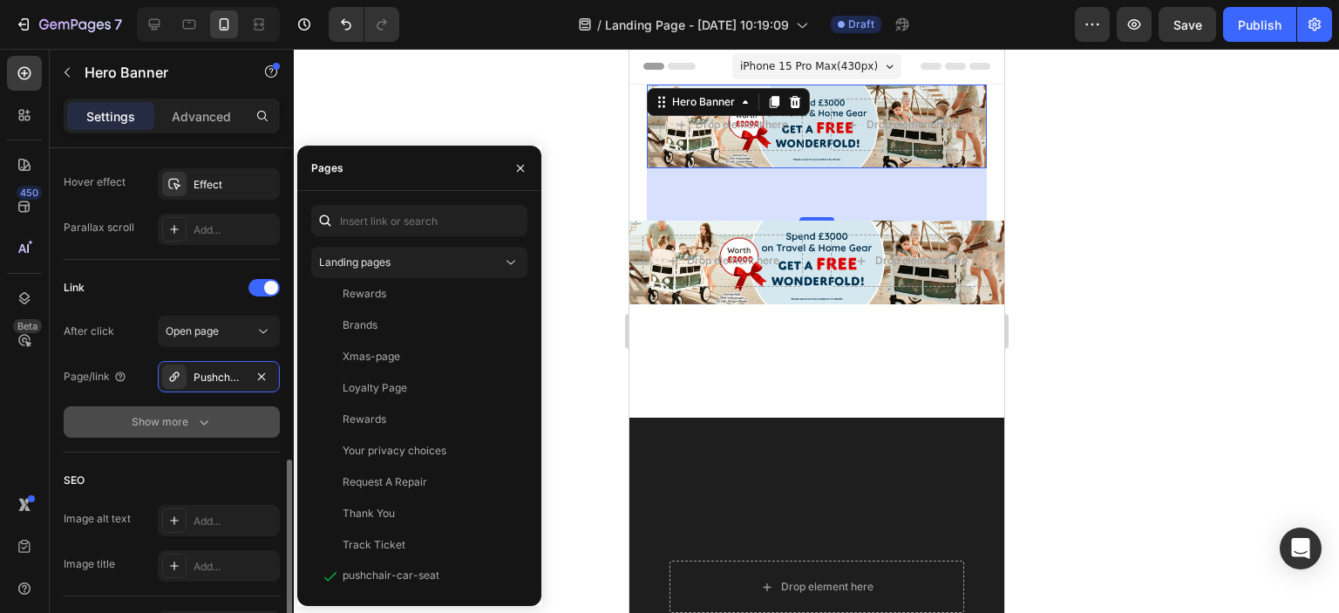
click at [185, 417] on div "Show more" at bounding box center [172, 421] width 81 height 17
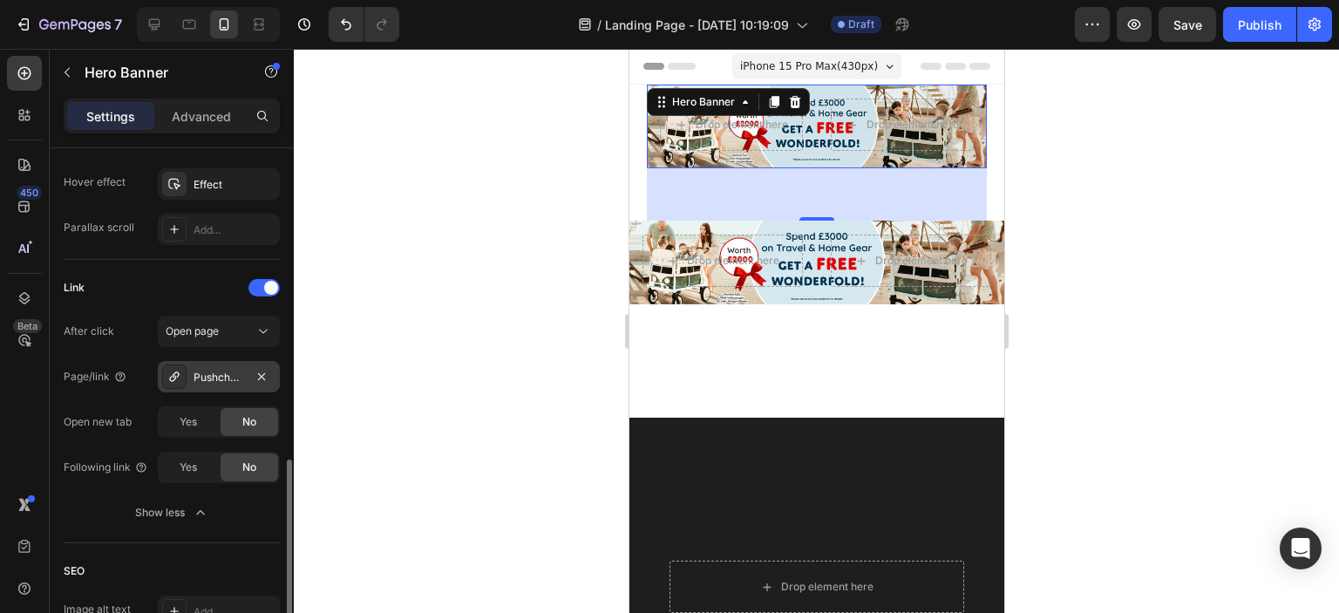
click at [230, 376] on div "Pushchair-car-seat" at bounding box center [218, 378] width 51 height 16
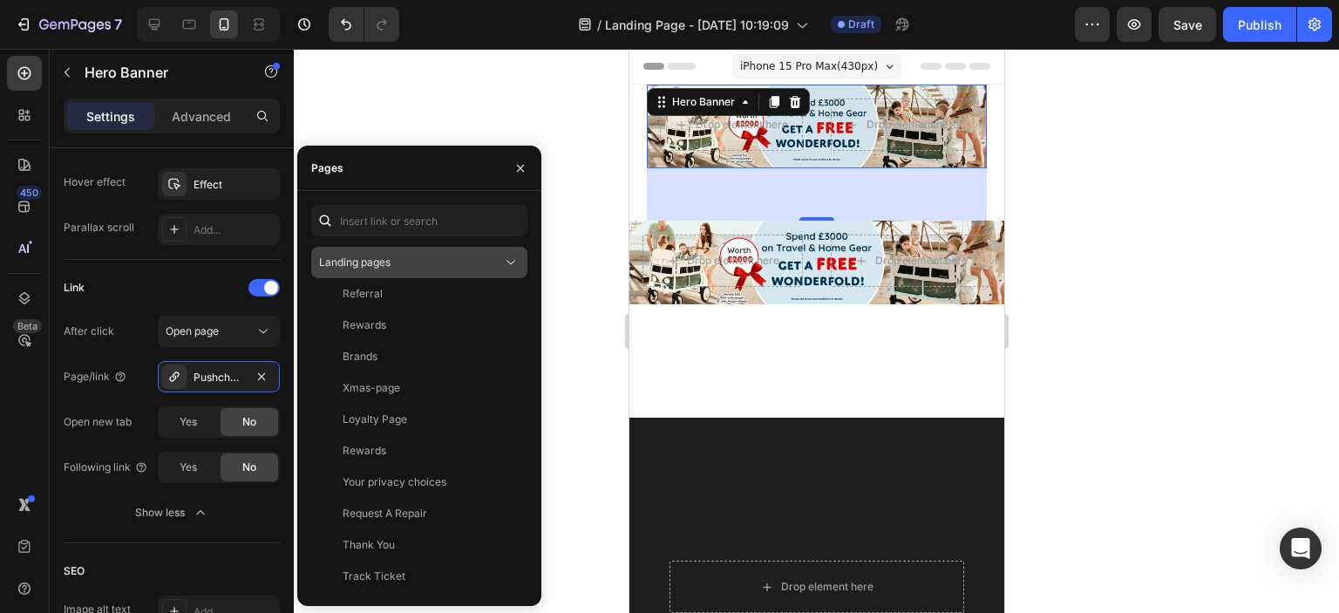
click at [519, 264] on icon at bounding box center [510, 262] width 17 height 17
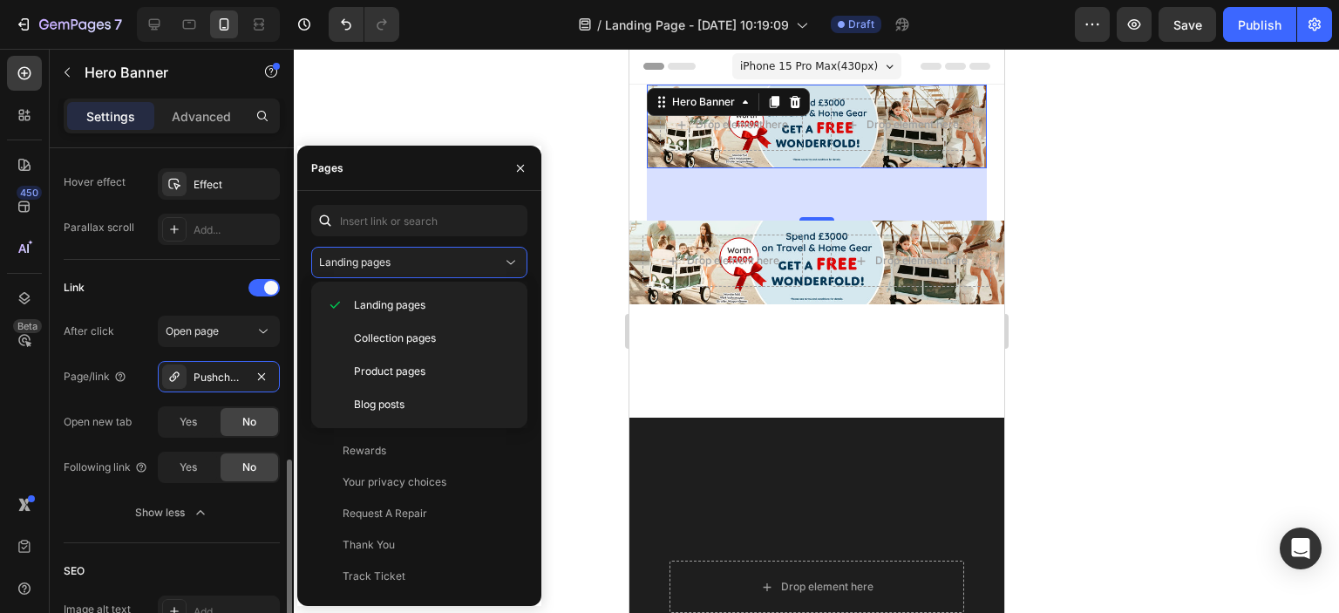
click at [170, 292] on div "Link" at bounding box center [172, 288] width 216 height 28
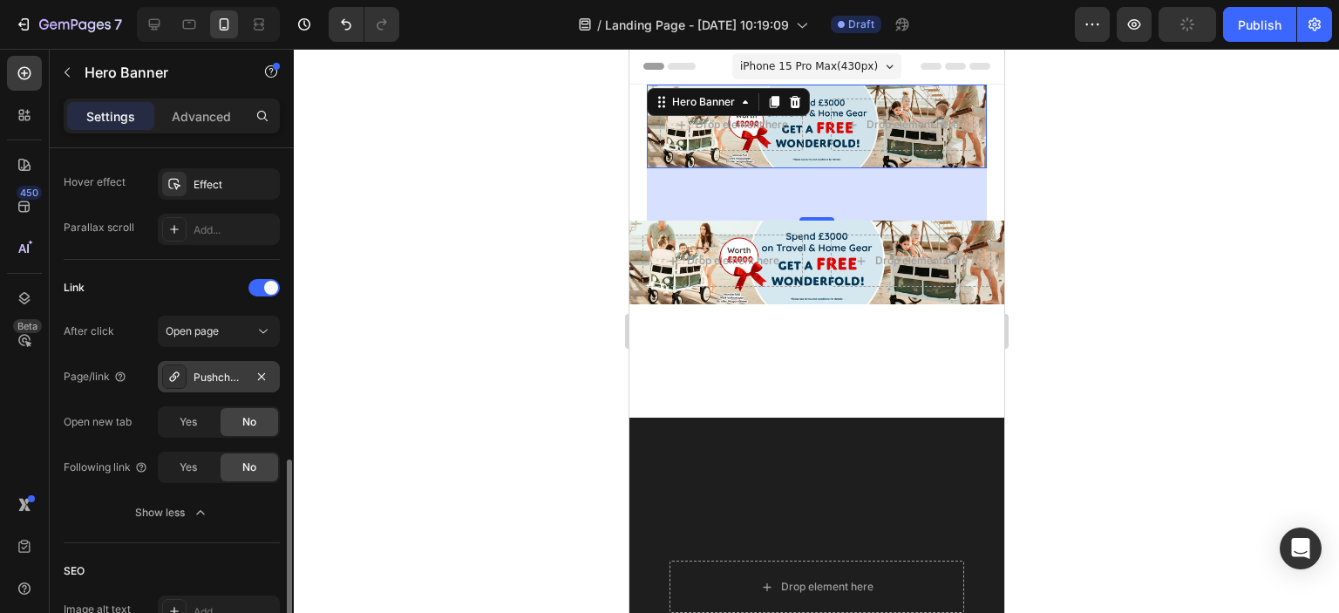
click at [165, 379] on div at bounding box center [174, 376] width 24 height 24
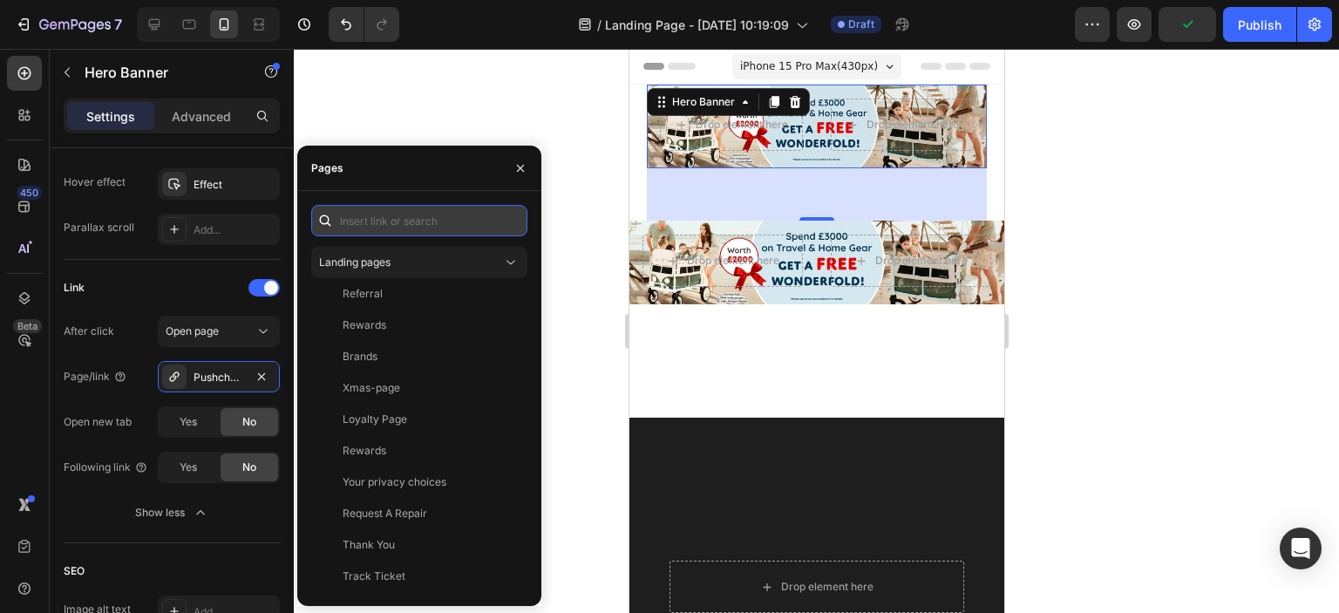
click at [394, 220] on input "text" at bounding box center [419, 220] width 216 height 31
paste input "[URL][DOMAIN_NAME]"
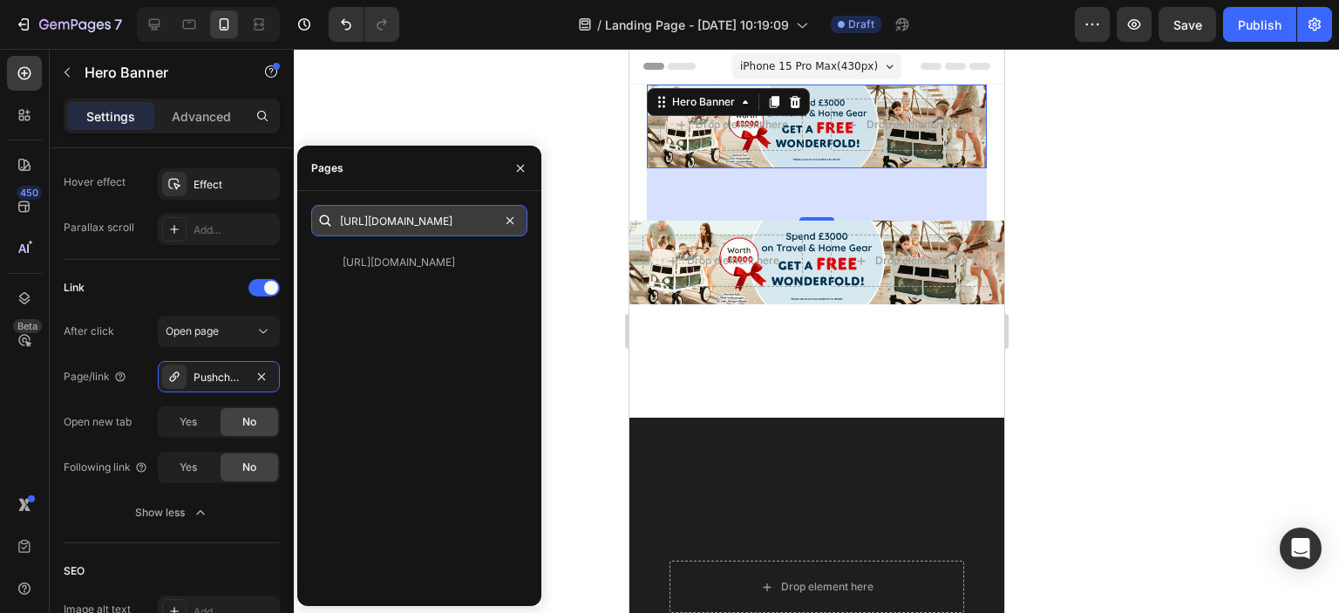
scroll to position [0, 0]
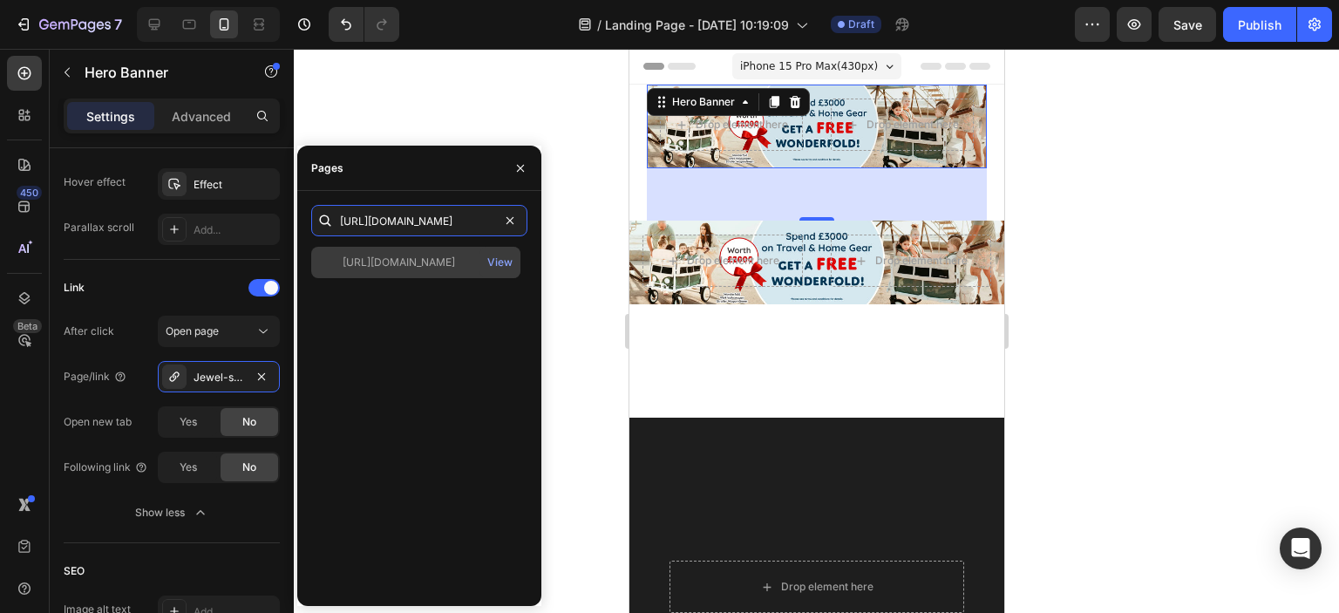
type input "[URL][DOMAIN_NAME]"
click at [376, 256] on div "[URL][DOMAIN_NAME]" at bounding box center [399, 262] width 112 height 16
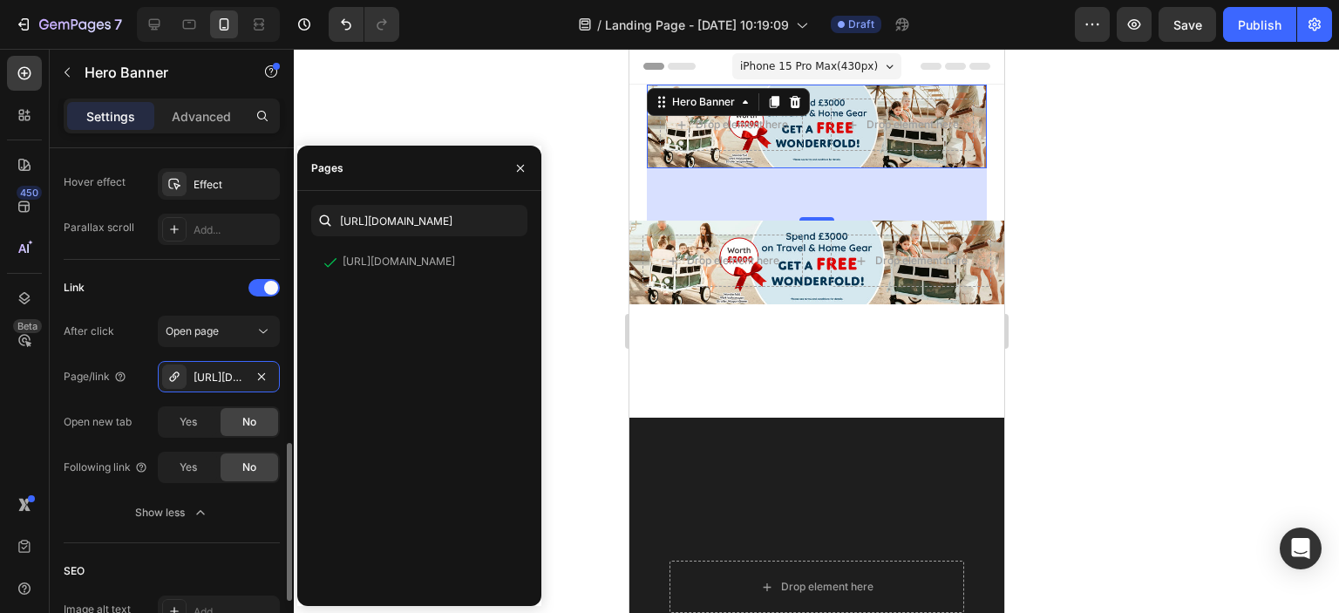
click at [147, 278] on div "Link" at bounding box center [172, 288] width 216 height 28
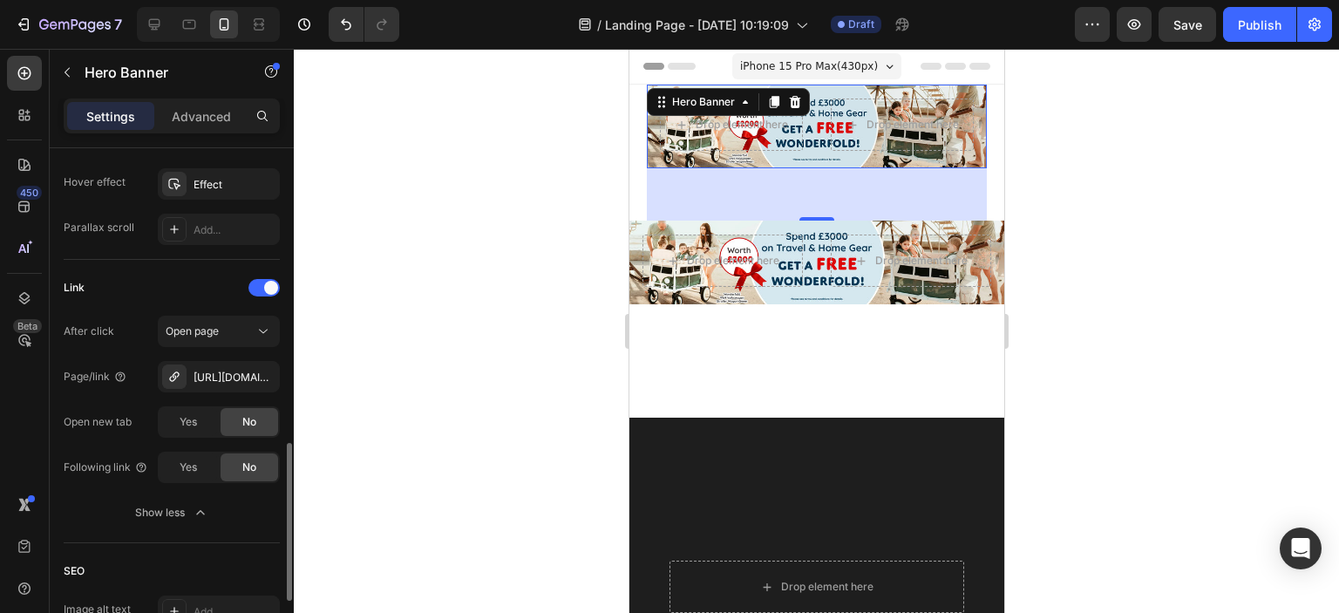
scroll to position [1133, 0]
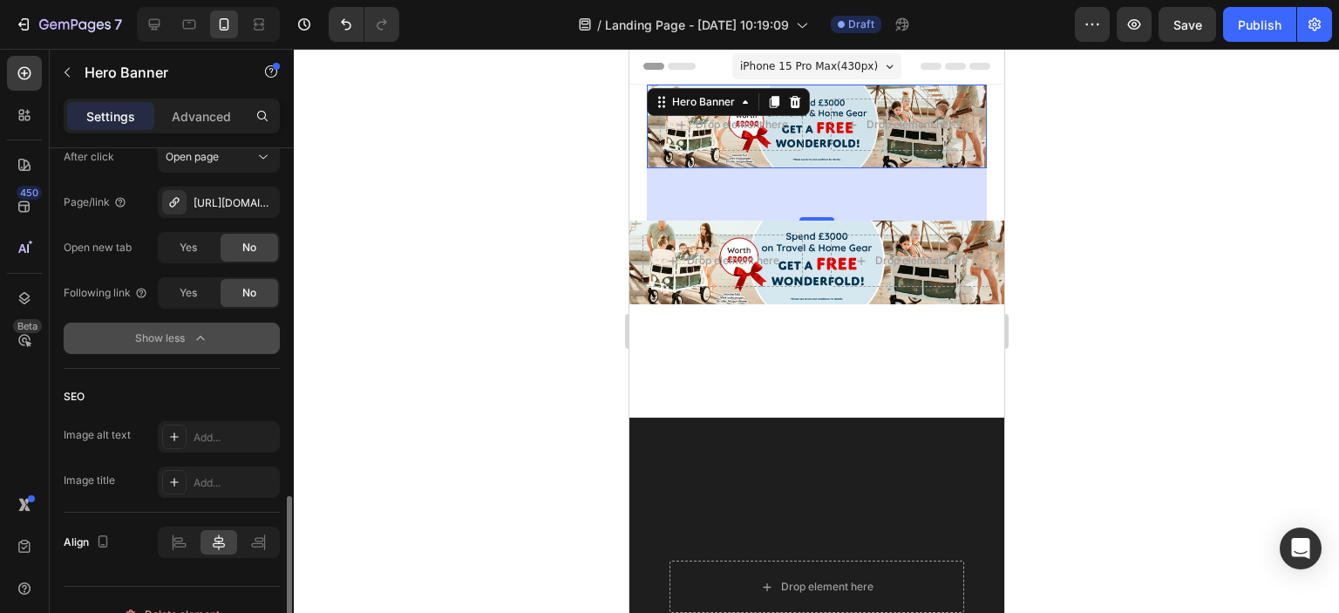
click at [200, 342] on icon "button" at bounding box center [200, 337] width 17 height 17
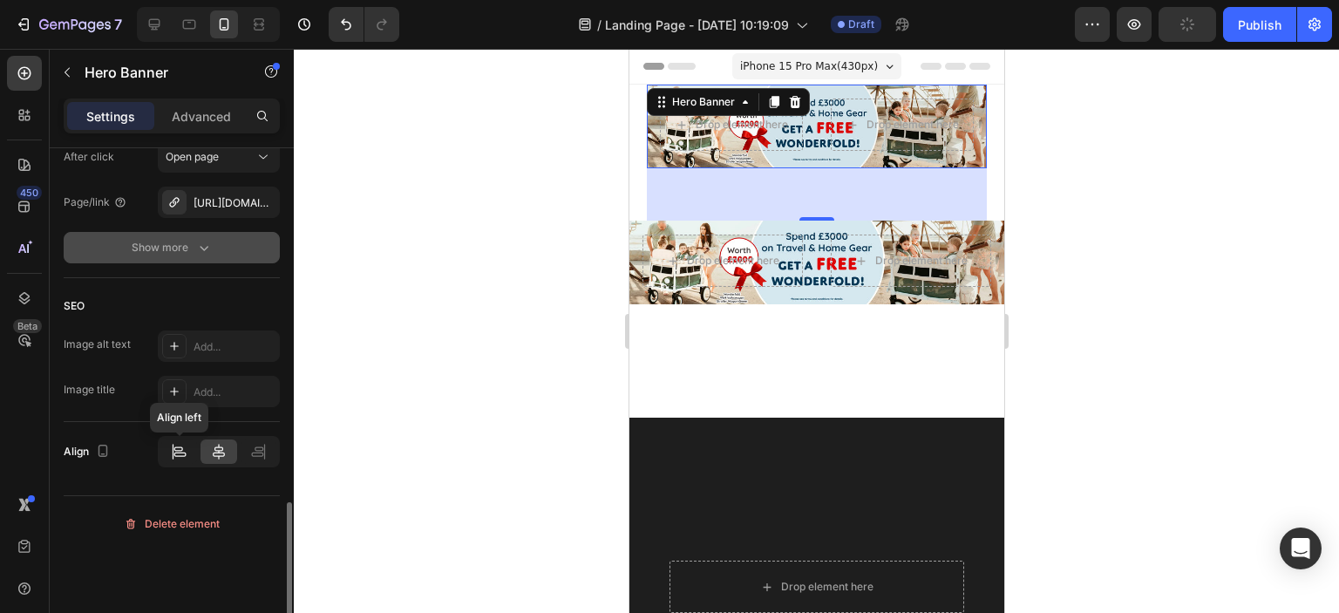
click at [174, 452] on icon at bounding box center [180, 454] width 12 height 4
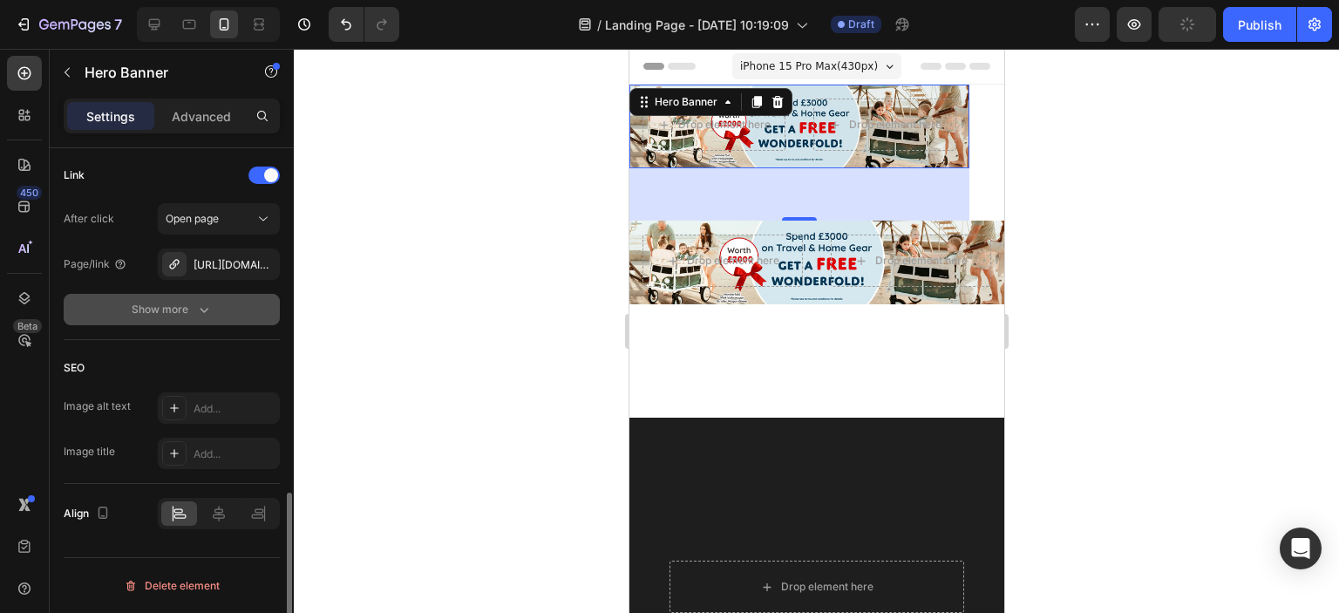
scroll to position [1068, 0]
click at [225, 512] on icon at bounding box center [218, 515] width 17 height 17
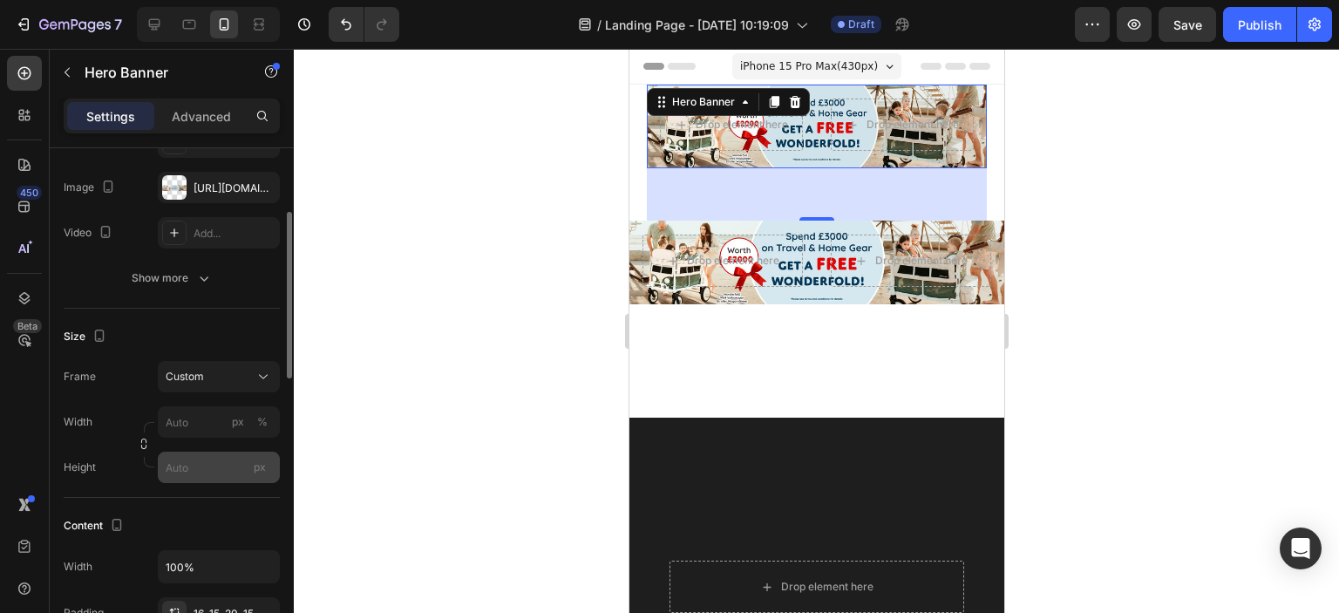
scroll to position [0, 0]
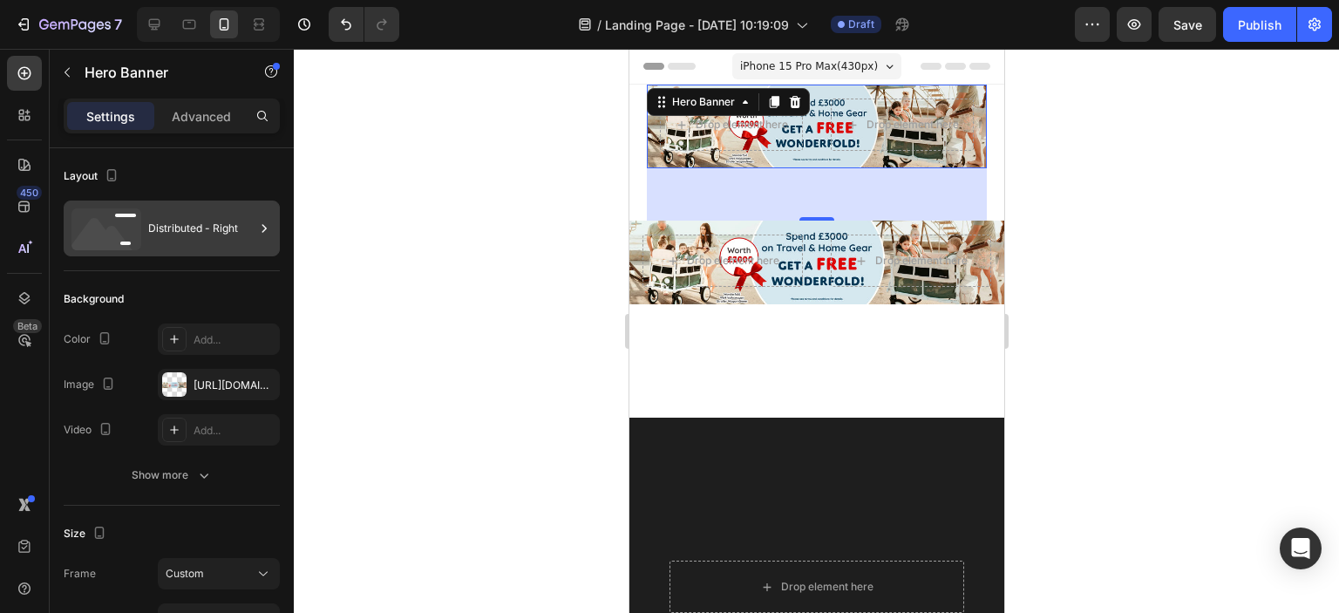
click at [261, 229] on icon at bounding box center [263, 228] width 17 height 17
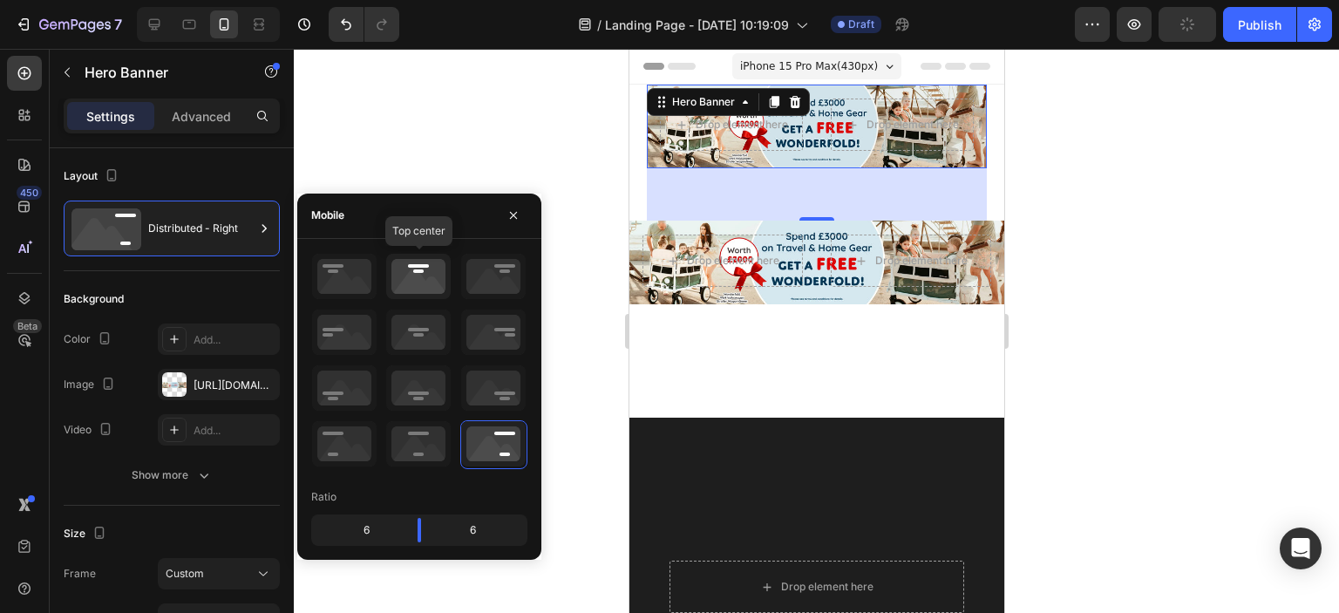
click at [406, 282] on icon at bounding box center [418, 276] width 64 height 45
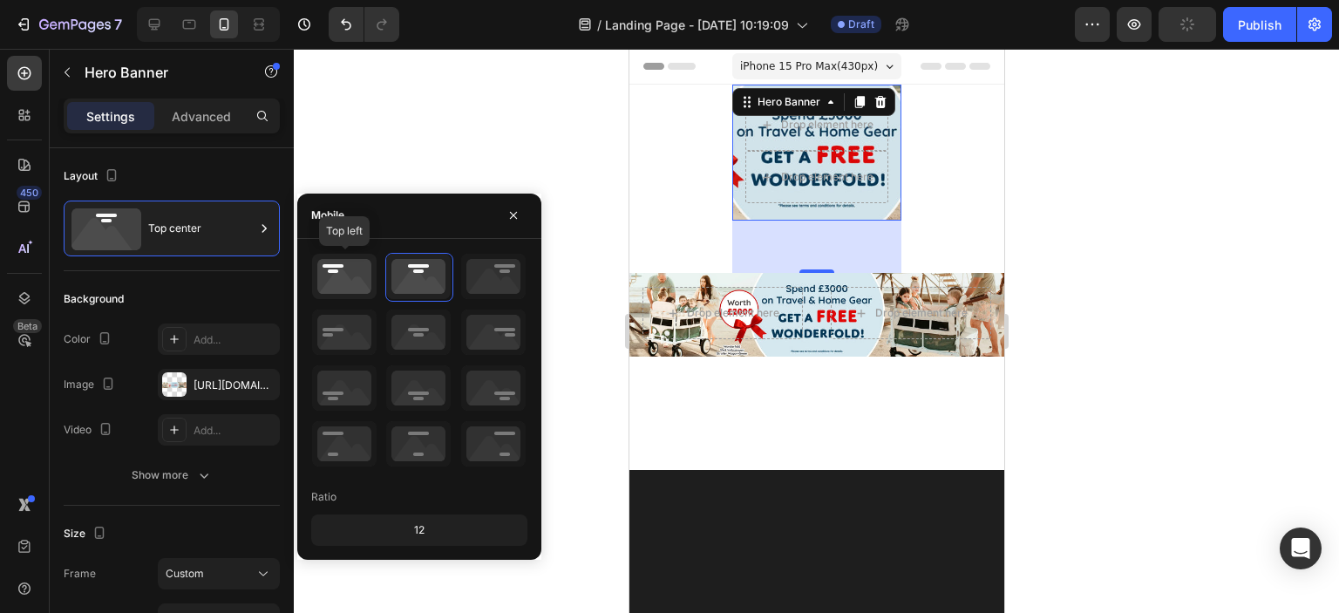
click at [363, 282] on icon at bounding box center [344, 276] width 64 height 45
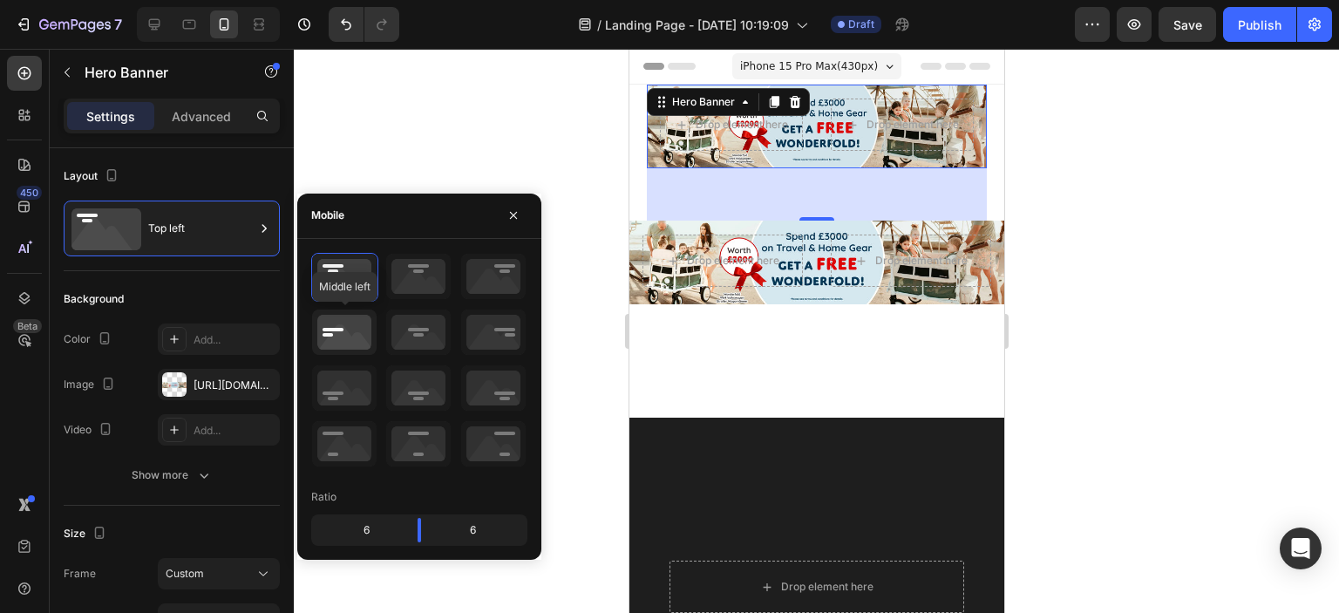
click at [360, 314] on icon at bounding box center [344, 331] width 64 height 45
click at [358, 389] on icon at bounding box center [344, 387] width 64 height 45
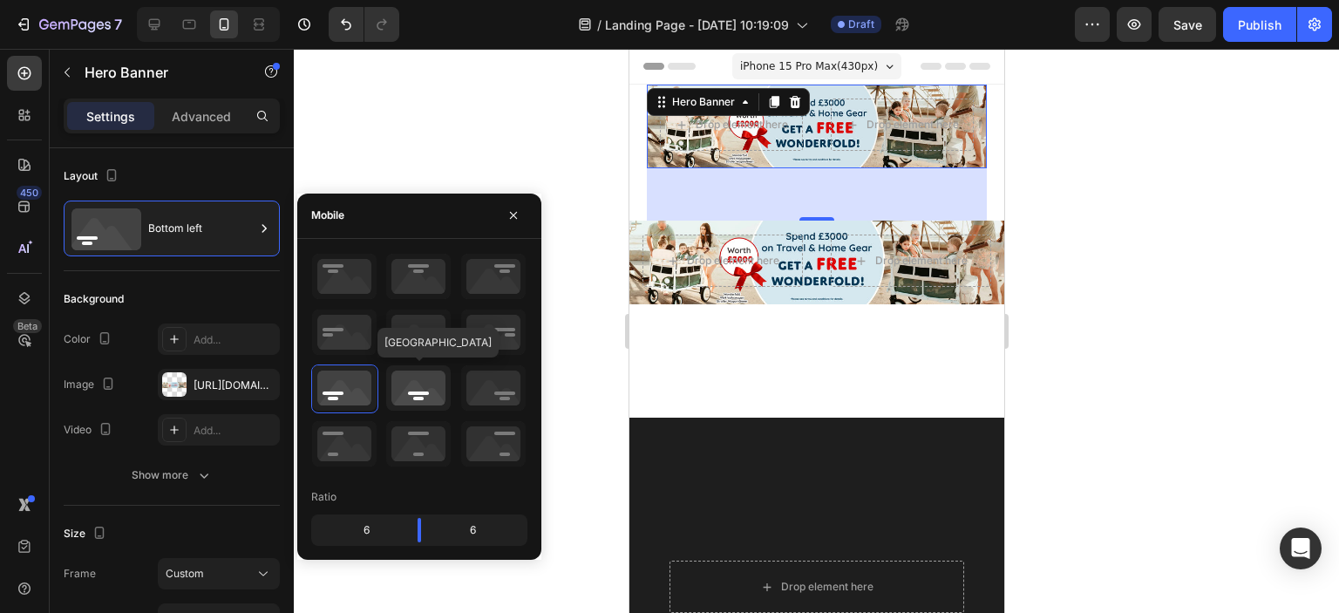
click at [408, 390] on icon at bounding box center [418, 387] width 64 height 45
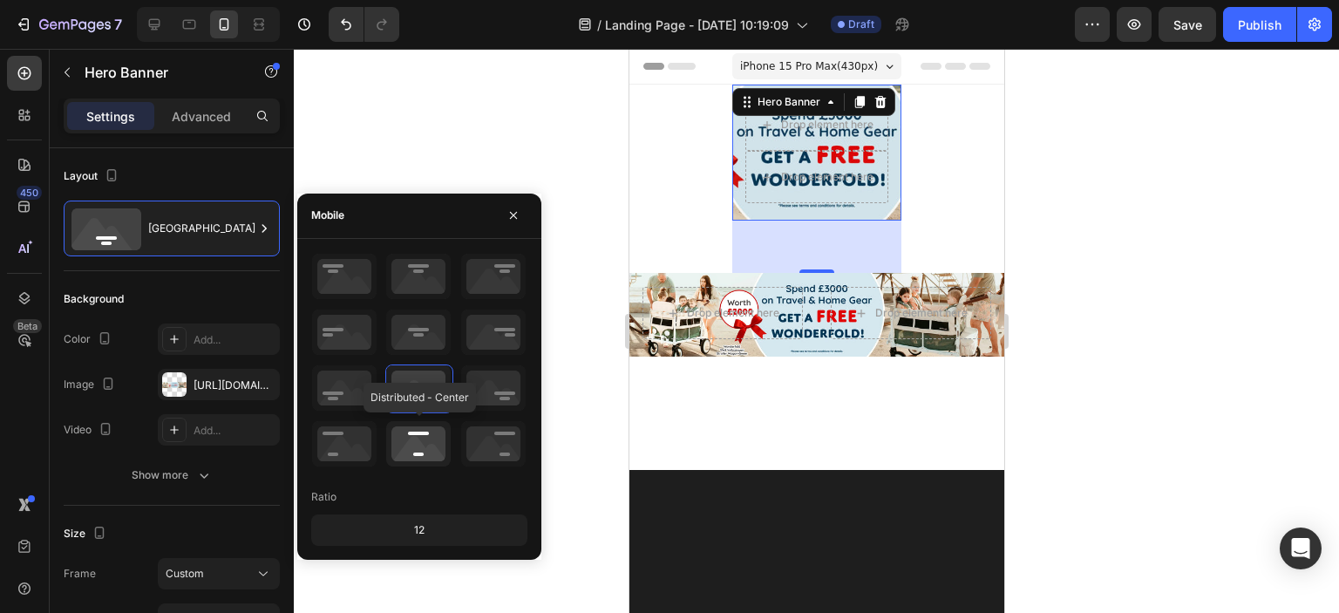
click at [437, 445] on icon at bounding box center [418, 443] width 64 height 45
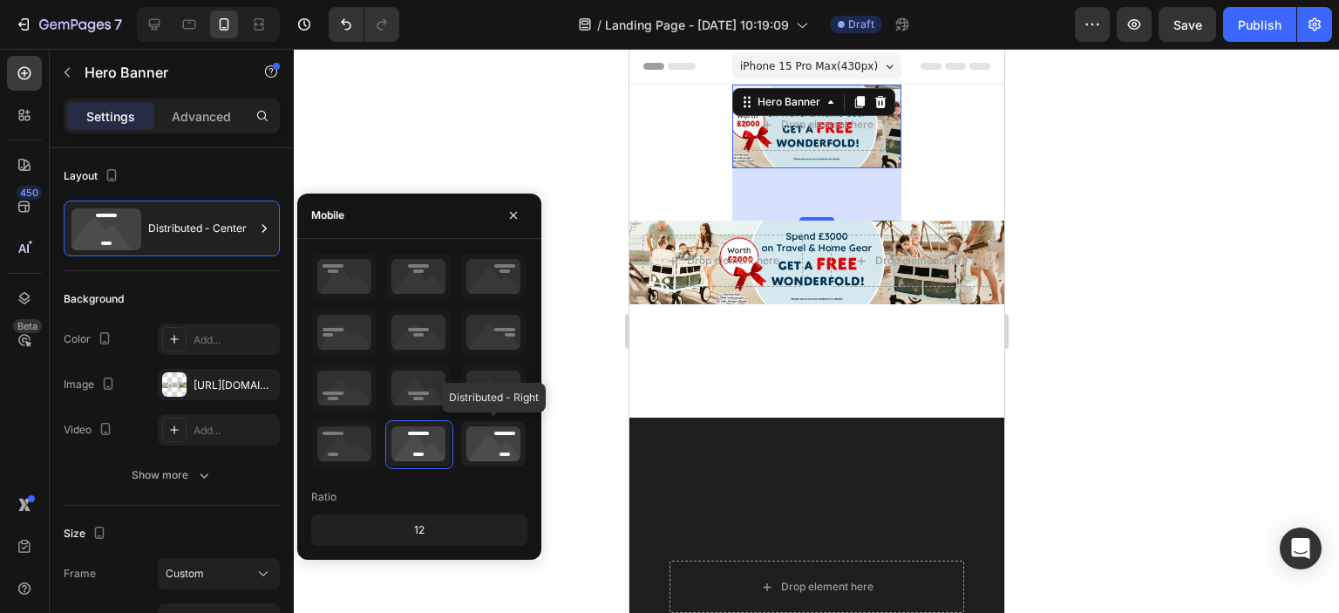
click at [508, 447] on icon at bounding box center [493, 443] width 64 height 45
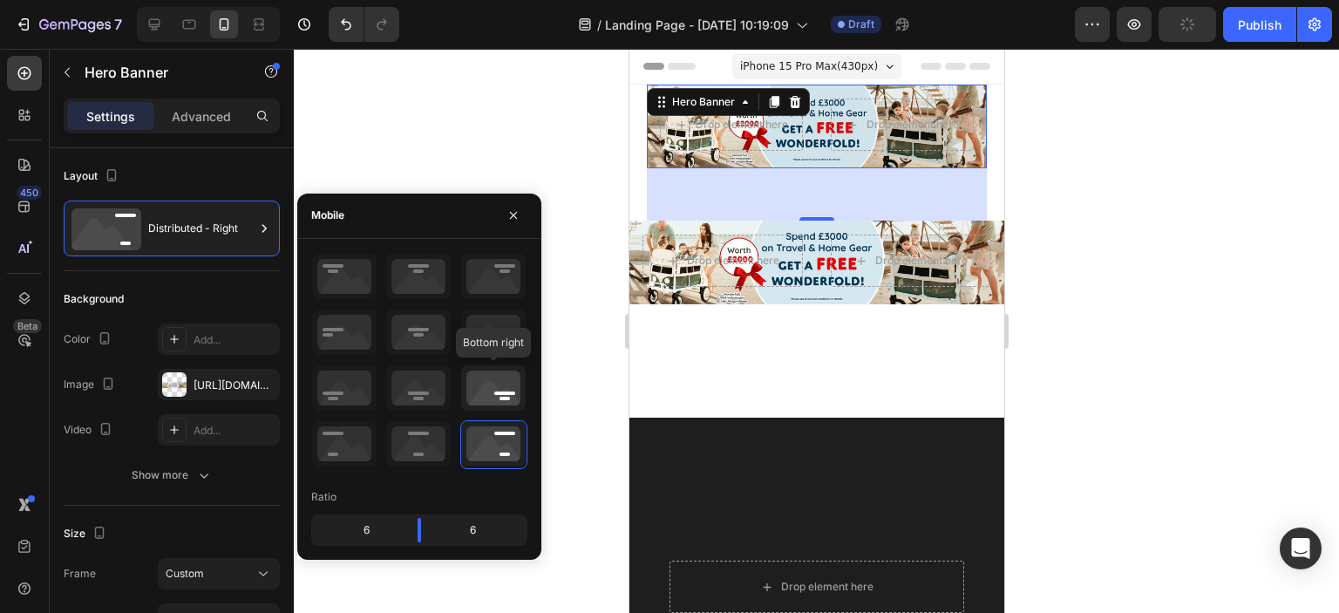
click at [485, 386] on icon at bounding box center [493, 387] width 64 height 45
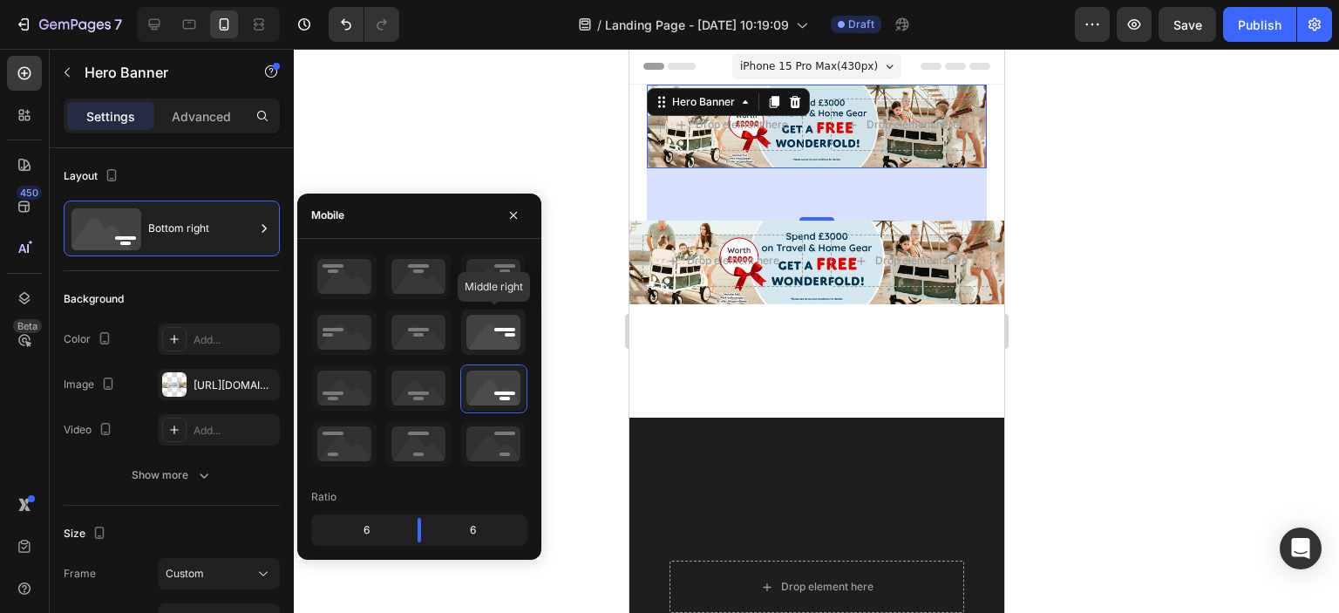
click at [484, 316] on icon at bounding box center [493, 331] width 64 height 45
click at [482, 327] on icon at bounding box center [493, 331] width 64 height 45
click at [485, 281] on icon at bounding box center [493, 276] width 64 height 45
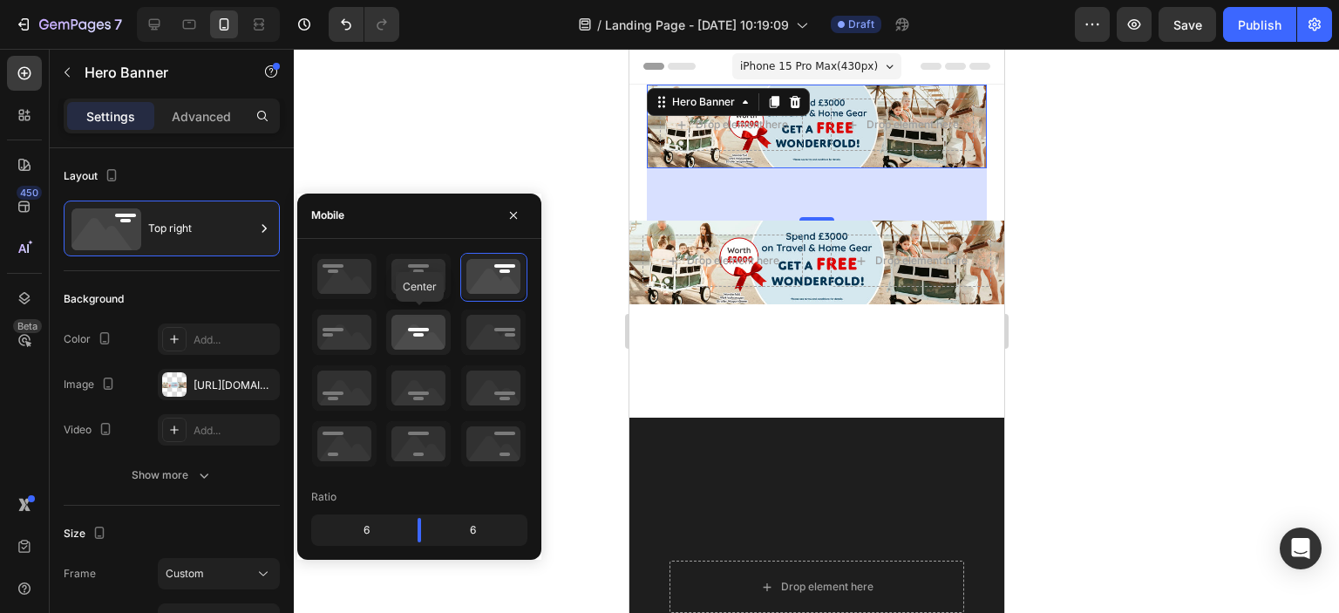
click at [404, 343] on icon at bounding box center [418, 331] width 64 height 45
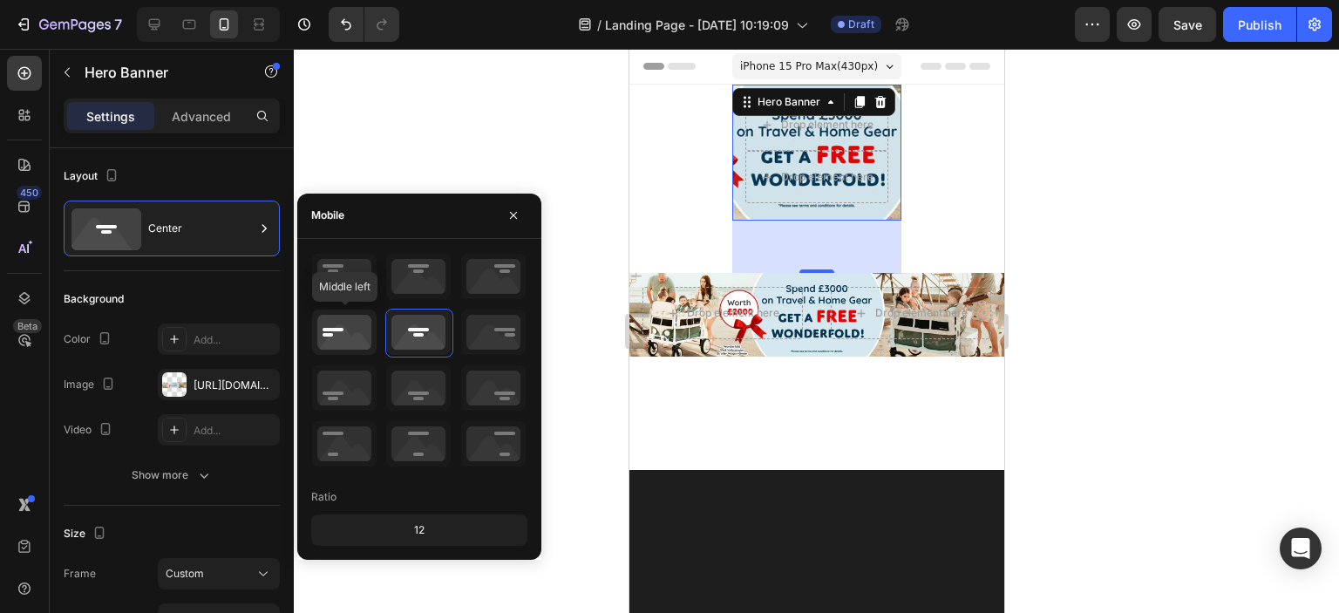
click at [337, 329] on icon at bounding box center [344, 331] width 64 height 45
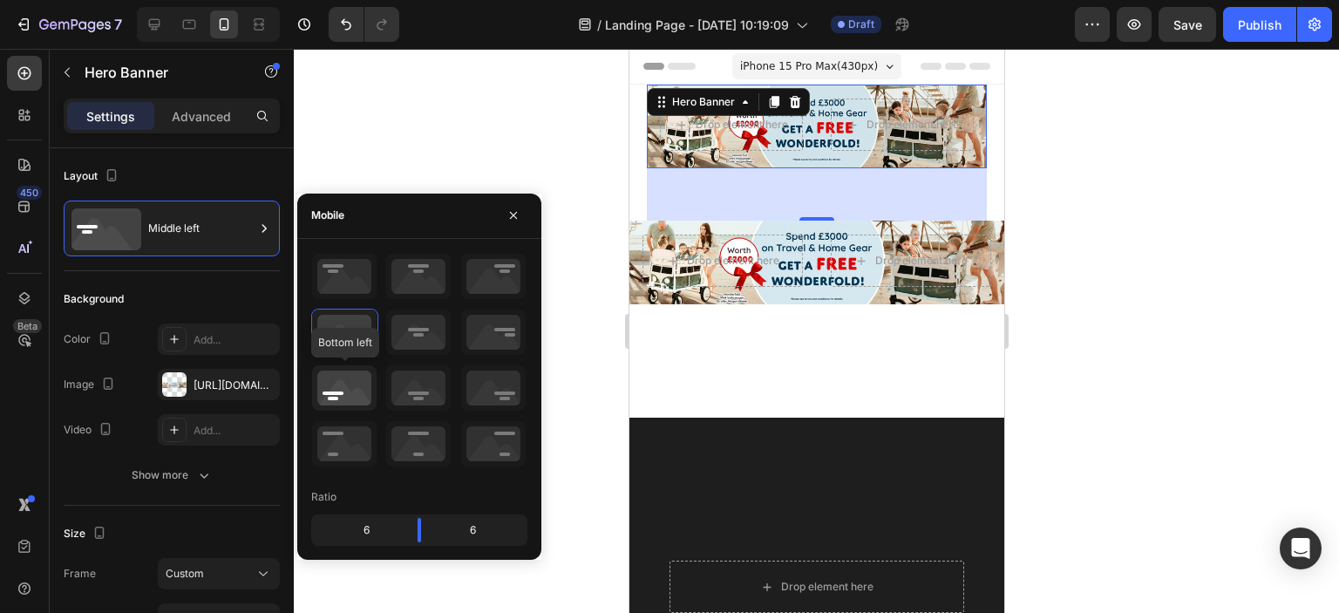
click at [357, 397] on icon at bounding box center [344, 387] width 64 height 45
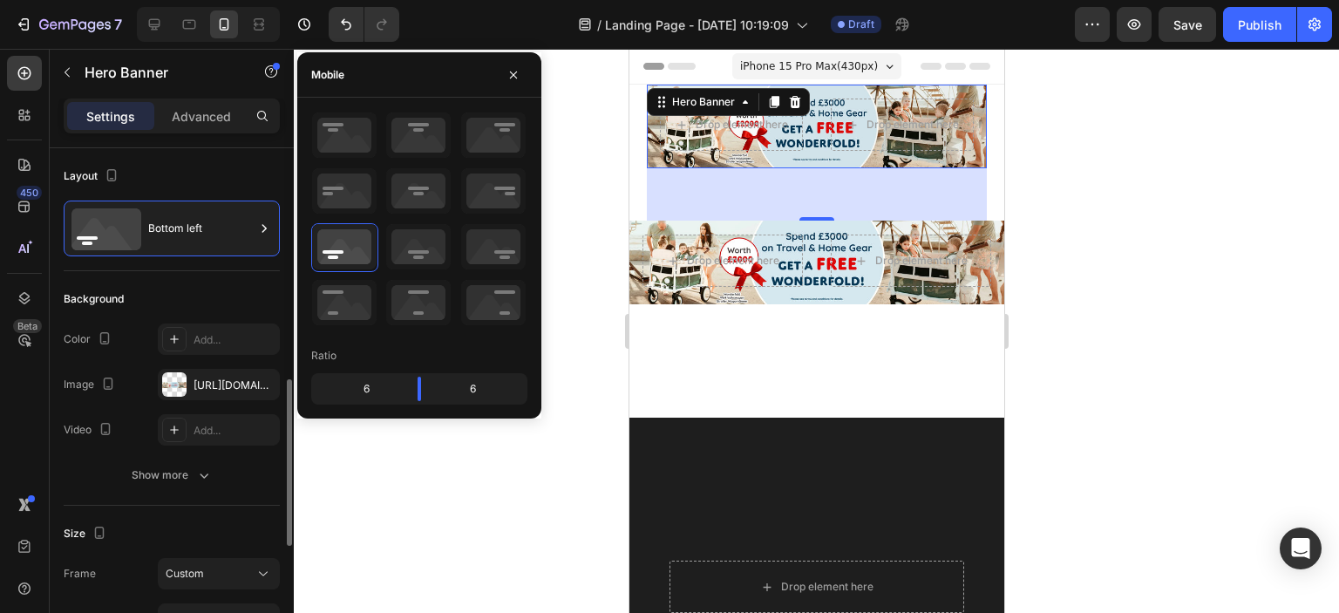
scroll to position [349, 0]
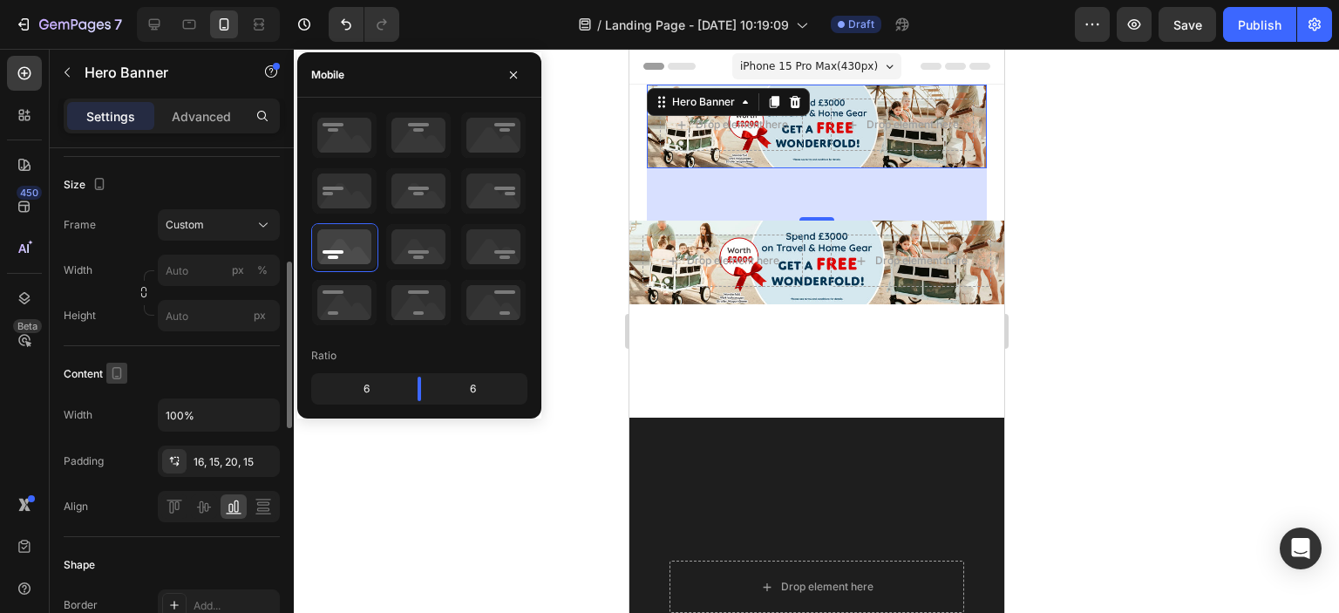
click at [110, 375] on icon "button" at bounding box center [116, 372] width 17 height 17
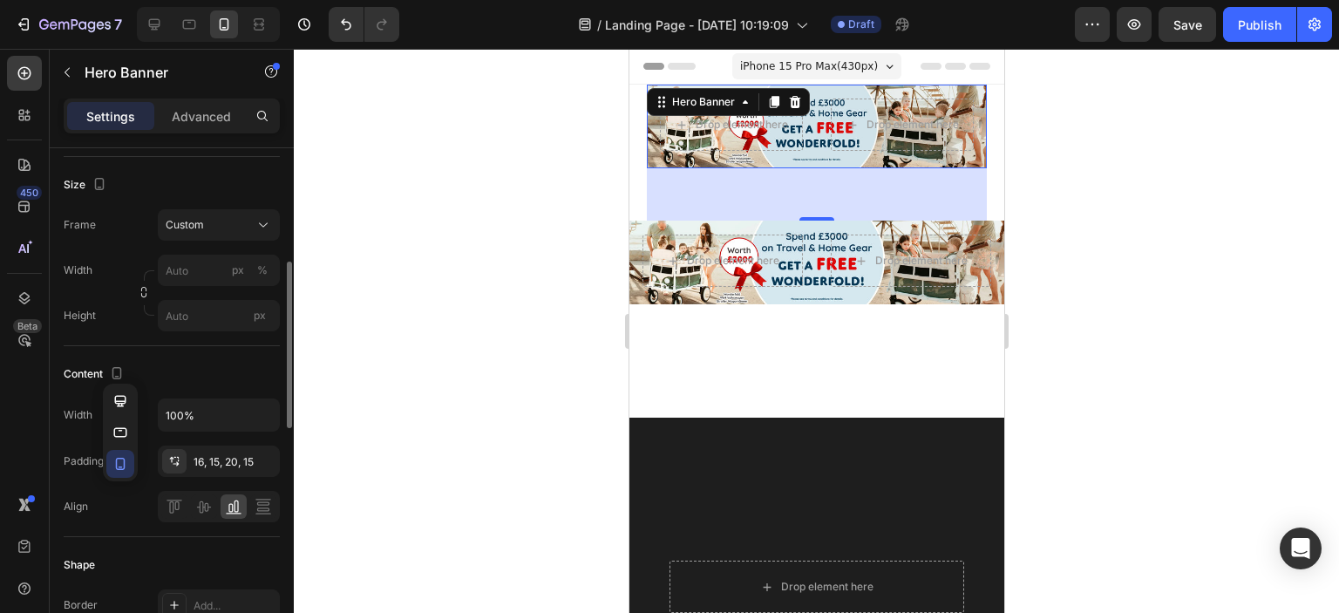
click at [189, 383] on div "Content" at bounding box center [172, 374] width 216 height 28
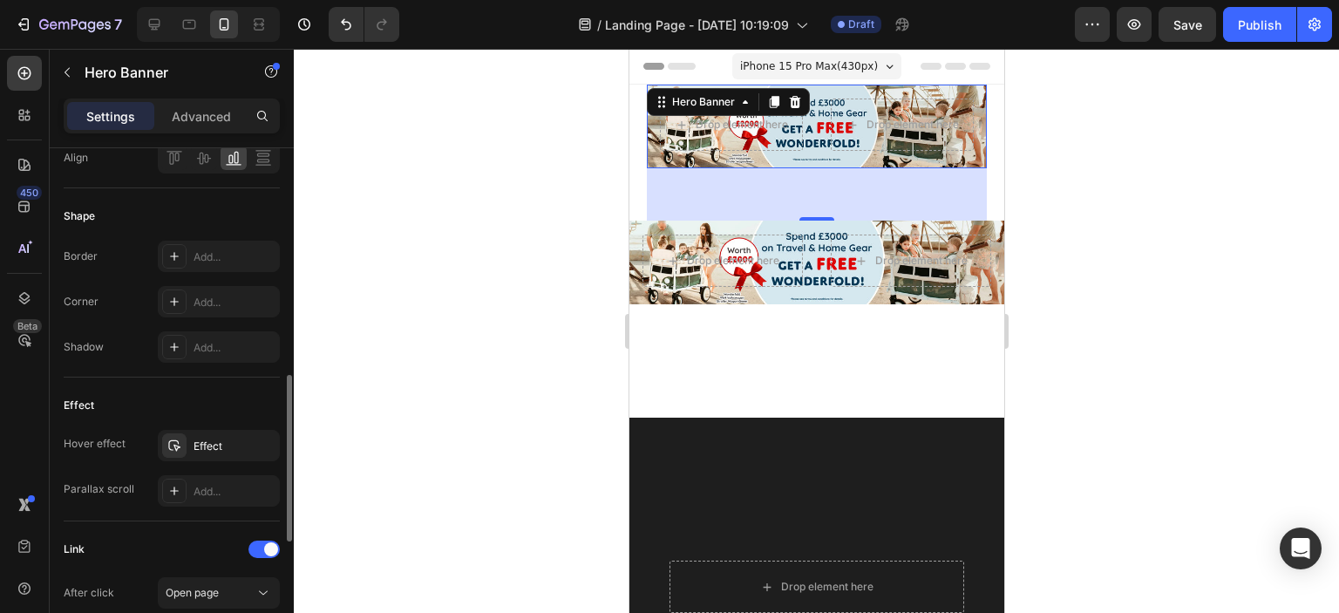
scroll to position [784, 0]
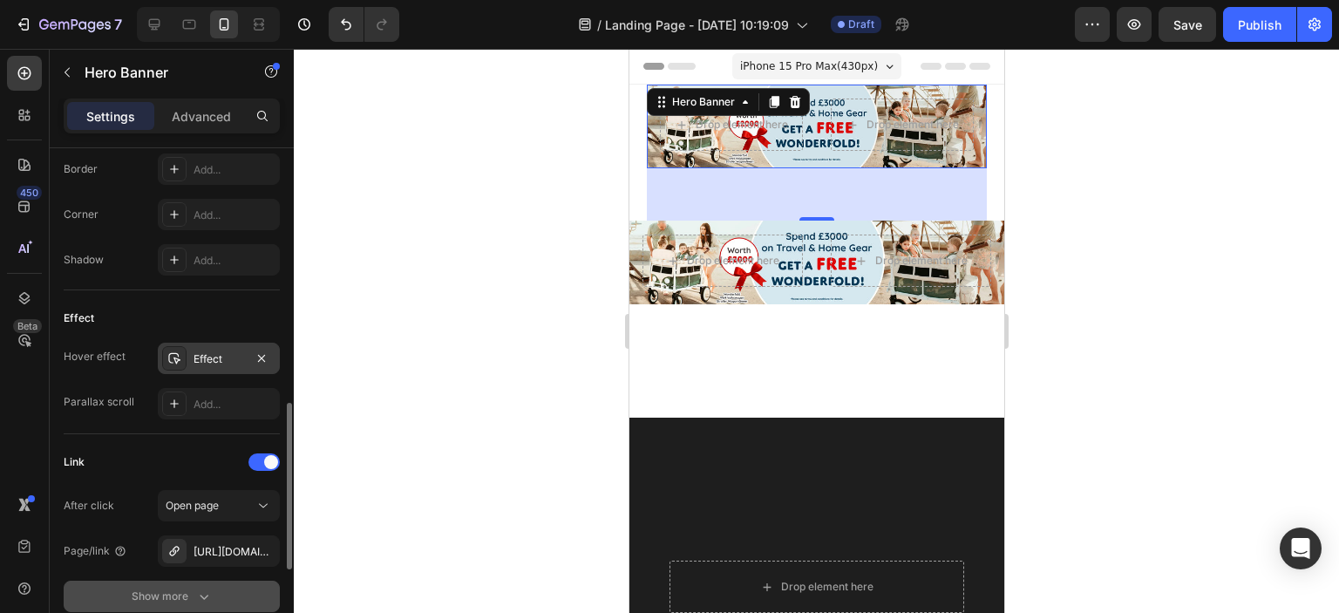
click at [173, 364] on div at bounding box center [174, 358] width 24 height 24
click at [162, 437] on div "Link After click Open page Page/link [URL][DOMAIN_NAME] Show more" at bounding box center [172, 530] width 216 height 193
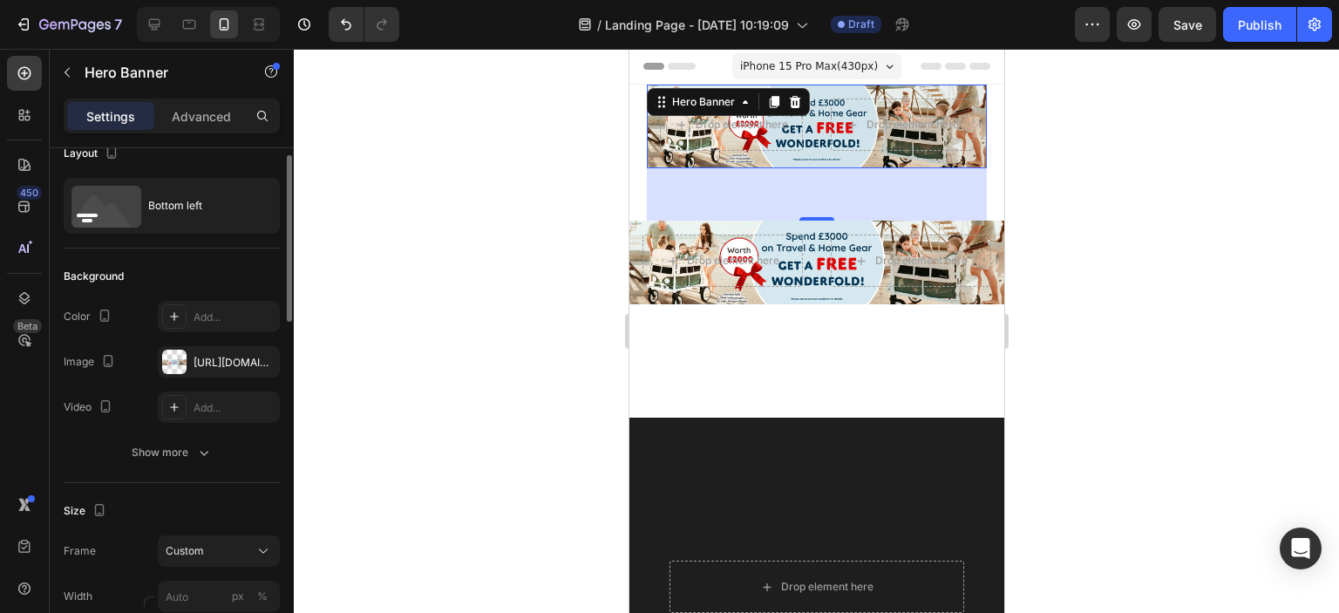
scroll to position [0, 0]
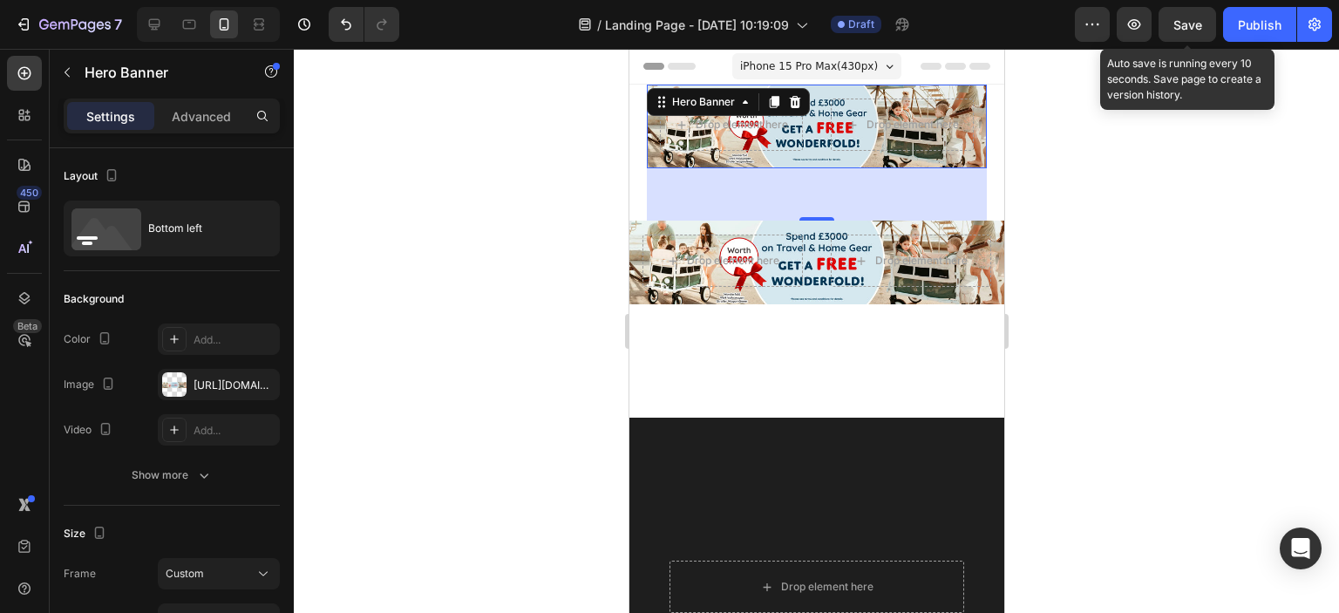
click at [1197, 31] on div "Save" at bounding box center [1187, 25] width 29 height 18
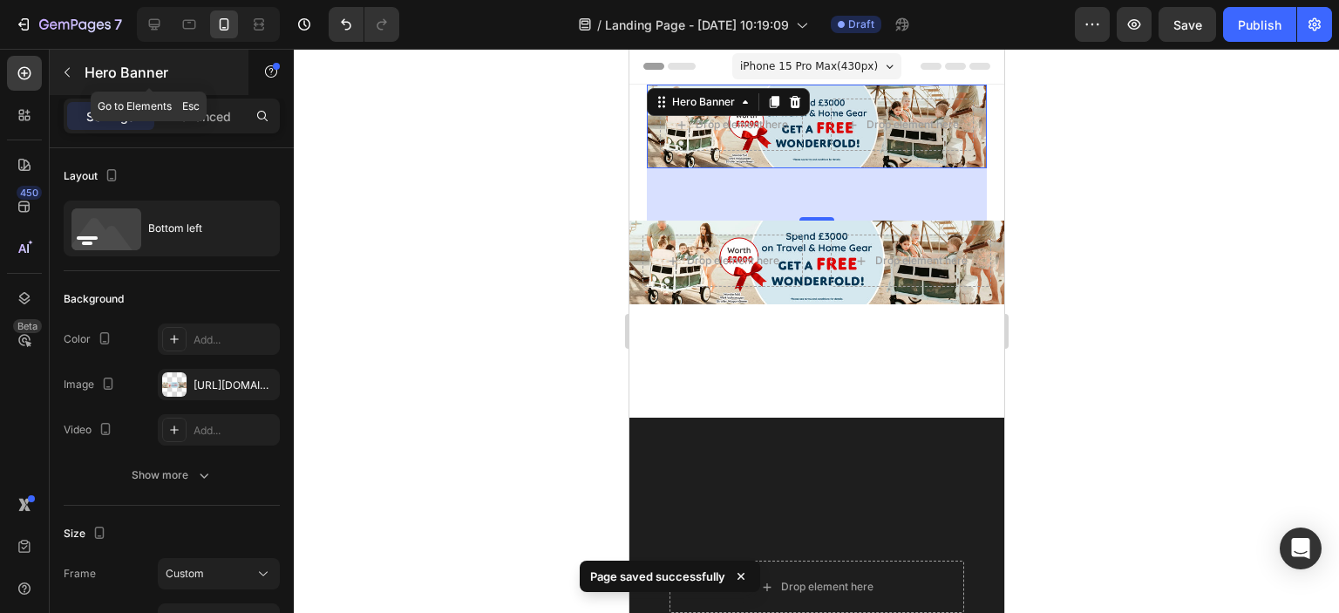
click at [73, 70] on icon "button" at bounding box center [67, 72] width 14 height 14
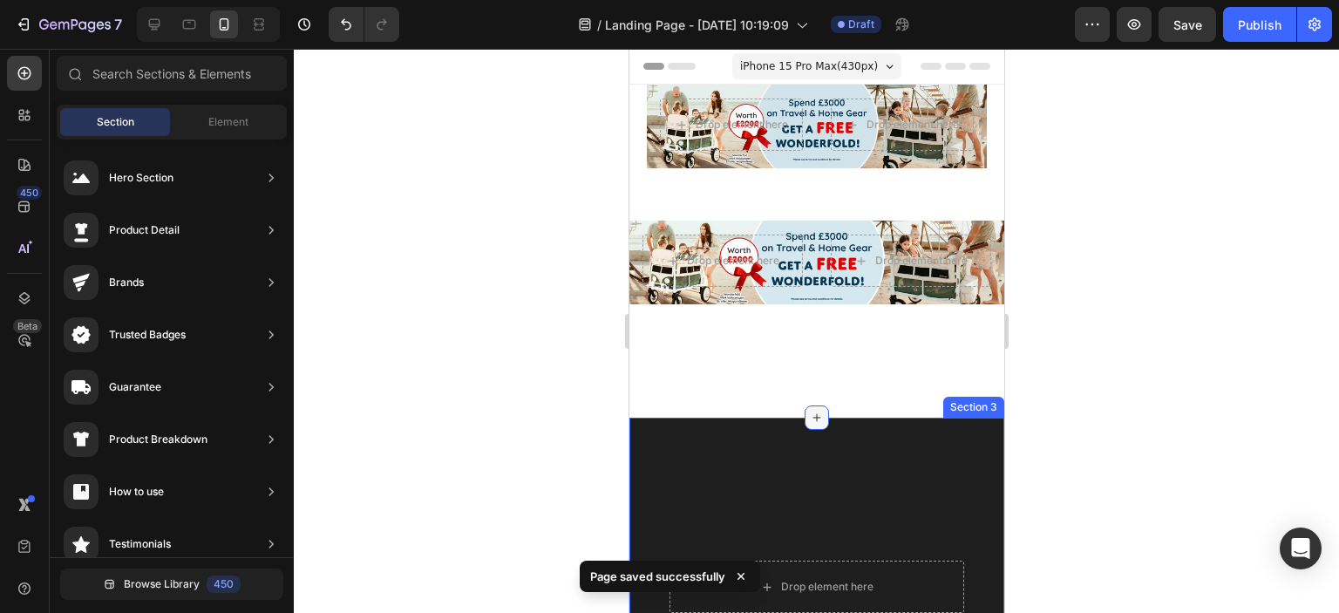
click at [810, 419] on icon at bounding box center [816, 417] width 14 height 14
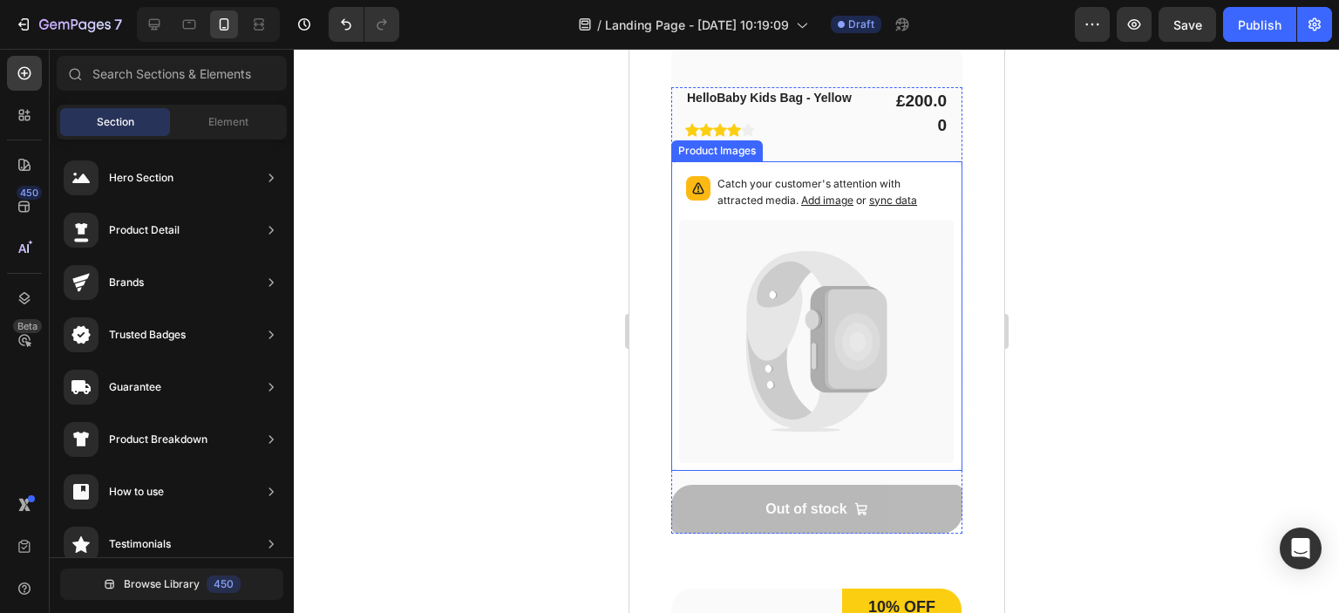
scroll to position [2702, 0]
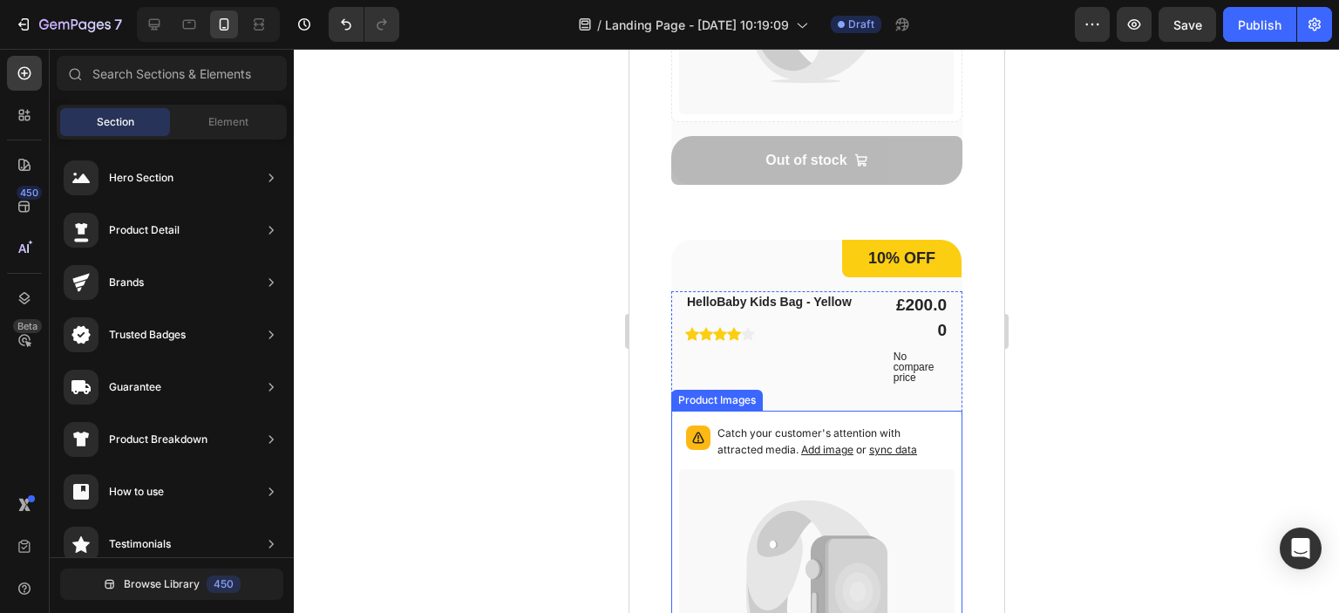
click at [791, 510] on icon at bounding box center [781, 591] width 70 height 163
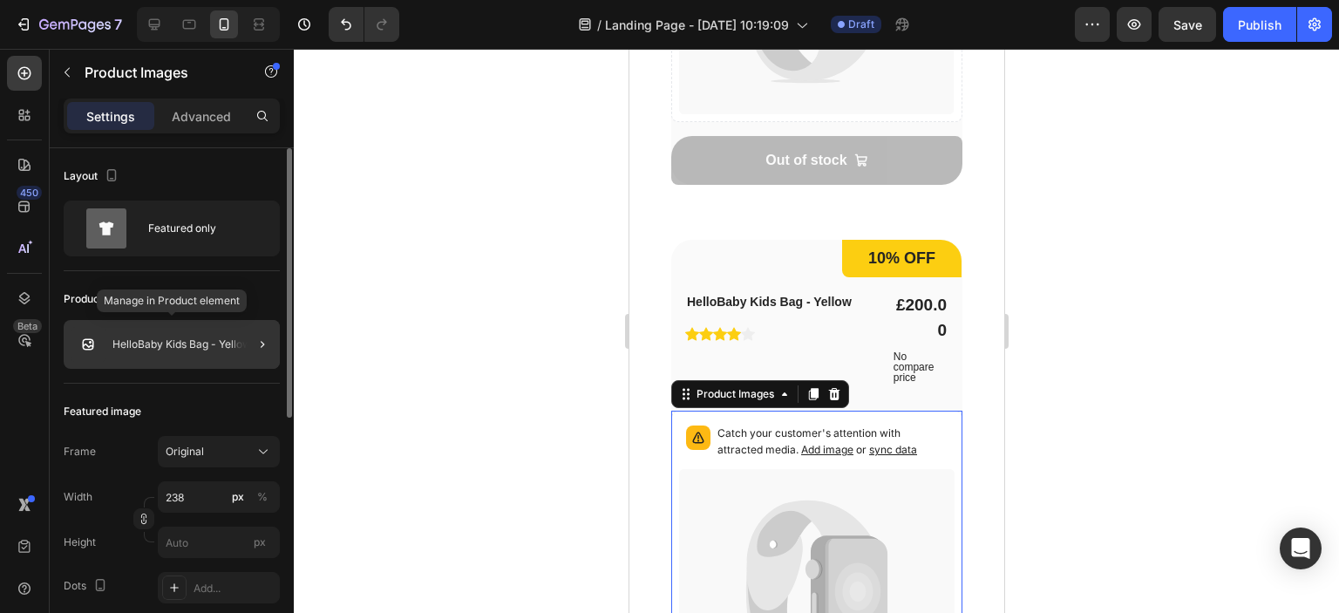
click at [185, 340] on p "HelloBaby Kids Bag - Yellow" at bounding box center [181, 344] width 139 height 12
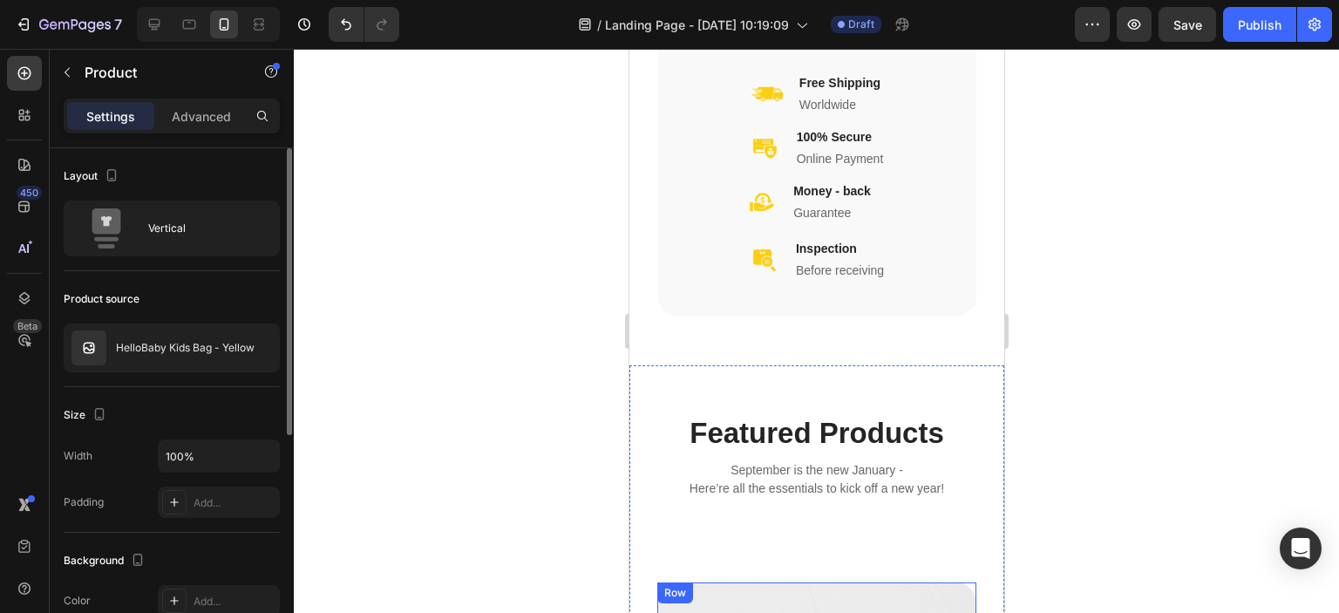
scroll to position [1014, 0]
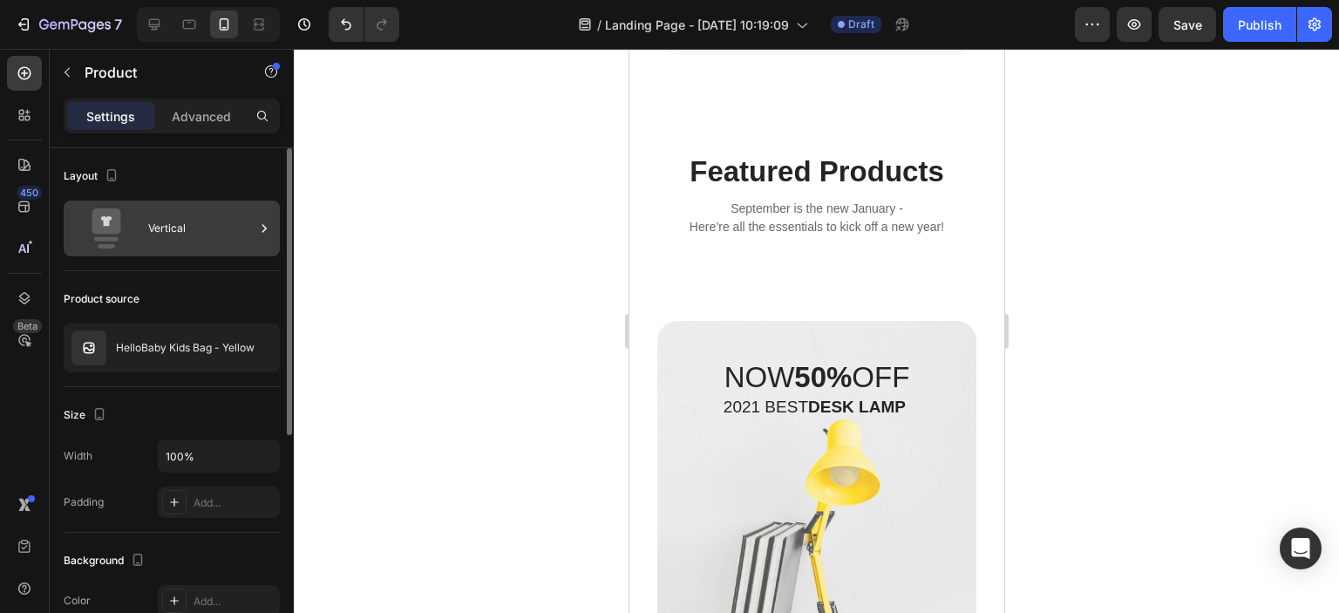
click at [134, 218] on icon at bounding box center [106, 228] width 70 height 40
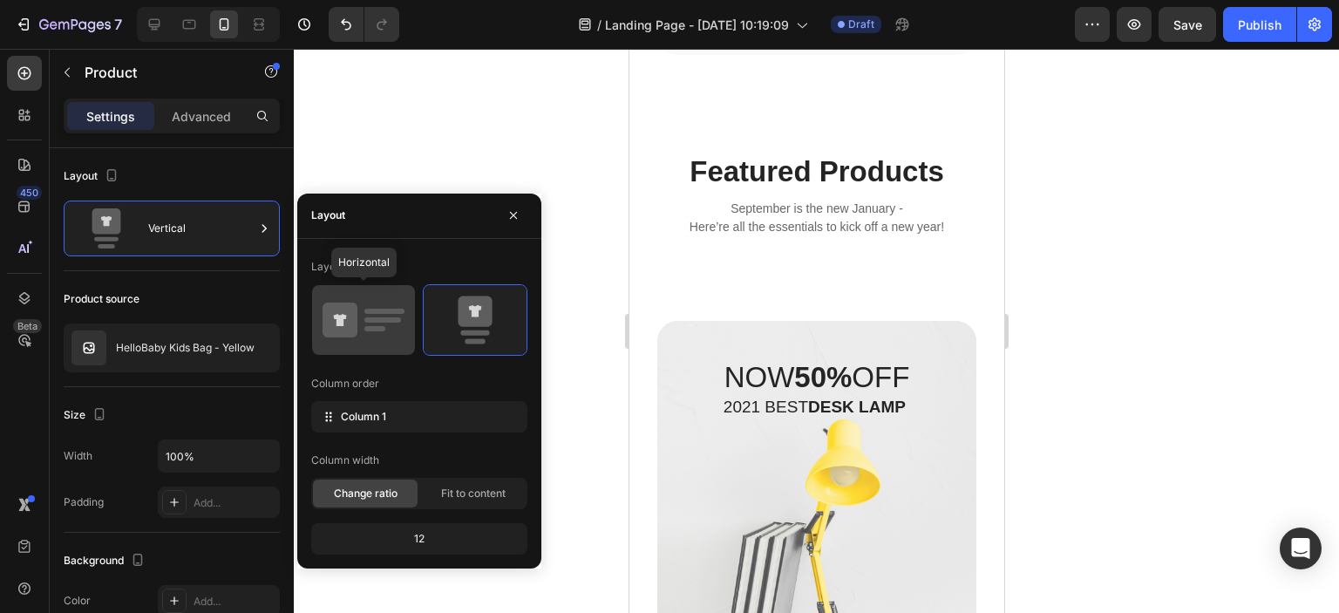
click at [369, 309] on rect at bounding box center [384, 311] width 40 height 5
click at [379, 337] on icon at bounding box center [363, 319] width 82 height 49
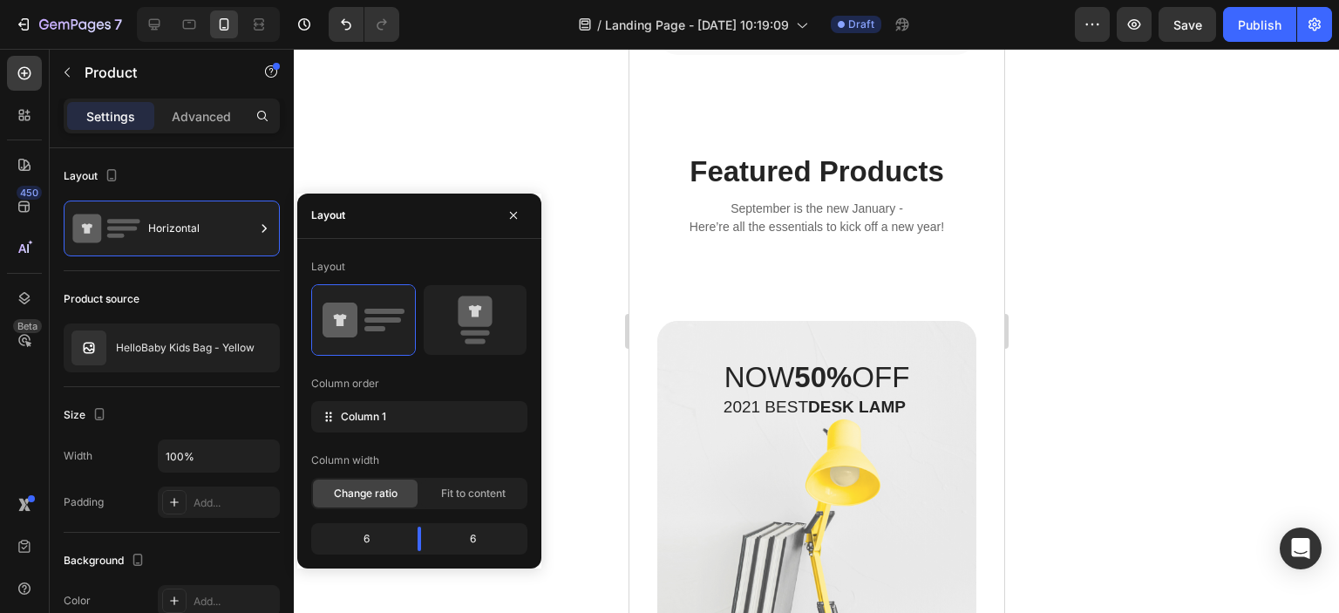
click at [457, 392] on div "Column order" at bounding box center [419, 384] width 216 height 28
click at [467, 509] on div "Layout Column order Column 1 Column width Change ratio Fit to content 6 6" at bounding box center [419, 404] width 216 height 302
click at [467, 498] on span "Fit to content" at bounding box center [473, 493] width 64 height 16
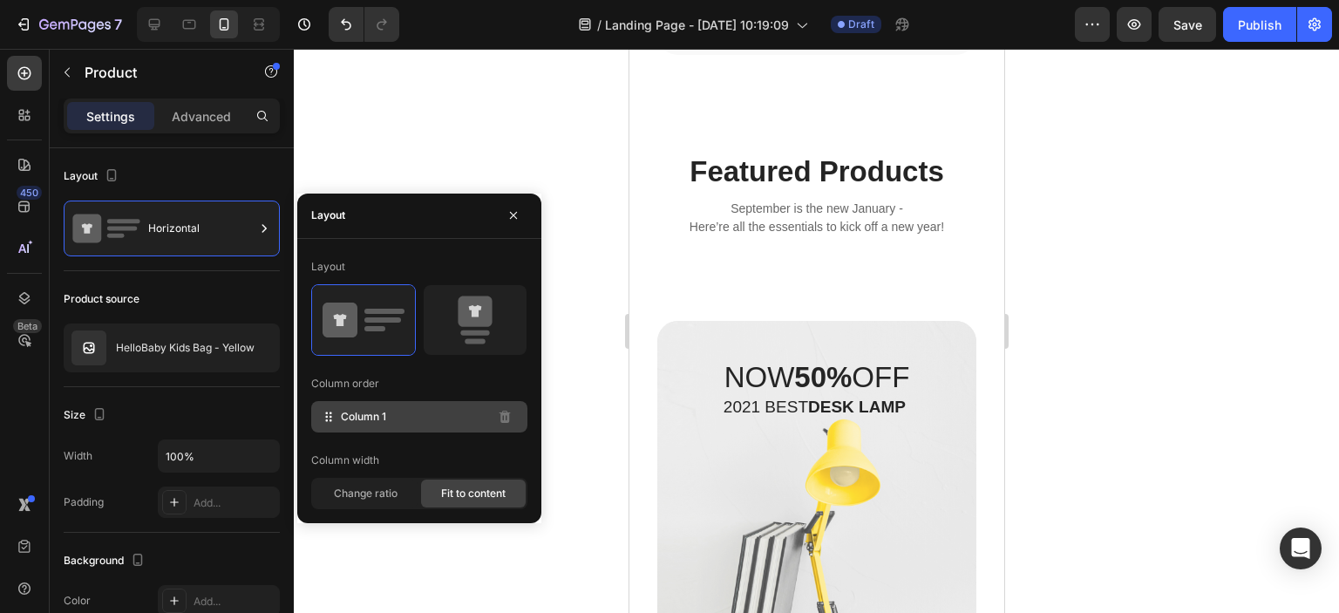
click at [459, 421] on div "Column 1" at bounding box center [419, 416] width 216 height 31
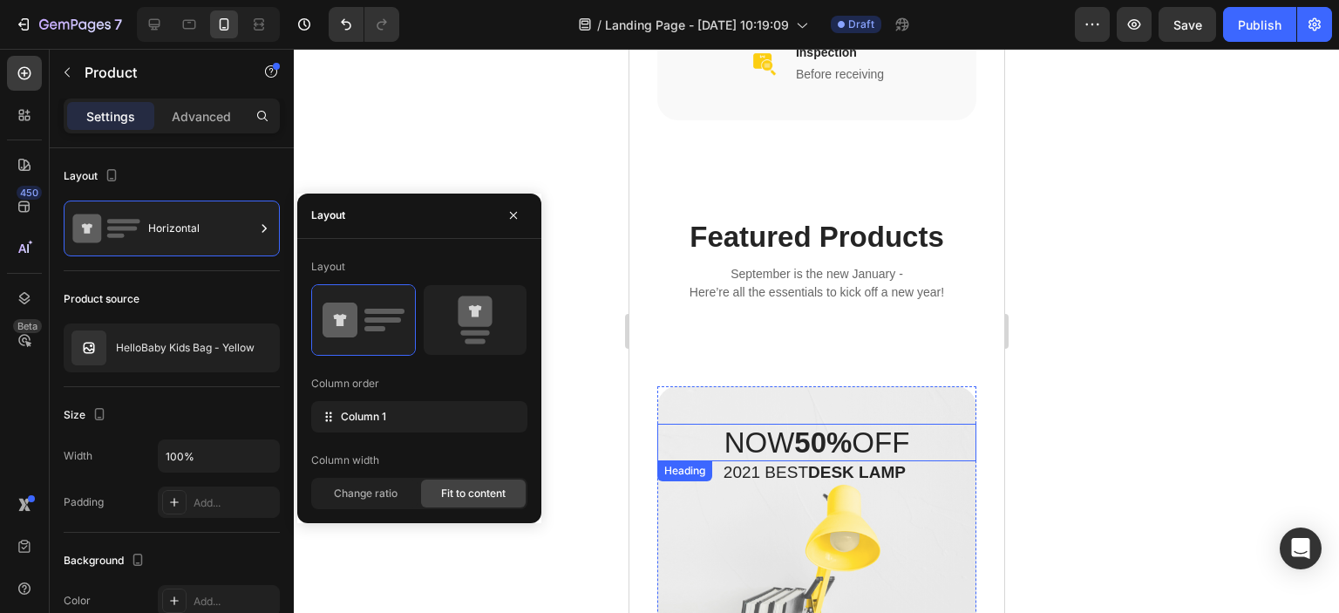
scroll to position [927, 0]
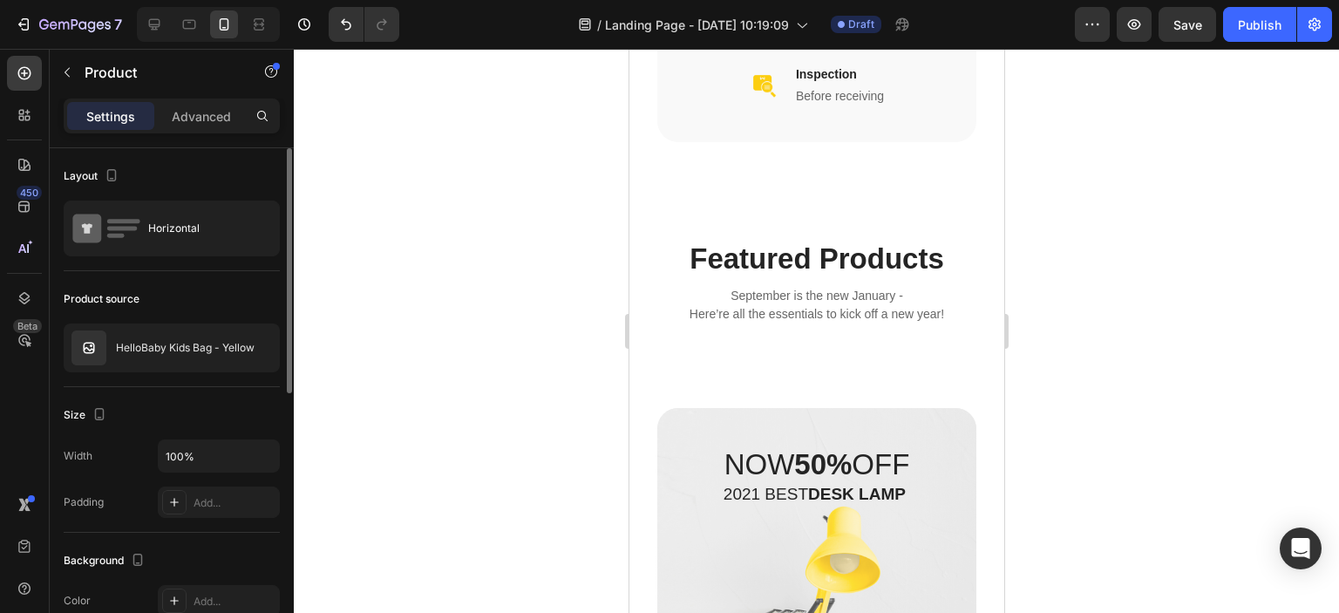
click at [171, 398] on div "Size Width 100% Padding Add..." at bounding box center [172, 460] width 216 height 146
click at [78, 352] on img at bounding box center [88, 347] width 35 height 35
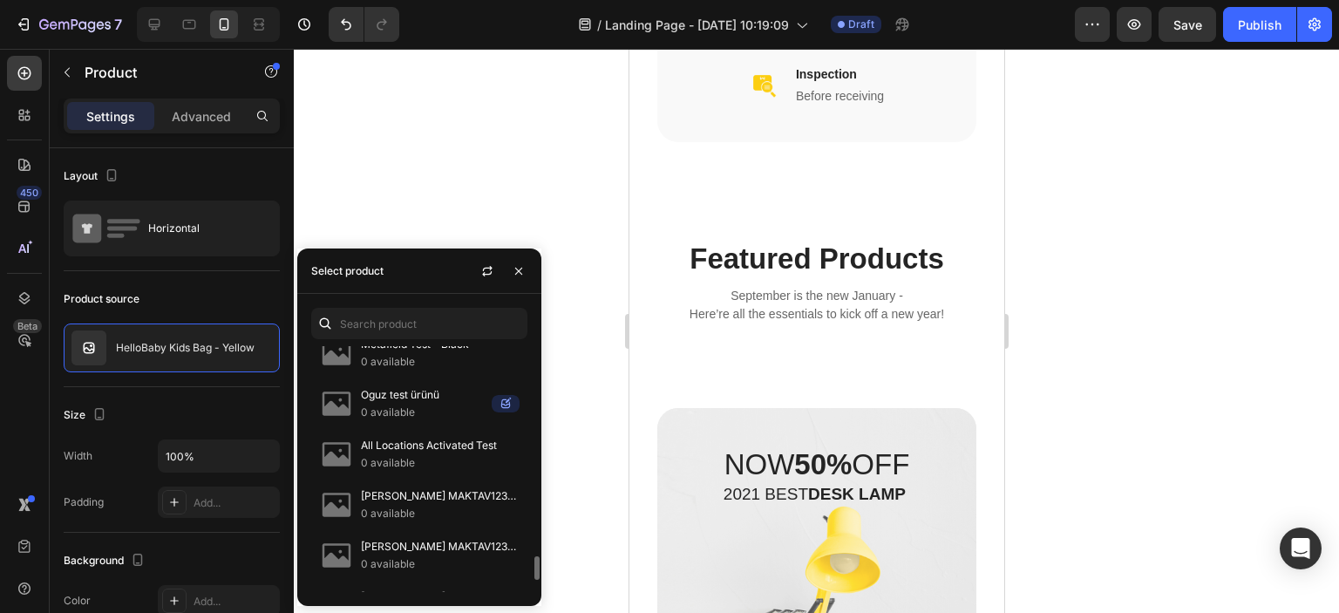
scroll to position [1967, 0]
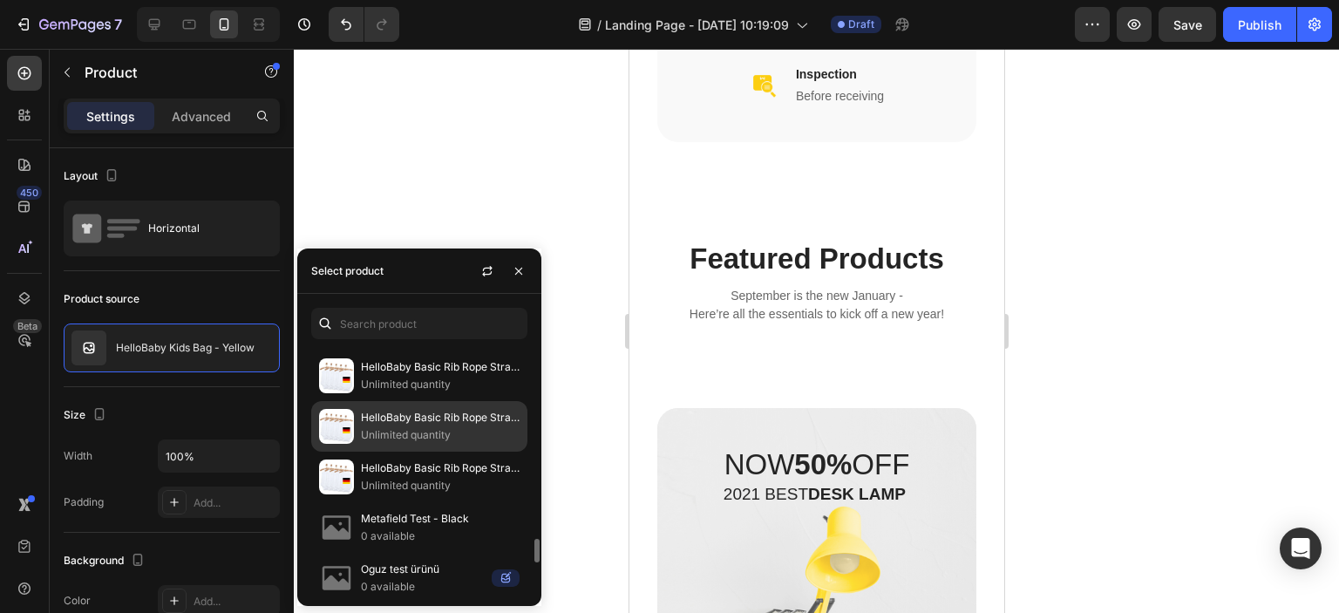
click at [415, 426] on p "Unlimited quantity" at bounding box center [440, 434] width 159 height 17
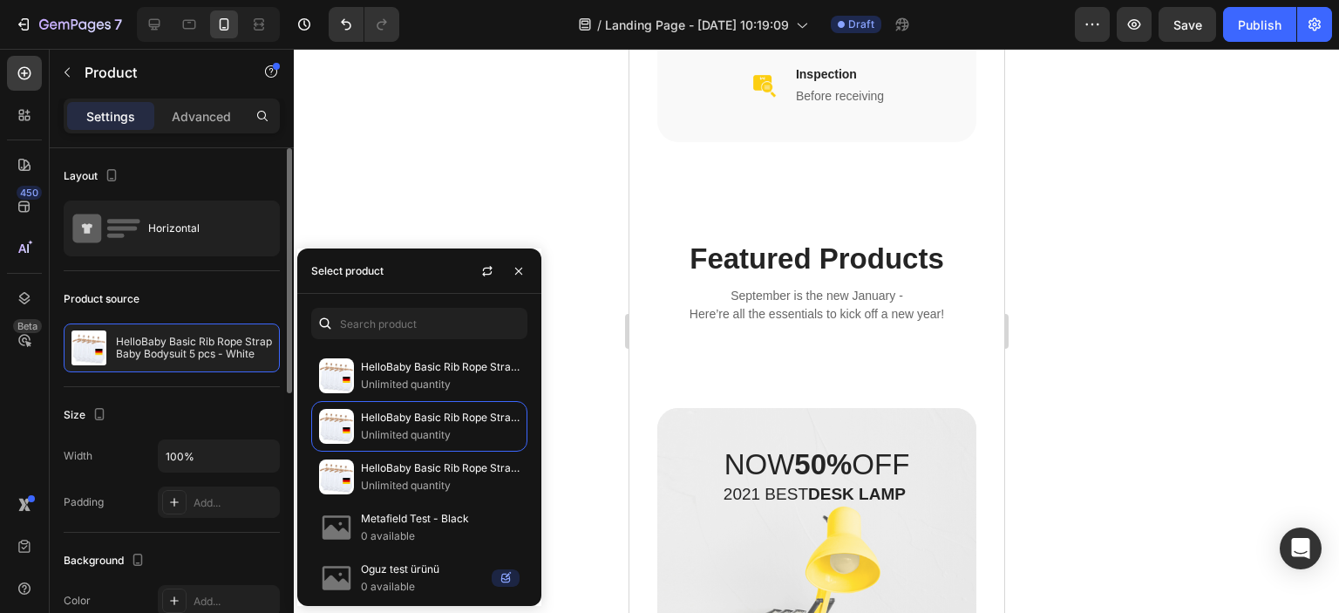
click at [235, 389] on div "Size Width 100% Padding Add..." at bounding box center [172, 460] width 216 height 146
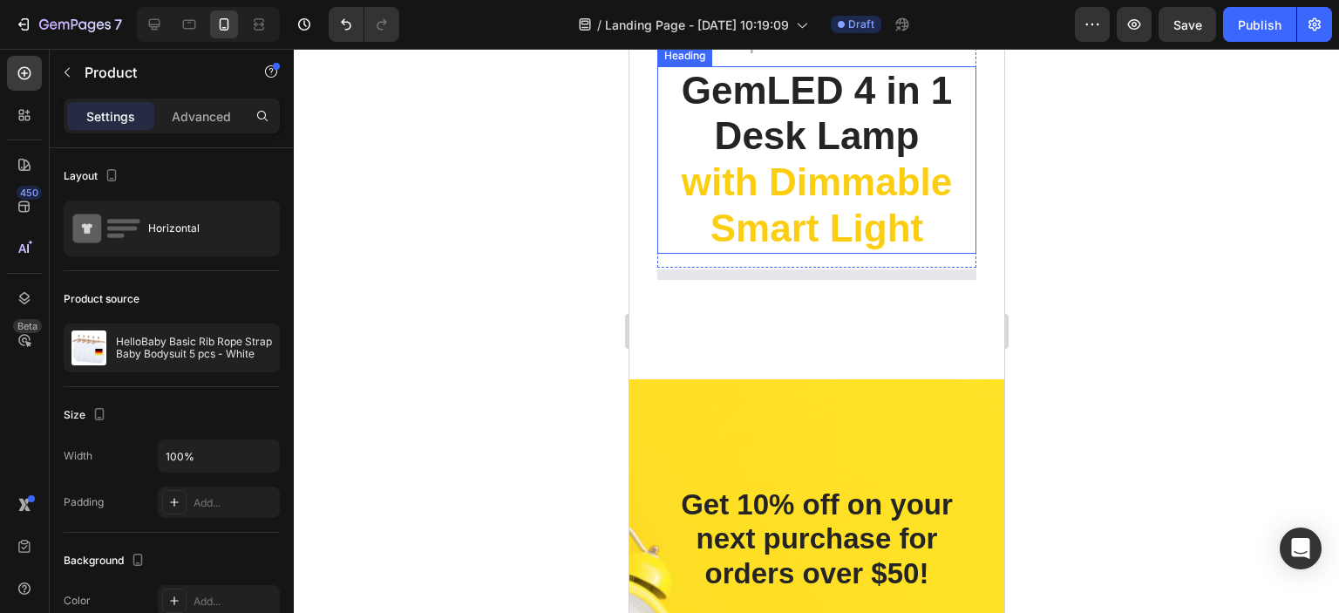
scroll to position [2322, 0]
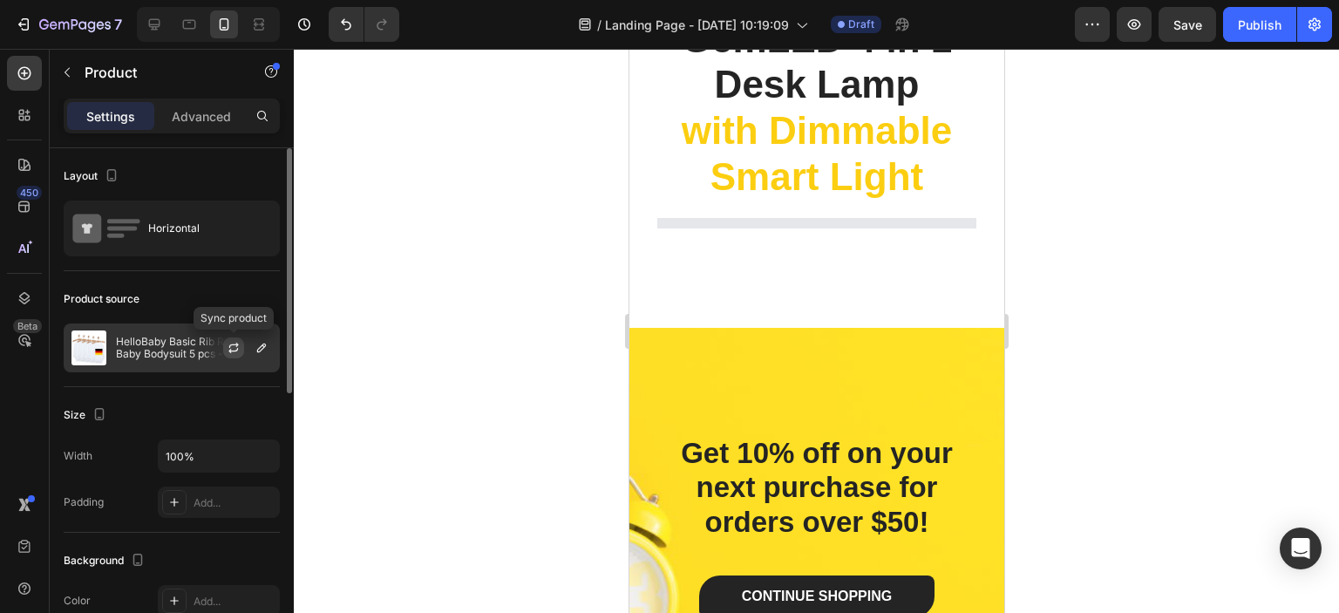
click at [236, 349] on icon "button" at bounding box center [233, 350] width 10 height 5
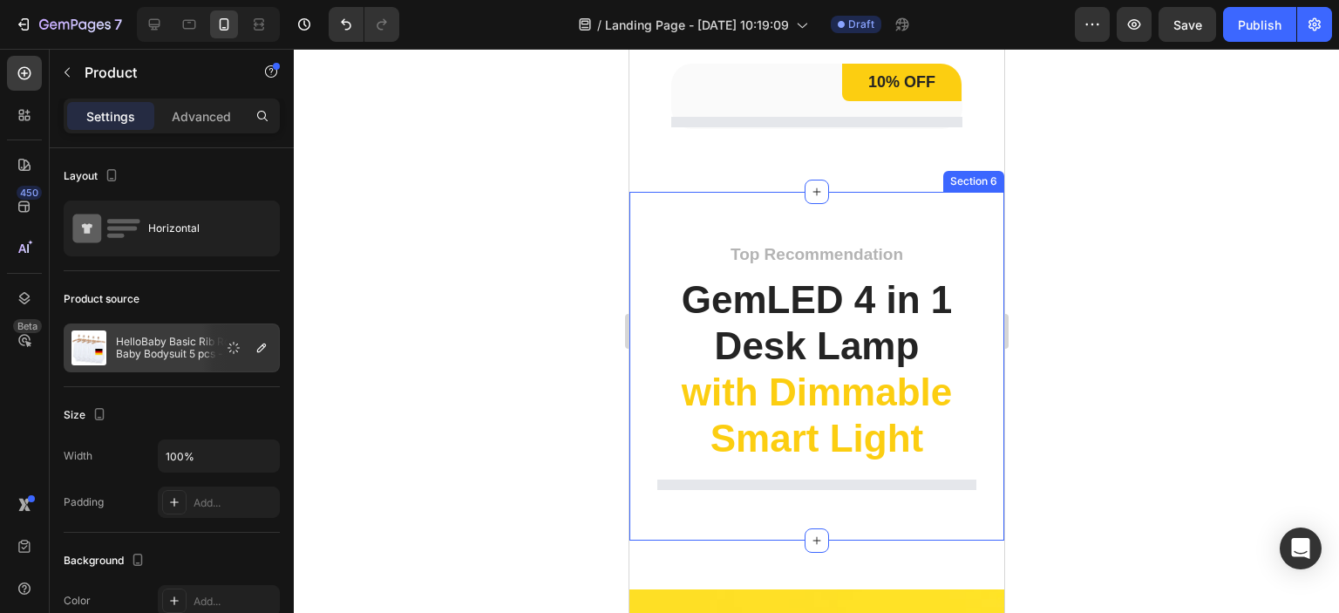
scroll to position [2398, 0]
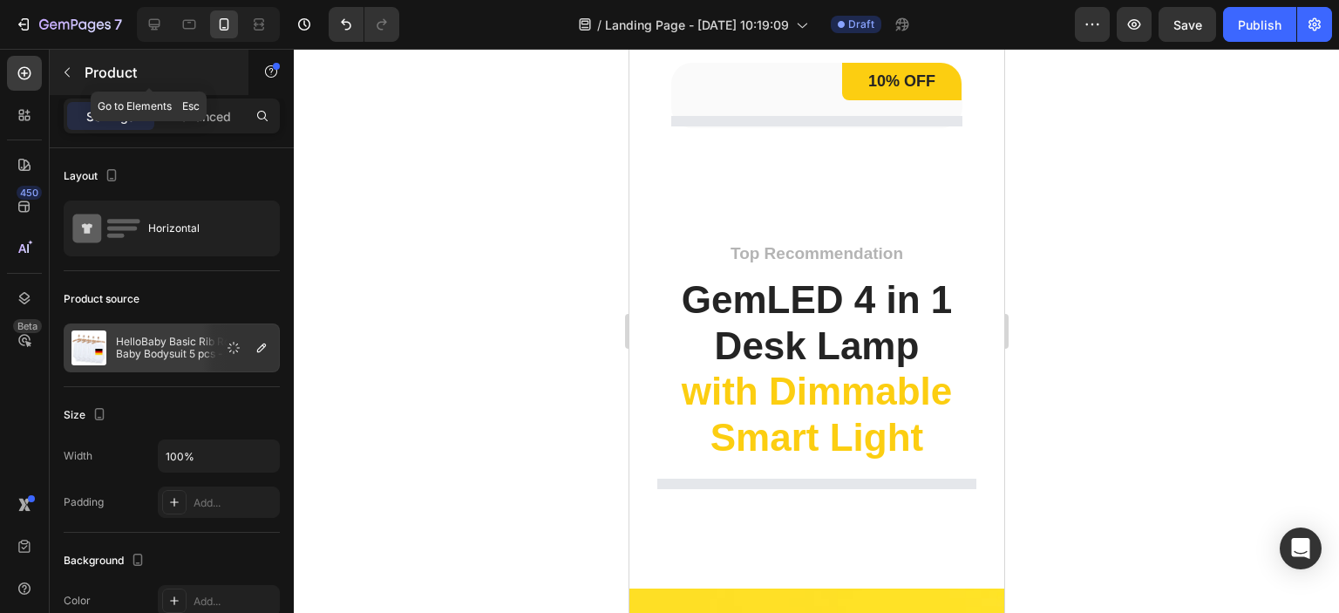
click at [66, 75] on icon "button" at bounding box center [67, 72] width 14 height 14
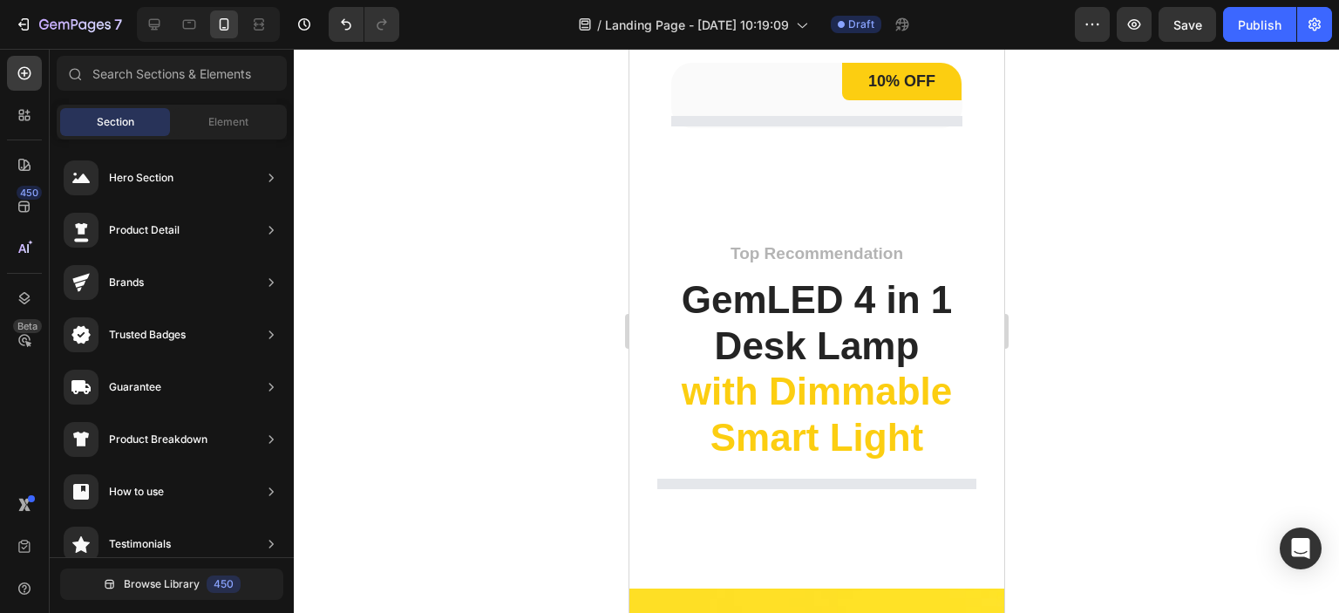
click at [506, 358] on div at bounding box center [816, 331] width 1045 height 564
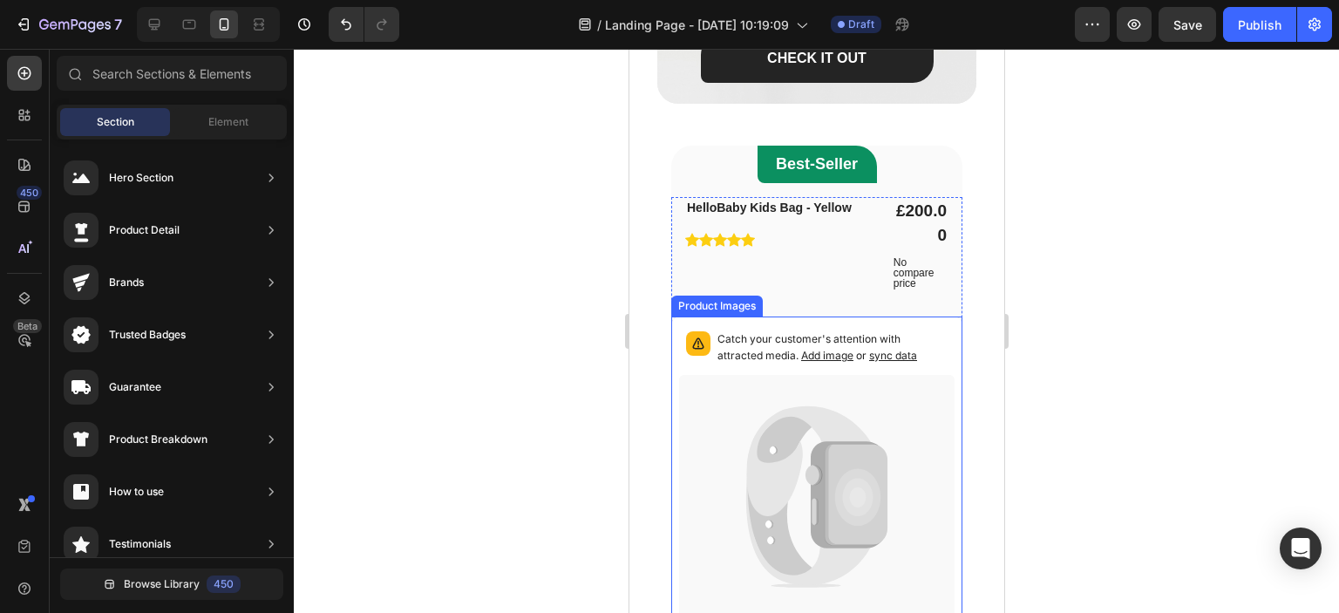
scroll to position [1614, 0]
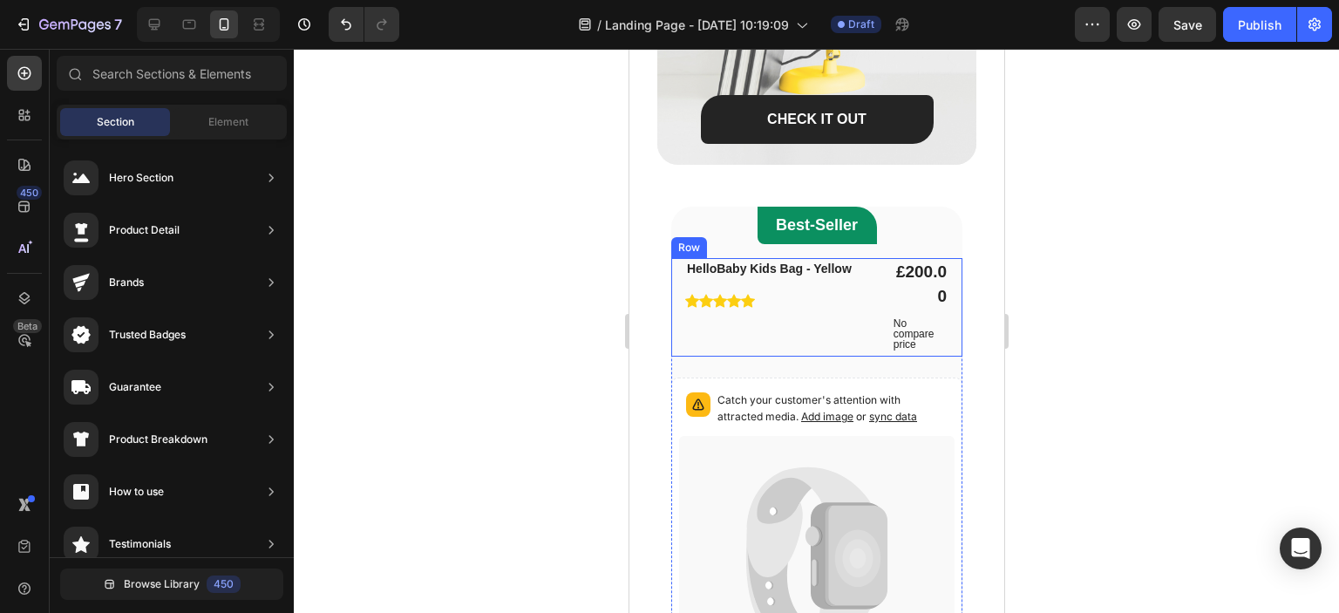
click at [806, 292] on div "HelloBaby Kids Bag - Yellow Product Title Icon Icon Icon Icon Icon Icon List Hoz" at bounding box center [777, 307] width 187 height 98
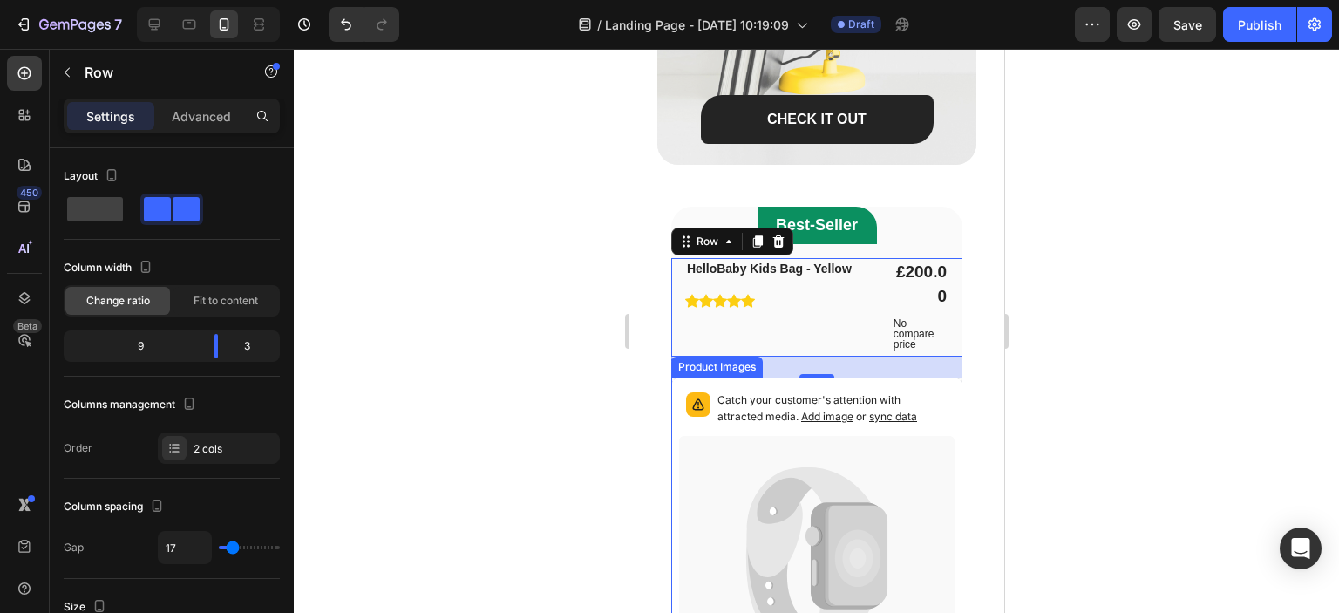
click at [797, 474] on icon at bounding box center [807, 522] width 125 height 110
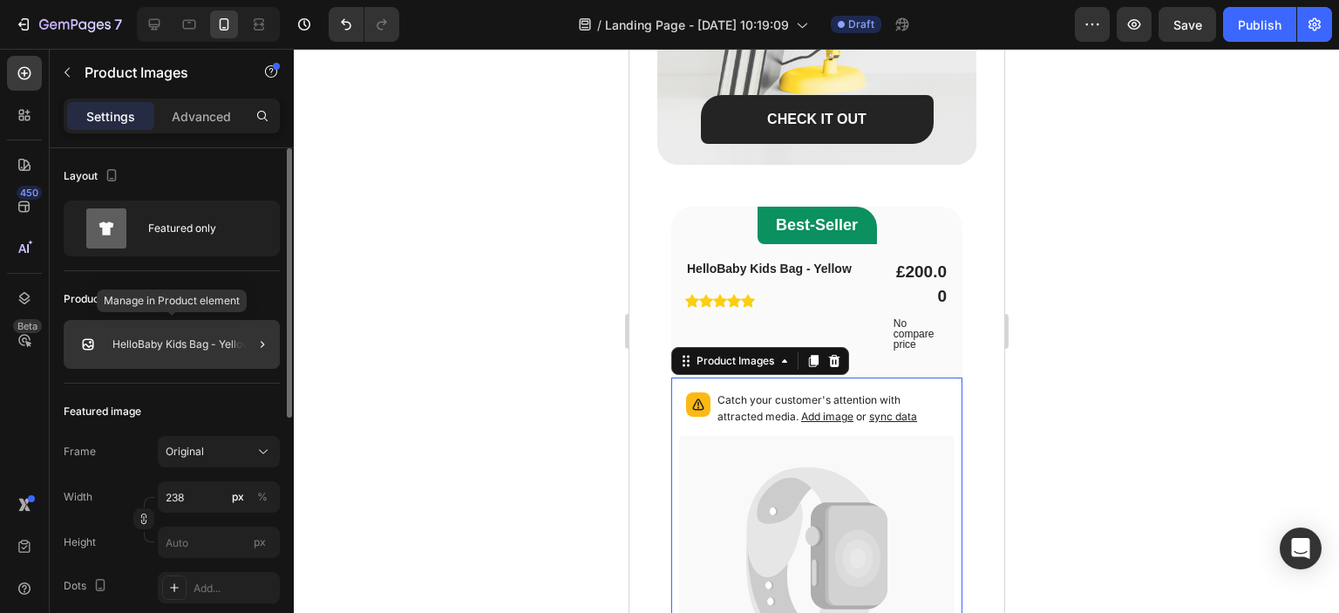
click at [192, 348] on p "HelloBaby Kids Bag - Yellow" at bounding box center [181, 344] width 139 height 12
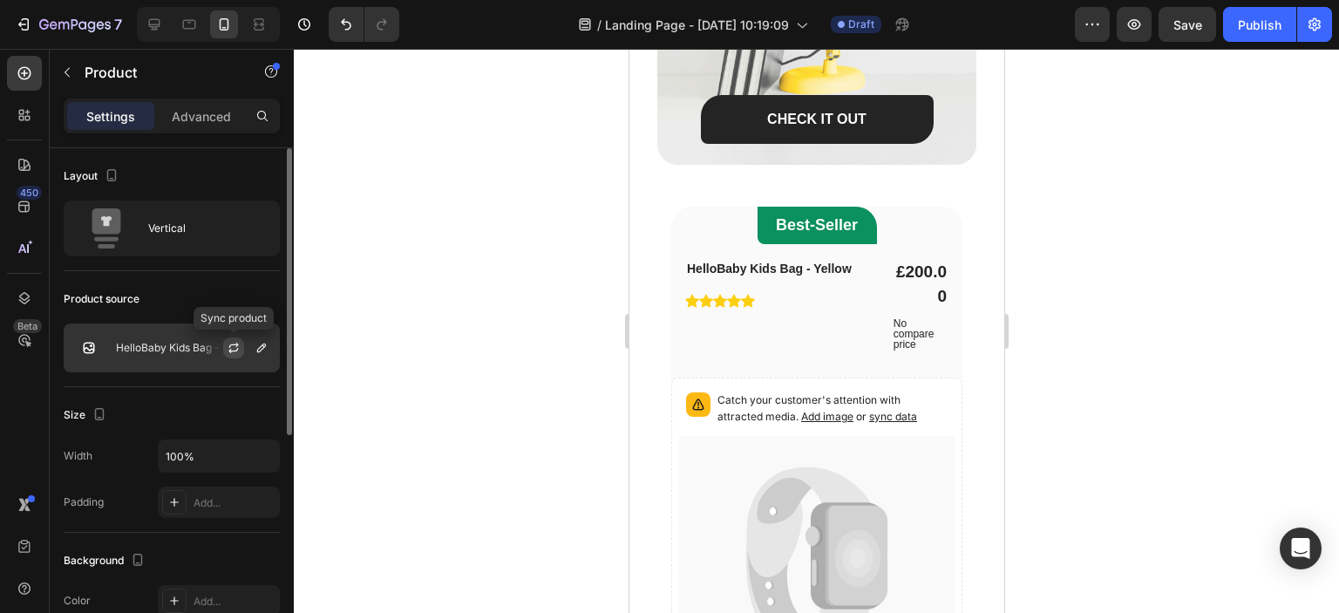
click at [237, 349] on icon "button" at bounding box center [233, 350] width 10 height 5
click at [248, 344] on div at bounding box center [240, 347] width 77 height 47
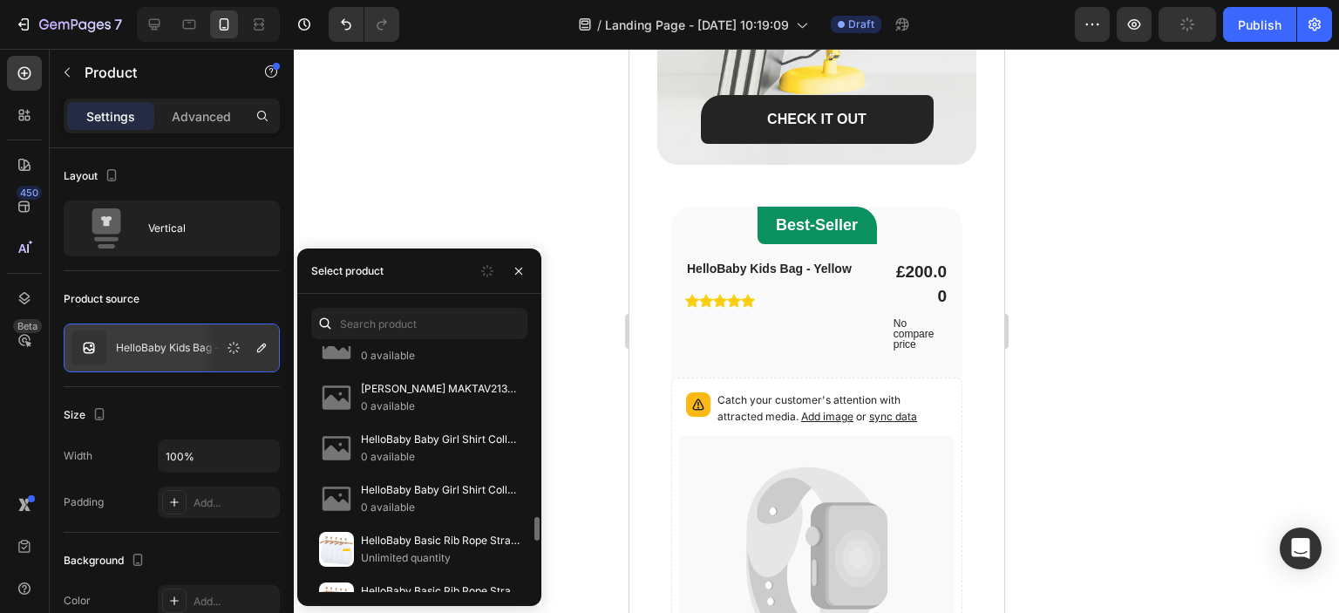
scroll to position [1917, 0]
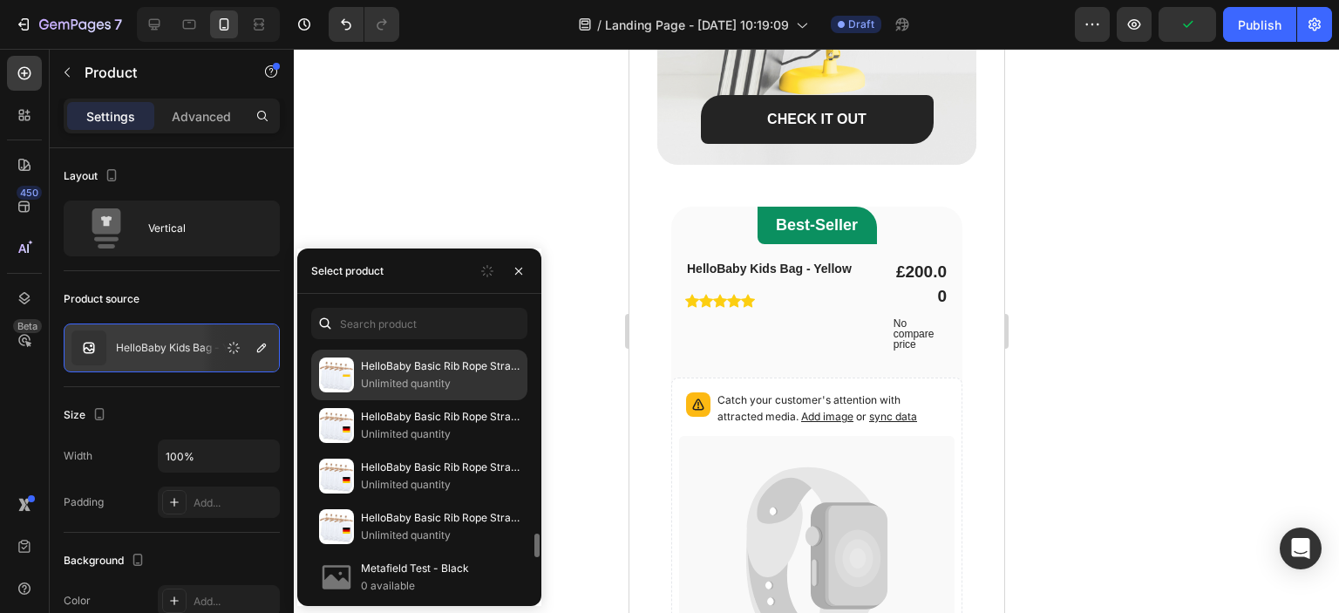
click at [332, 365] on img at bounding box center [336, 374] width 35 height 35
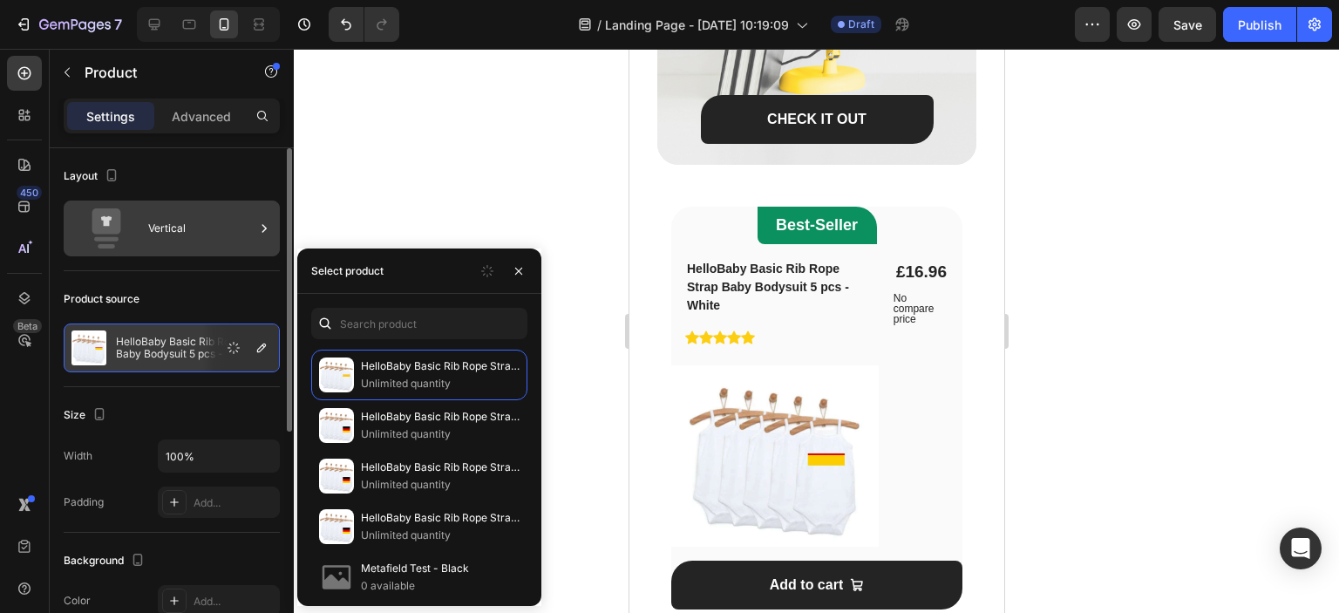
click at [189, 220] on div "Vertical" at bounding box center [201, 228] width 106 height 40
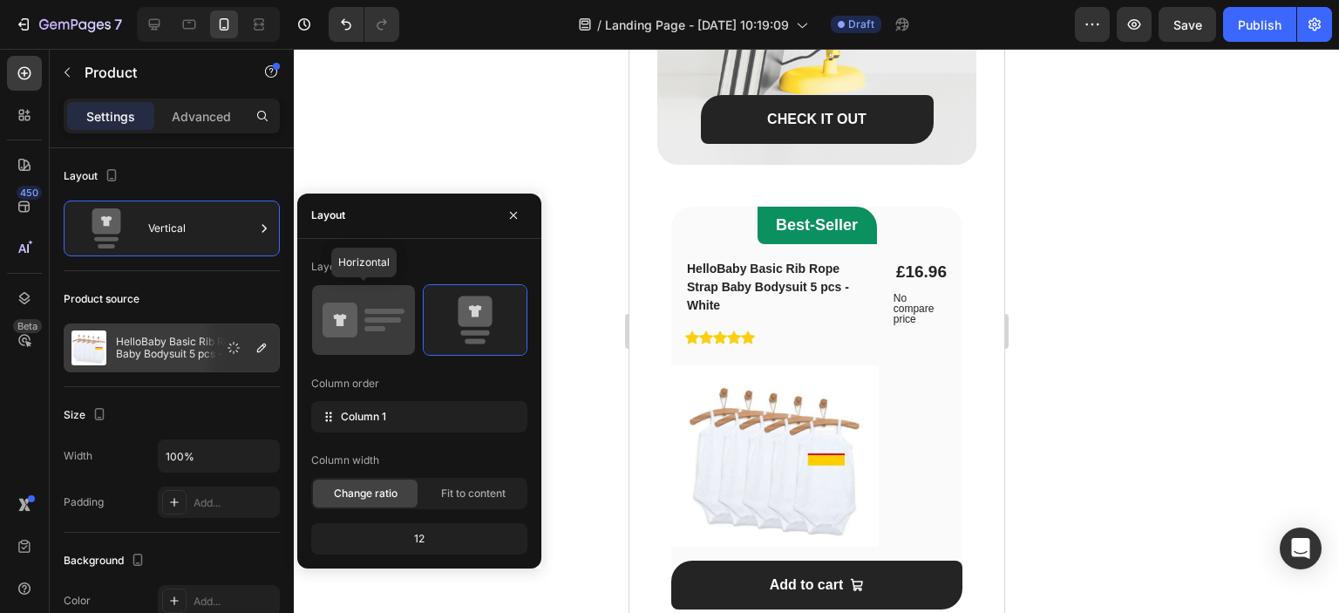
click at [393, 315] on icon at bounding box center [363, 319] width 82 height 49
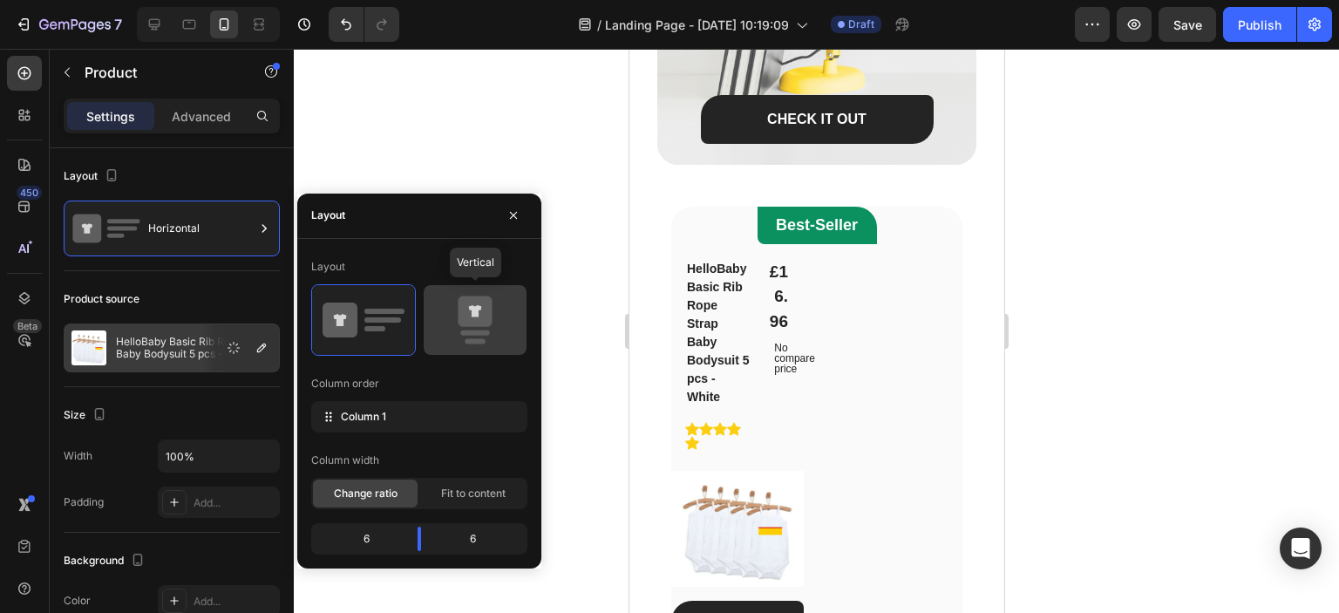
click at [455, 334] on icon at bounding box center [475, 319] width 82 height 49
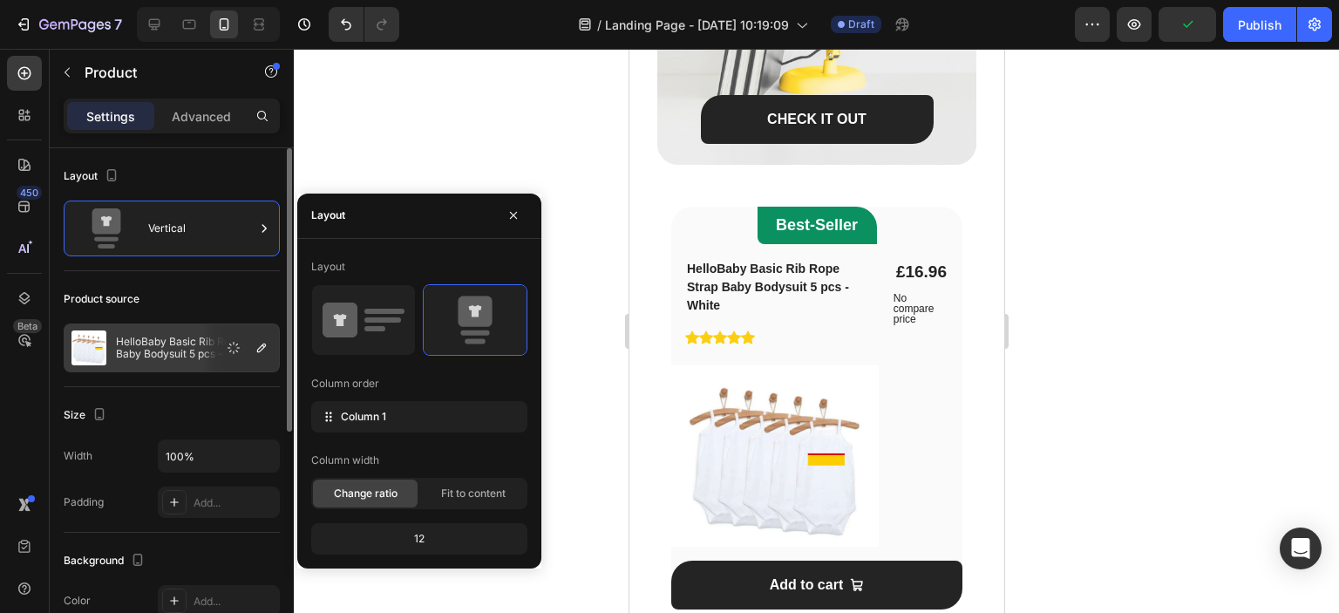
click at [168, 298] on div "Product source" at bounding box center [172, 299] width 216 height 28
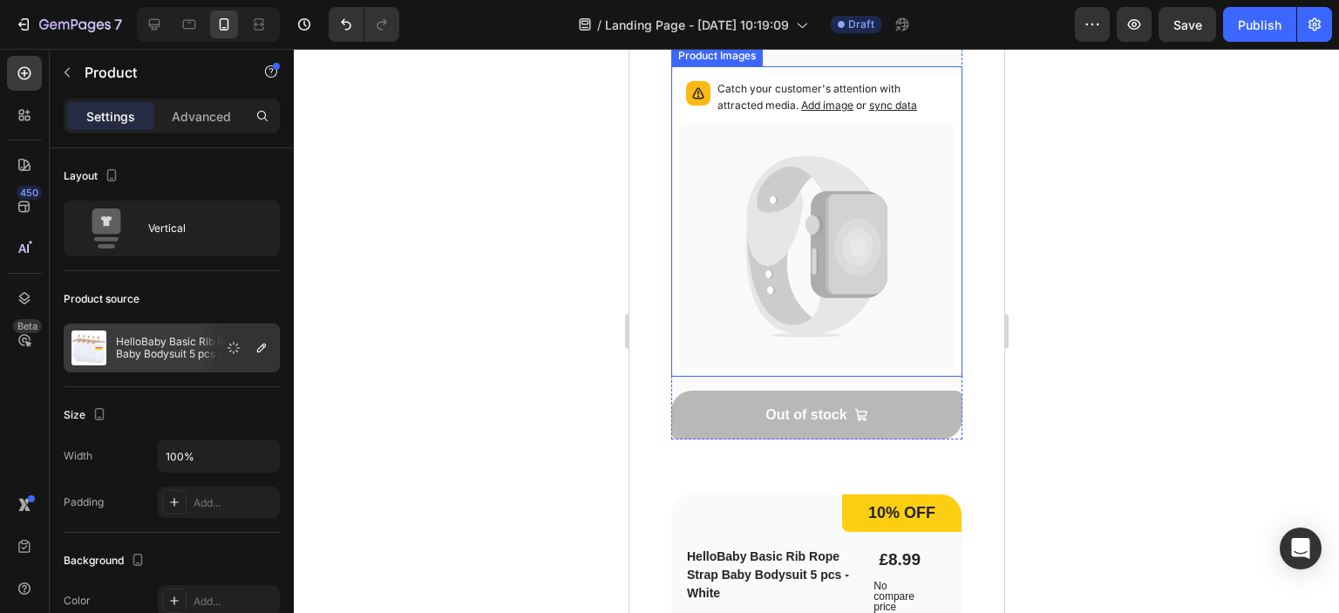
scroll to position [2311, 0]
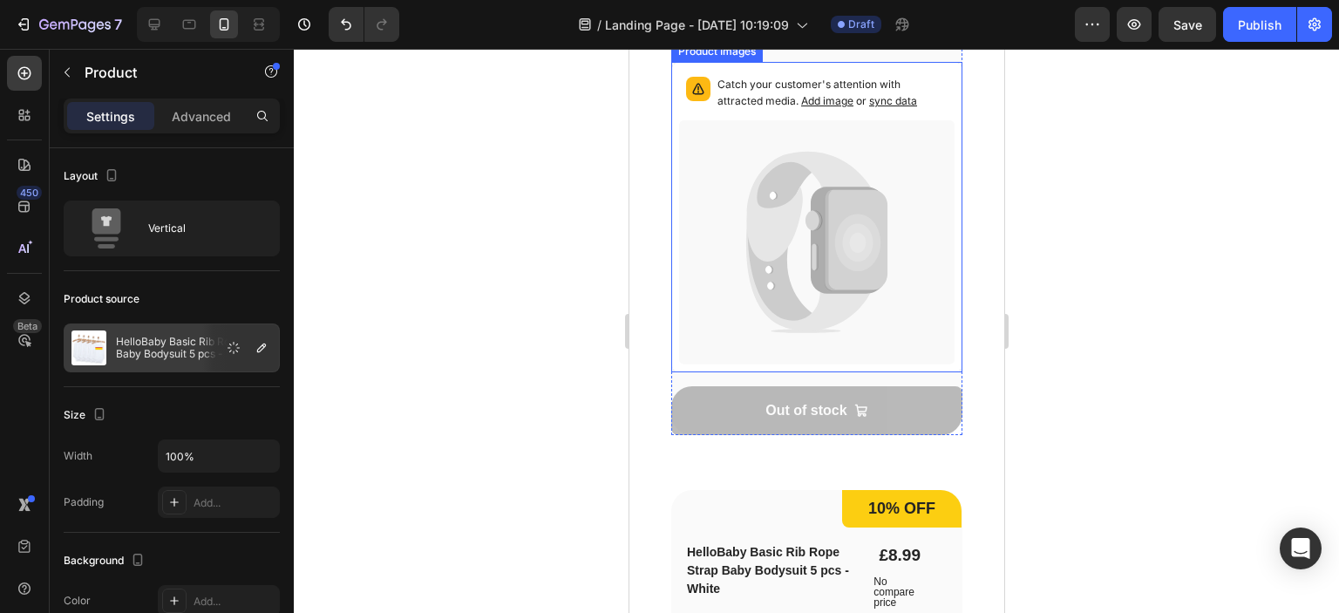
click at [779, 282] on icon at bounding box center [781, 242] width 70 height 163
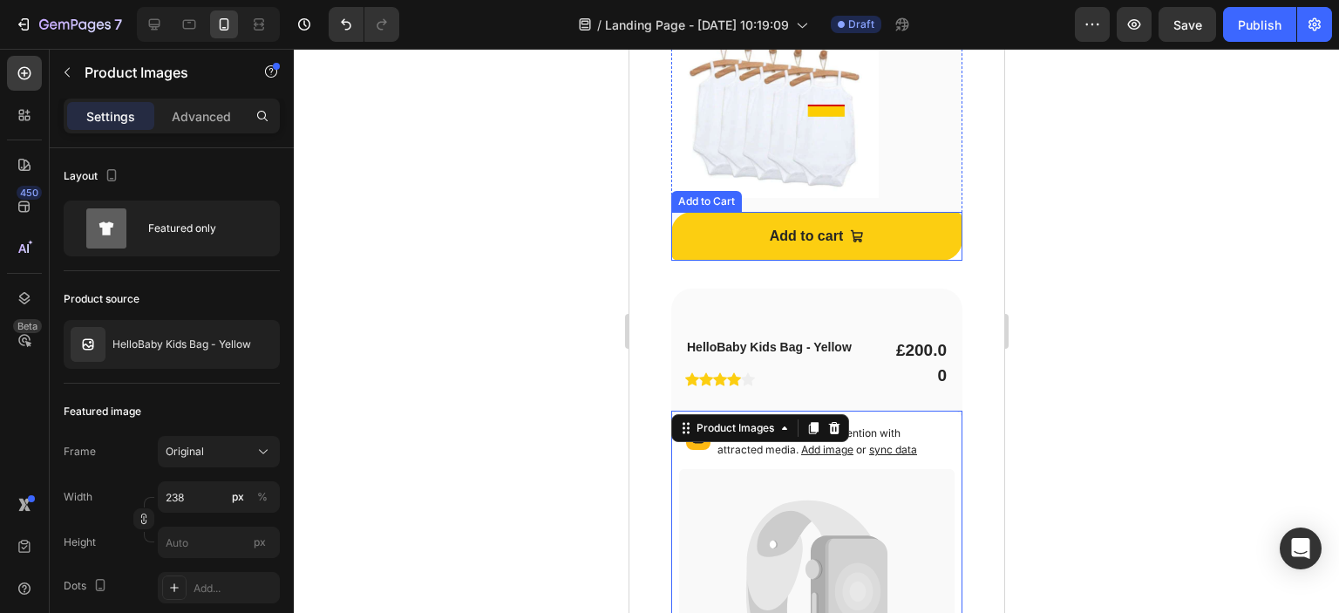
scroll to position [1701, 0]
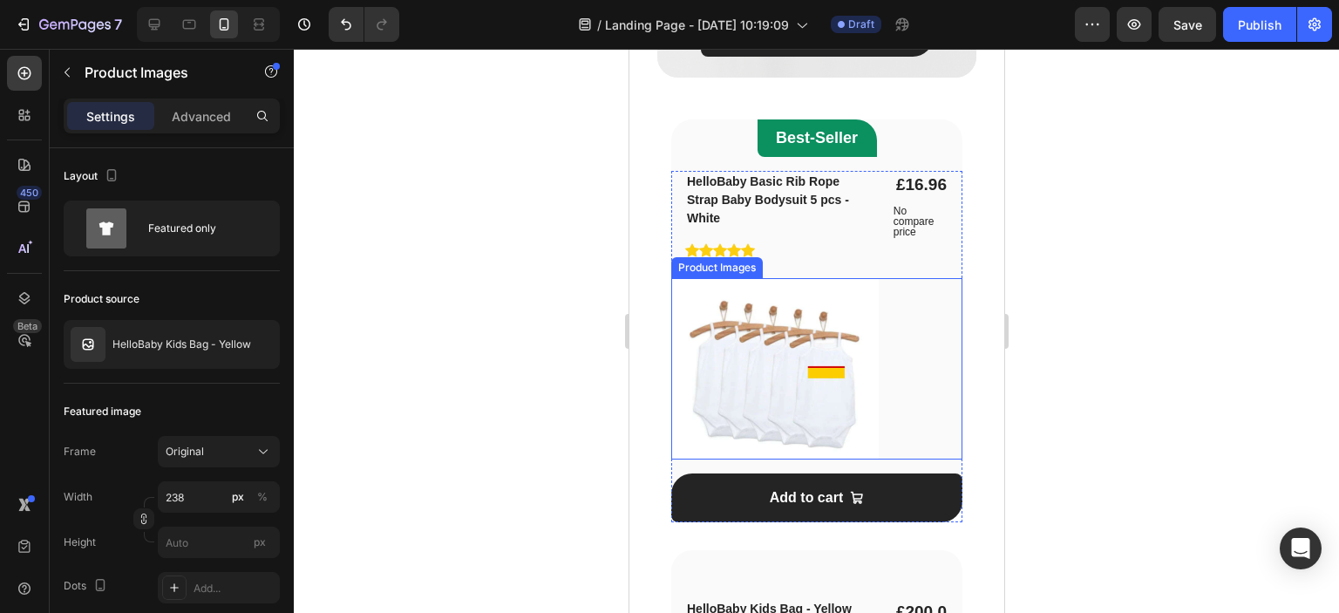
click at [757, 319] on img at bounding box center [773, 368] width 207 height 181
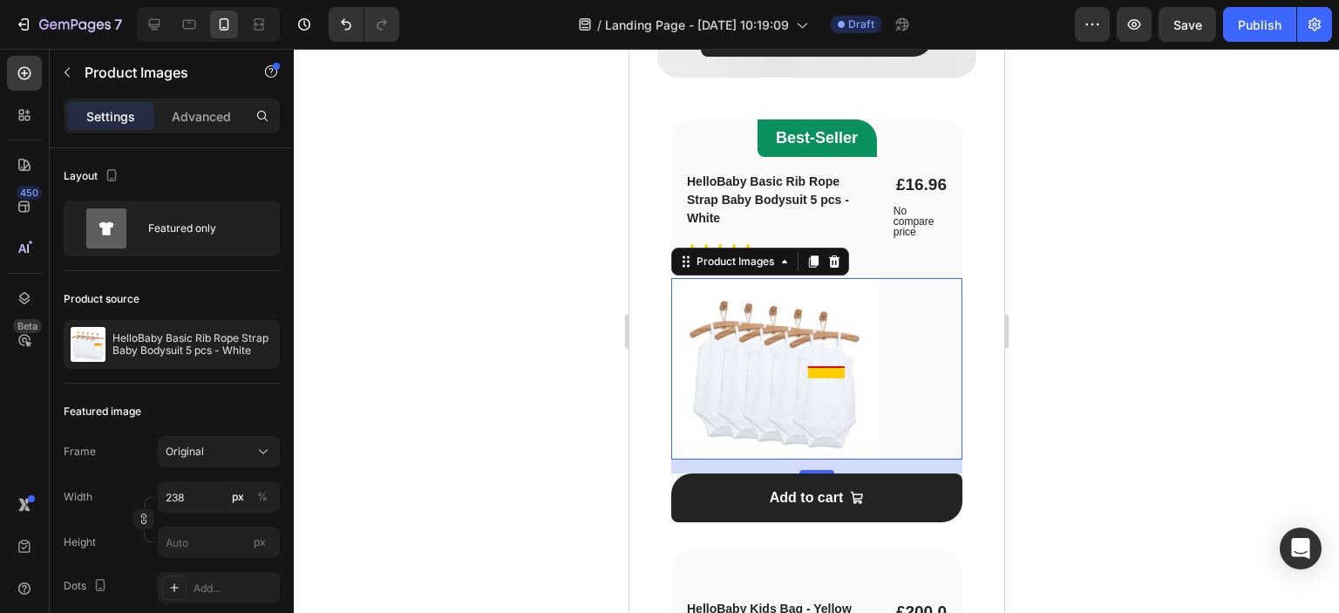
click at [737, 384] on img at bounding box center [773, 368] width 207 height 181
click at [692, 261] on div "Product Images" at bounding box center [734, 262] width 85 height 16
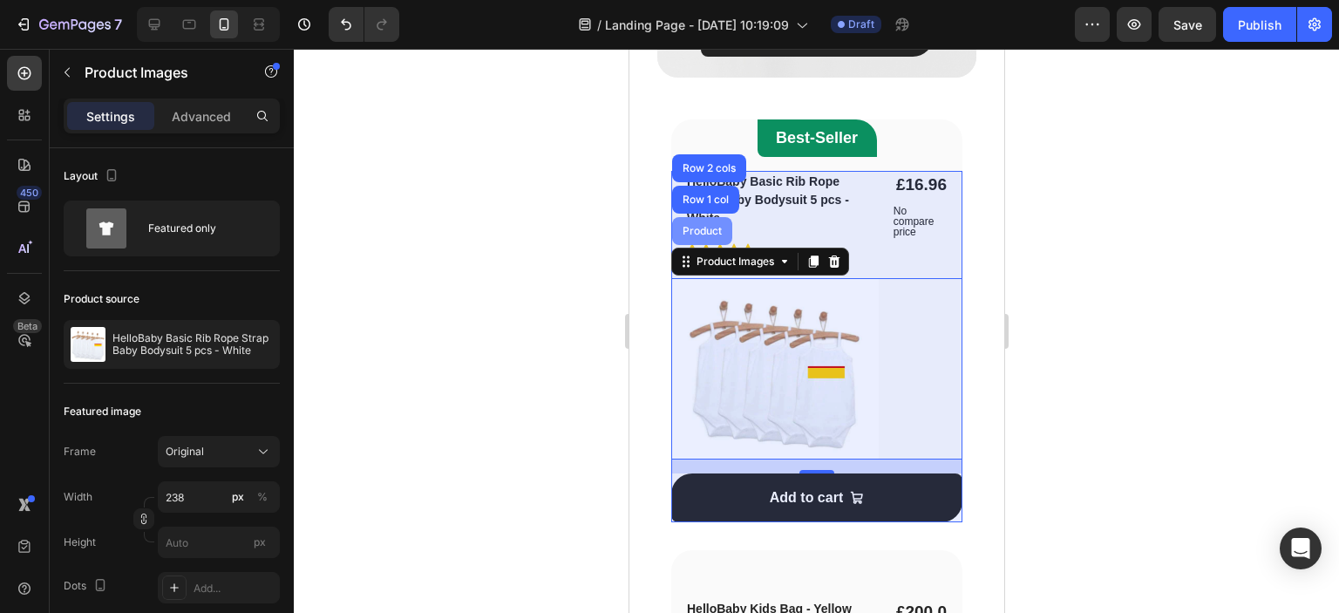
click at [712, 233] on div "Product" at bounding box center [701, 231] width 46 height 10
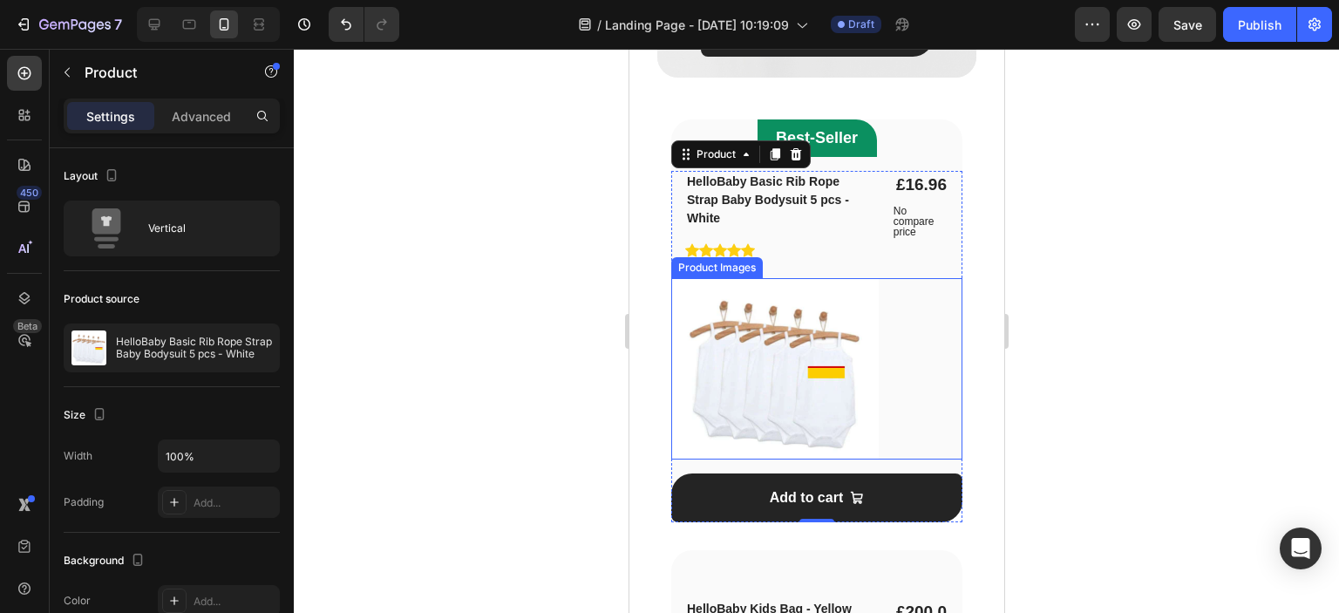
click at [736, 318] on img at bounding box center [773, 368] width 207 height 181
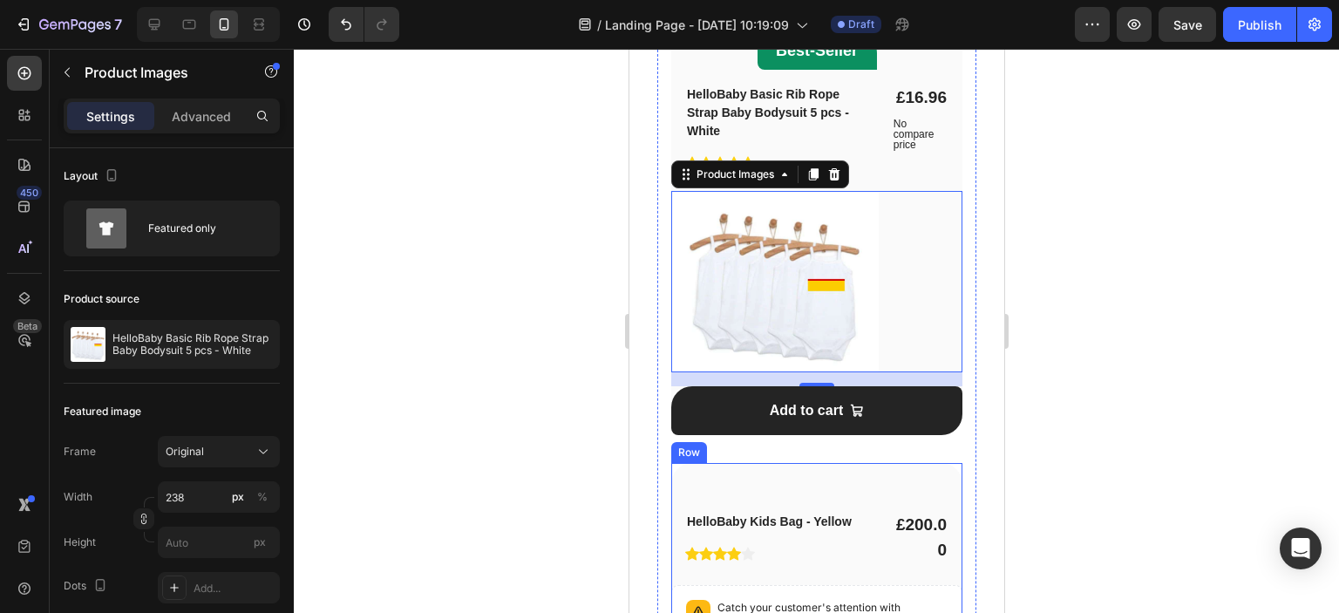
scroll to position [2137, 0]
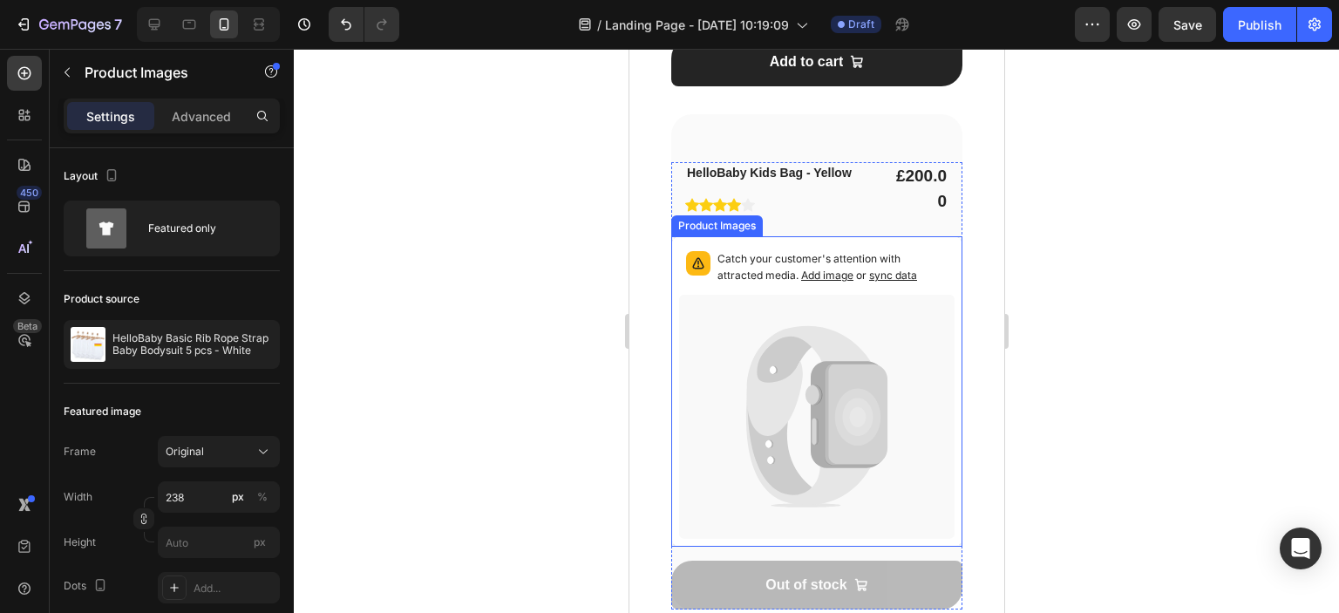
click at [761, 408] on icon at bounding box center [807, 381] width 125 height 110
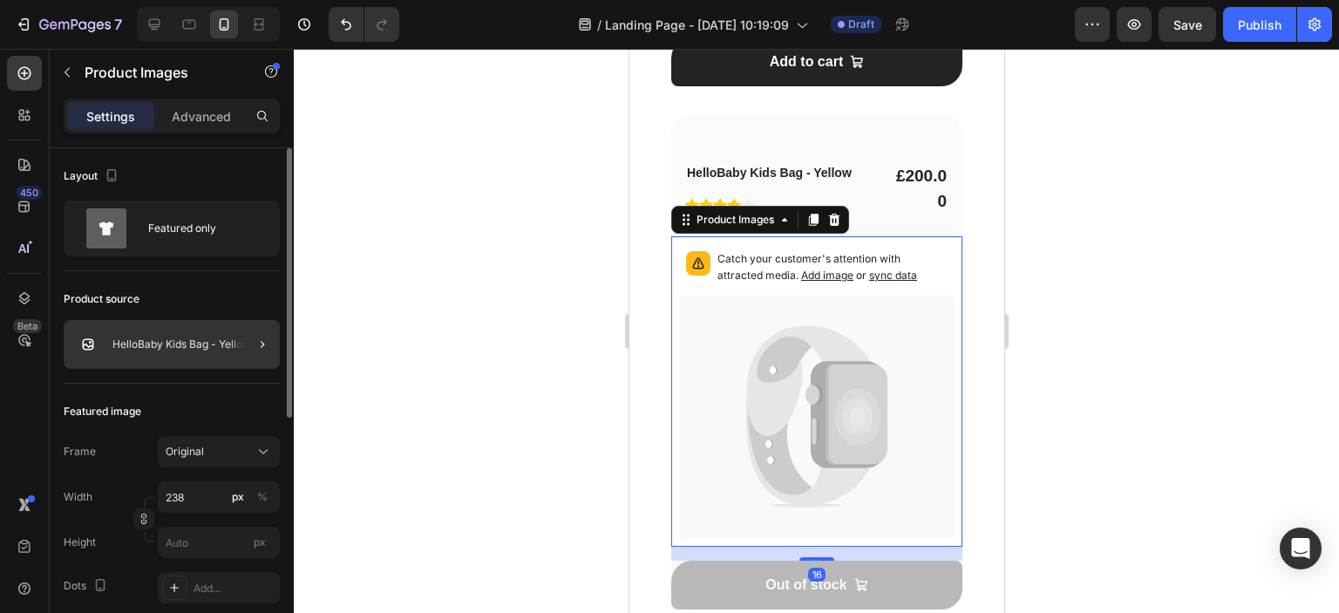
click at [231, 340] on div at bounding box center [255, 344] width 49 height 49
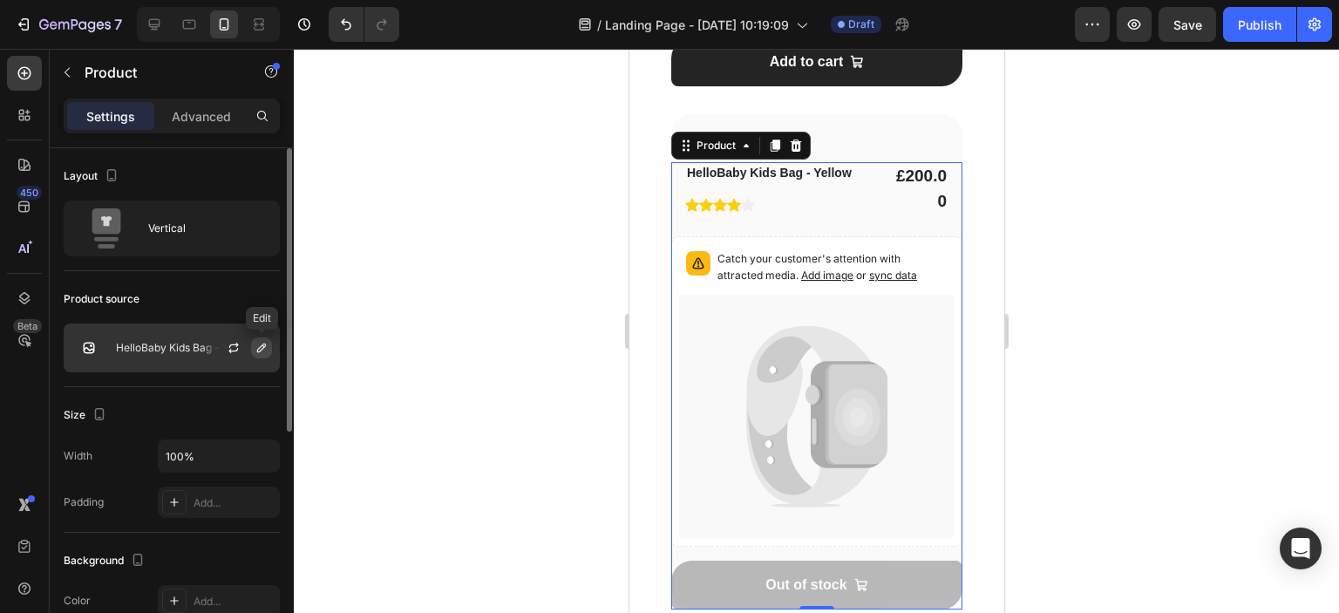
click at [259, 356] on button "button" at bounding box center [261, 347] width 21 height 21
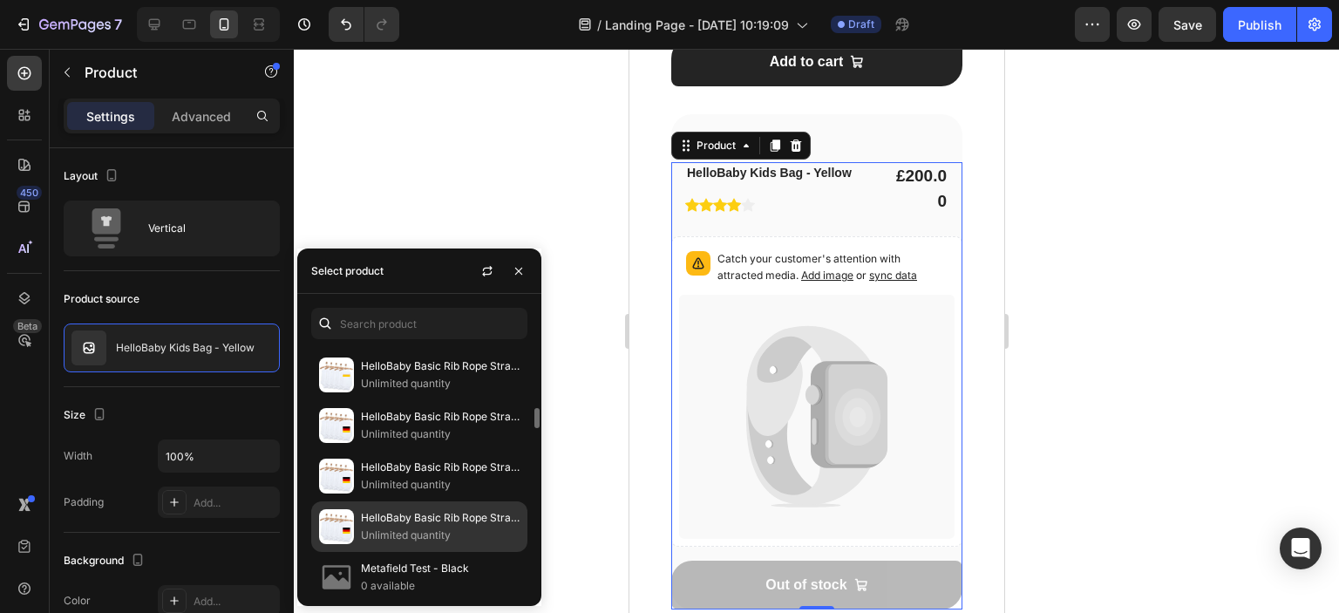
scroll to position [1830, 0]
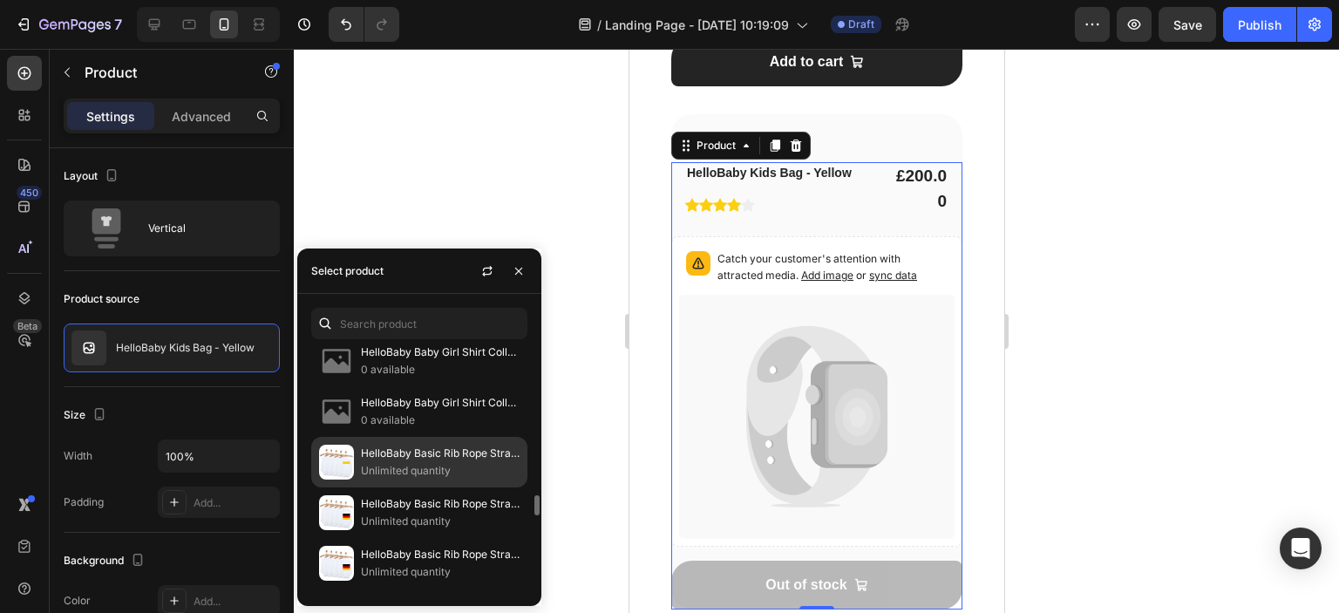
click at [422, 462] on p "Unlimited quantity" at bounding box center [440, 470] width 159 height 17
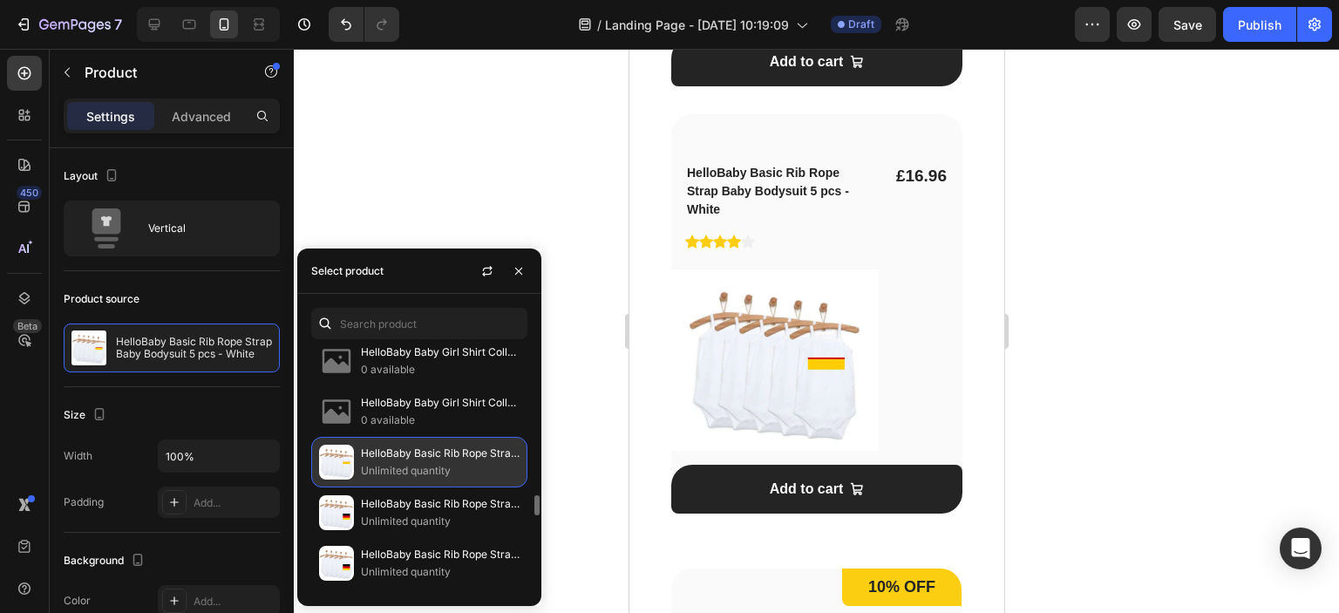
click at [336, 460] on img at bounding box center [336, 461] width 35 height 35
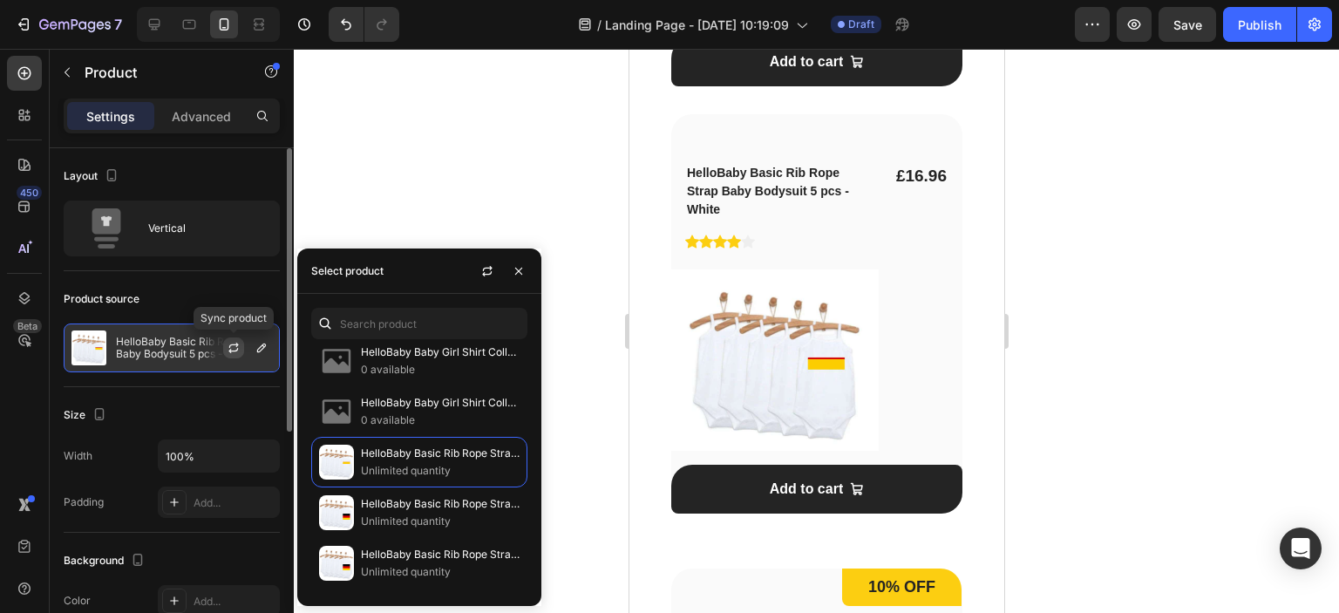
click at [239, 342] on icon "button" at bounding box center [234, 348] width 14 height 14
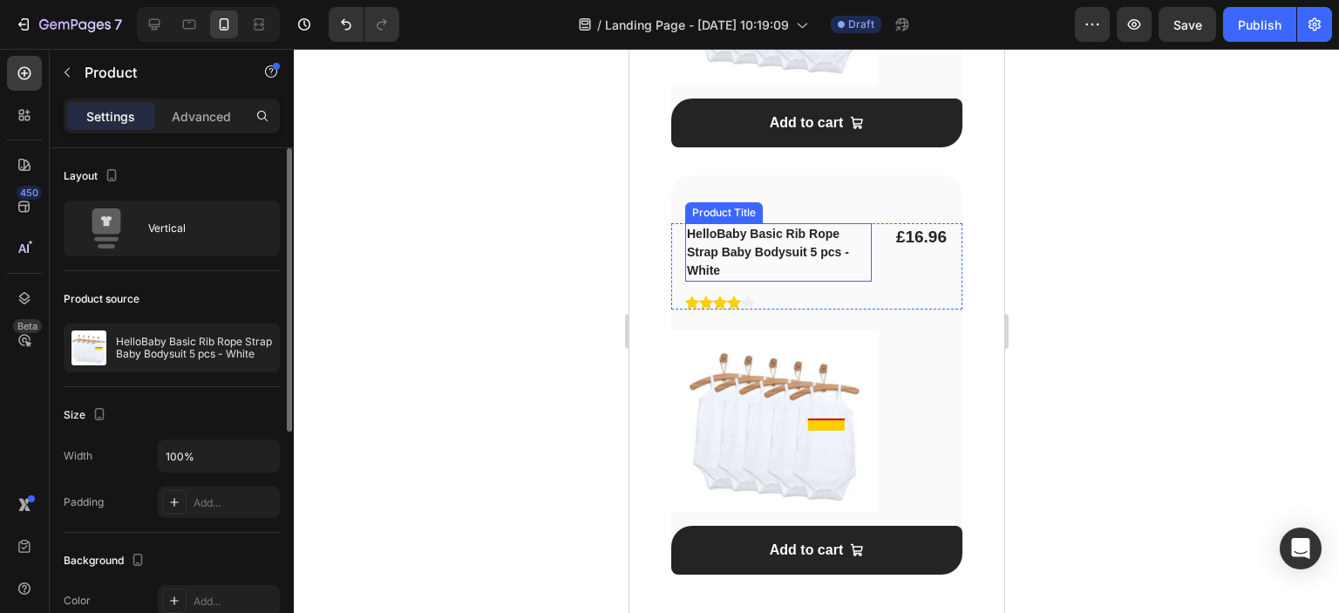
scroll to position [2137, 0]
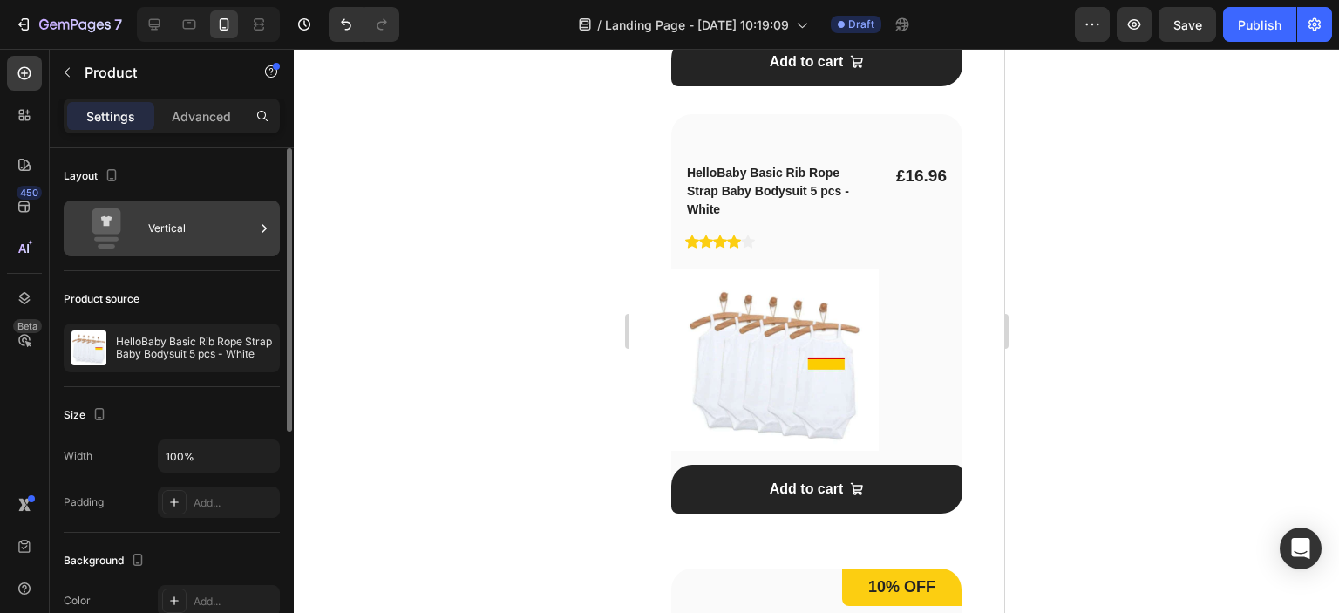
click at [209, 233] on div "Vertical" at bounding box center [201, 228] width 106 height 40
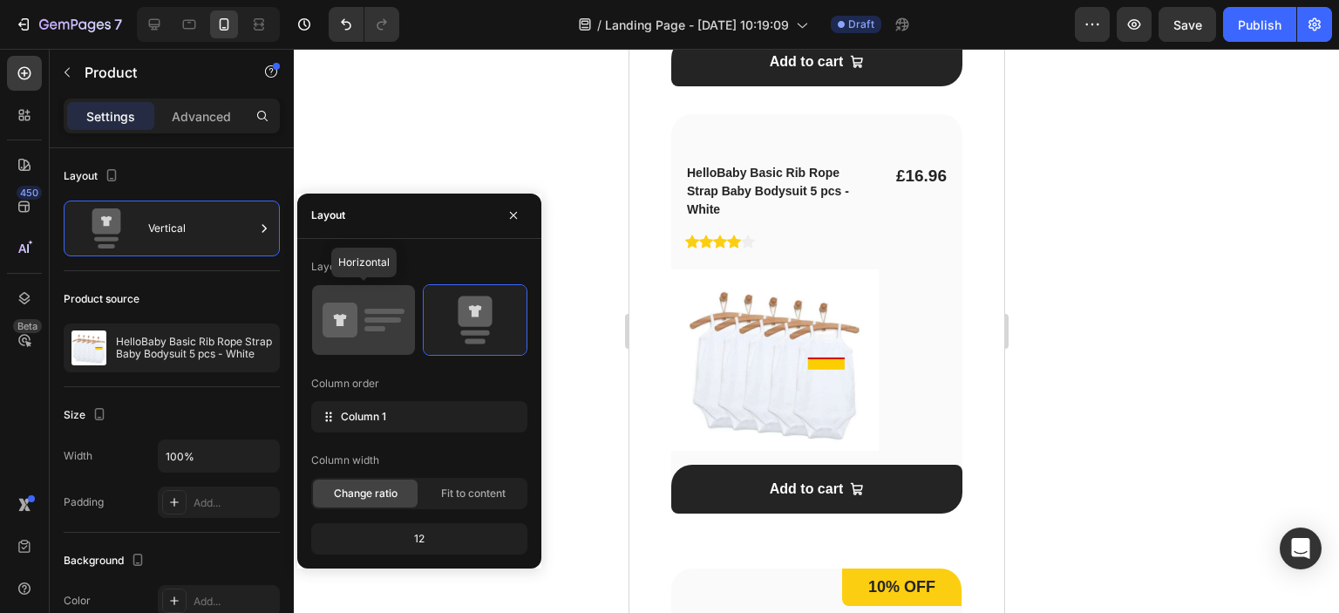
click at [380, 309] on rect at bounding box center [384, 311] width 40 height 5
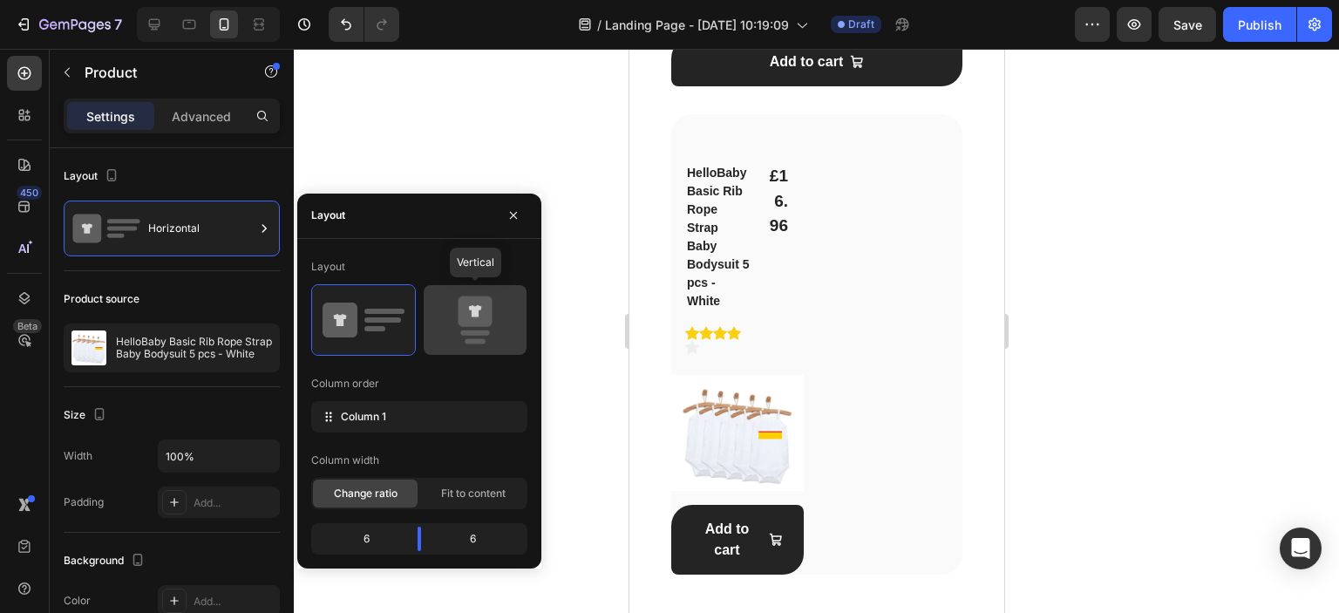
click at [436, 319] on icon at bounding box center [475, 319] width 82 height 49
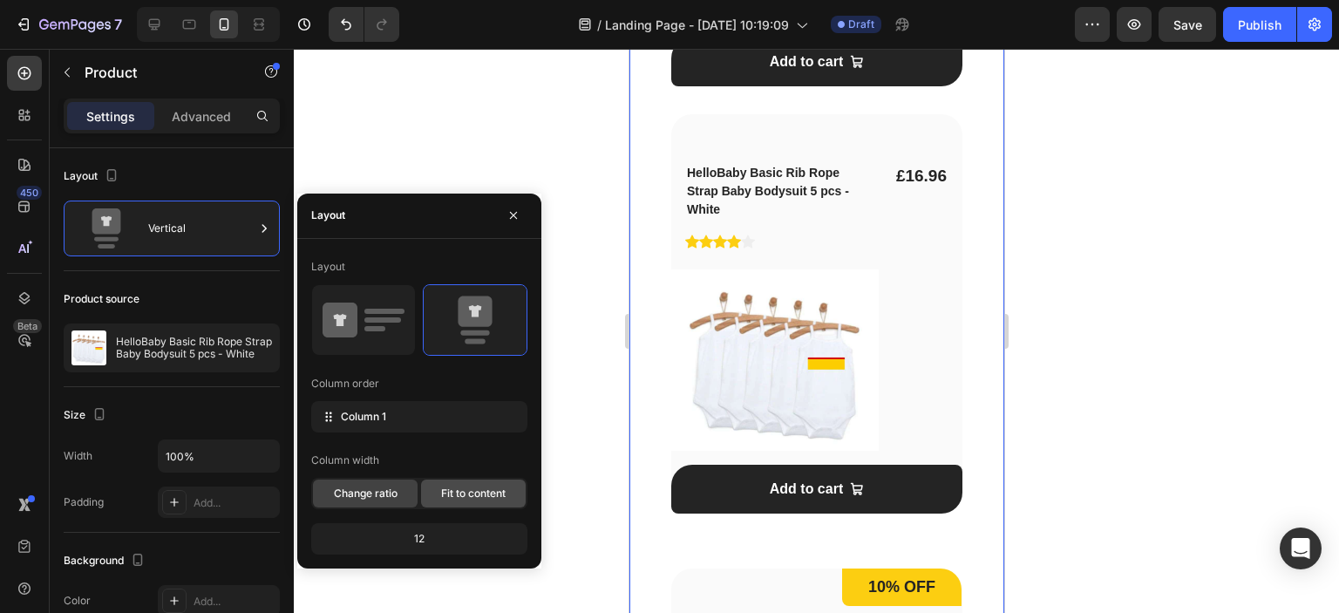
click at [448, 493] on span "Fit to content" at bounding box center [473, 493] width 64 height 16
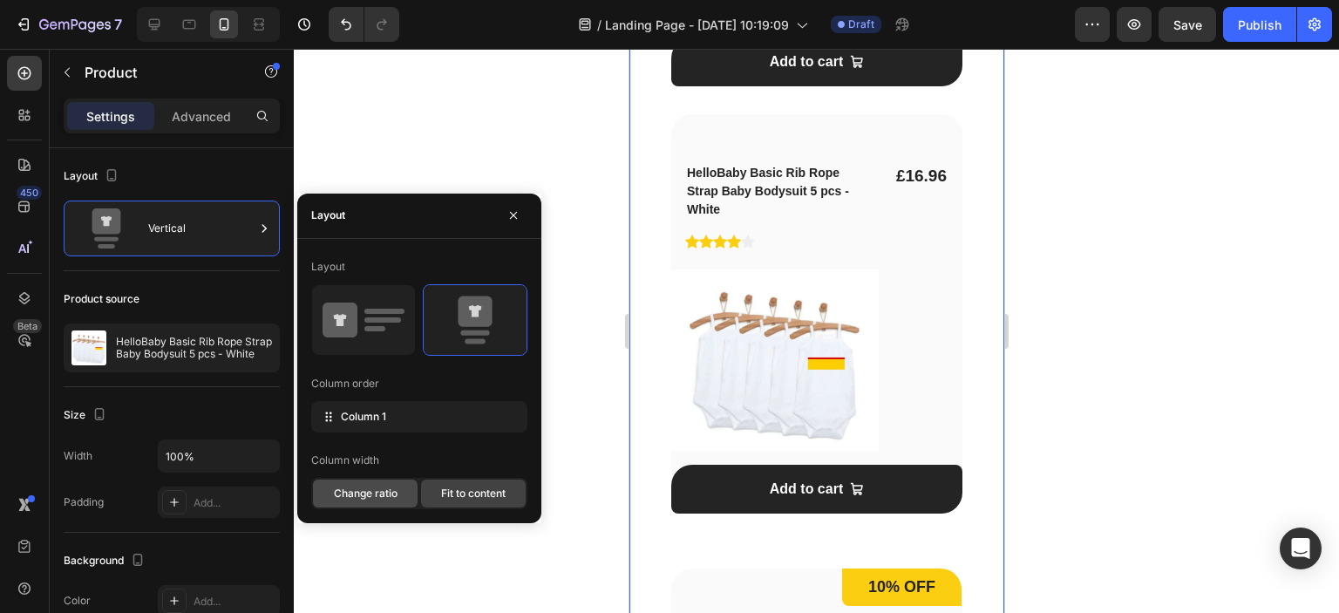
click at [401, 492] on div "Change ratio" at bounding box center [365, 493] width 105 height 28
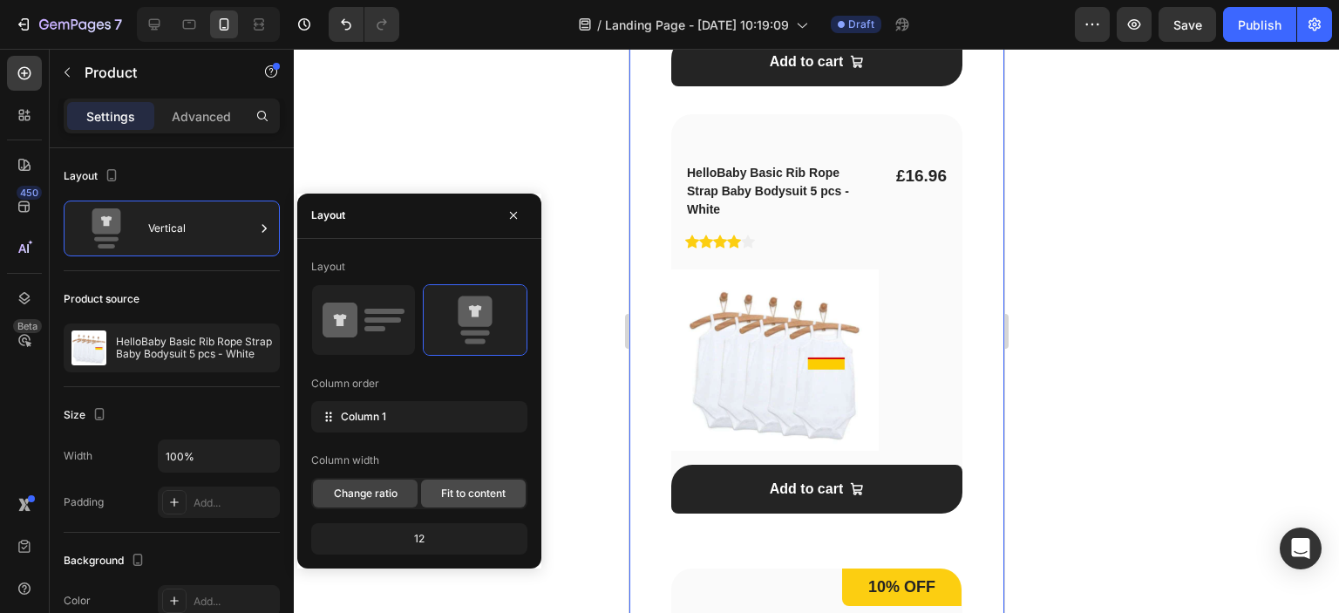
click at [457, 492] on span "Fit to content" at bounding box center [473, 493] width 64 height 16
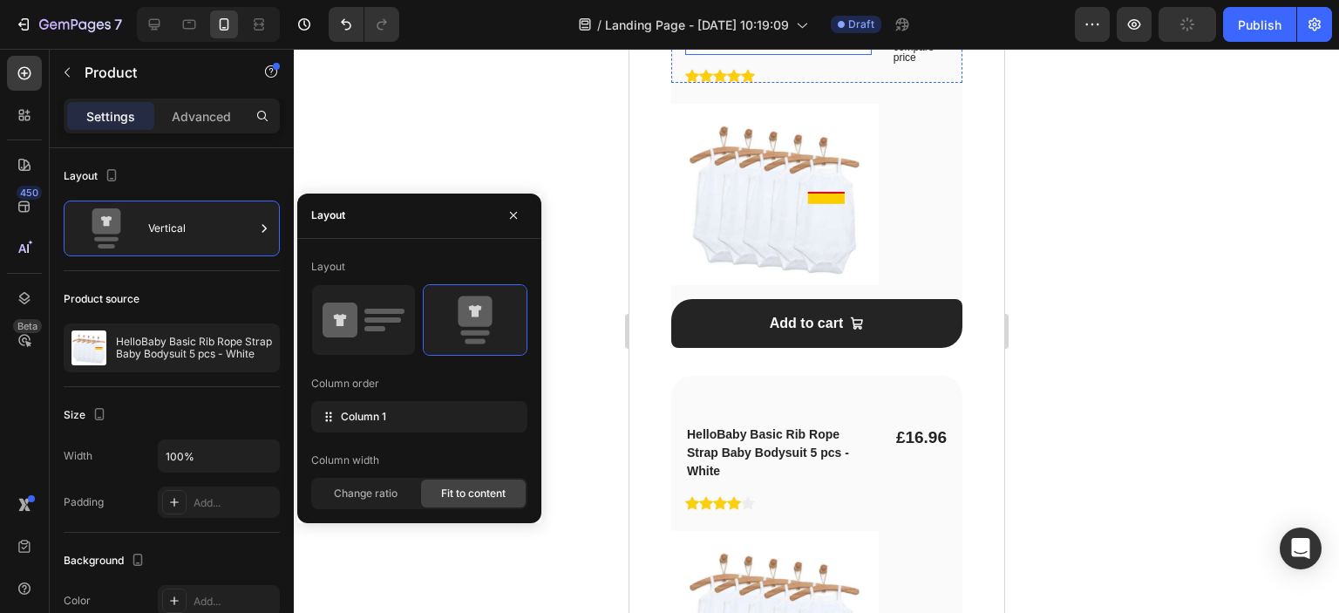
scroll to position [1788, 0]
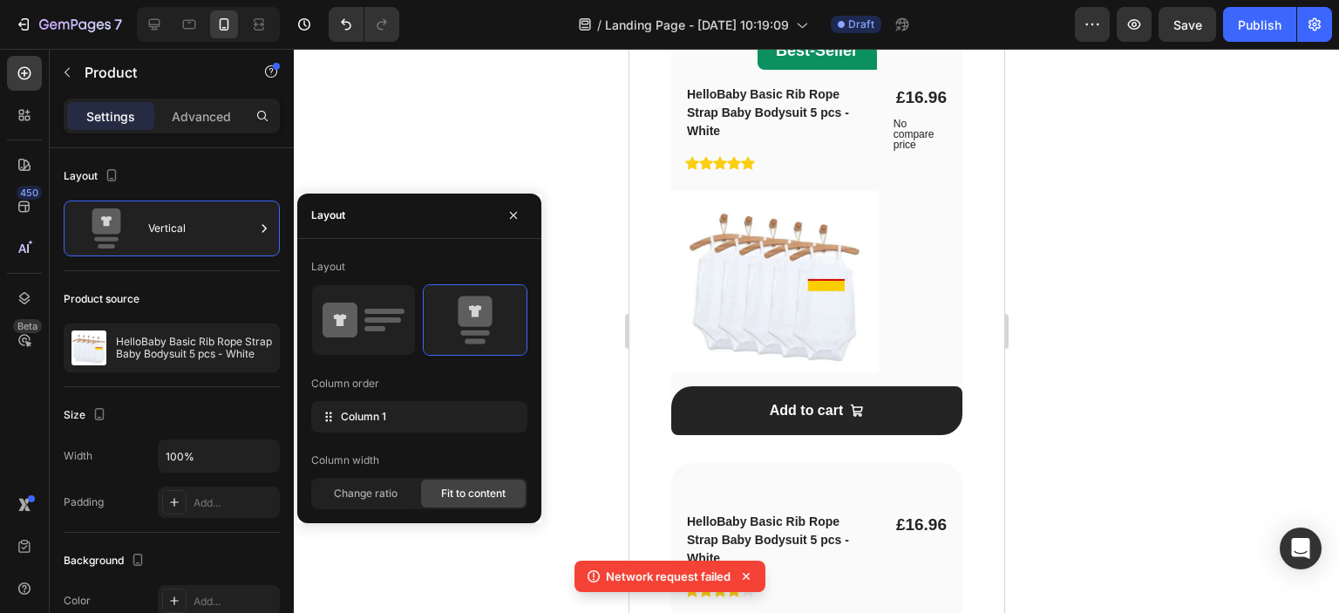
click at [749, 575] on icon at bounding box center [745, 575] width 17 height 17
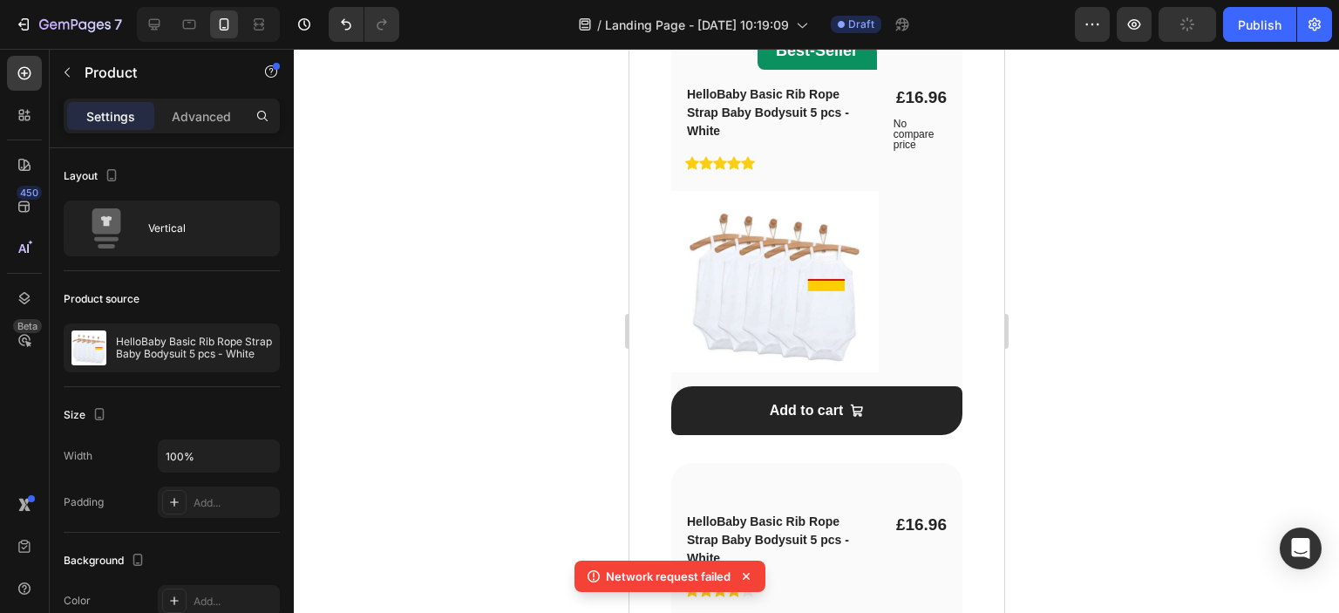
click at [492, 194] on div at bounding box center [816, 331] width 1045 height 564
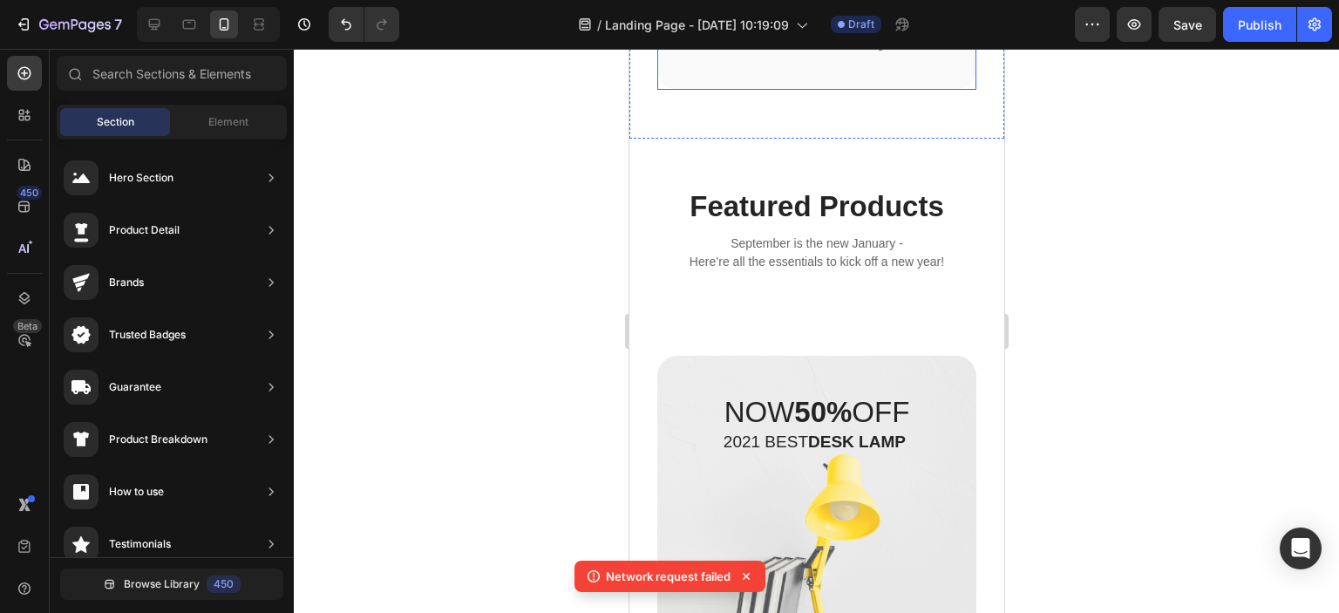
scroll to position [1004, 0]
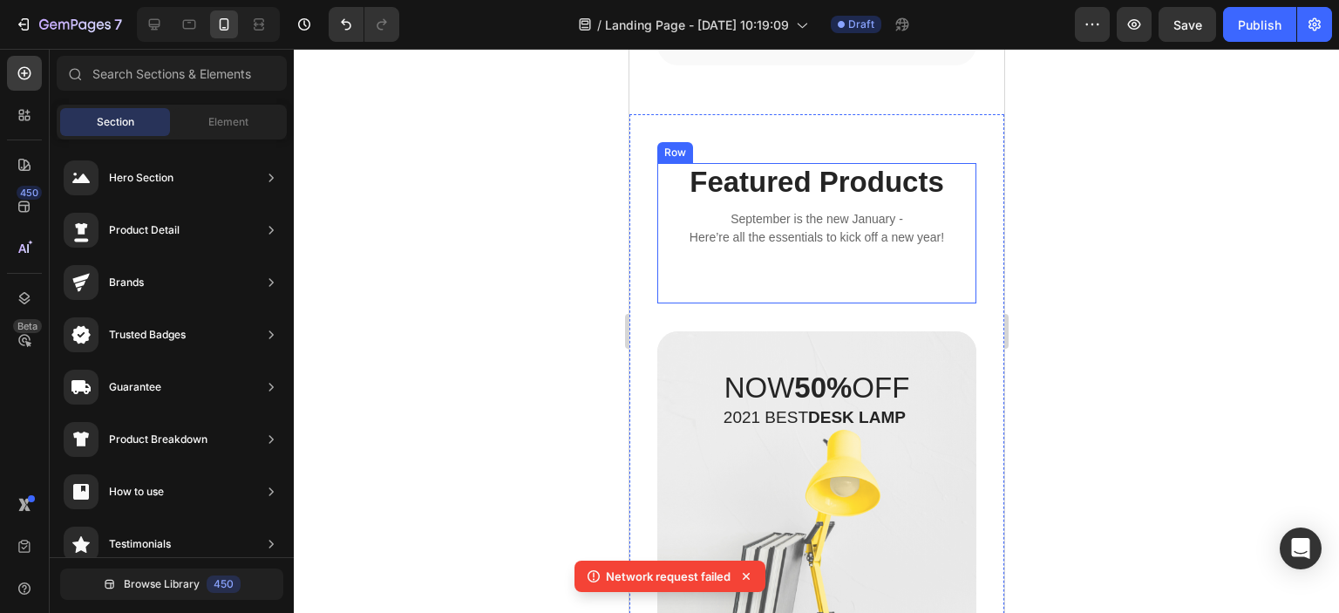
click at [811, 249] on div "Featured Products Heading September is the new January - Here’re all the essent…" at bounding box center [815, 233] width 319 height 140
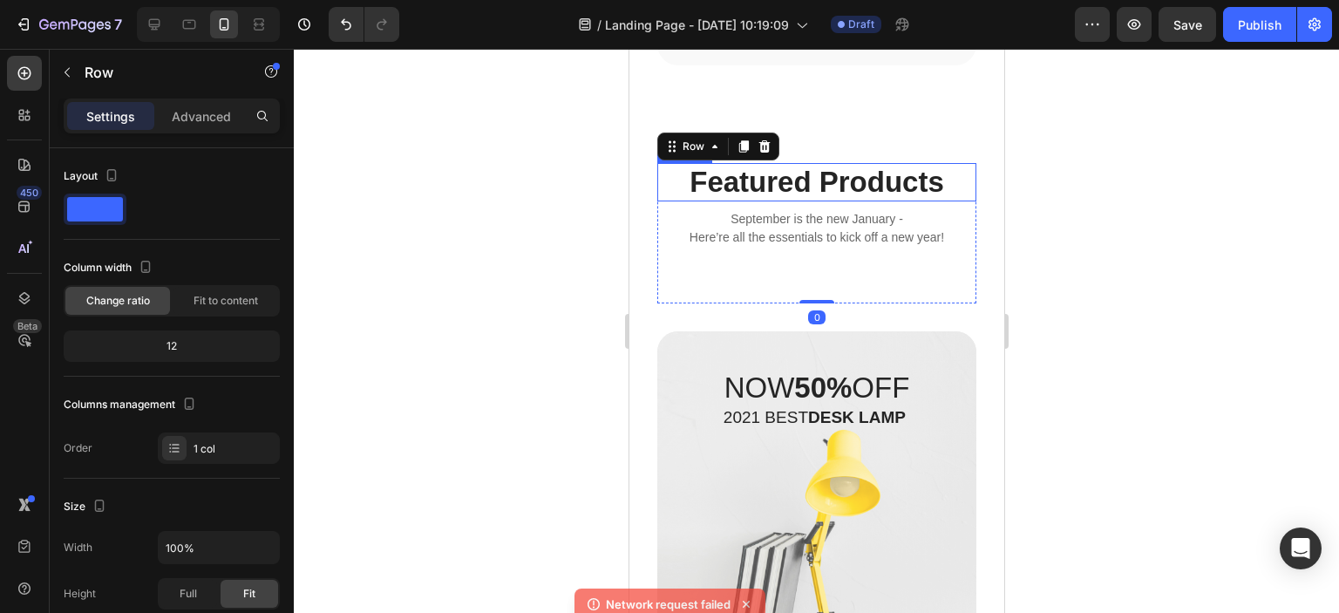
click at [826, 177] on p "Featured Products" at bounding box center [815, 182] width 315 height 35
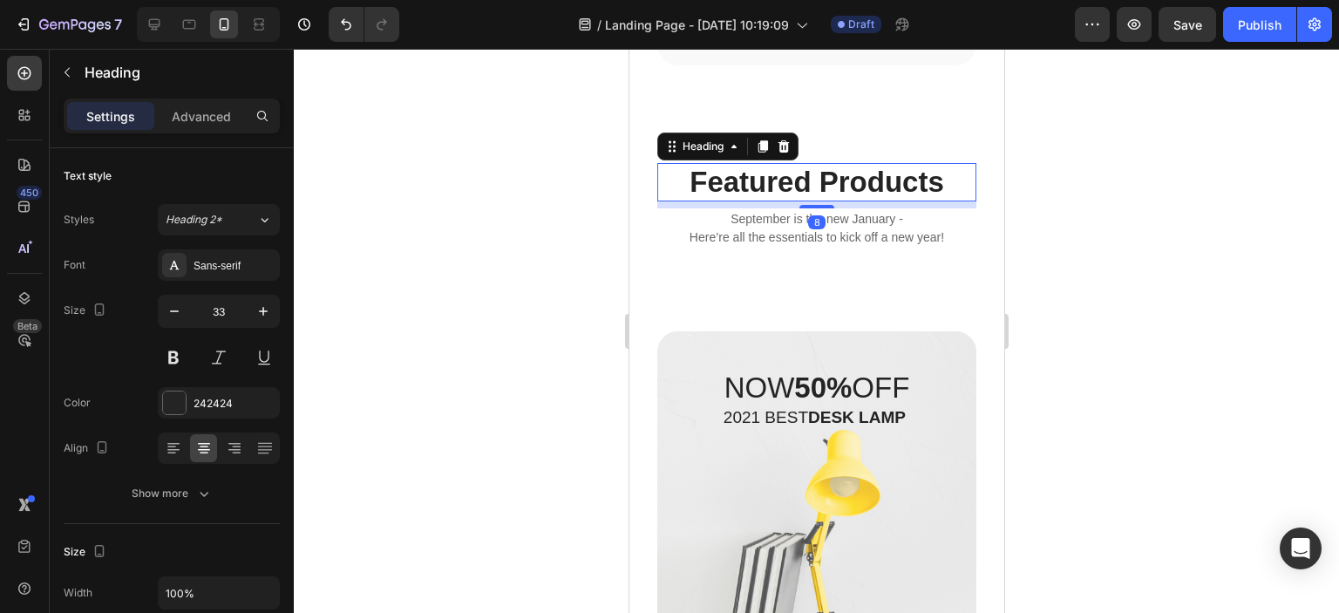
click at [826, 177] on p "Featured Products" at bounding box center [815, 182] width 315 height 35
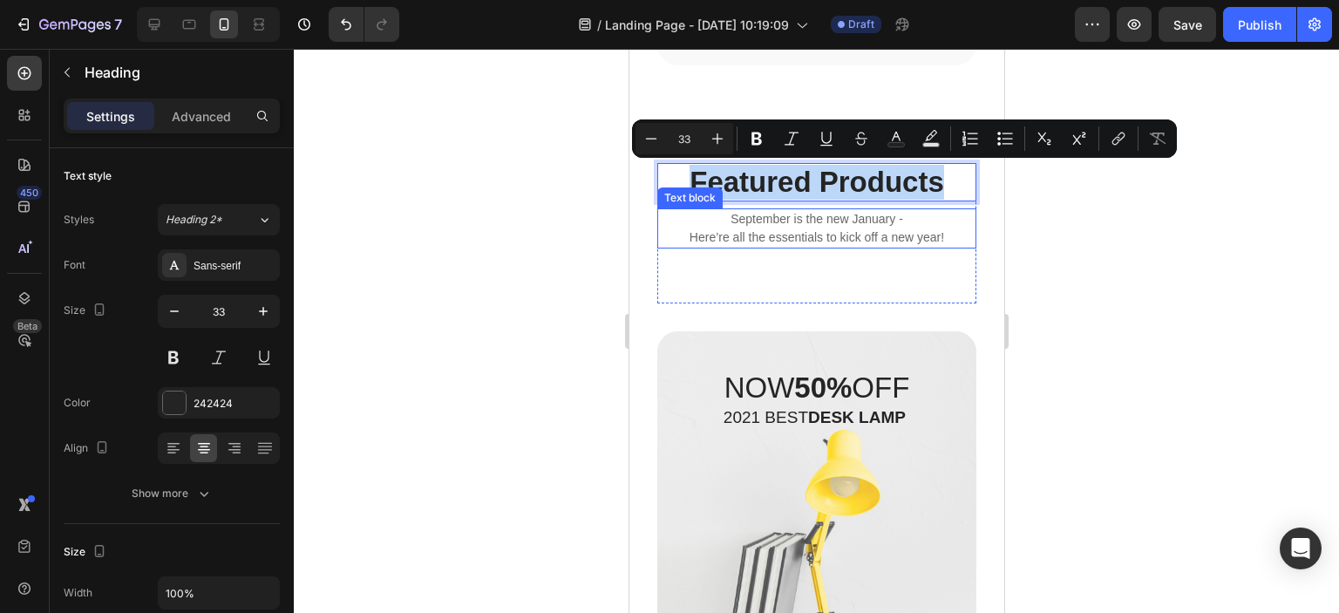
click at [786, 227] on p "September is the new January - Here’re all the essentials to kick off a new yea…" at bounding box center [815, 228] width 315 height 37
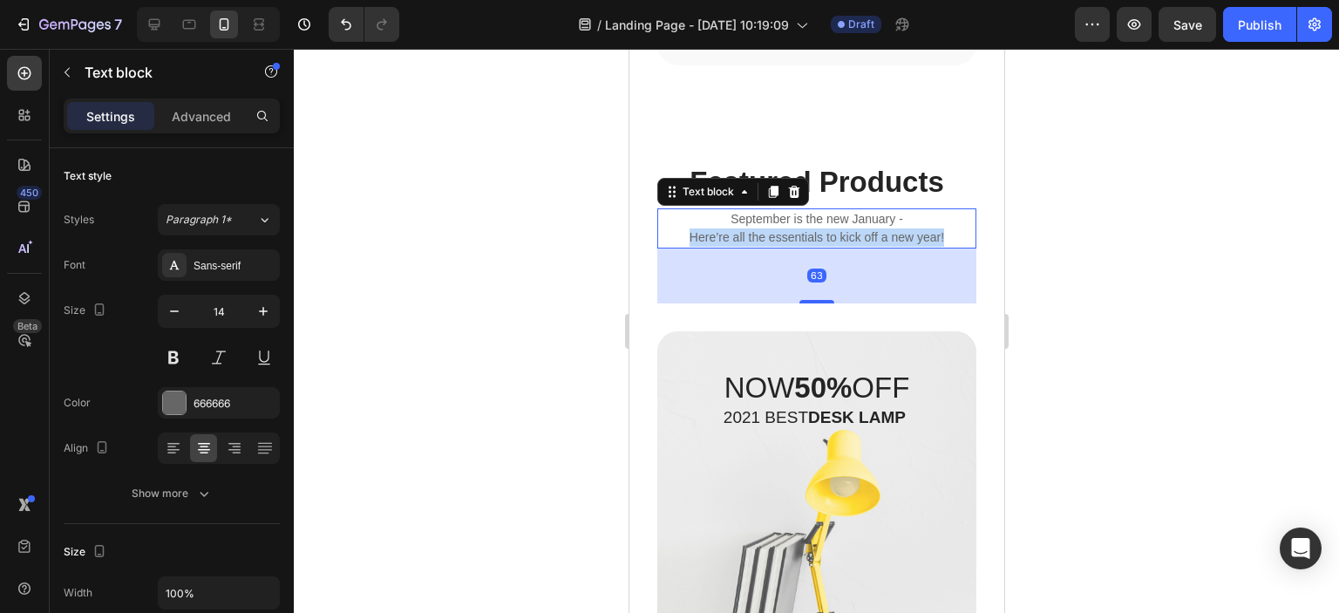
click at [786, 227] on p "September is the new January - Here’re all the essentials to kick off a new yea…" at bounding box center [815, 228] width 315 height 37
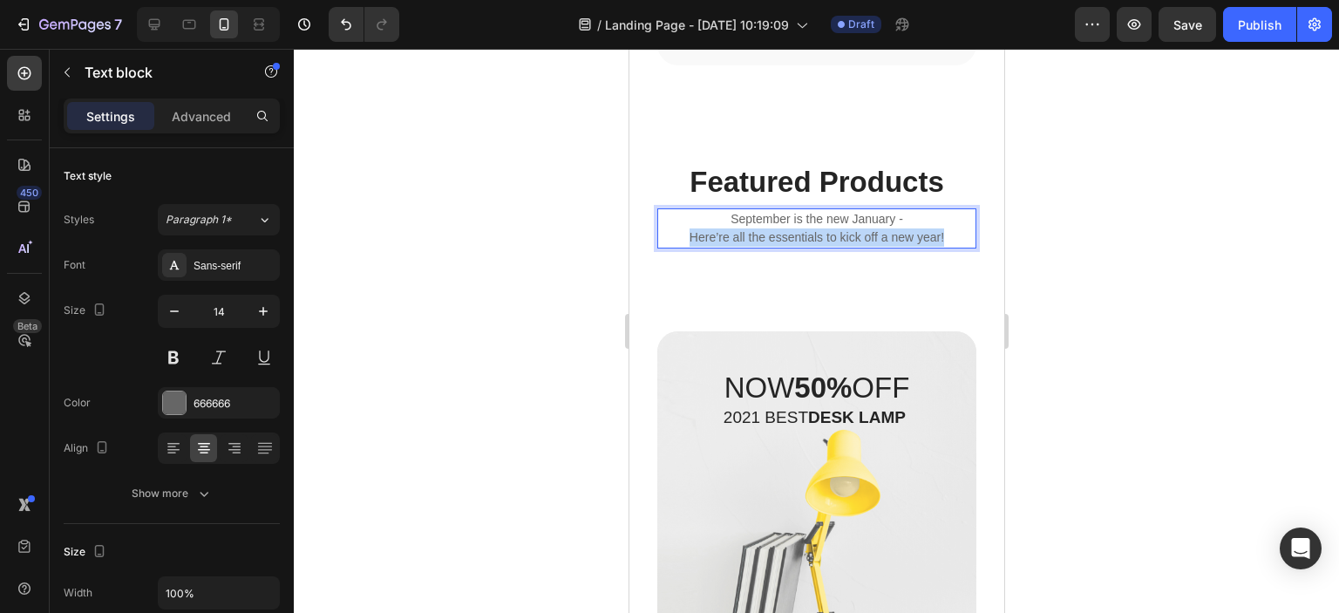
click at [786, 227] on p "September is the new January - Here’re all the essentials to kick off a new yea…" at bounding box center [815, 228] width 315 height 37
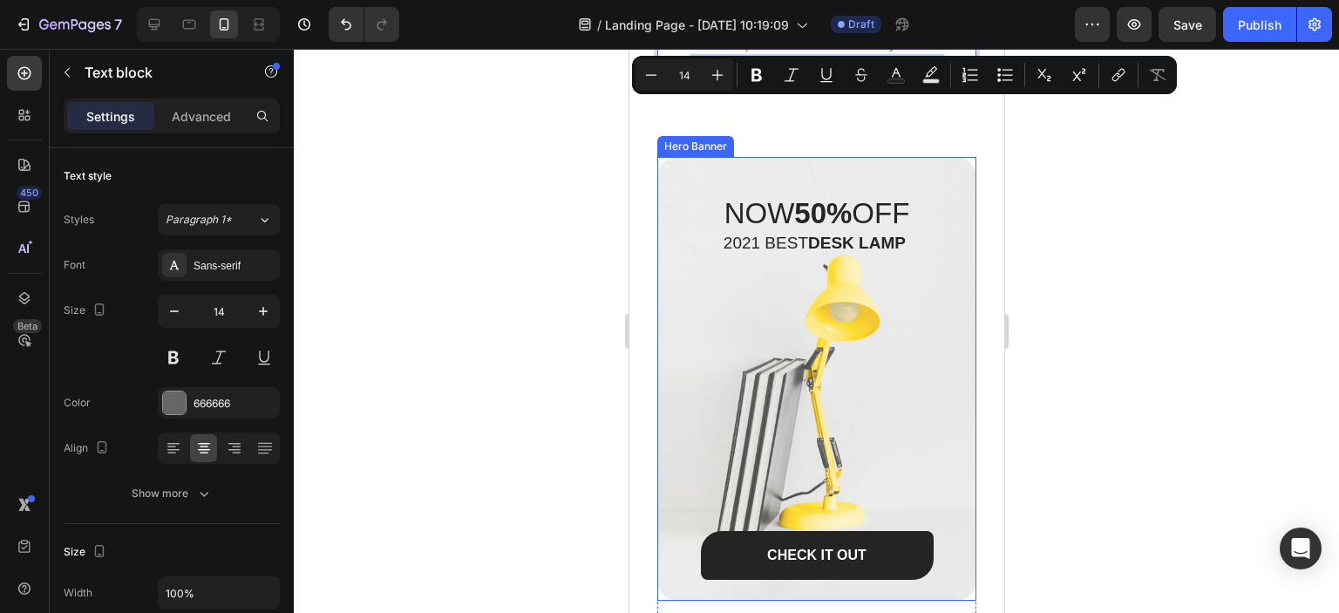
scroll to position [1440, 0]
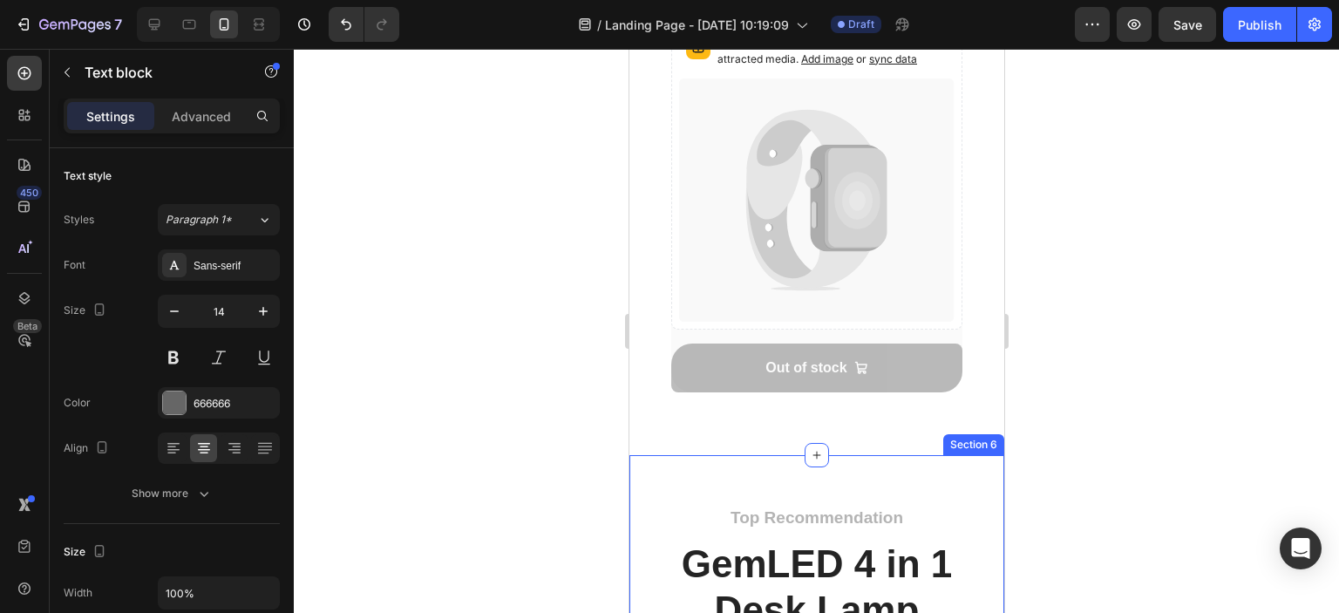
type input "16"
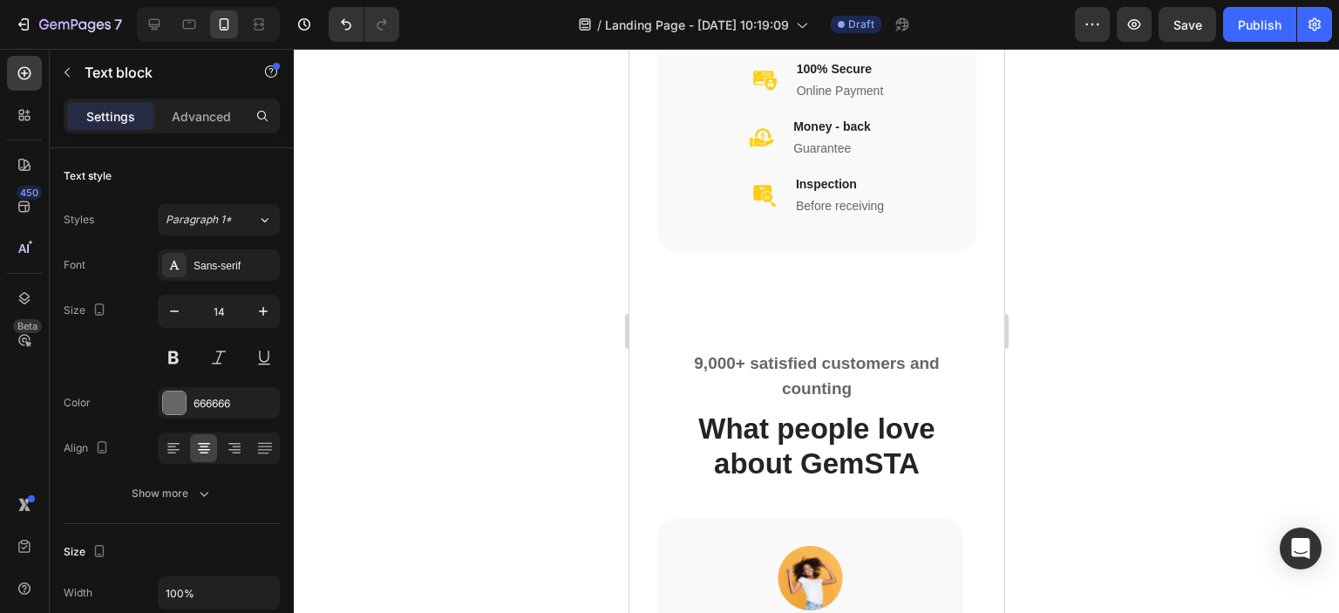
scroll to position [4774, 0]
